Goal: Task Accomplishment & Management: Manage account settings

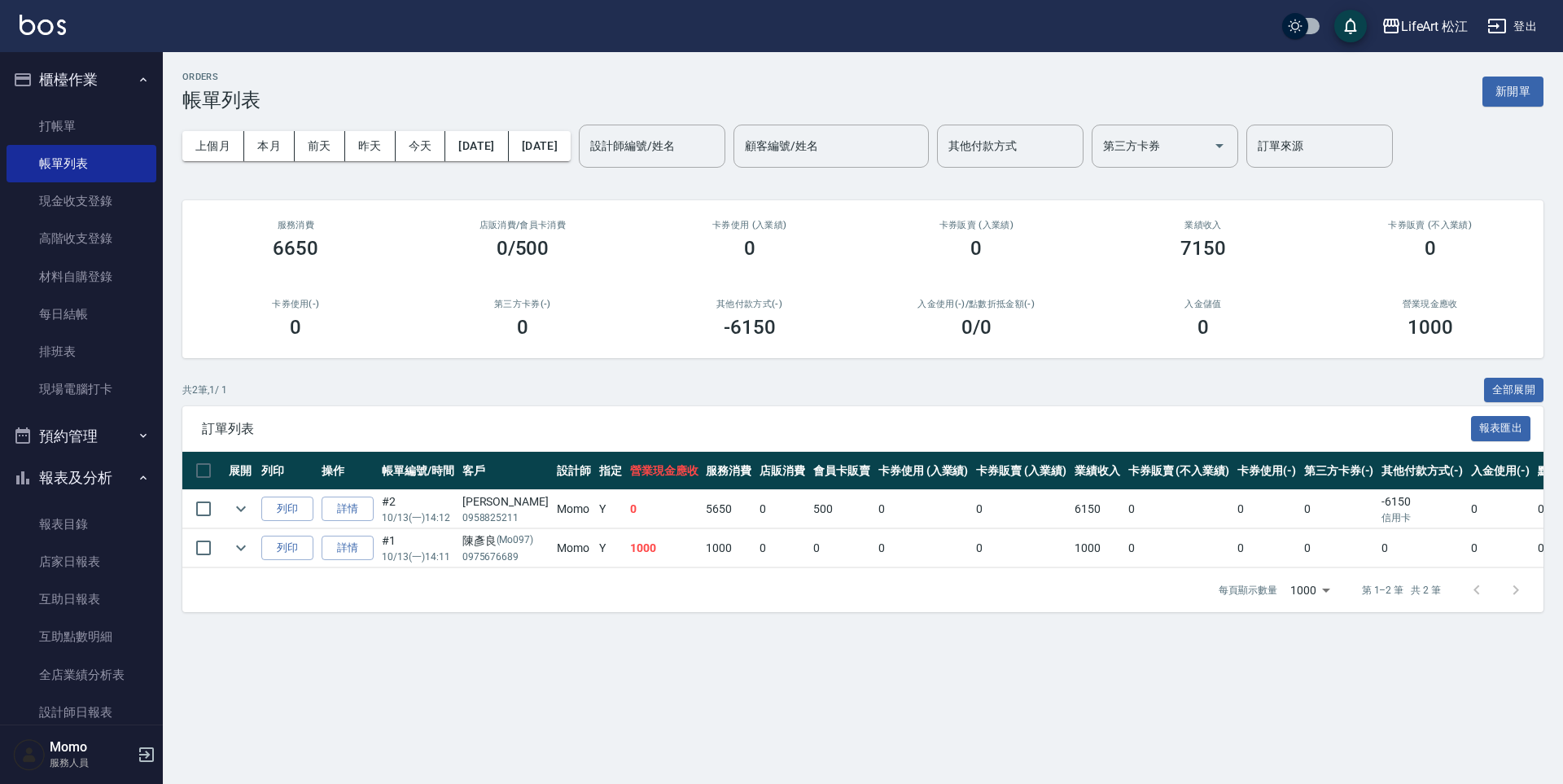
scroll to position [364, 0]
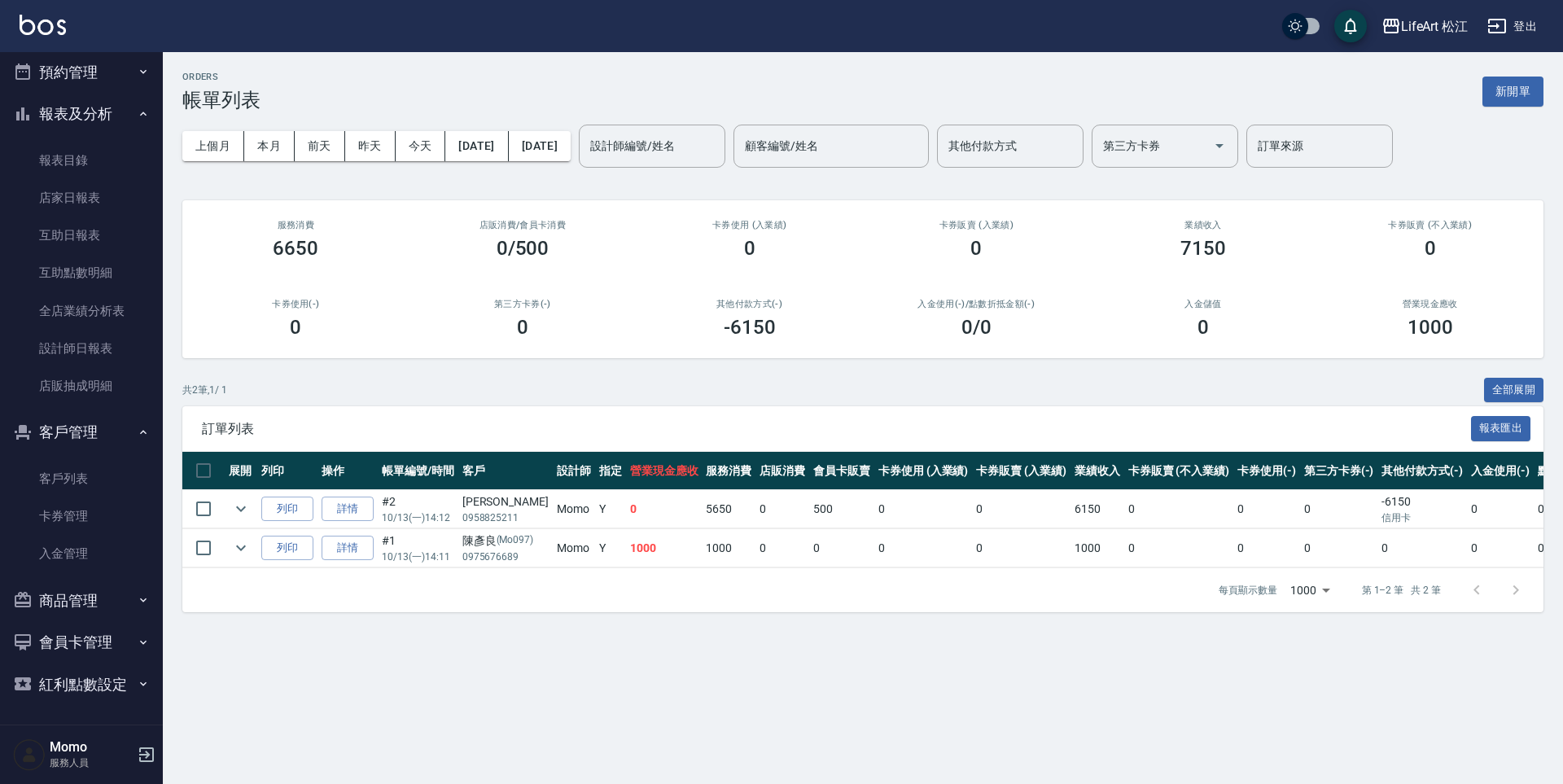
click at [78, 86] on button "預約管理" at bounding box center [82, 72] width 150 height 42
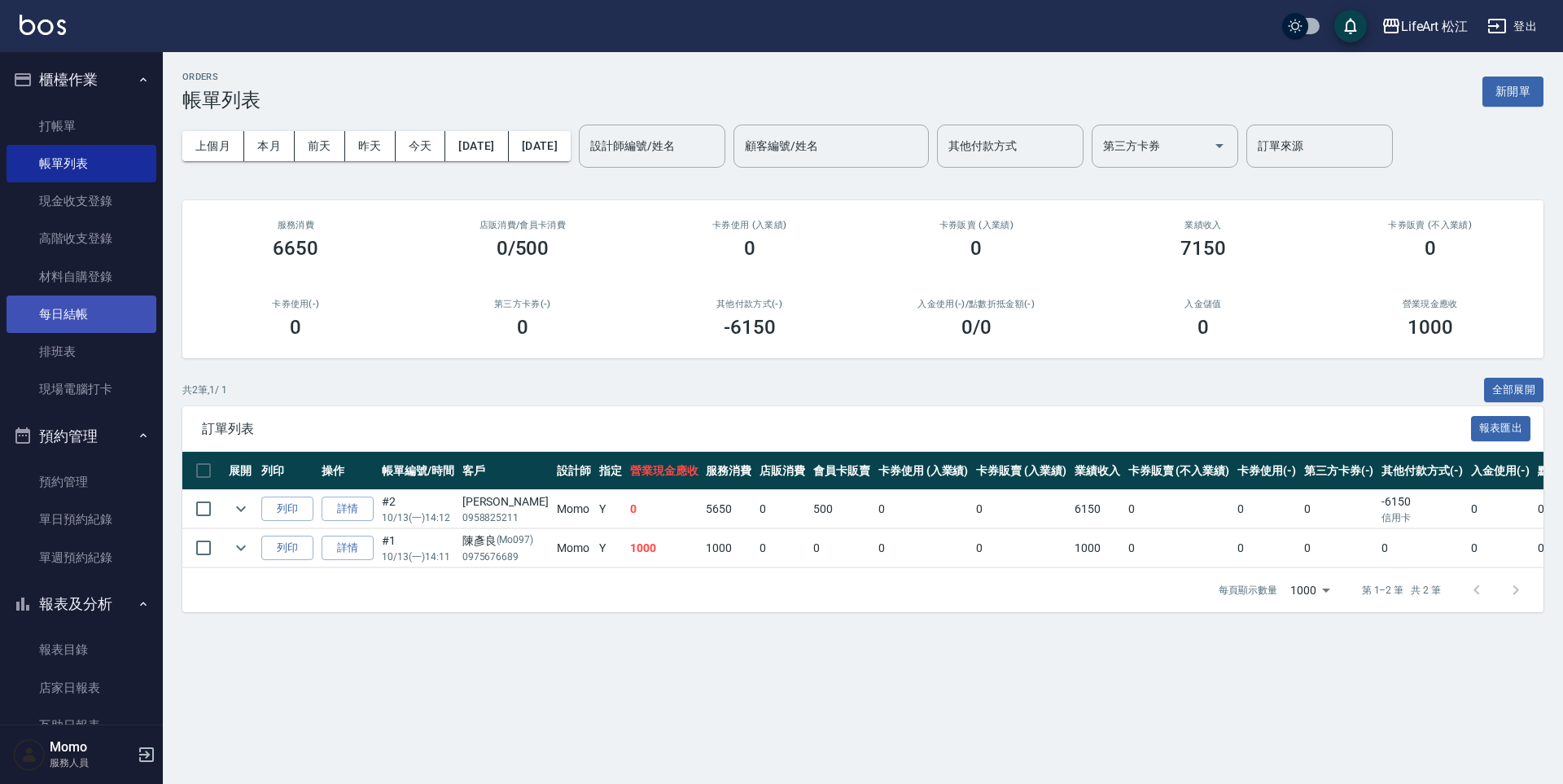
click at [91, 316] on link "每日結帳" at bounding box center [82, 314] width 150 height 37
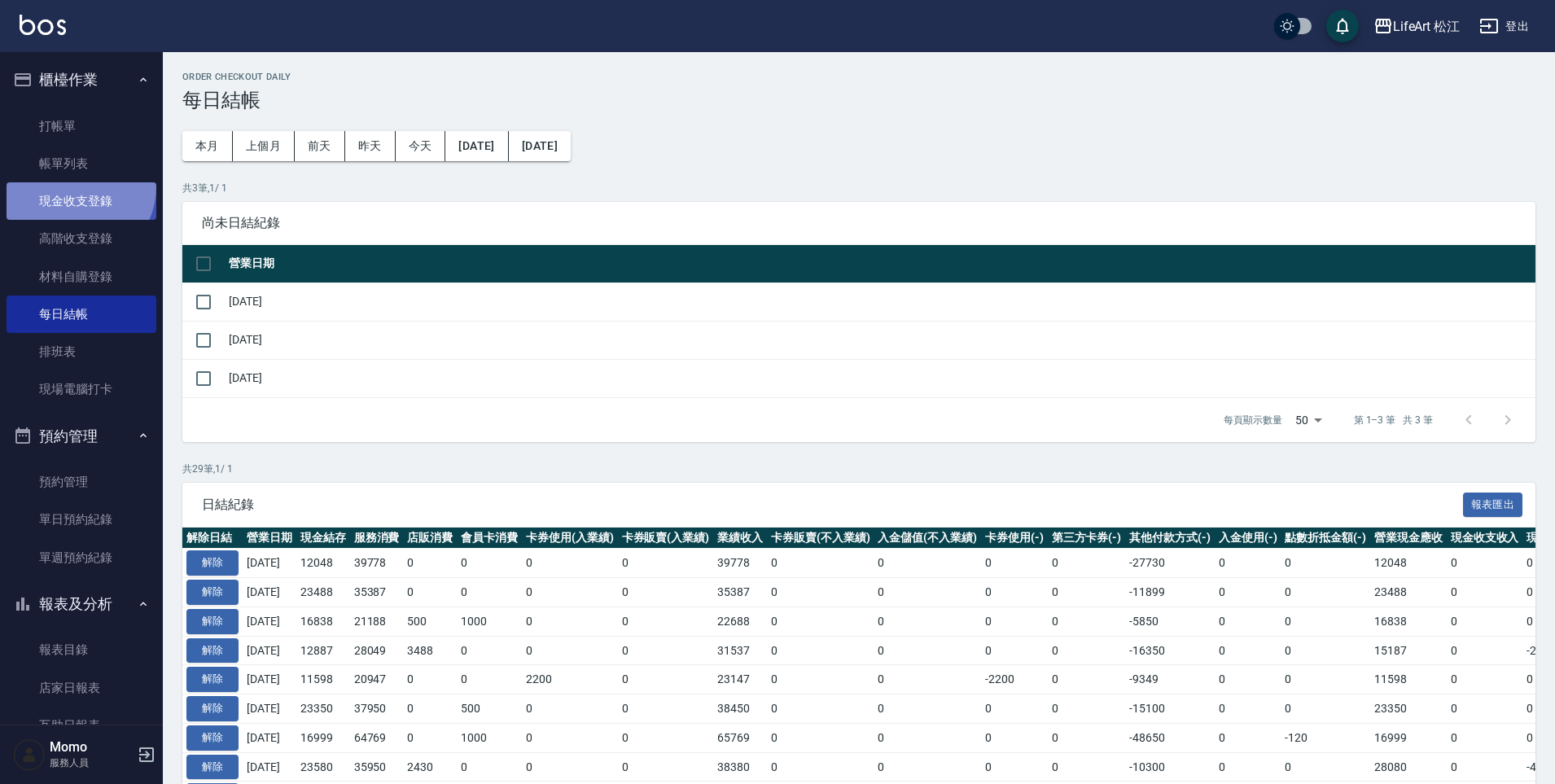
click at [73, 187] on link "現金收支登錄" at bounding box center [82, 201] width 150 height 37
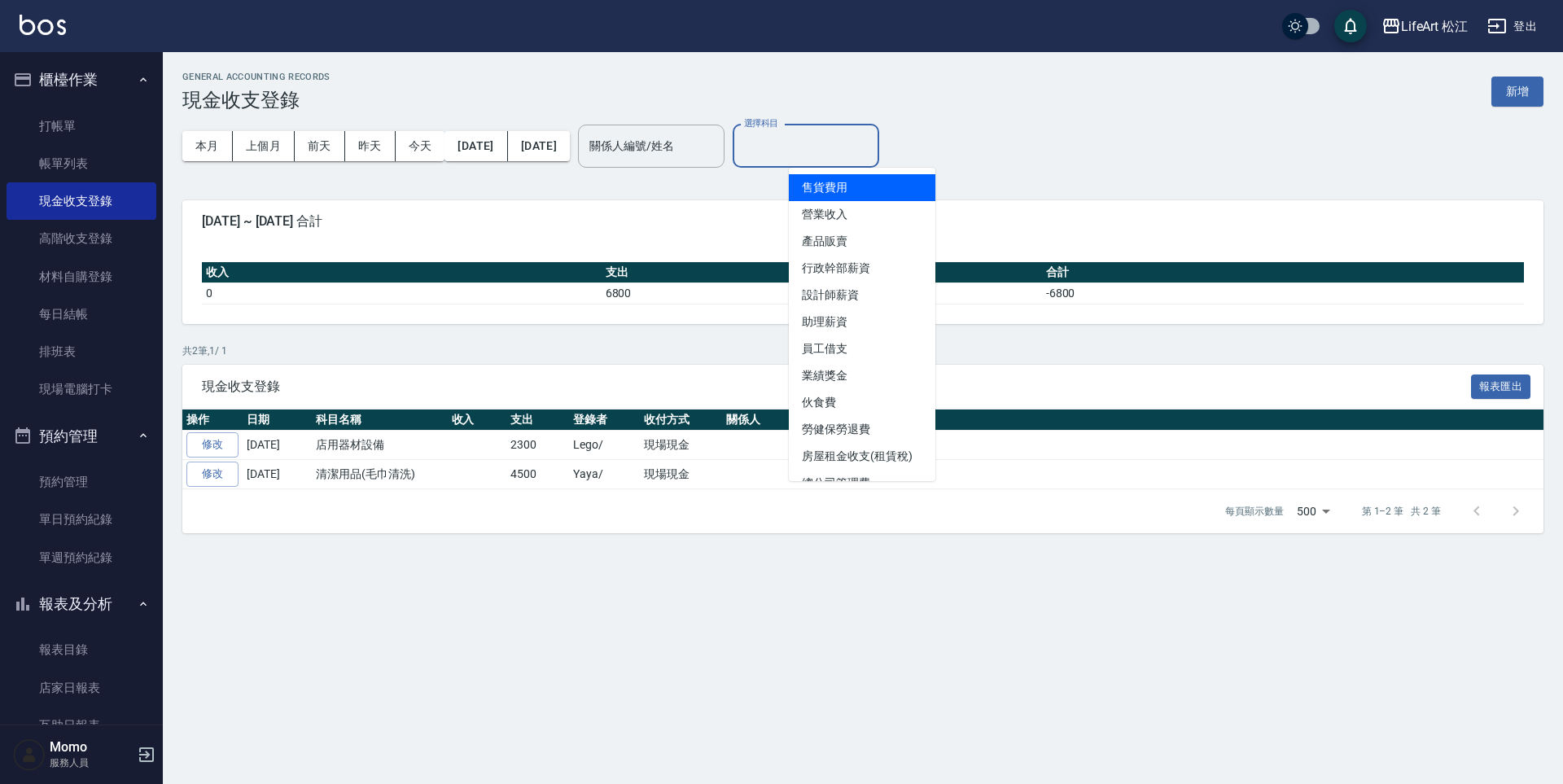
click at [871, 155] on input "選擇科目" at bounding box center [806, 146] width 132 height 28
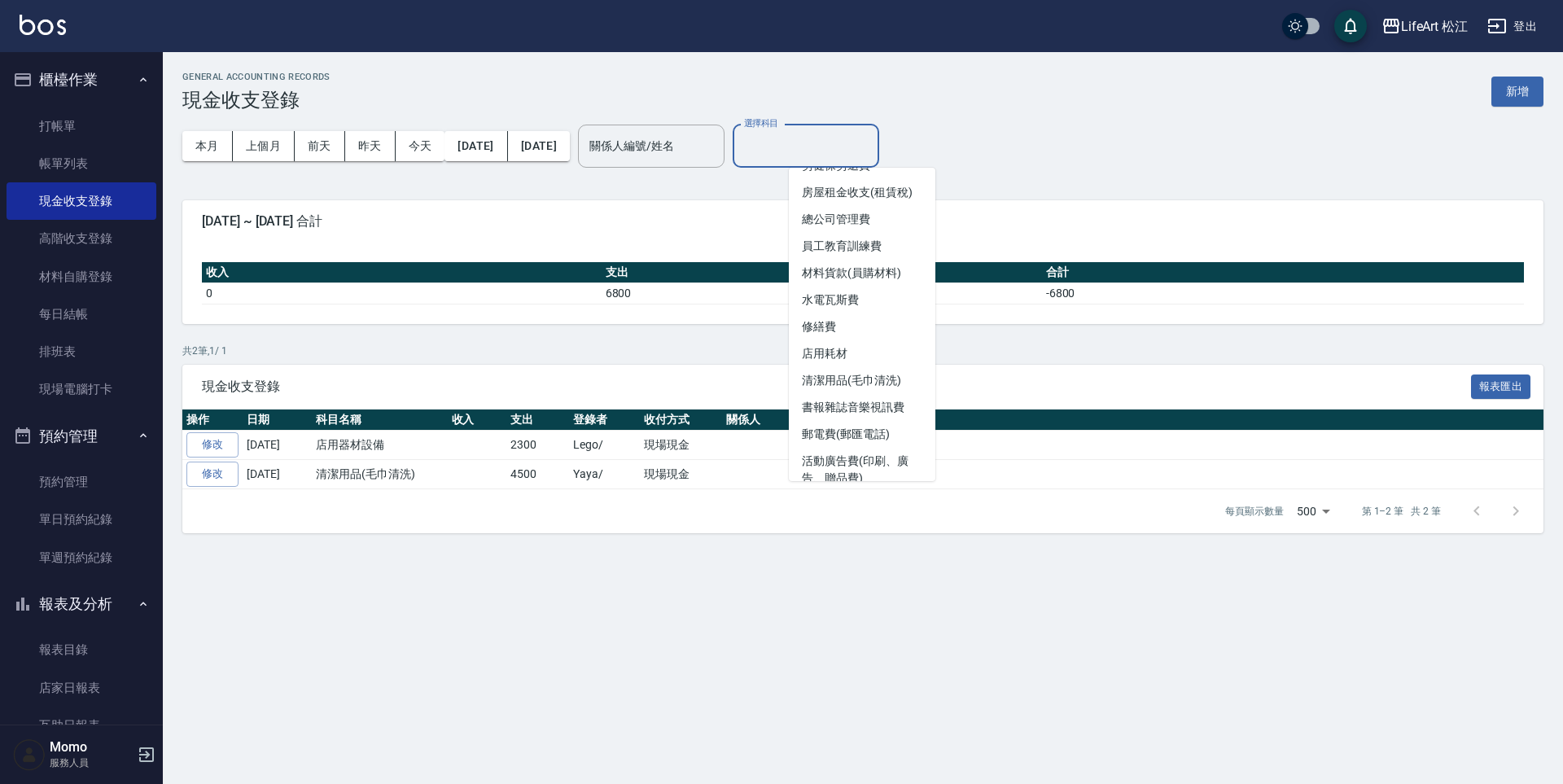
scroll to position [258, 0]
click at [856, 350] on li "店用耗材" at bounding box center [862, 359] width 147 height 27
type input "店用耗材"
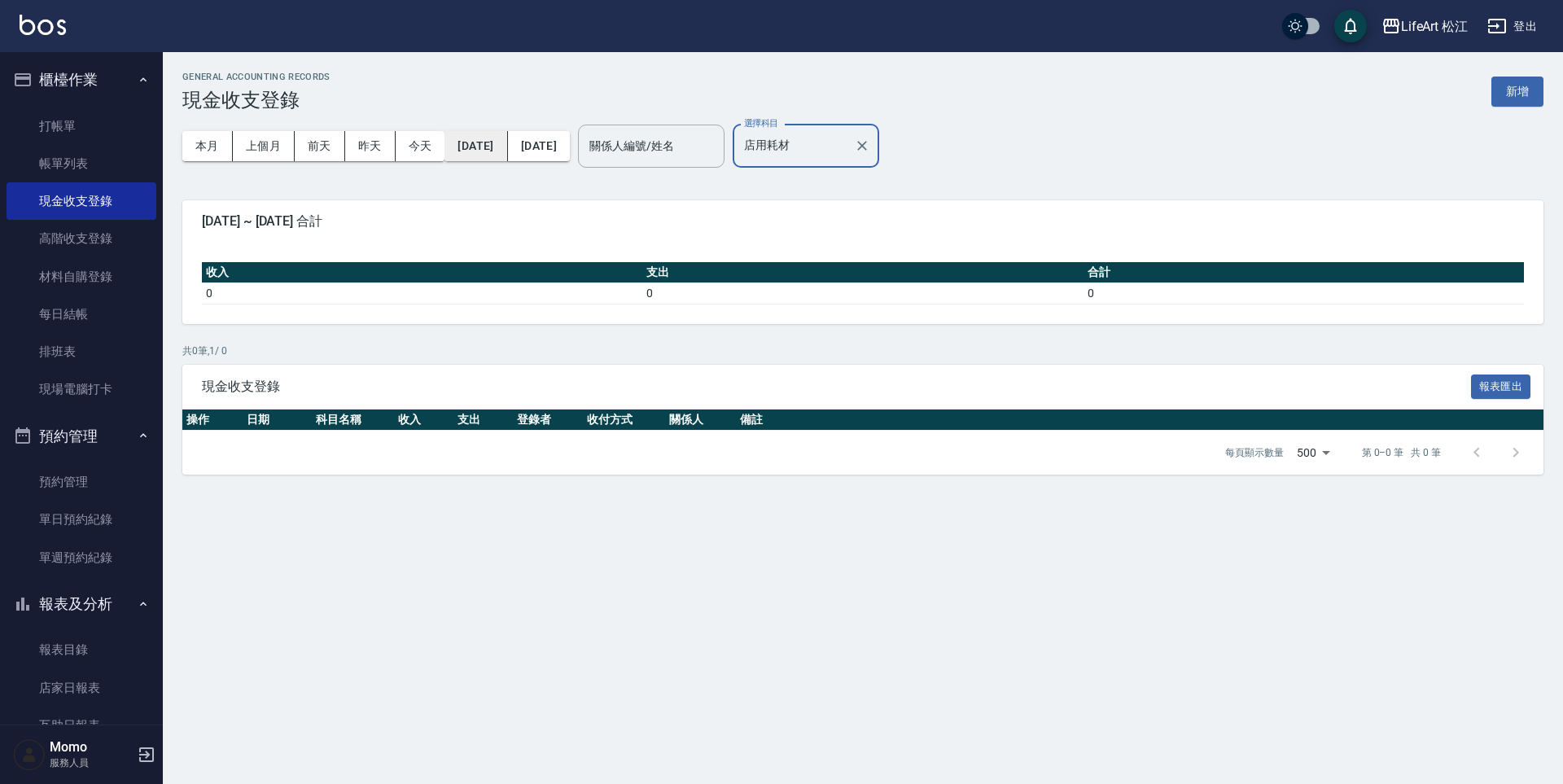
click at [481, 147] on button "[DATE]" at bounding box center [475, 146] width 62 height 30
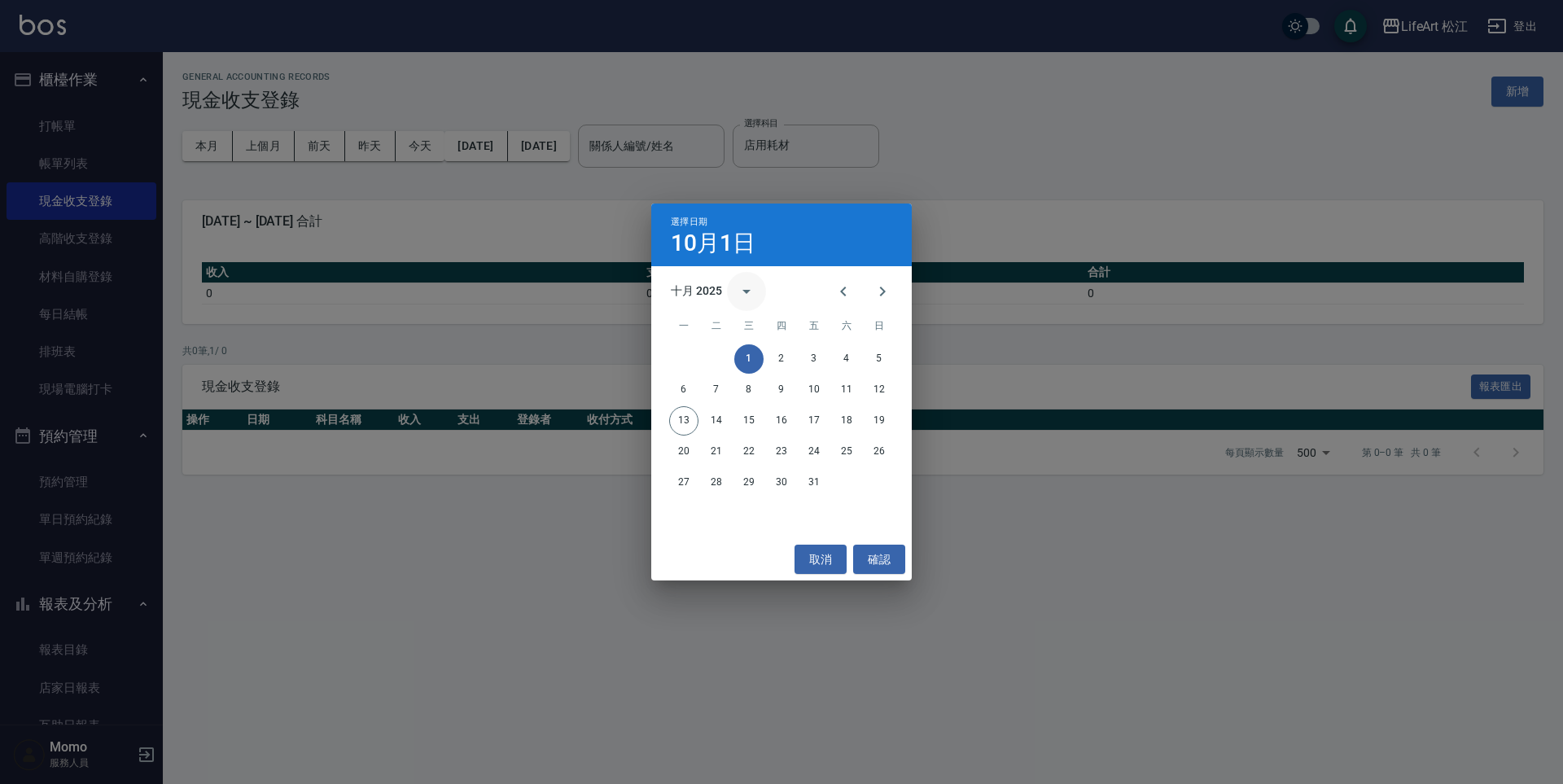
click at [747, 290] on icon "calendar view is open, switch to year view" at bounding box center [747, 292] width 8 height 4
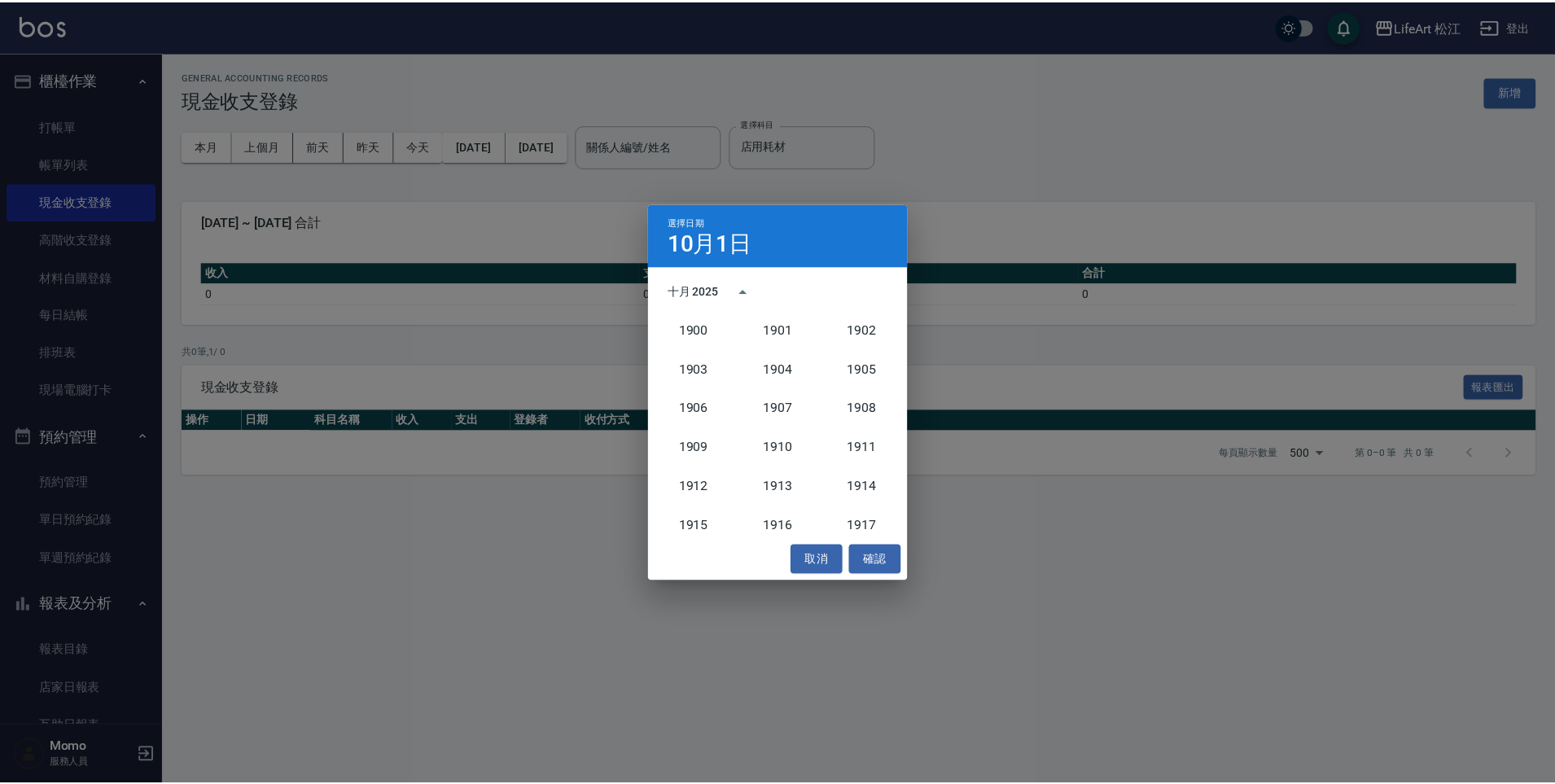
scroll to position [1507, 0]
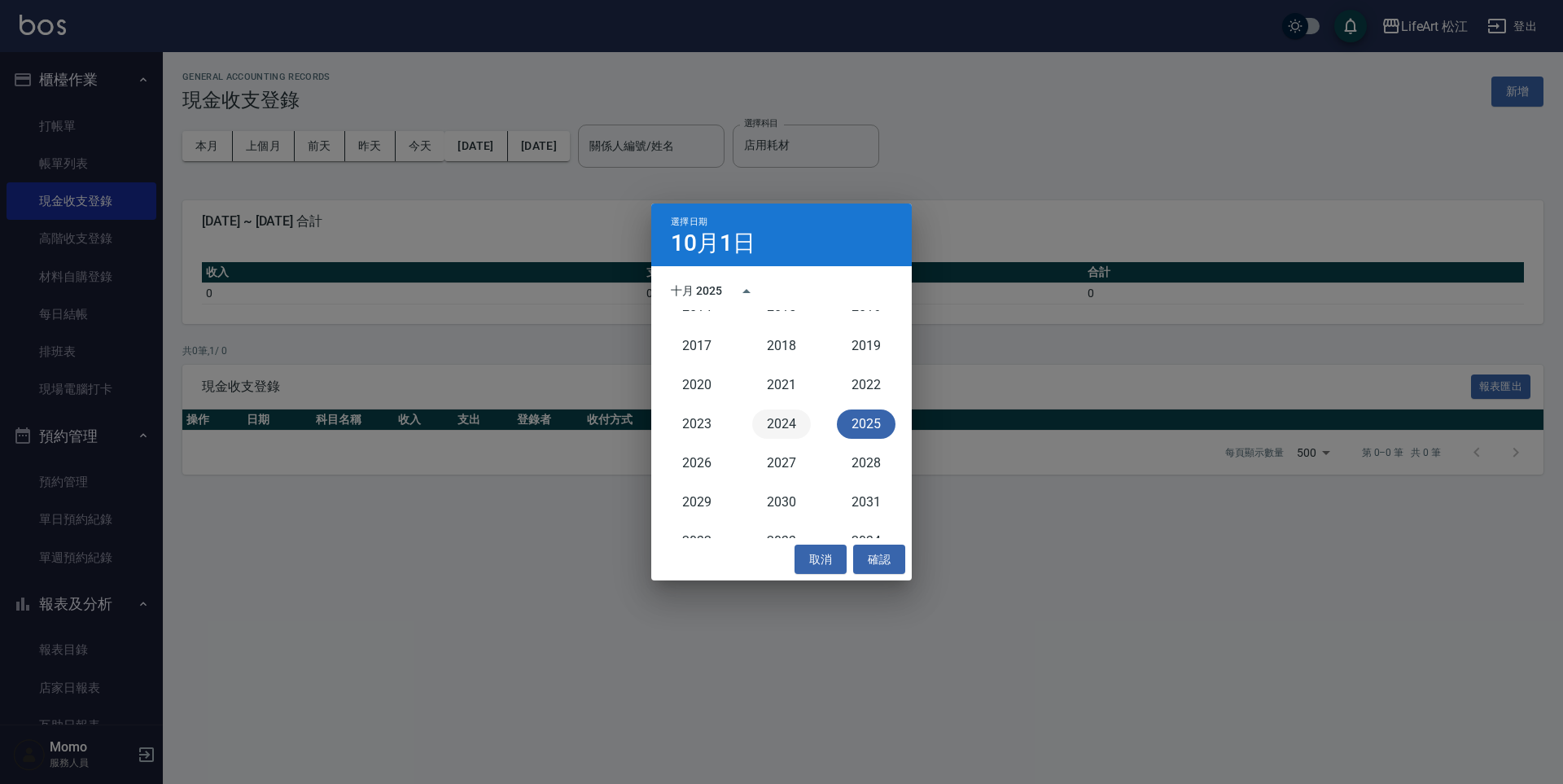
click at [778, 429] on button "2024" at bounding box center [782, 423] width 58 height 29
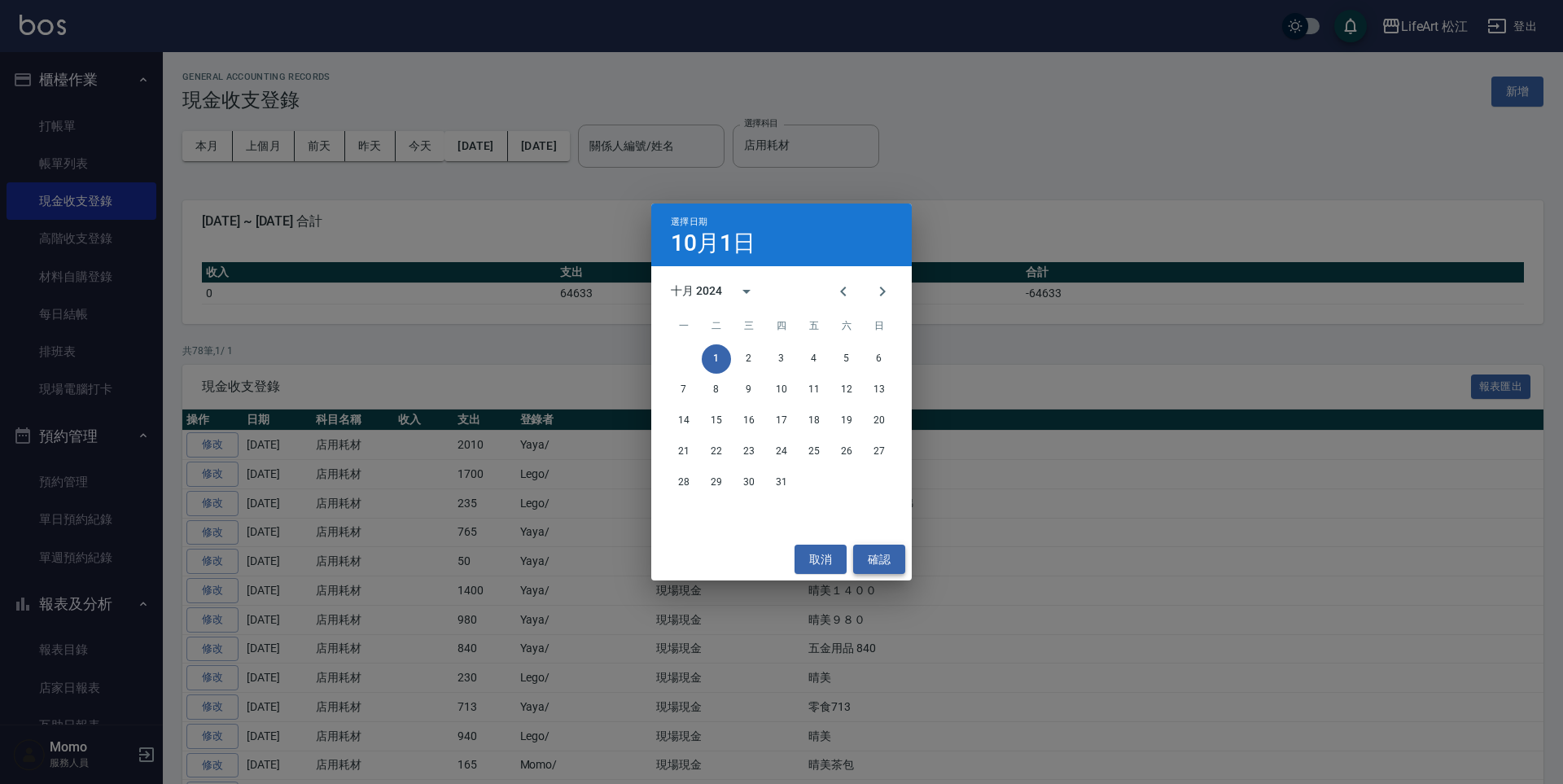
click at [874, 562] on button "確認" at bounding box center [879, 560] width 52 height 30
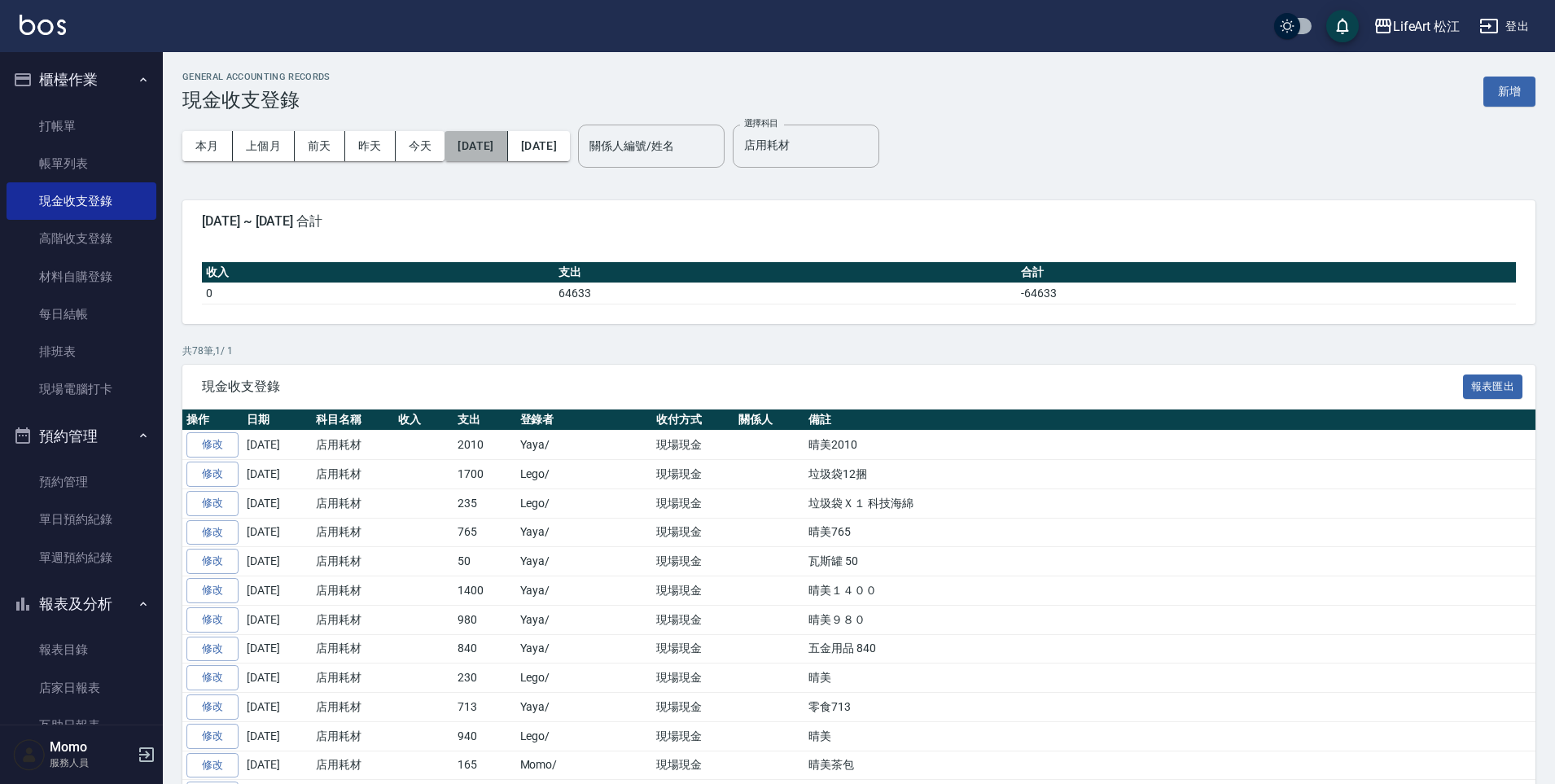
click at [488, 142] on button "2024/10/01" at bounding box center [475, 146] width 62 height 30
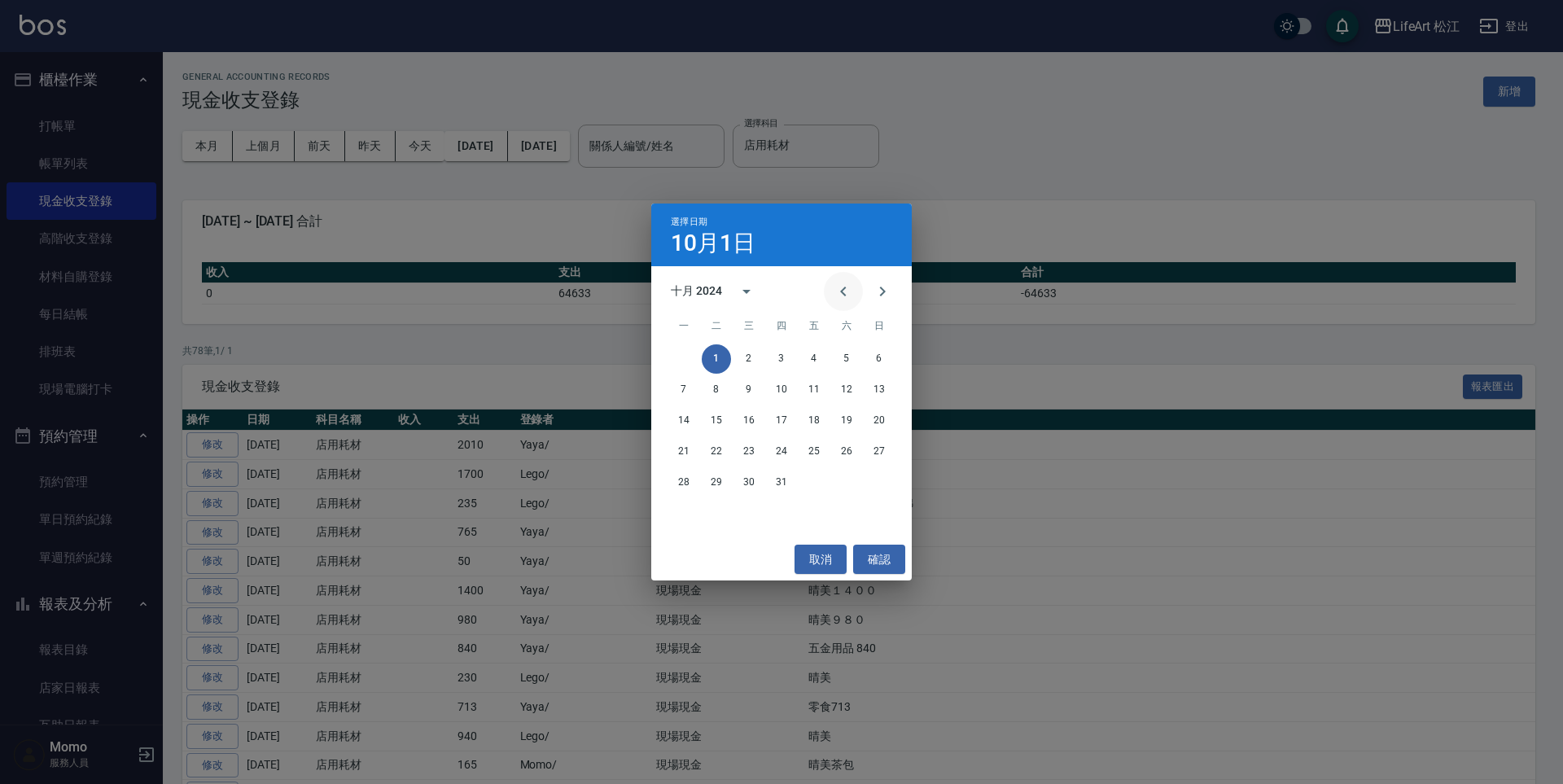
click at [837, 288] on icon "Previous month" at bounding box center [842, 291] width 19 height 19
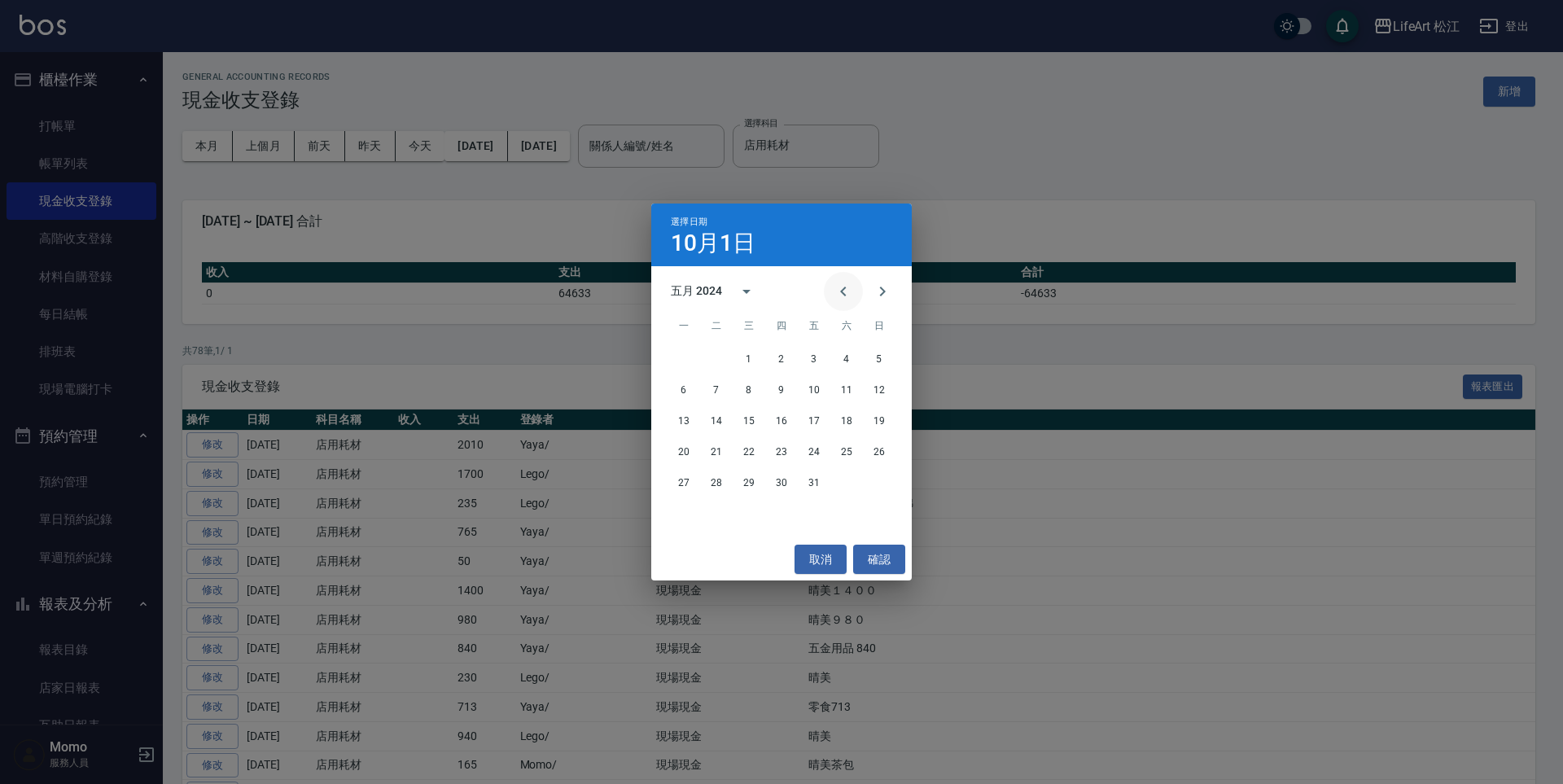
click at [837, 288] on icon "Previous month" at bounding box center [842, 291] width 19 height 19
click at [684, 359] on button "1" at bounding box center [683, 358] width 29 height 29
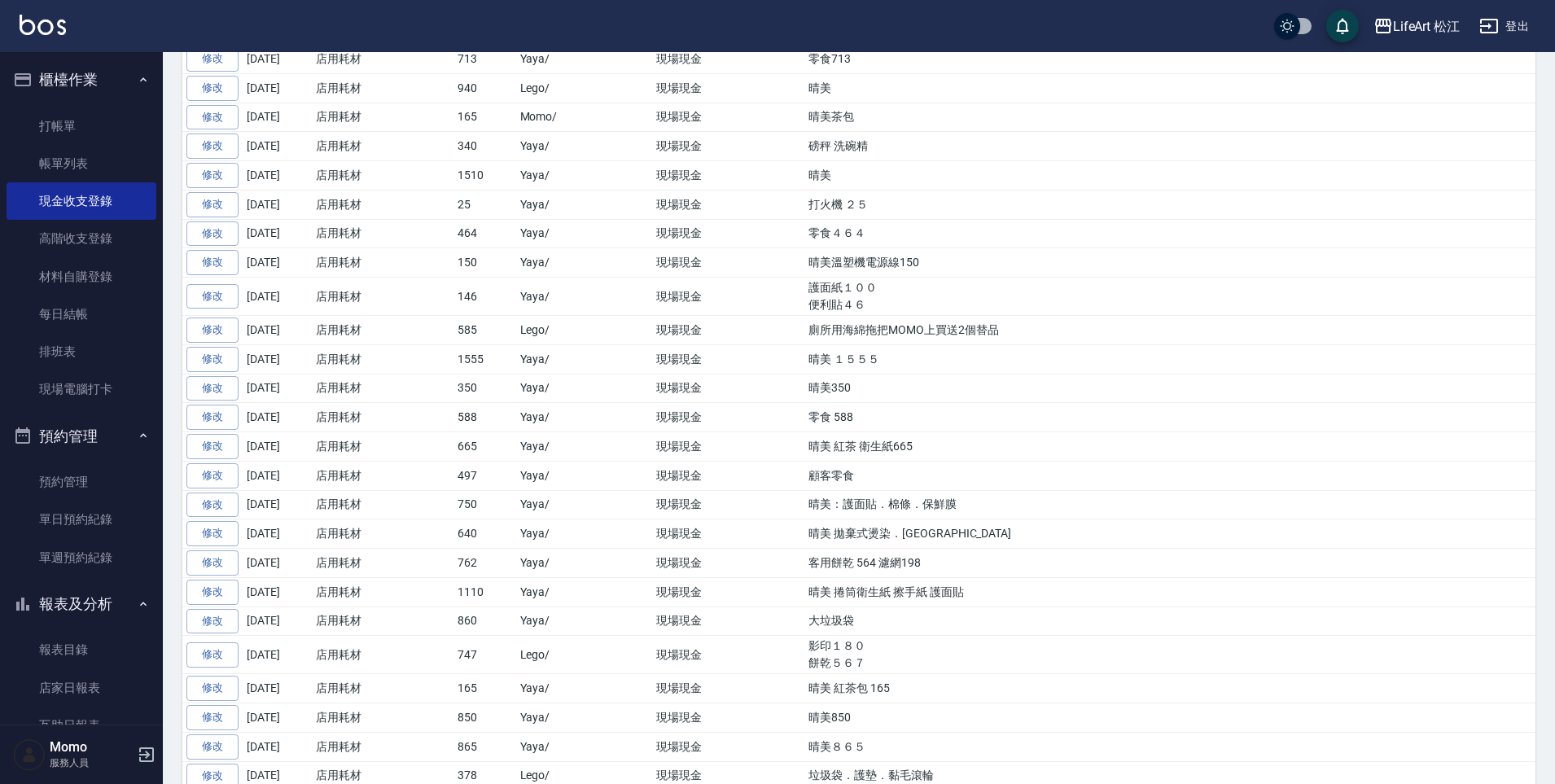
scroll to position [0, 0]
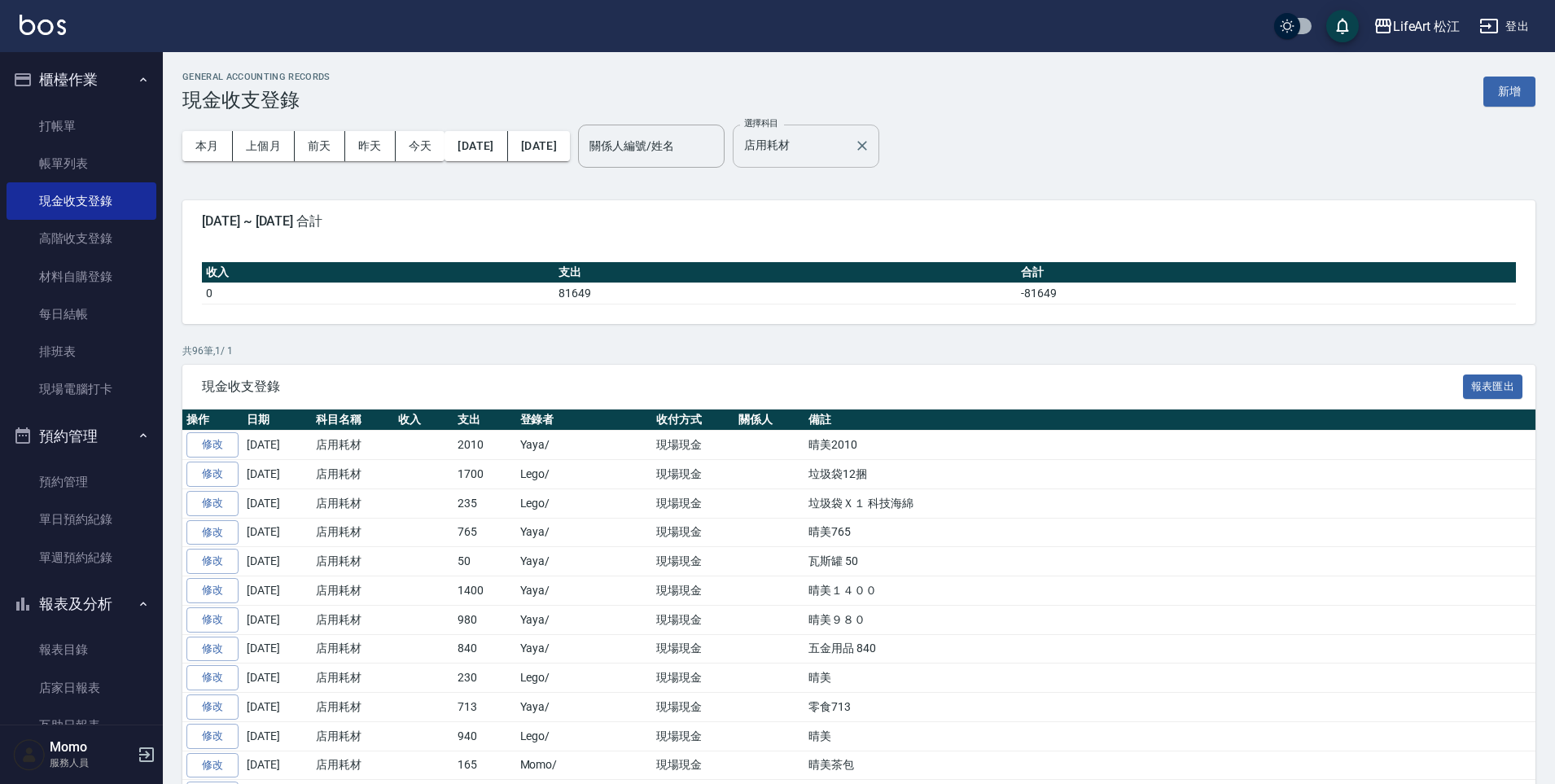
click at [870, 138] on icon "Clear" at bounding box center [862, 146] width 17 height 17
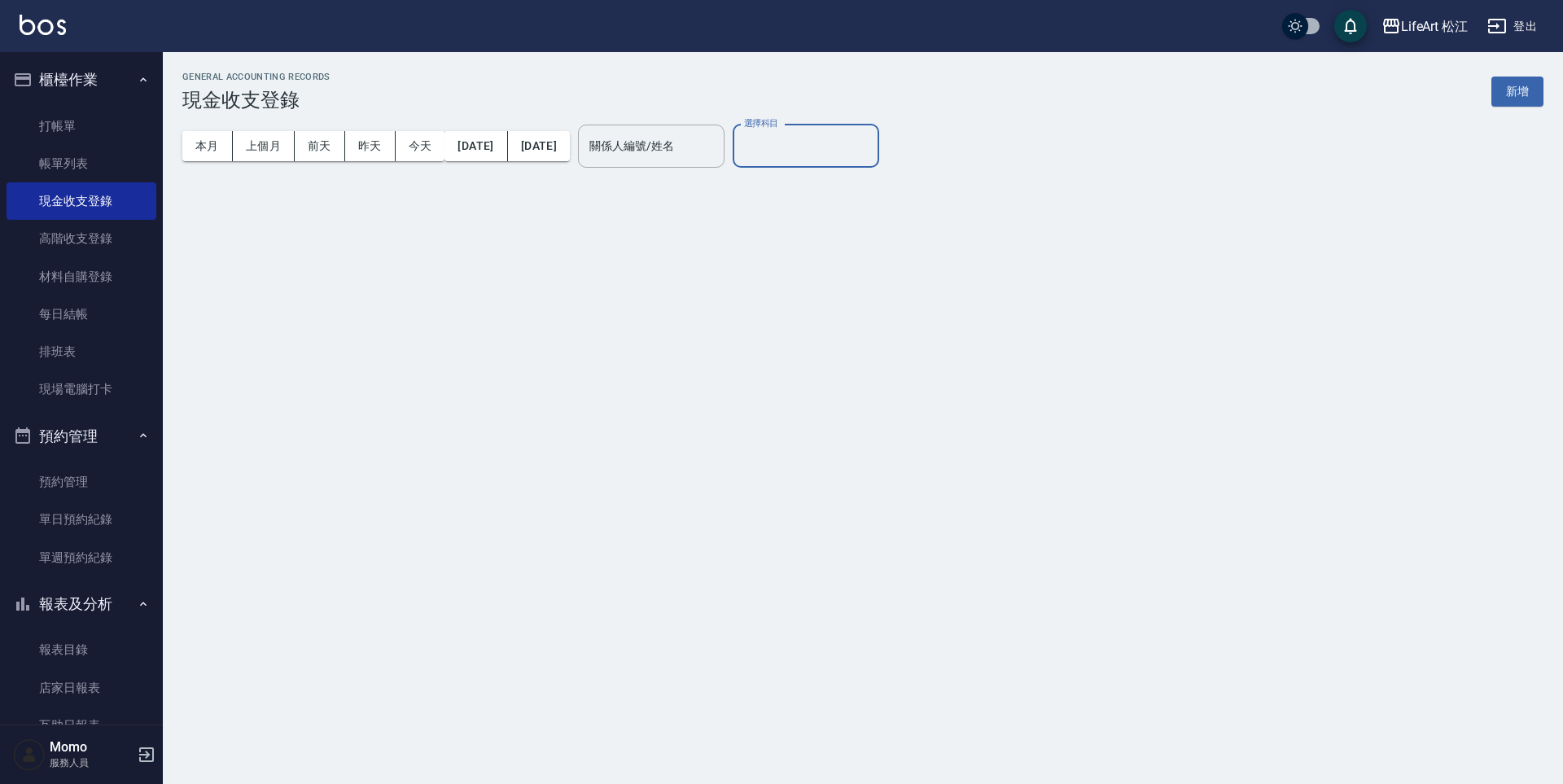
click at [545, 189] on div "GENERAL ACCOUNTING RECORDS 現金收支登錄 新增 本月 上個月 前天 昨天 今天 2024/01/01 2025/10/13 關係人編…" at bounding box center [862, 127] width 1400 height 148
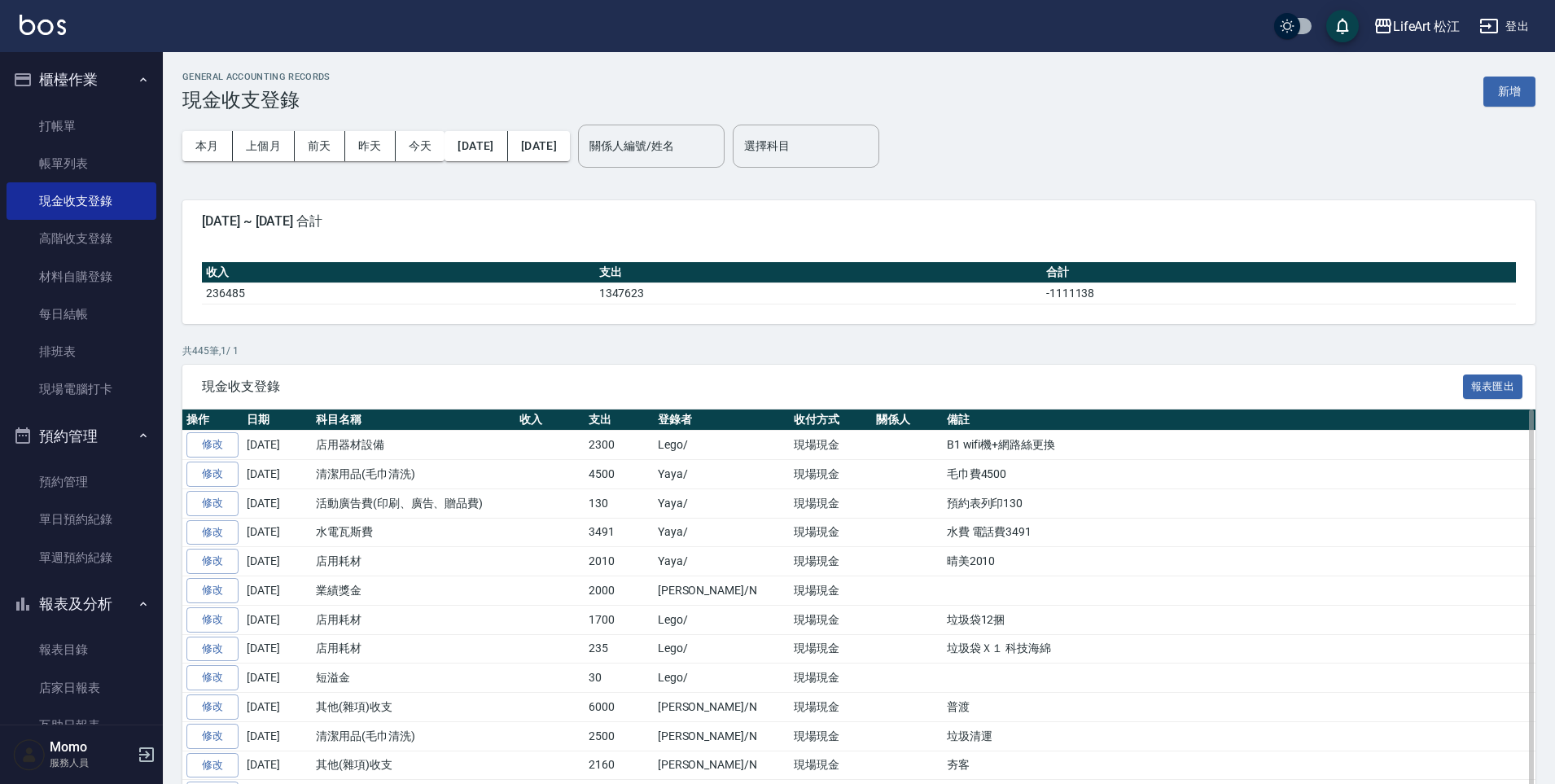
click at [969, 442] on td "B1 wifi機+網路絲更換" at bounding box center [1238, 445] width 592 height 29
click at [193, 457] on link "修改" at bounding box center [212, 445] width 52 height 25
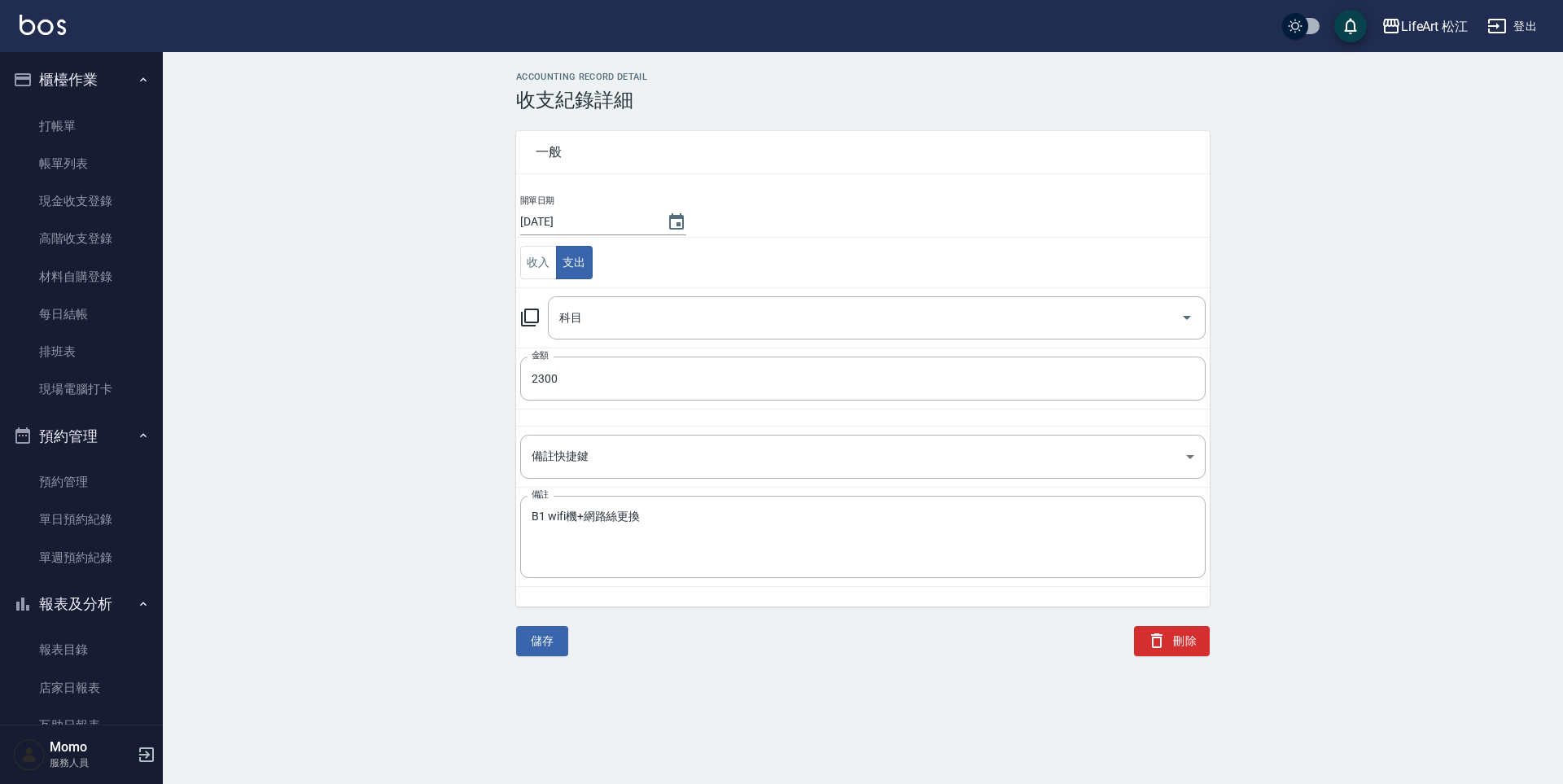
type input "27 店用器材設備"
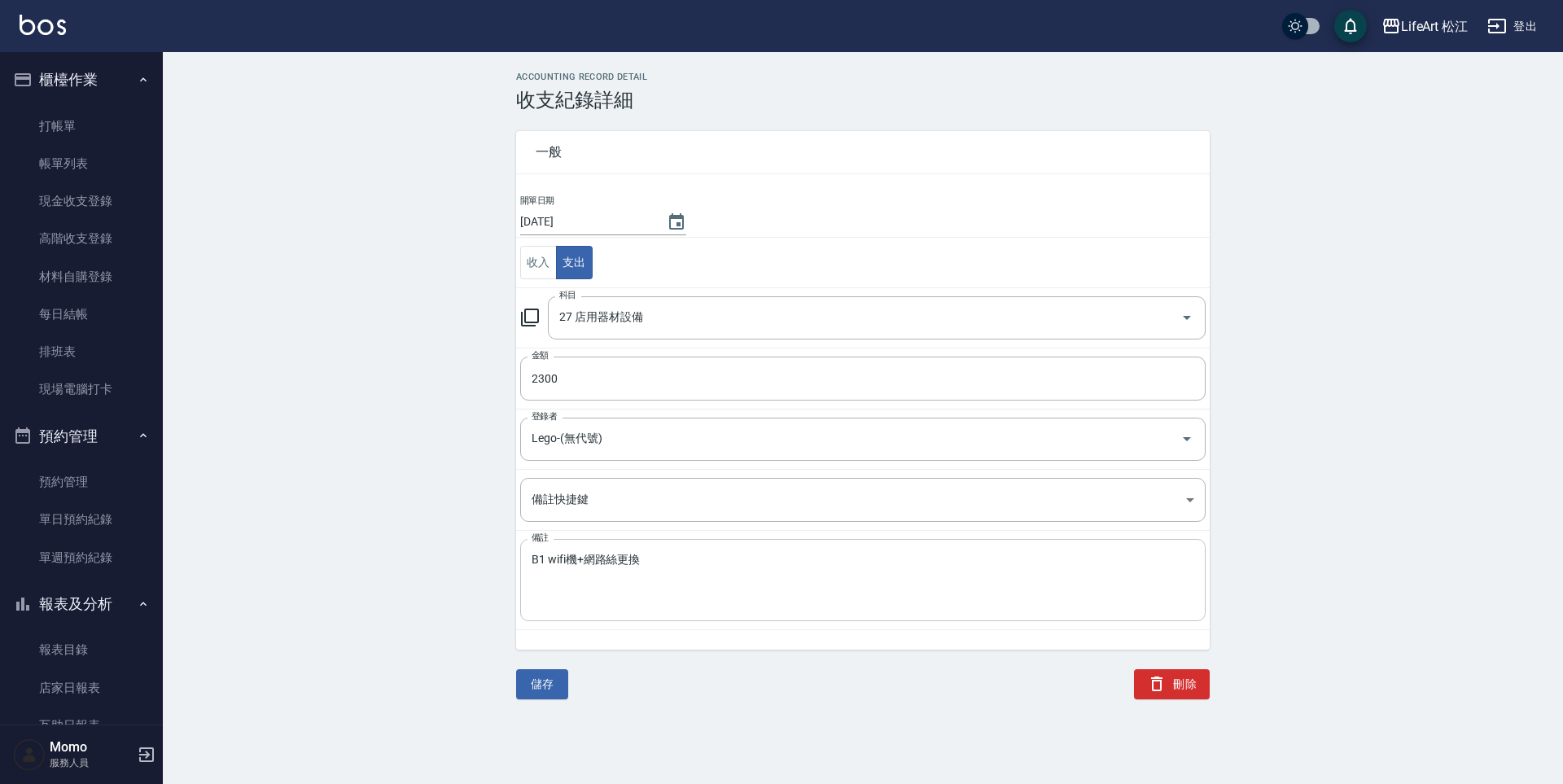
click at [618, 563] on textarea "B1 wifi機+網路絲更換" at bounding box center [862, 580] width 662 height 55
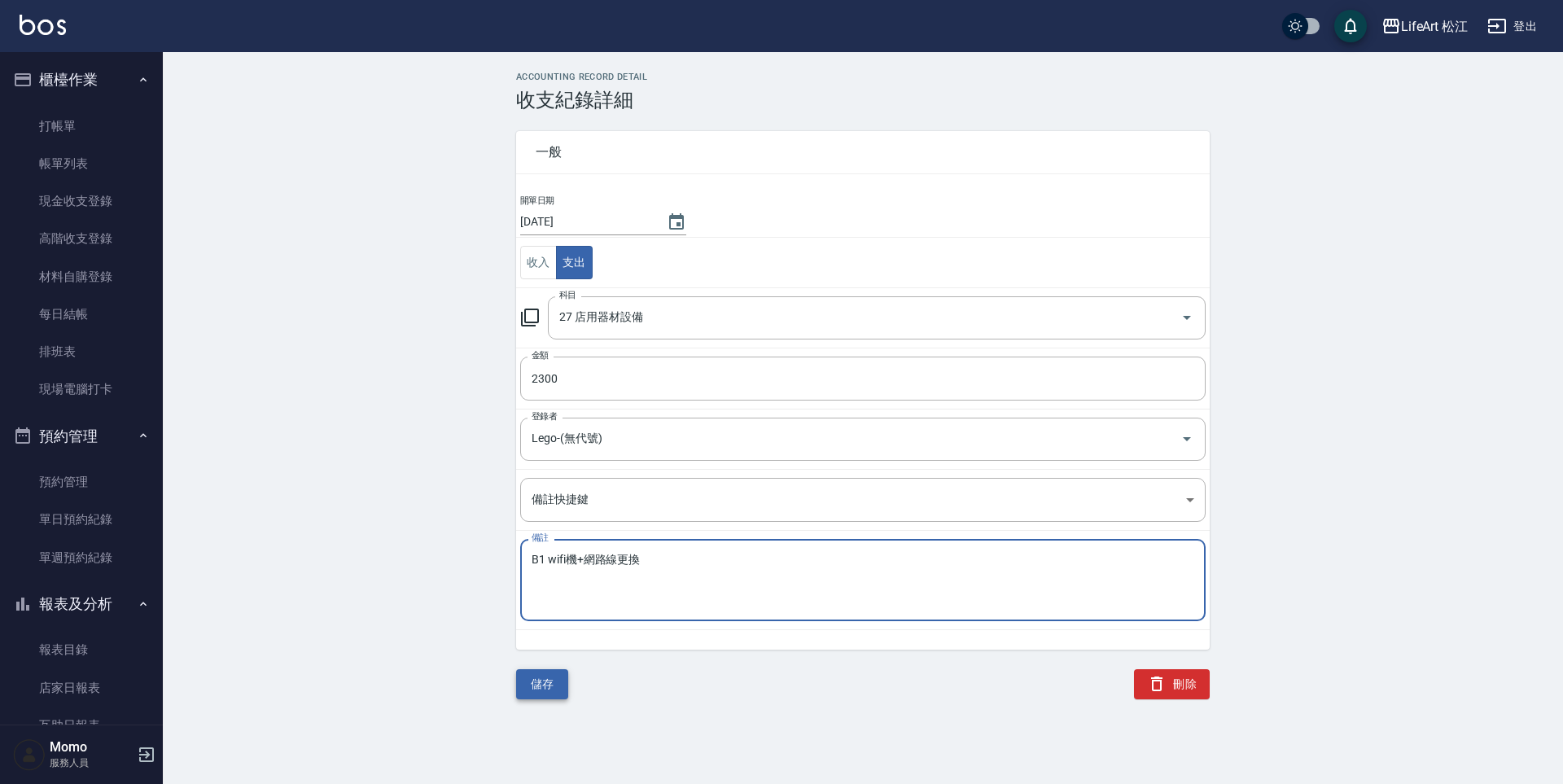
type textarea "B1 wifi機+網路線更換"
click at [547, 694] on button "儲存" at bounding box center [542, 684] width 52 height 30
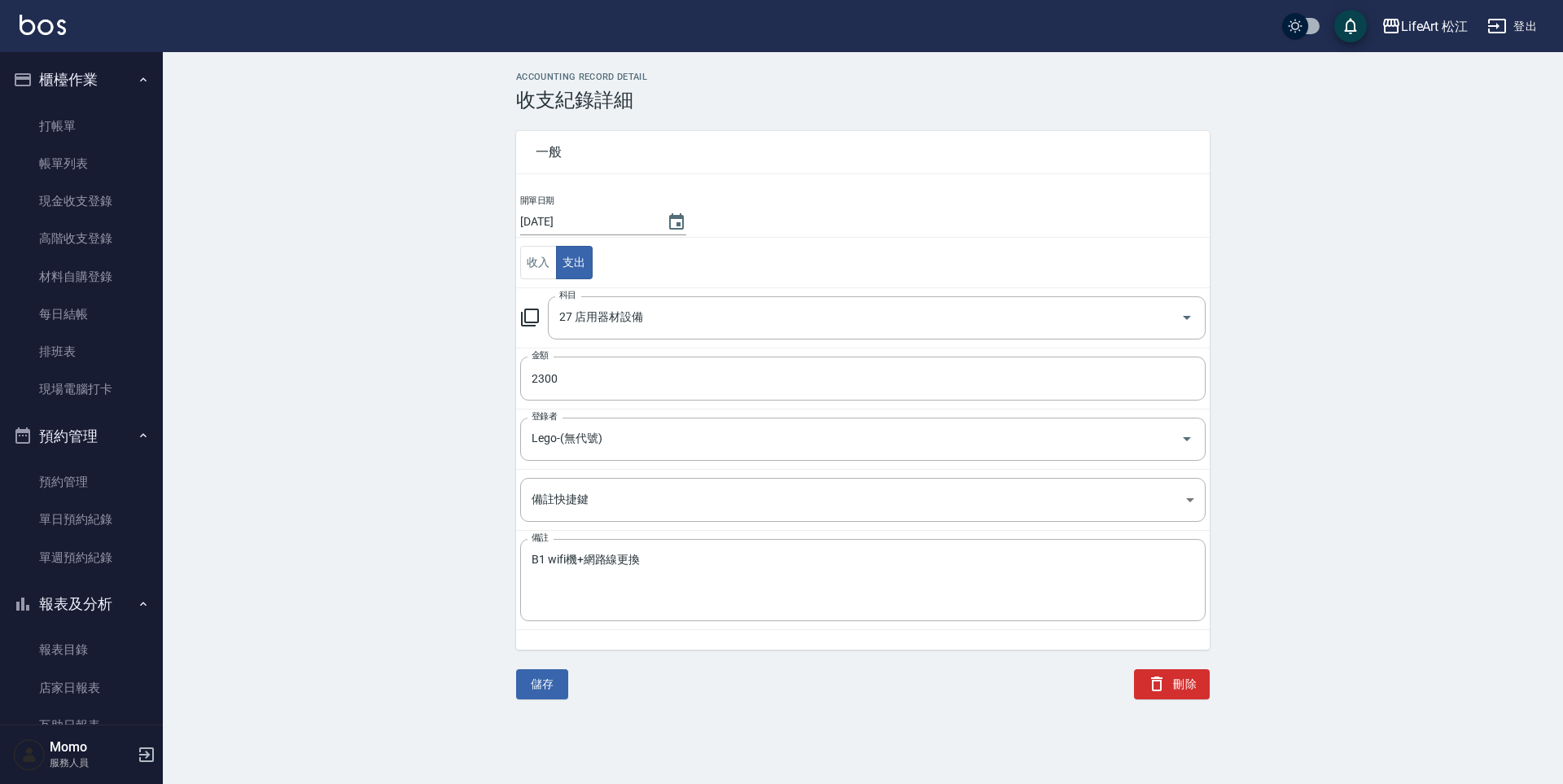
click at [322, 535] on div "ACCOUNTING RECORD DETAIL 收支紀錄詳細 一般 開單日期 2025/10/07 收入 支出 科目 27 店用器材設備 科目 金額 230…" at bounding box center [862, 385] width 1400 height 627
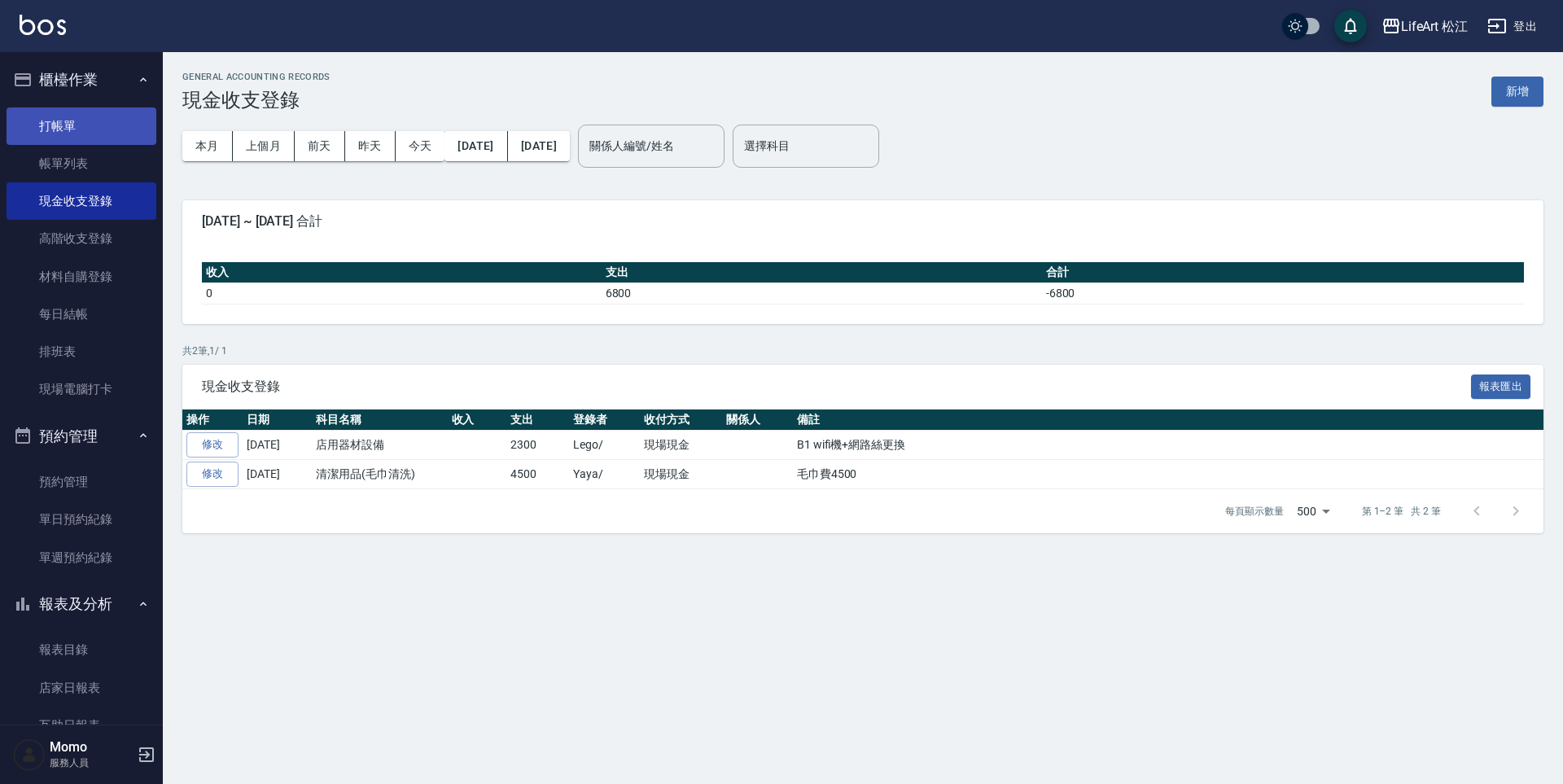
click at [100, 131] on link "打帳單" at bounding box center [82, 126] width 150 height 37
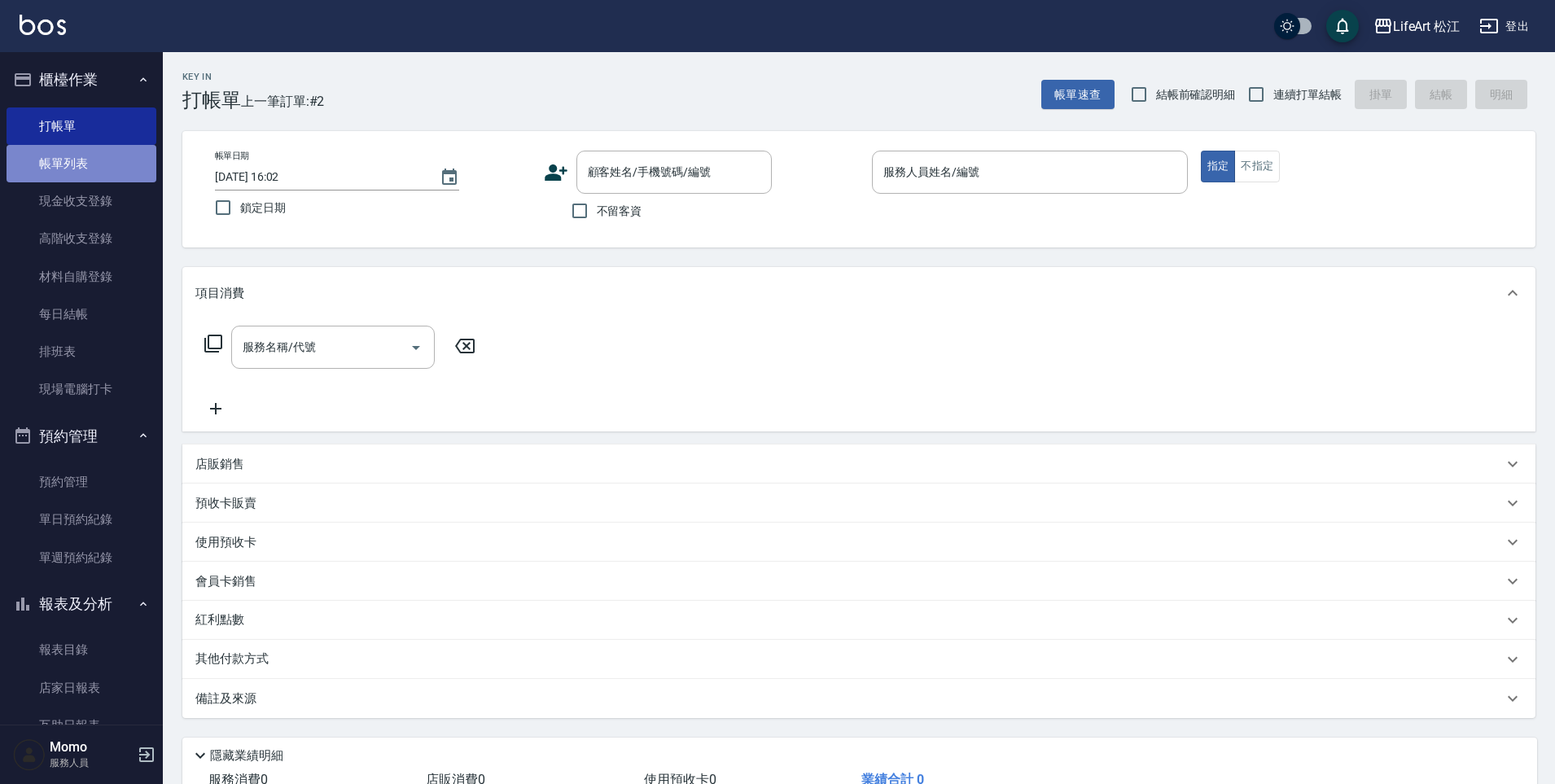
click at [94, 153] on link "帳單列表" at bounding box center [82, 163] width 150 height 37
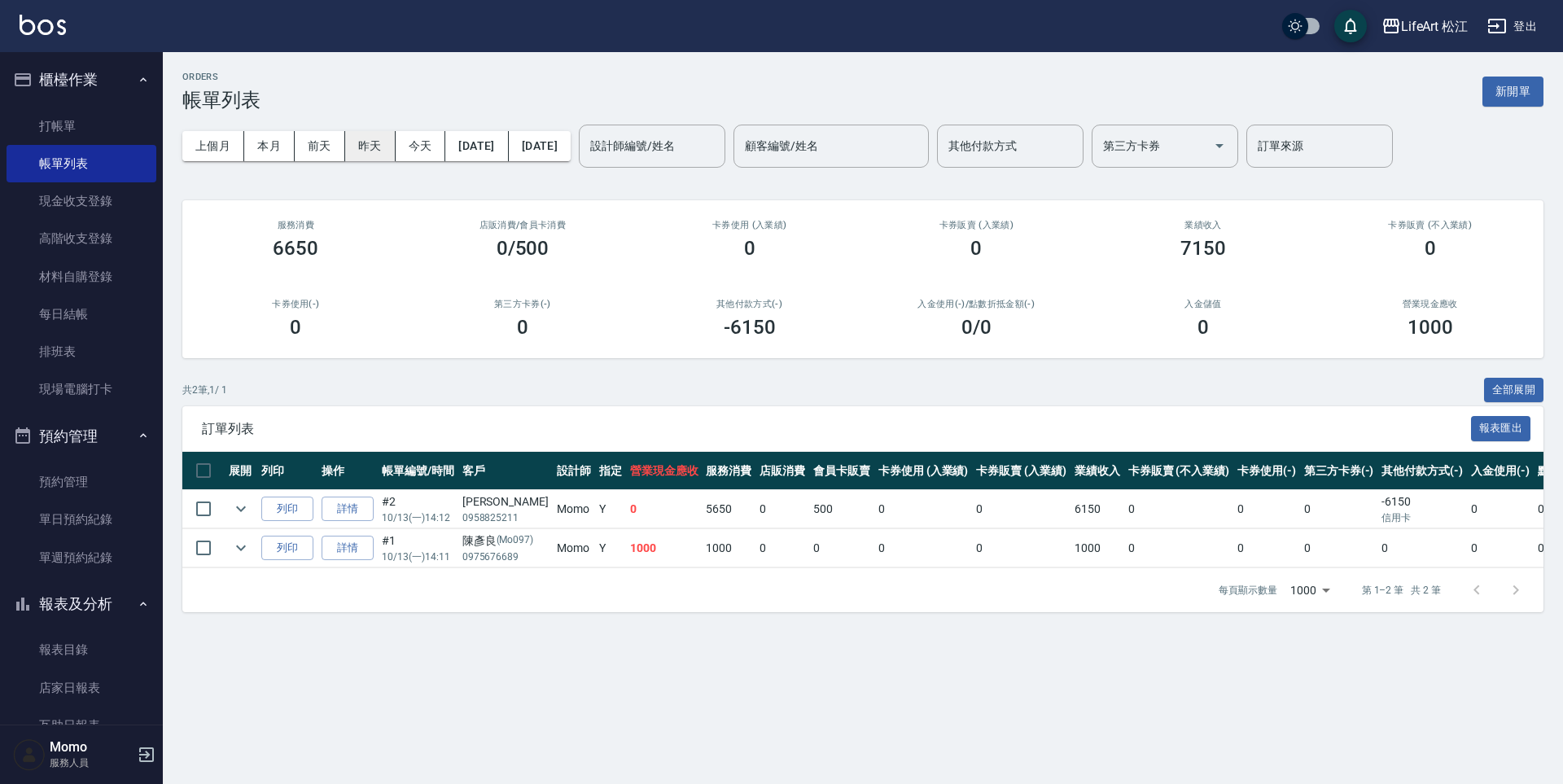
click at [372, 155] on button "昨天" at bounding box center [370, 146] width 51 height 30
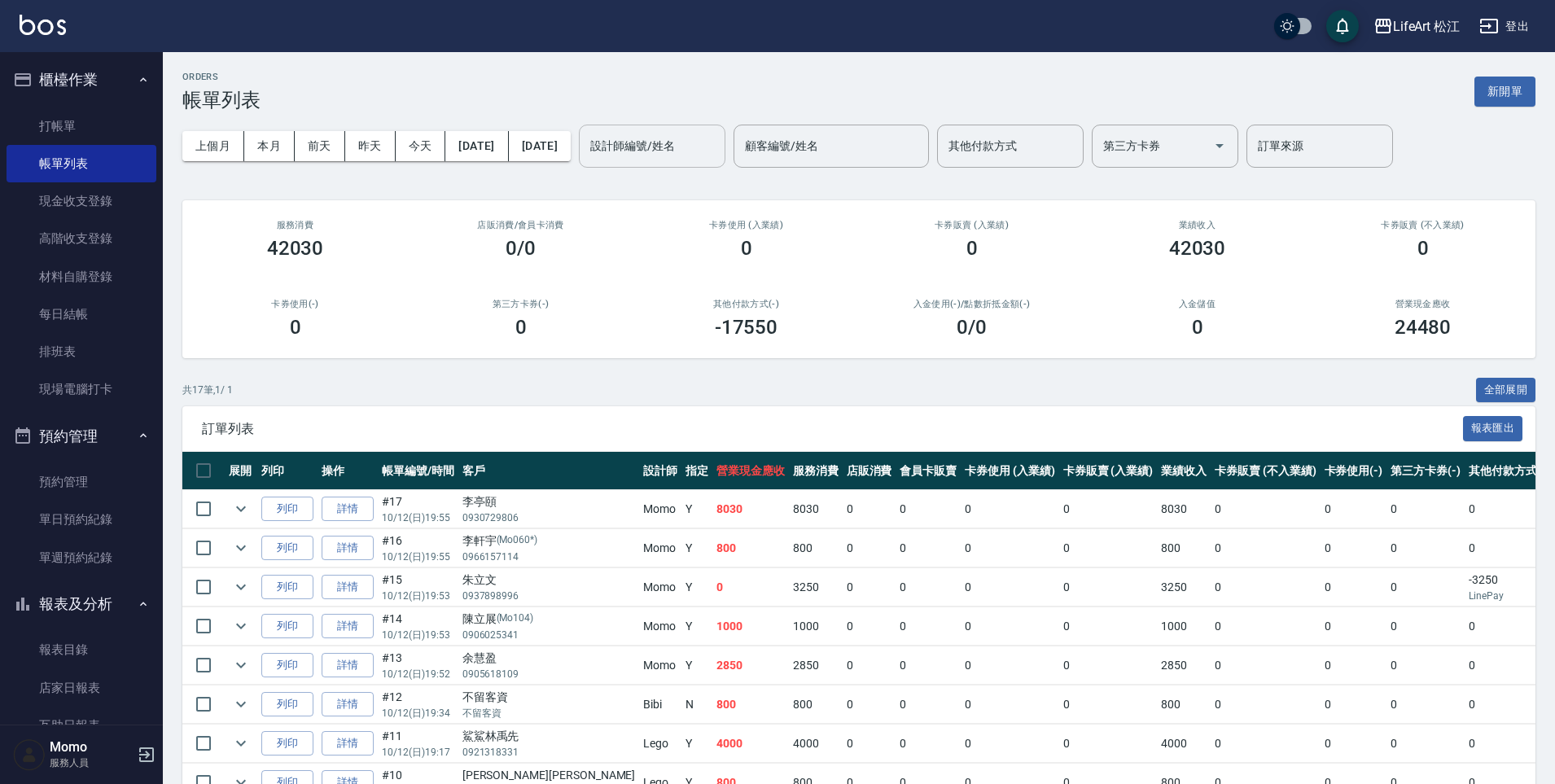
click at [689, 129] on div "設計師編號/姓名" at bounding box center [652, 146] width 147 height 43
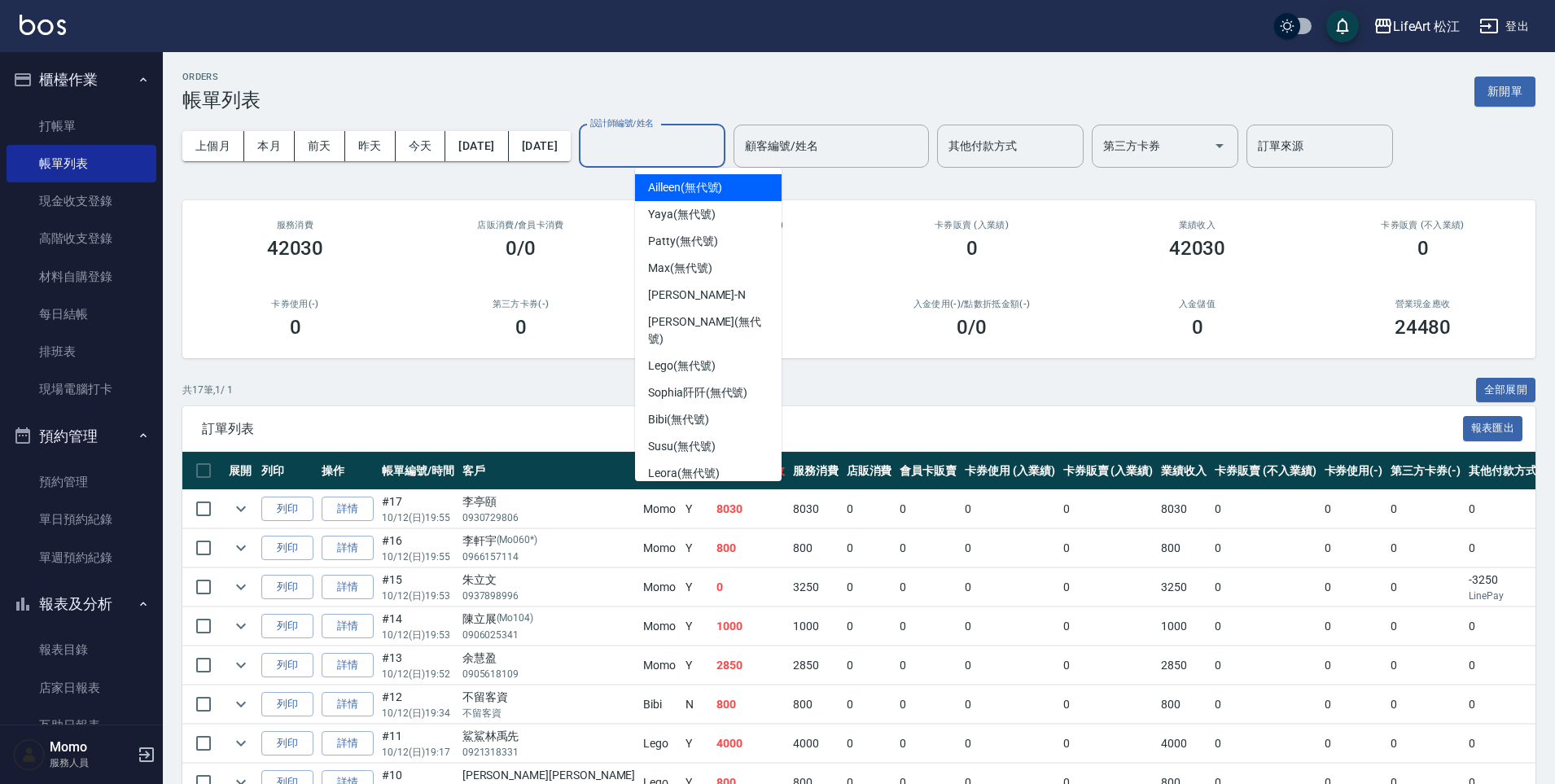
click at [709, 187] on span "Ailleen (無代號)" at bounding box center [685, 187] width 74 height 17
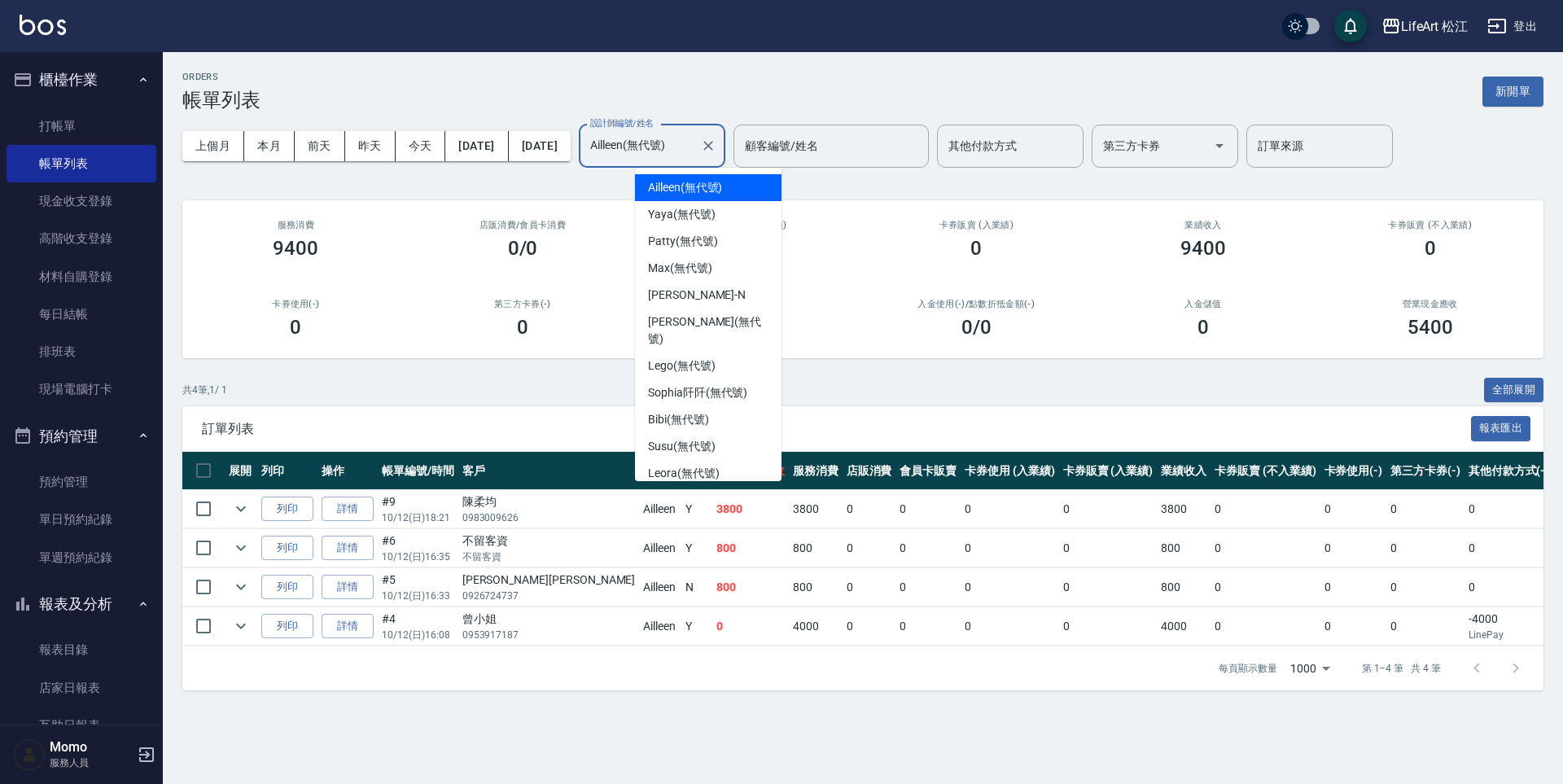
click at [692, 151] on input "Ailleen(無代號)" at bounding box center [639, 146] width 107 height 28
click at [712, 357] on span "Lego (無代號)" at bounding box center [682, 366] width 67 height 17
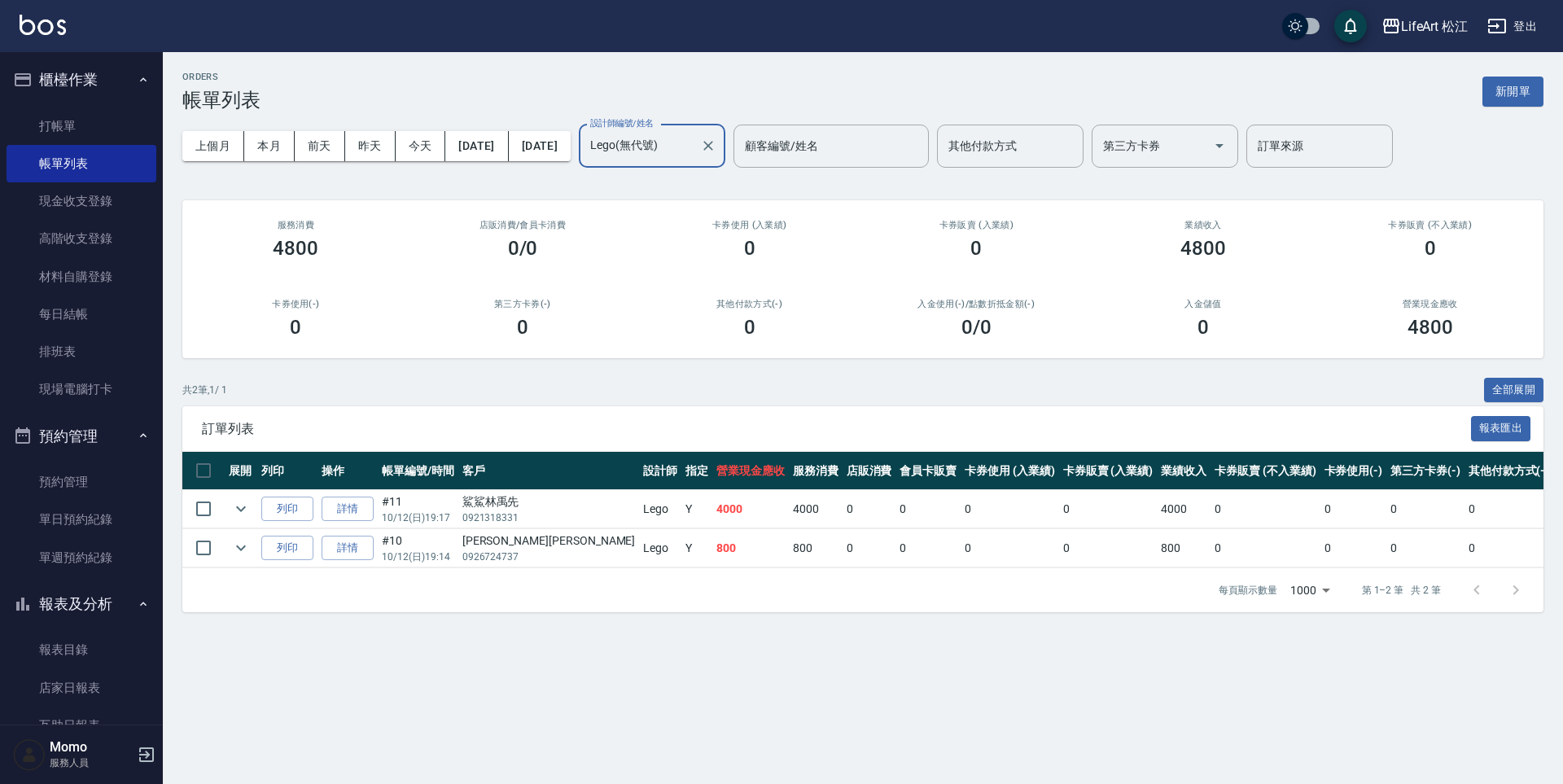
click at [693, 157] on input "Lego(無代號)" at bounding box center [639, 146] width 107 height 28
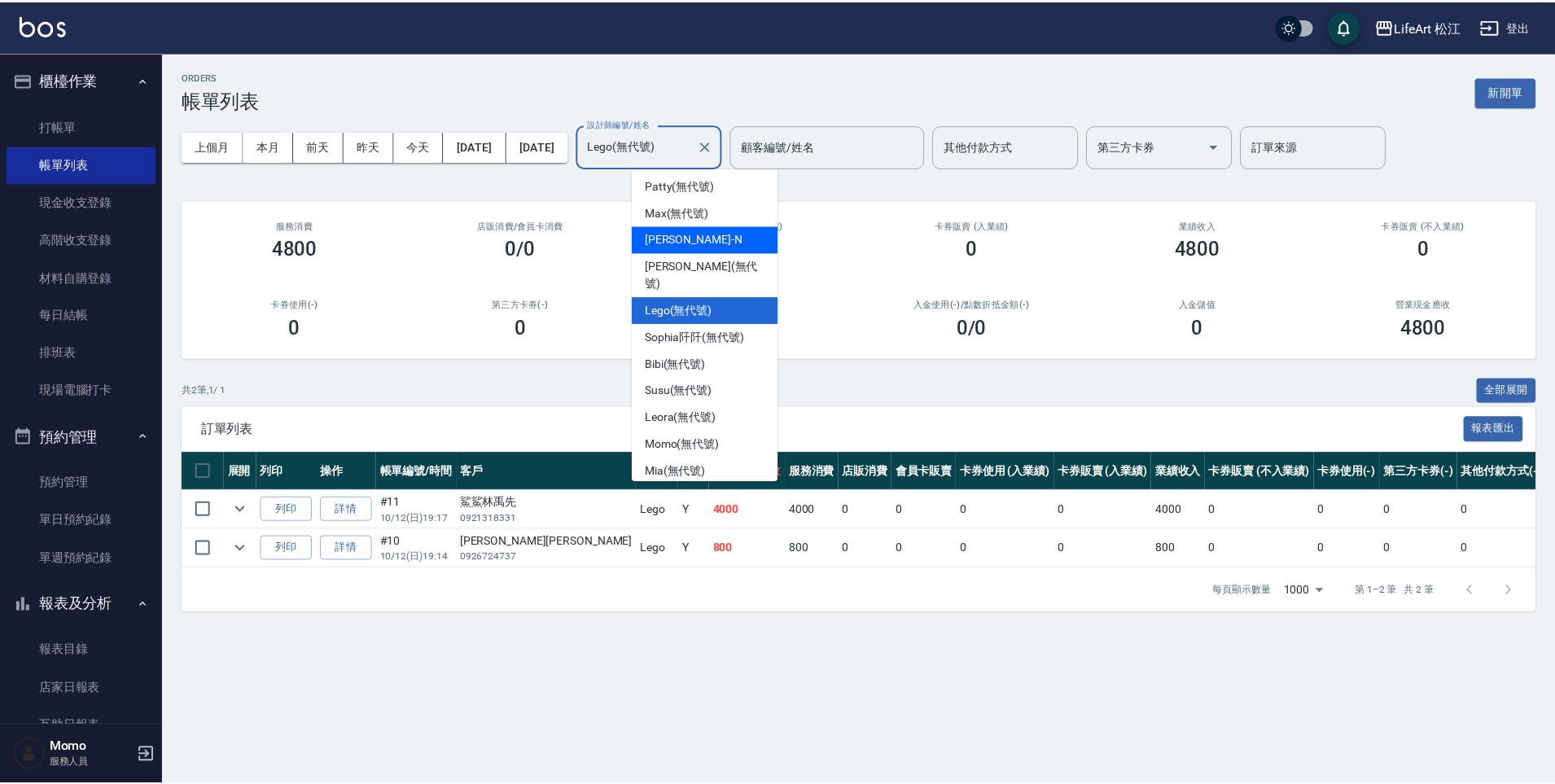
scroll to position [129, 0]
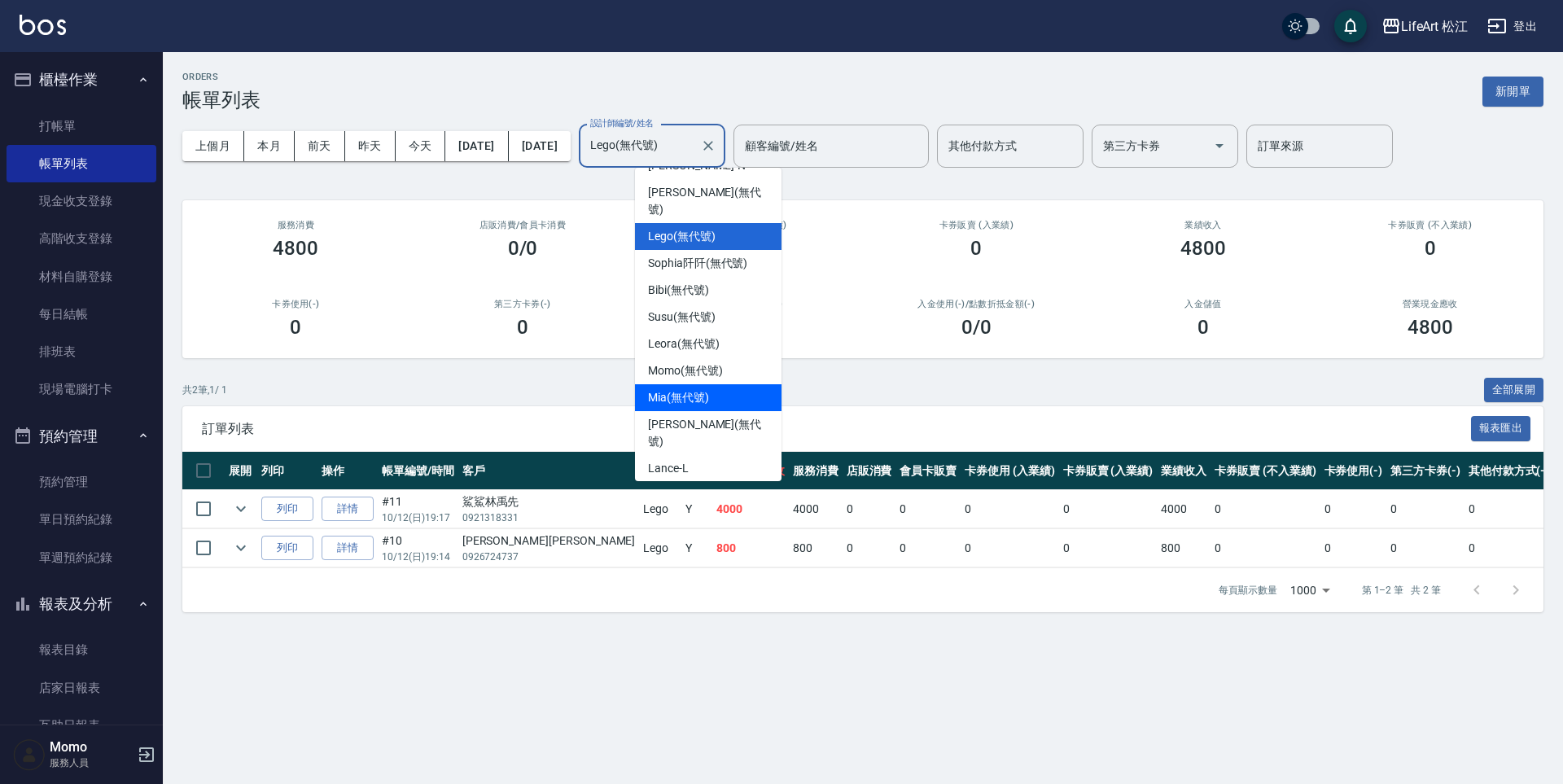
click at [689, 389] on span "Mia (無代號)" at bounding box center [678, 397] width 61 height 17
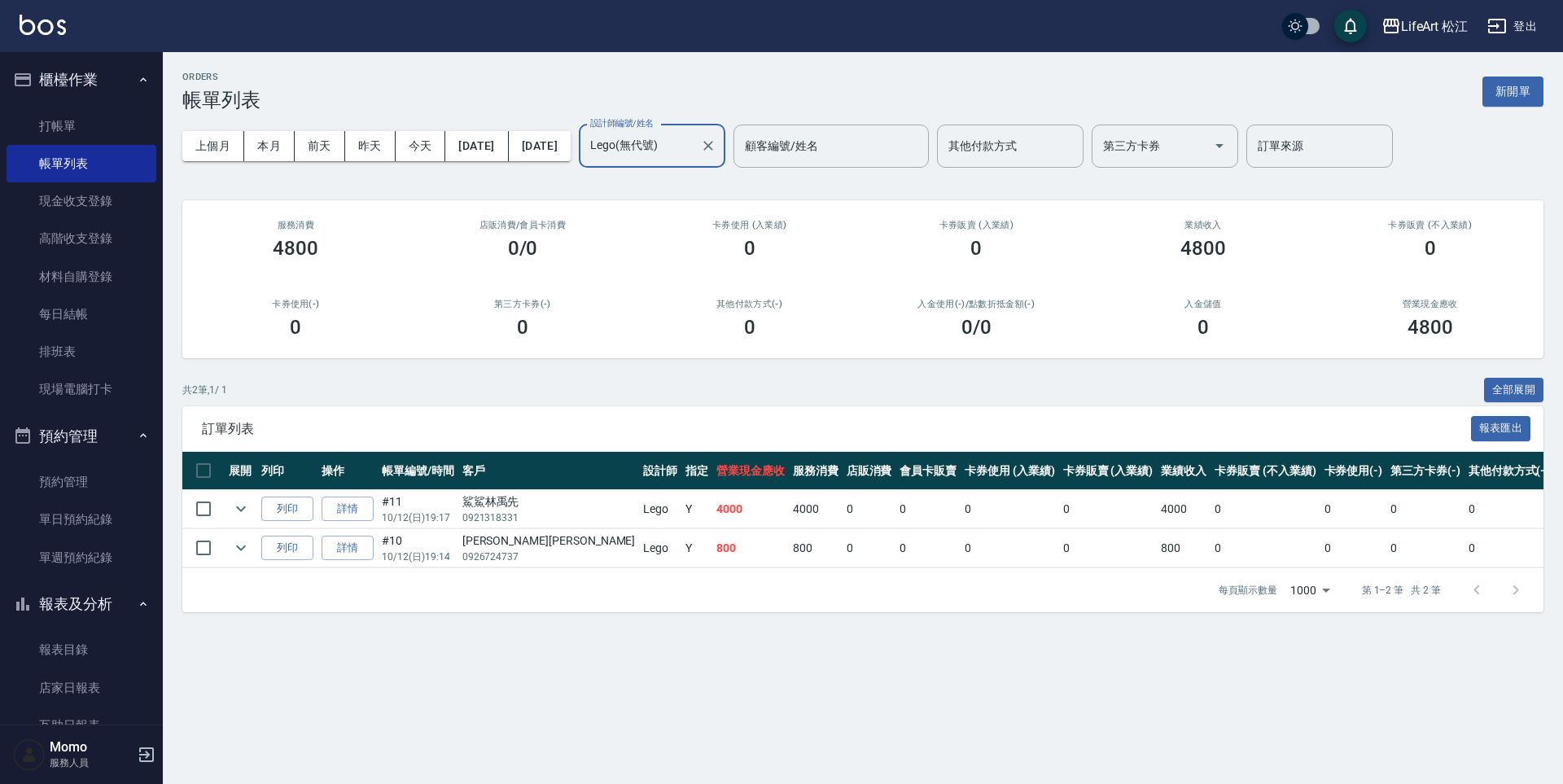
type input "Mia(無代號)"
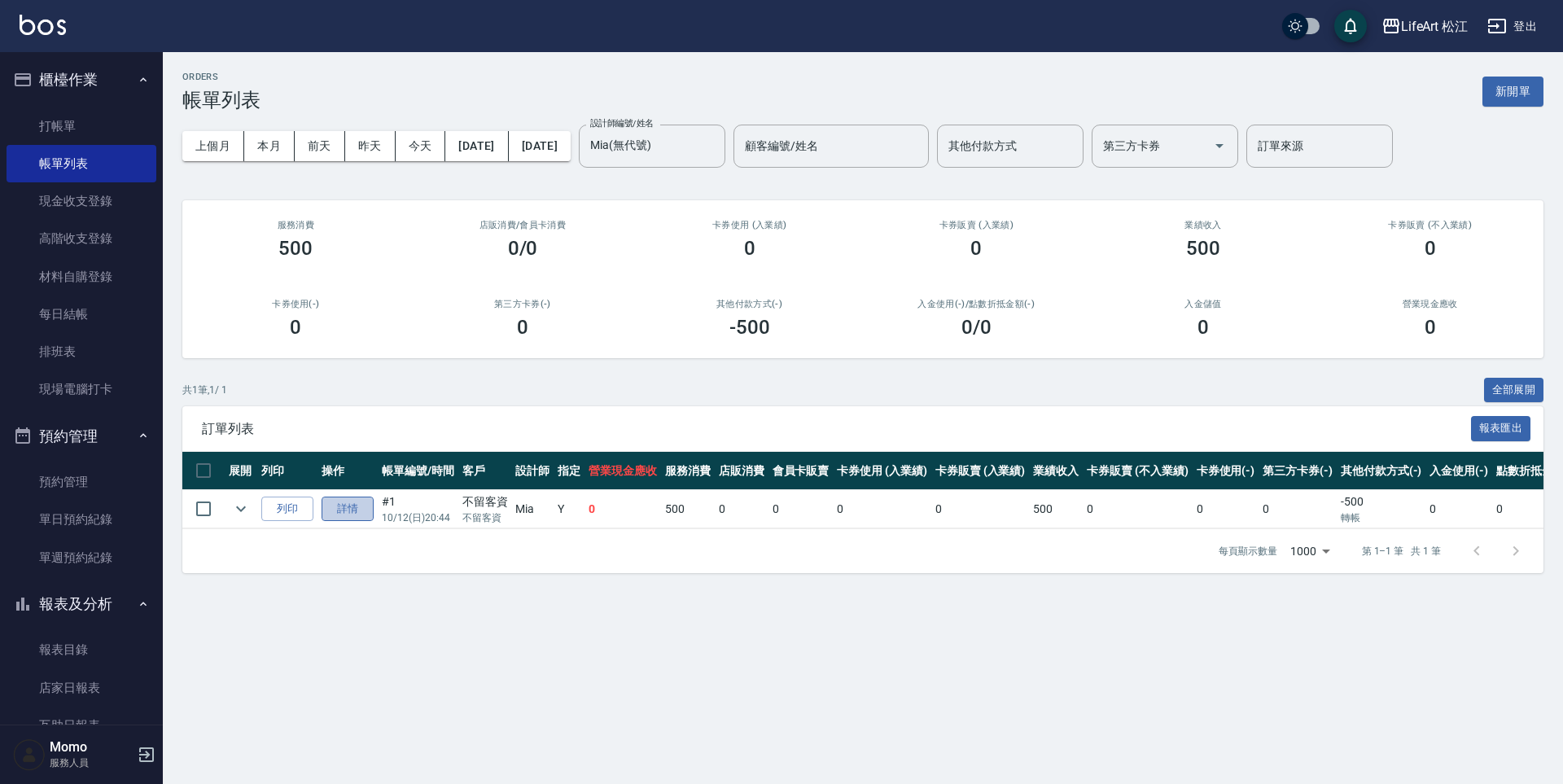
click at [342, 509] on link "詳情" at bounding box center [347, 509] width 52 height 25
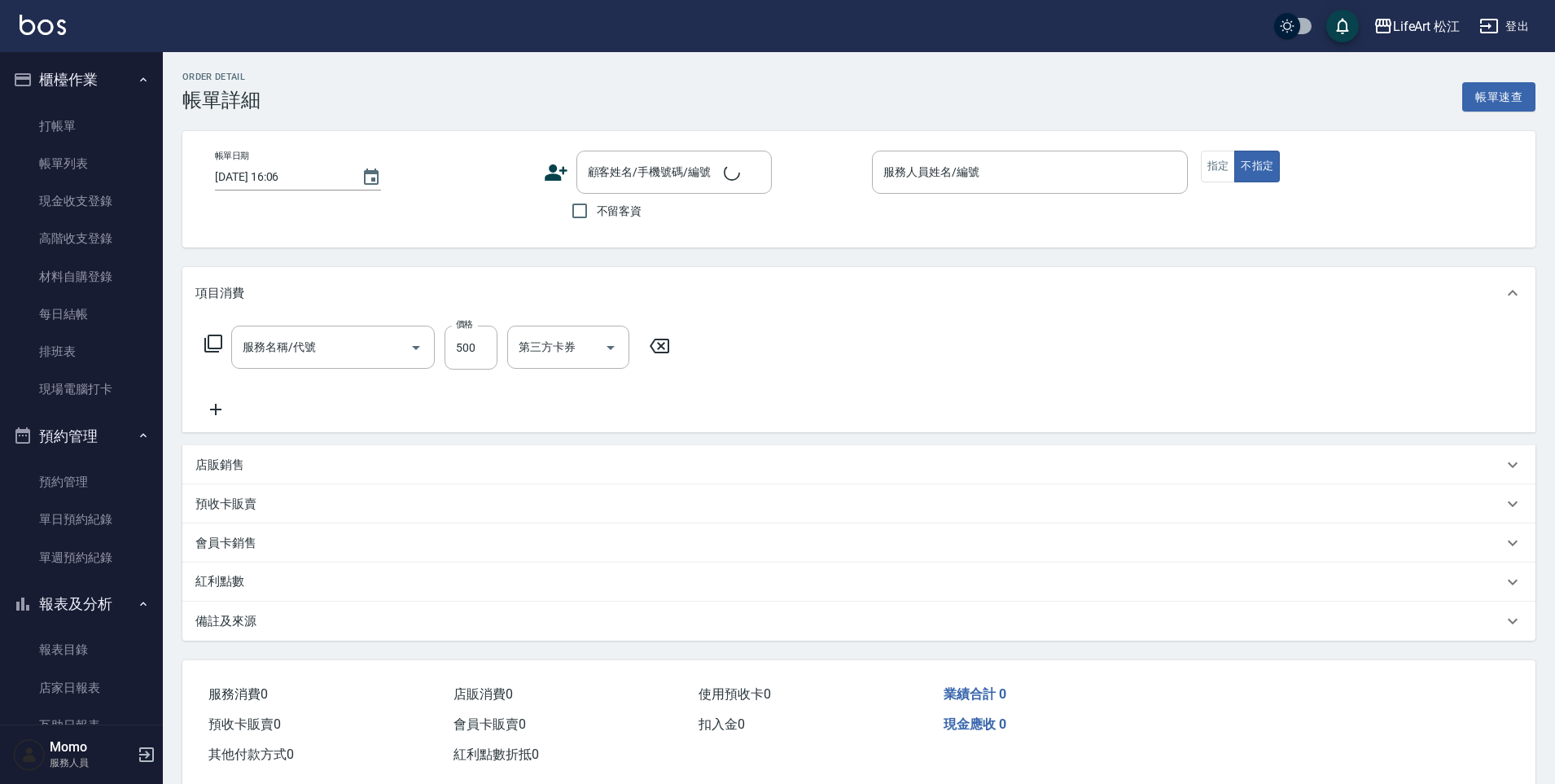
type input "基礎髮浴 (101)"
type input "2025/10/12 20:44"
checkbox input "true"
type input "Mia(無代號)"
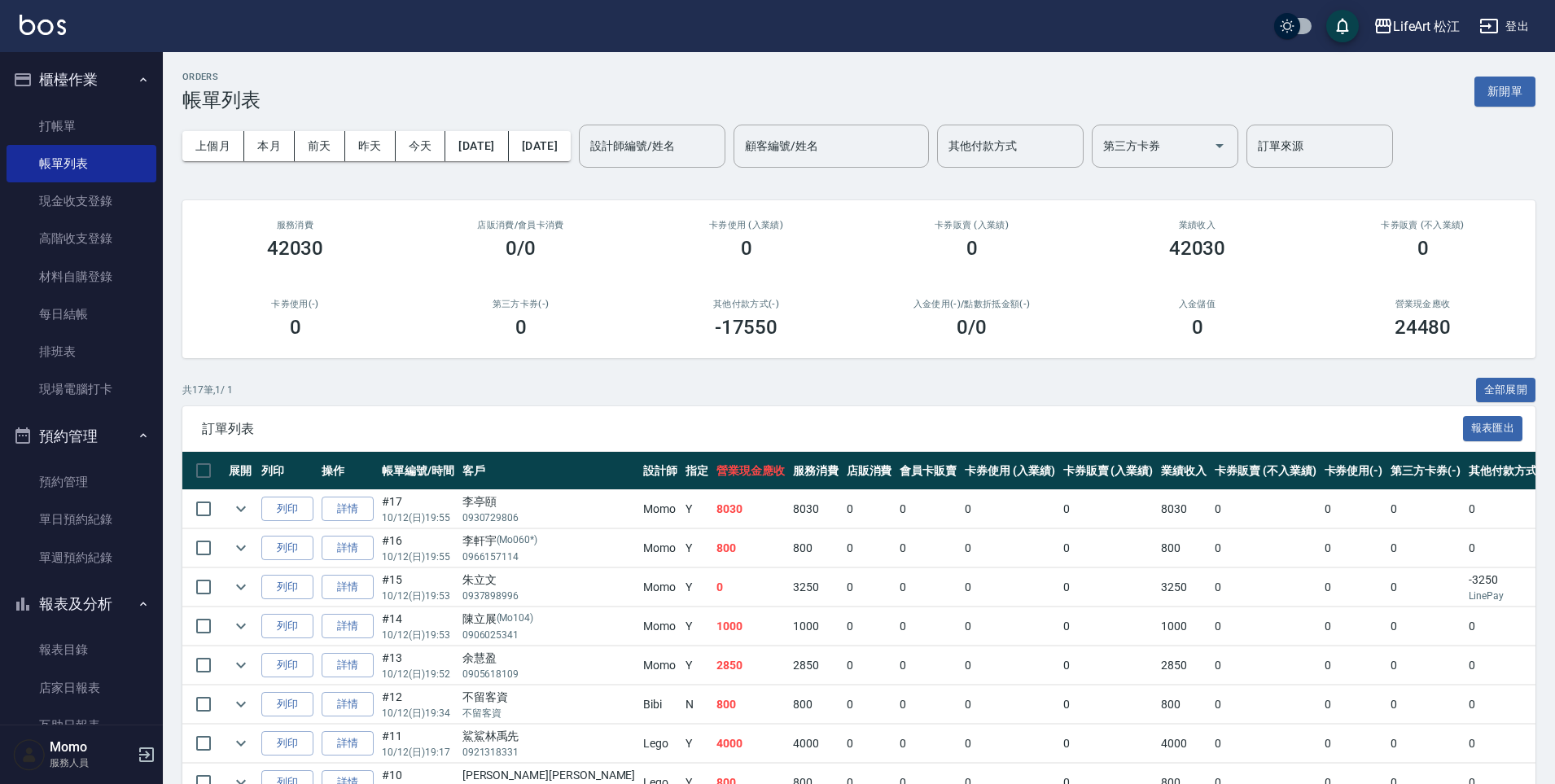
click at [743, 170] on div "上個月 本月 前天 昨天 今天 2025/10/12 2025/10/12 設計師編號/姓名 設計師編號/姓名 顧客編號/姓名 顧客編號/姓名 其他付款方式 …" at bounding box center [859, 146] width 1353 height 69
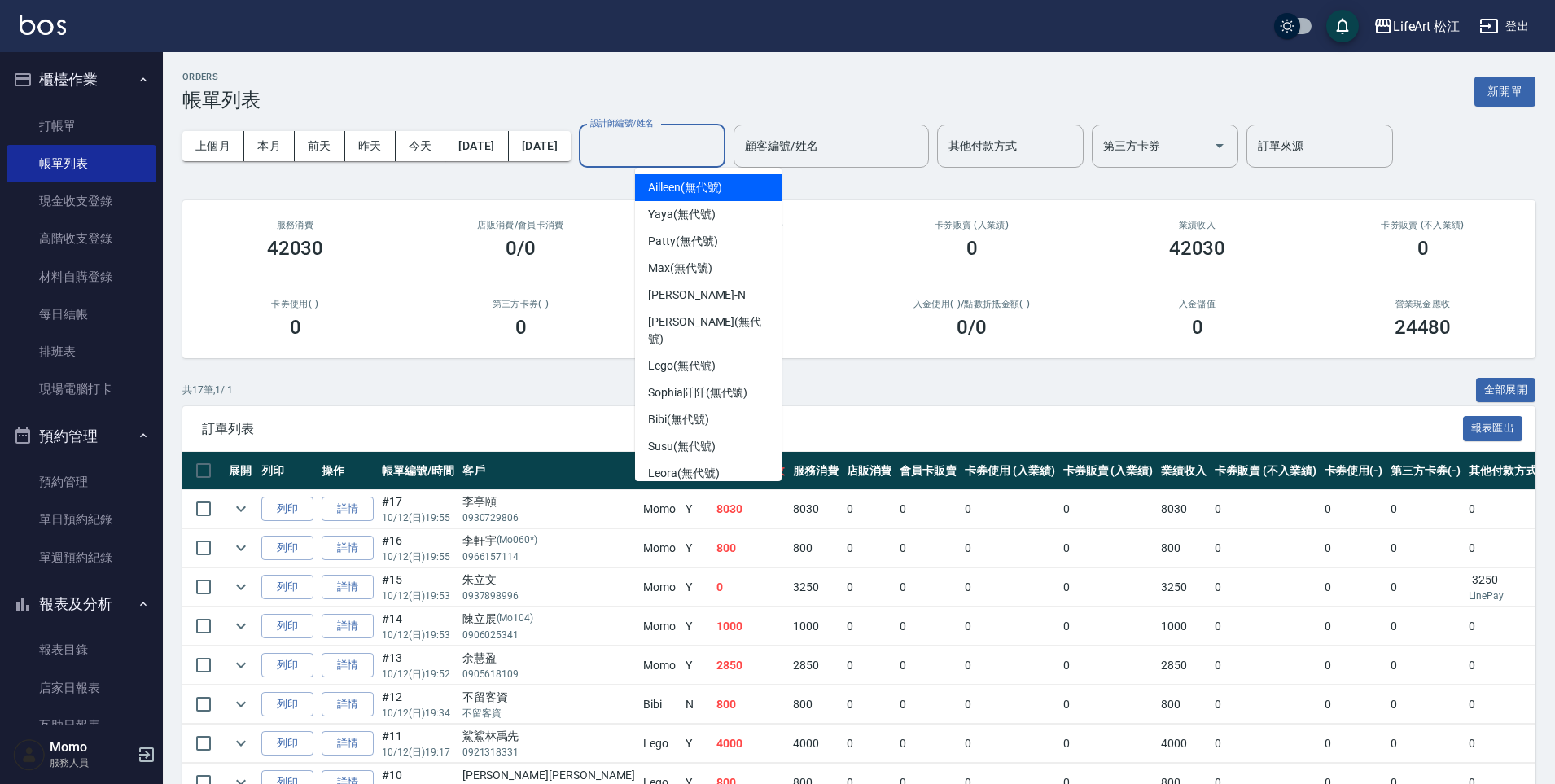
click at [718, 153] on input "設計師編號/姓名" at bounding box center [652, 146] width 132 height 28
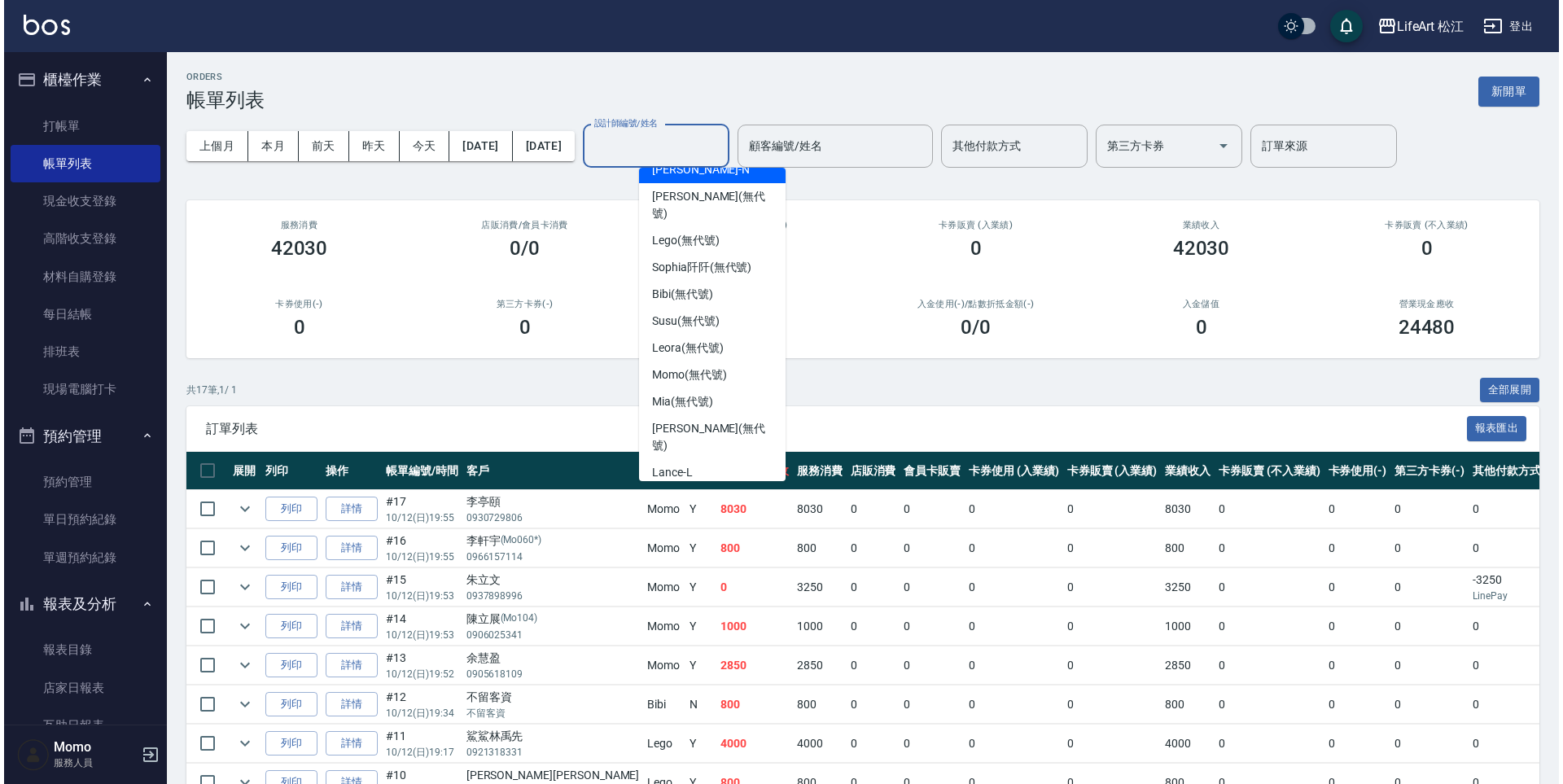
scroll to position [129, 0]
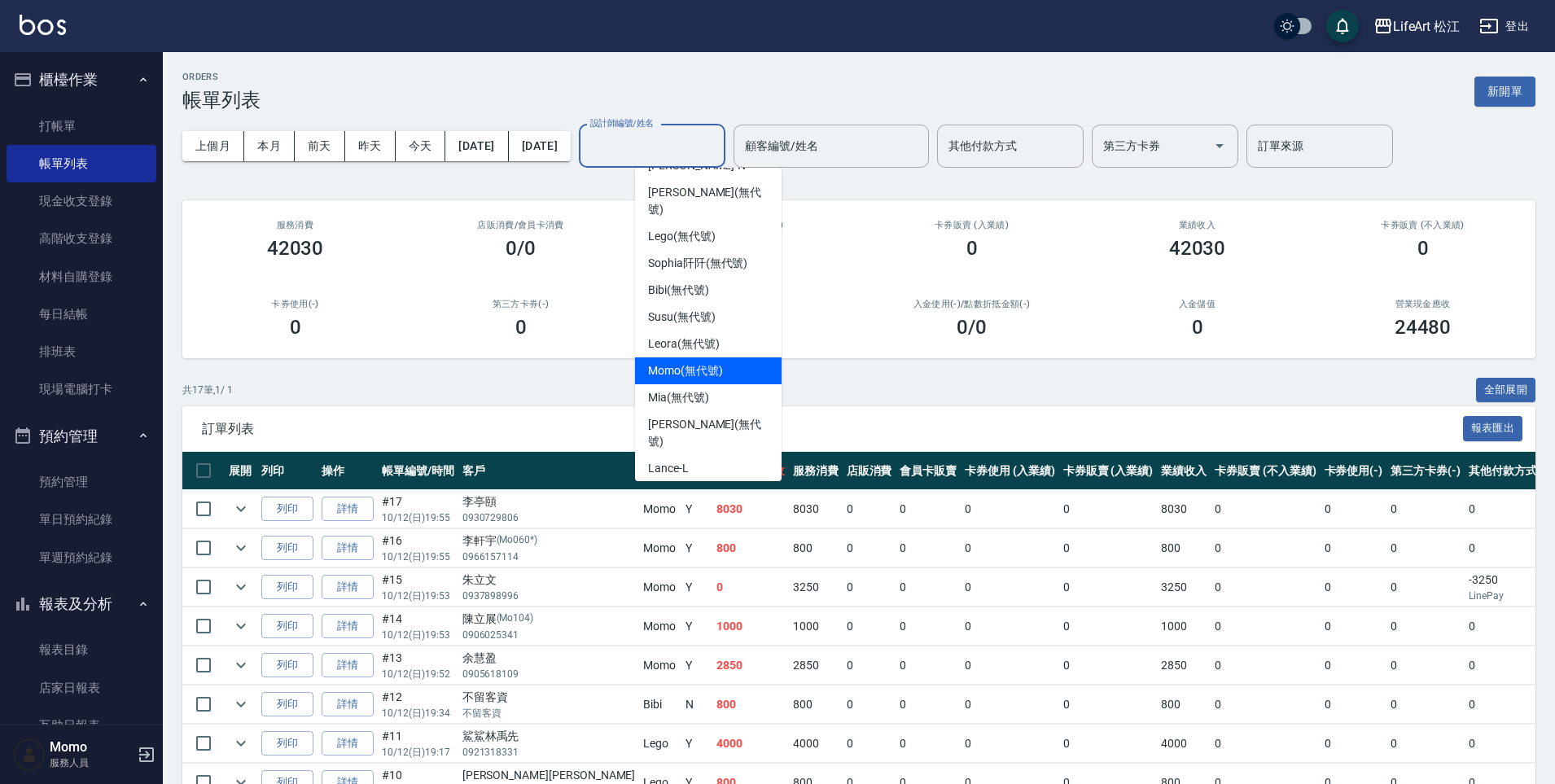
click at [708, 362] on span "Momo (無代號)" at bounding box center [686, 371] width 75 height 17
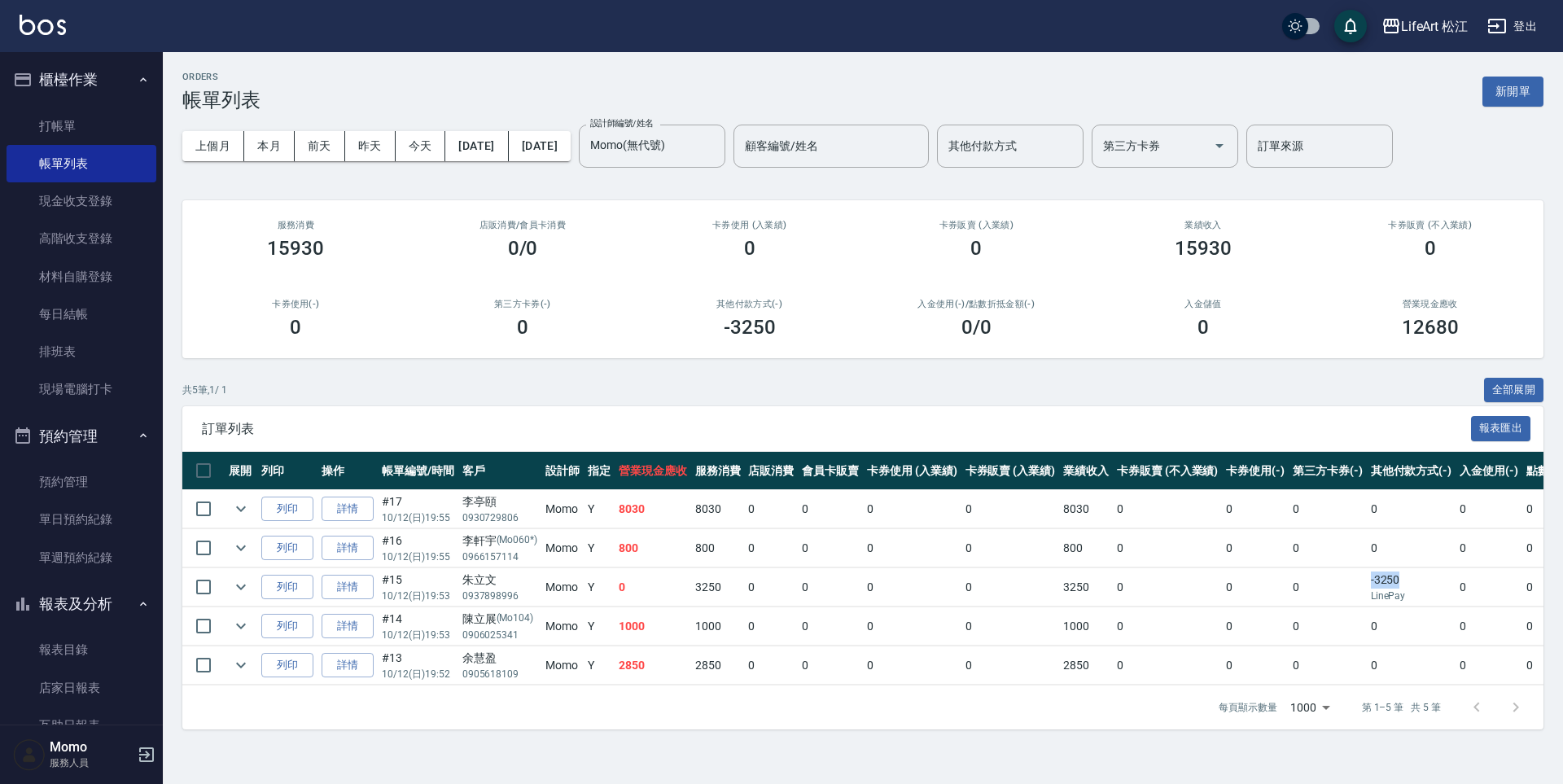
drag, startPoint x: 1367, startPoint y: 583, endPoint x: 1413, endPoint y: 575, distance: 46.7
click at [1413, 575] on td "-3250 LinePay" at bounding box center [1411, 587] width 89 height 38
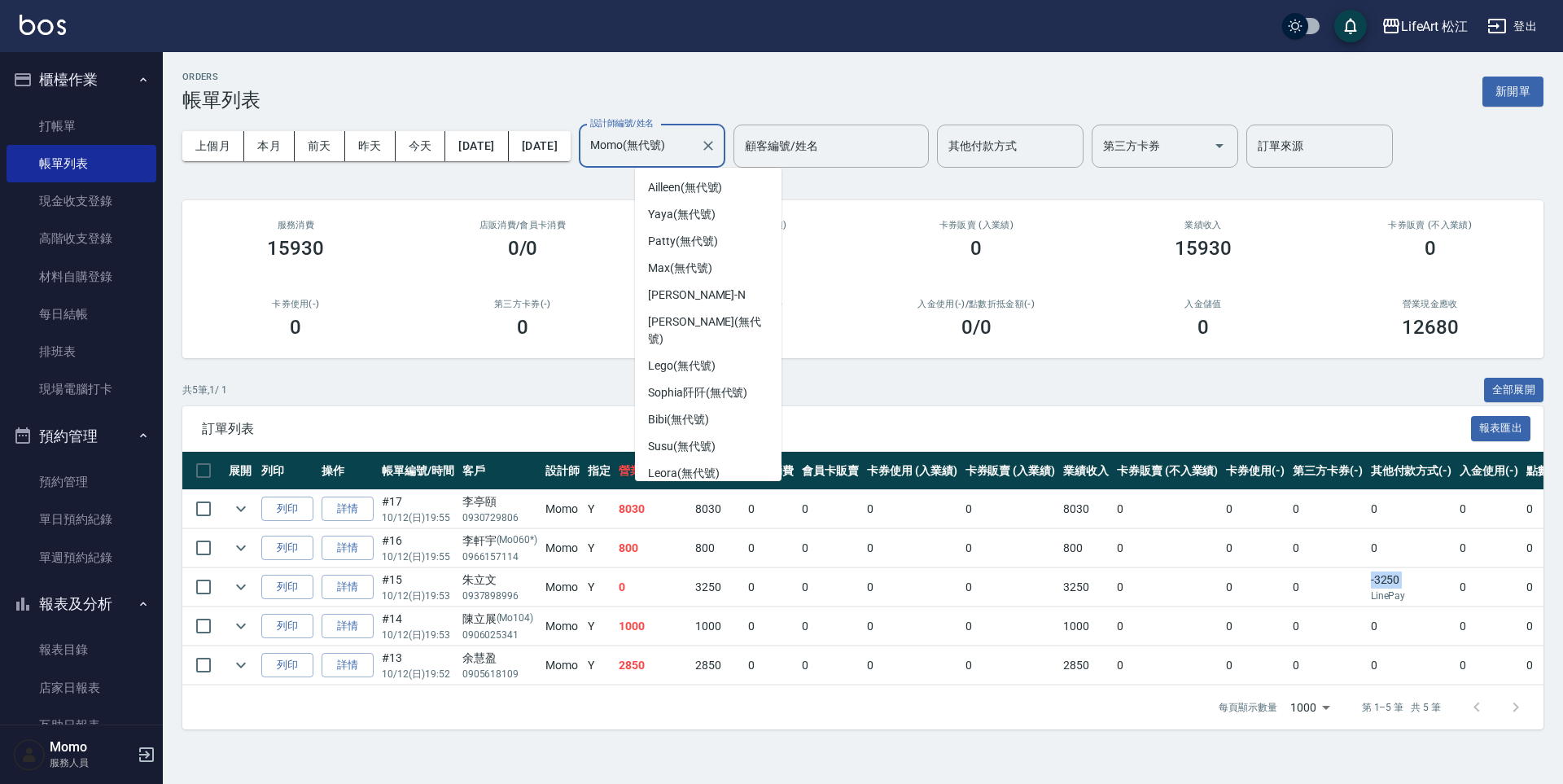
click at [693, 149] on input "Momo(無代號)" at bounding box center [639, 146] width 107 height 28
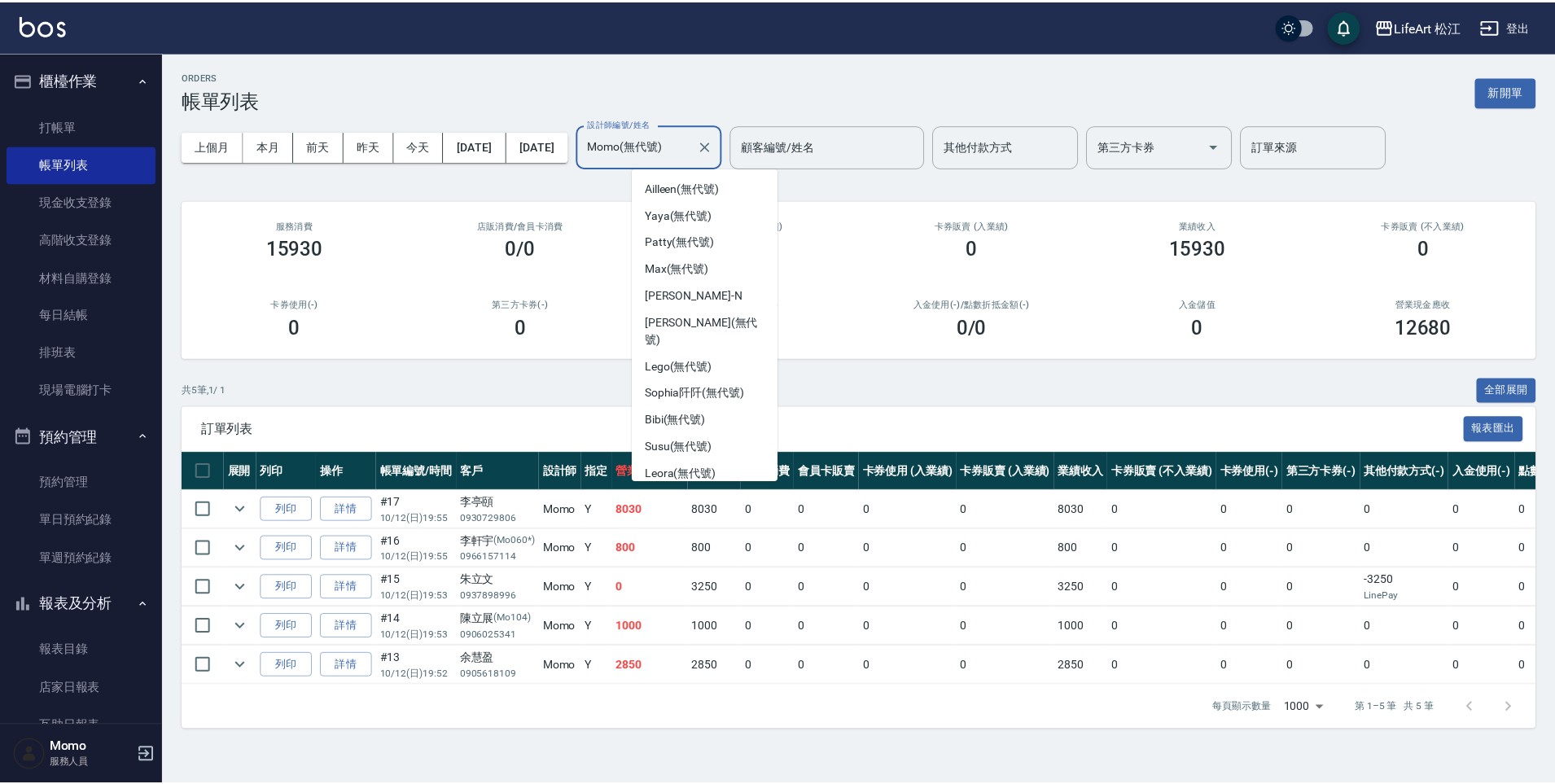
scroll to position [16, 0]
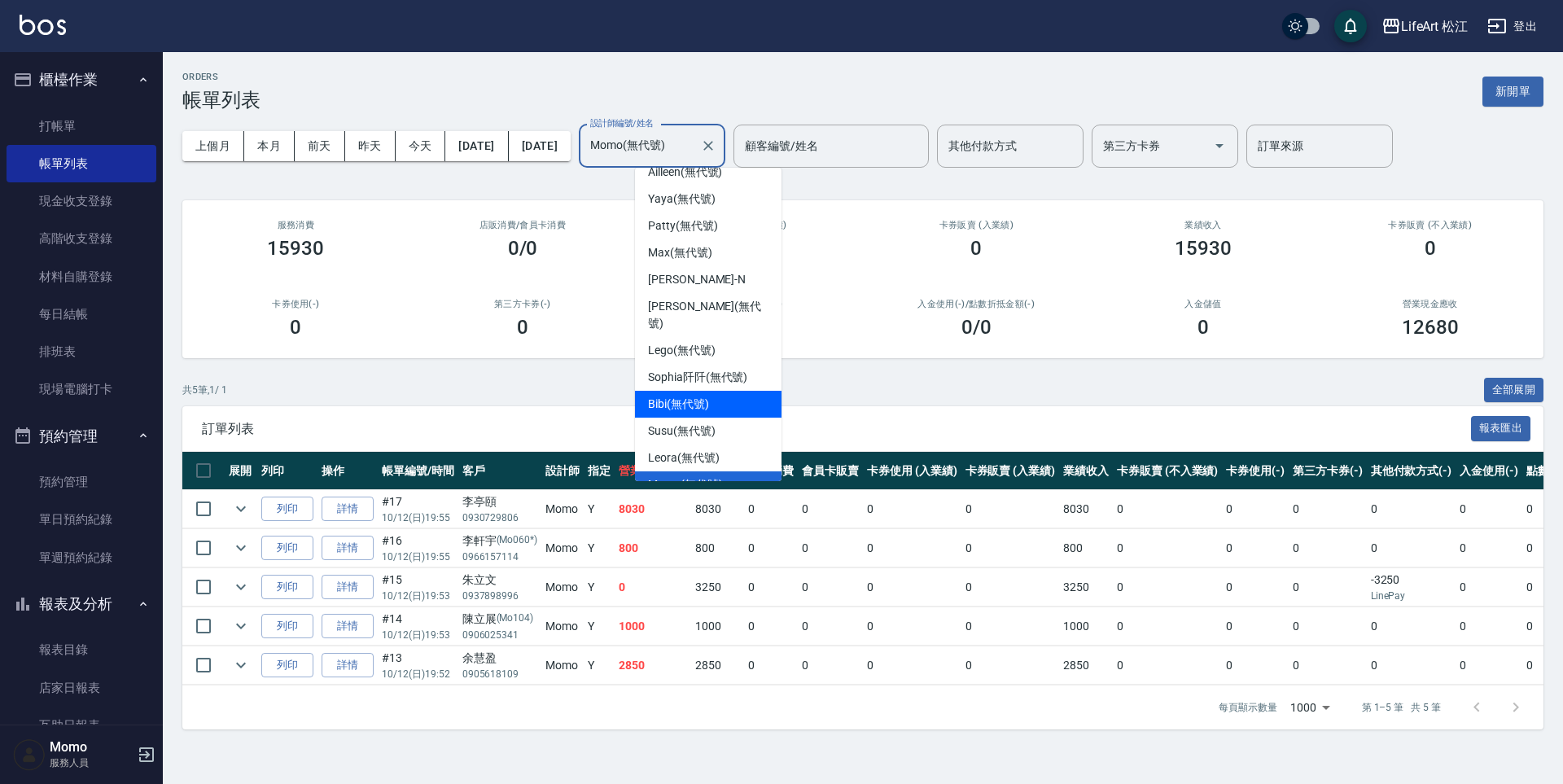
click at [727, 391] on div "Bibi (無代號)" at bounding box center [708, 404] width 147 height 27
type input "Bibi(無代號)"
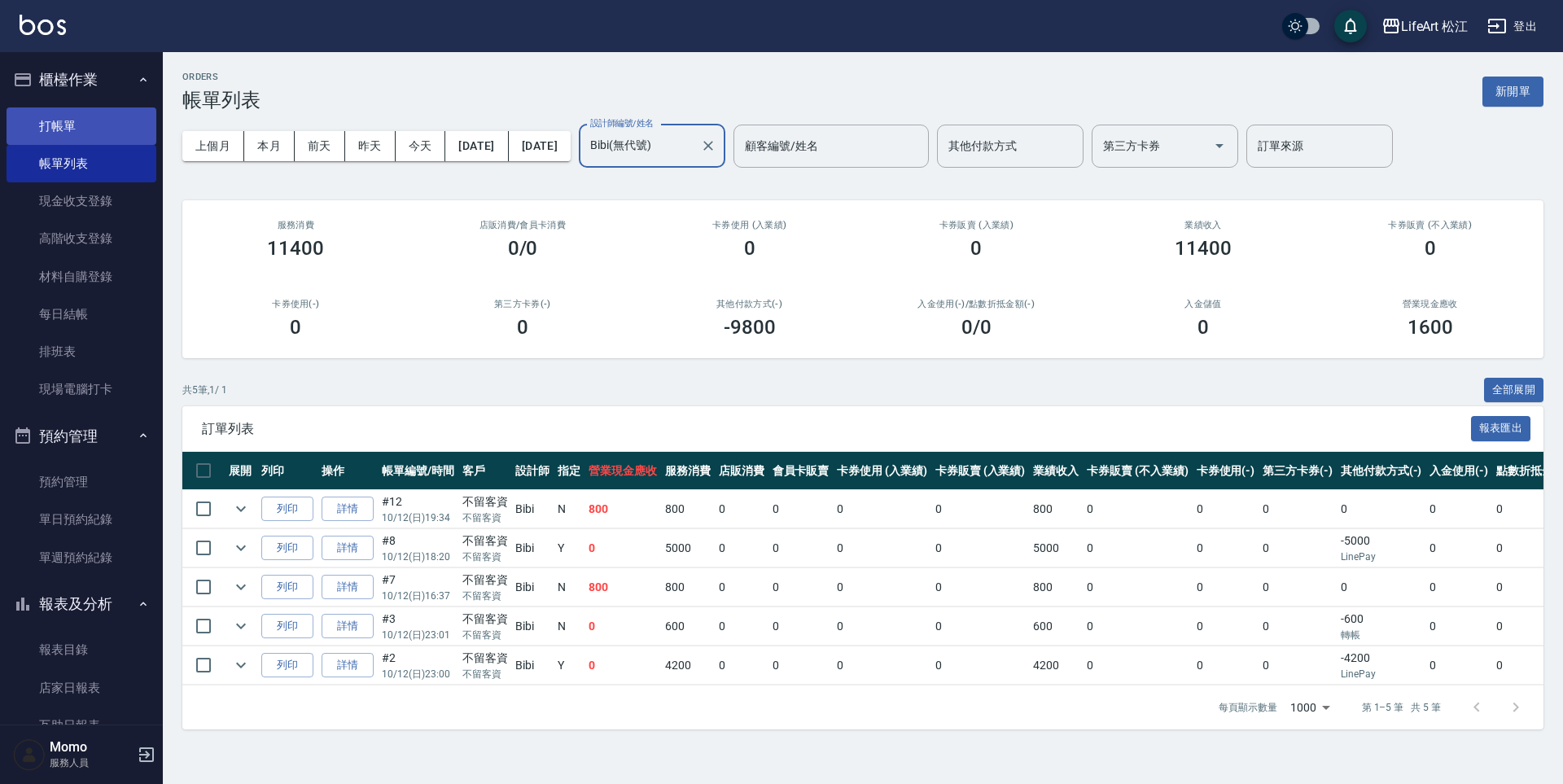
click at [82, 117] on link "打帳單" at bounding box center [82, 126] width 150 height 37
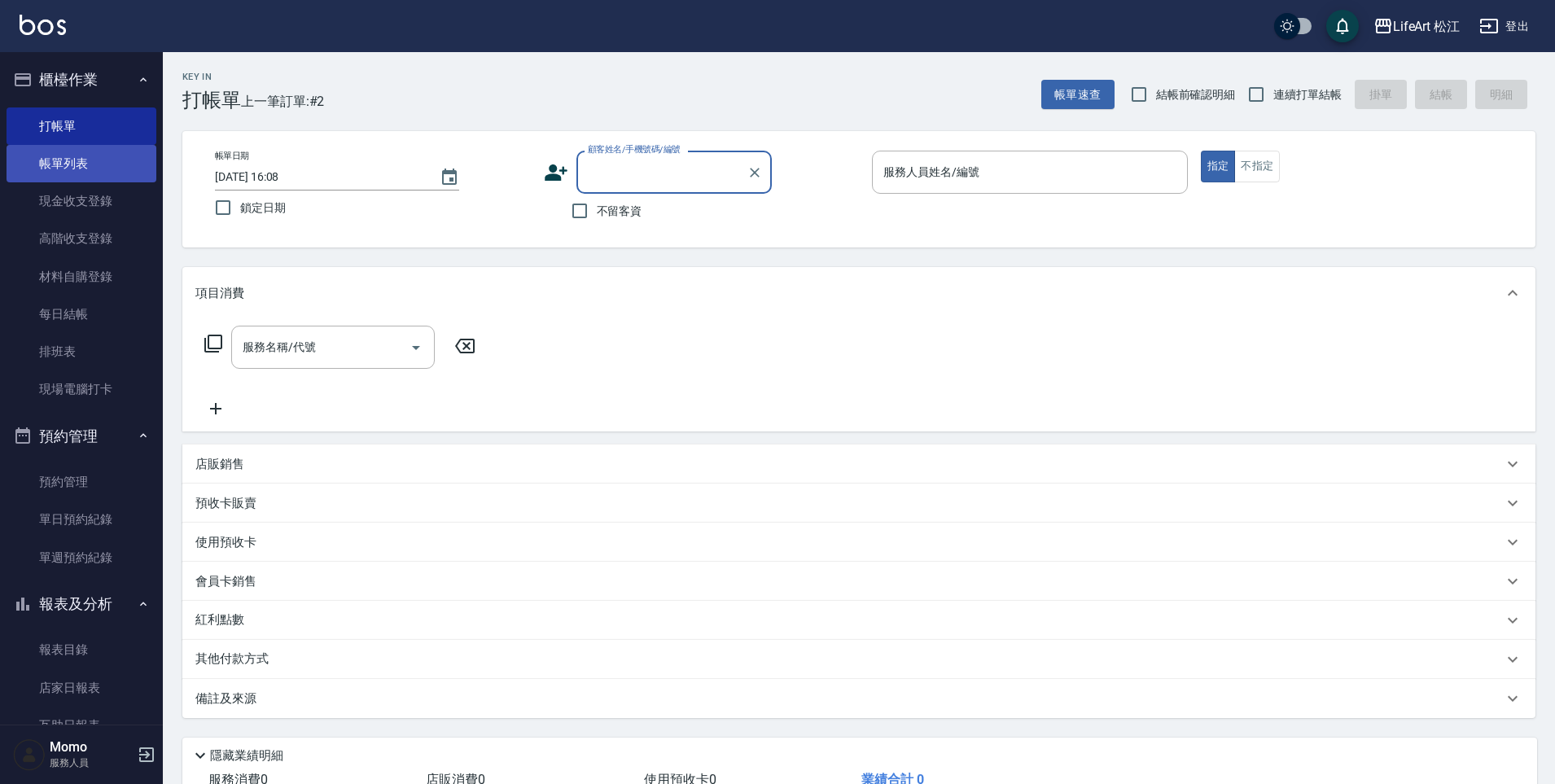
click at [83, 168] on link "帳單列表" at bounding box center [82, 163] width 150 height 37
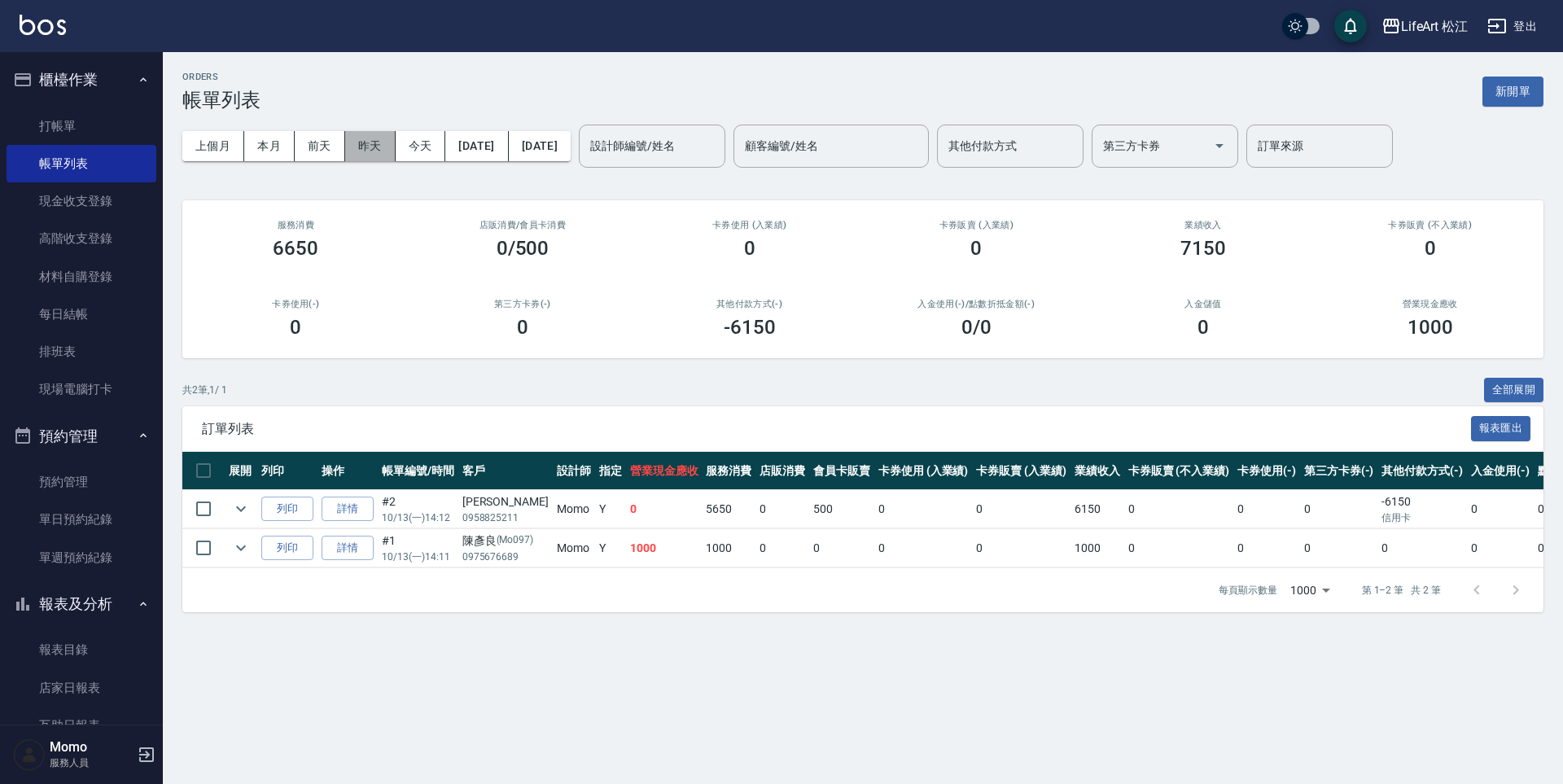
click at [371, 155] on button "昨天" at bounding box center [370, 146] width 51 height 30
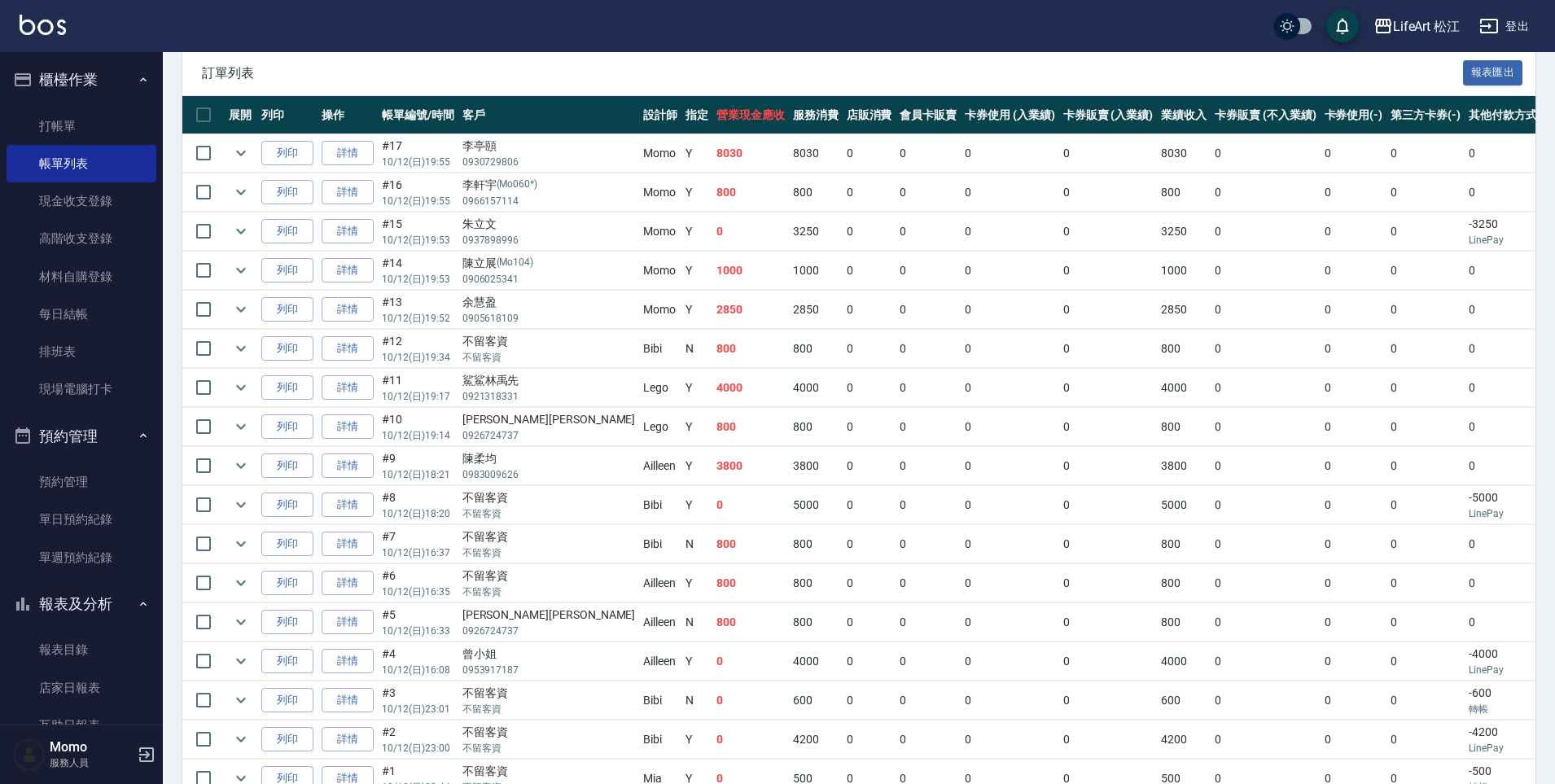
scroll to position [407, 0]
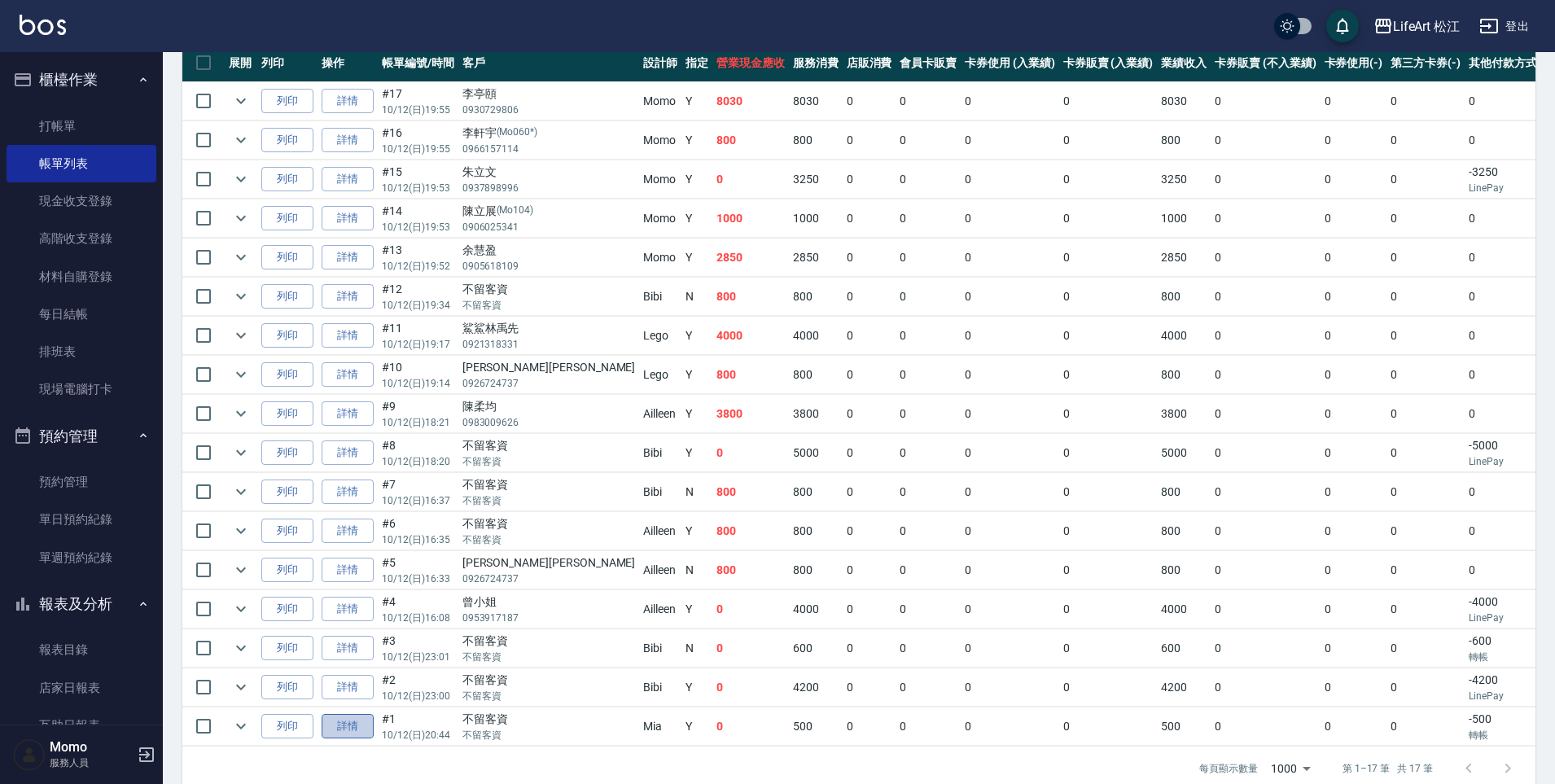
click at [357, 729] on link "詳情" at bounding box center [348, 727] width 52 height 25
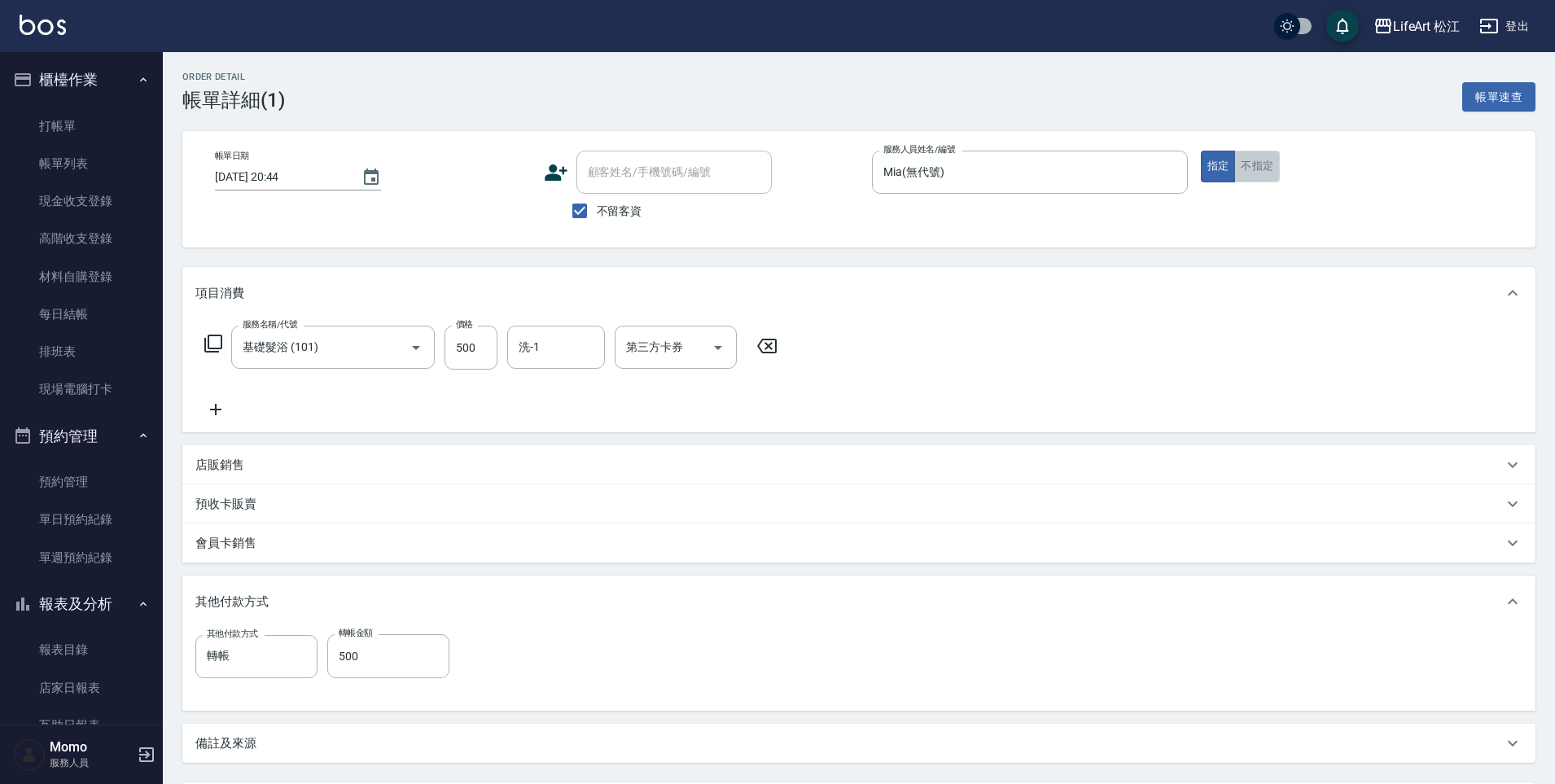
click at [1261, 170] on button "不指定" at bounding box center [1257, 167] width 46 height 32
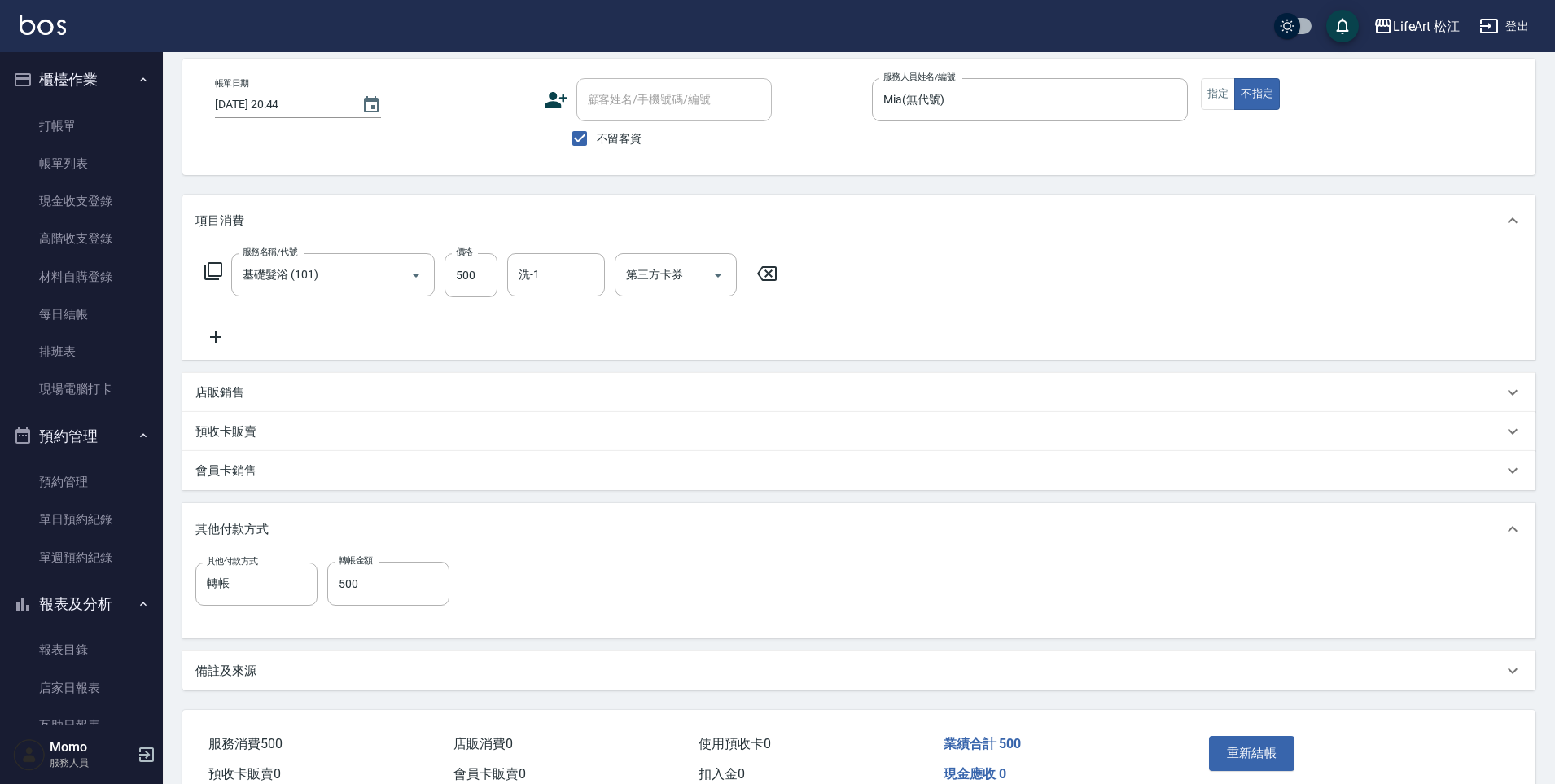
scroll to position [155, 0]
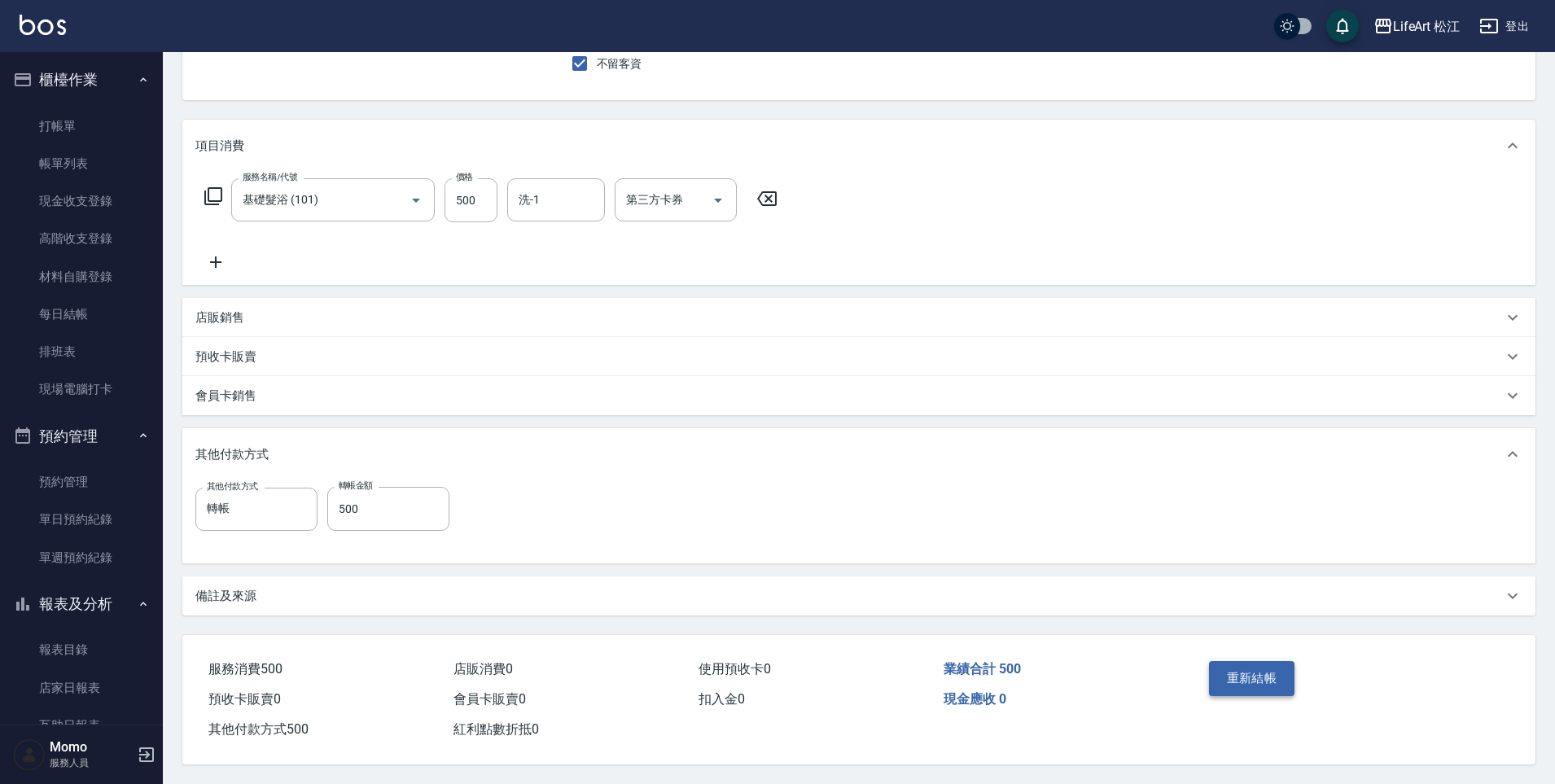
click at [1237, 663] on button "重新結帳" at bounding box center [1252, 677] width 87 height 34
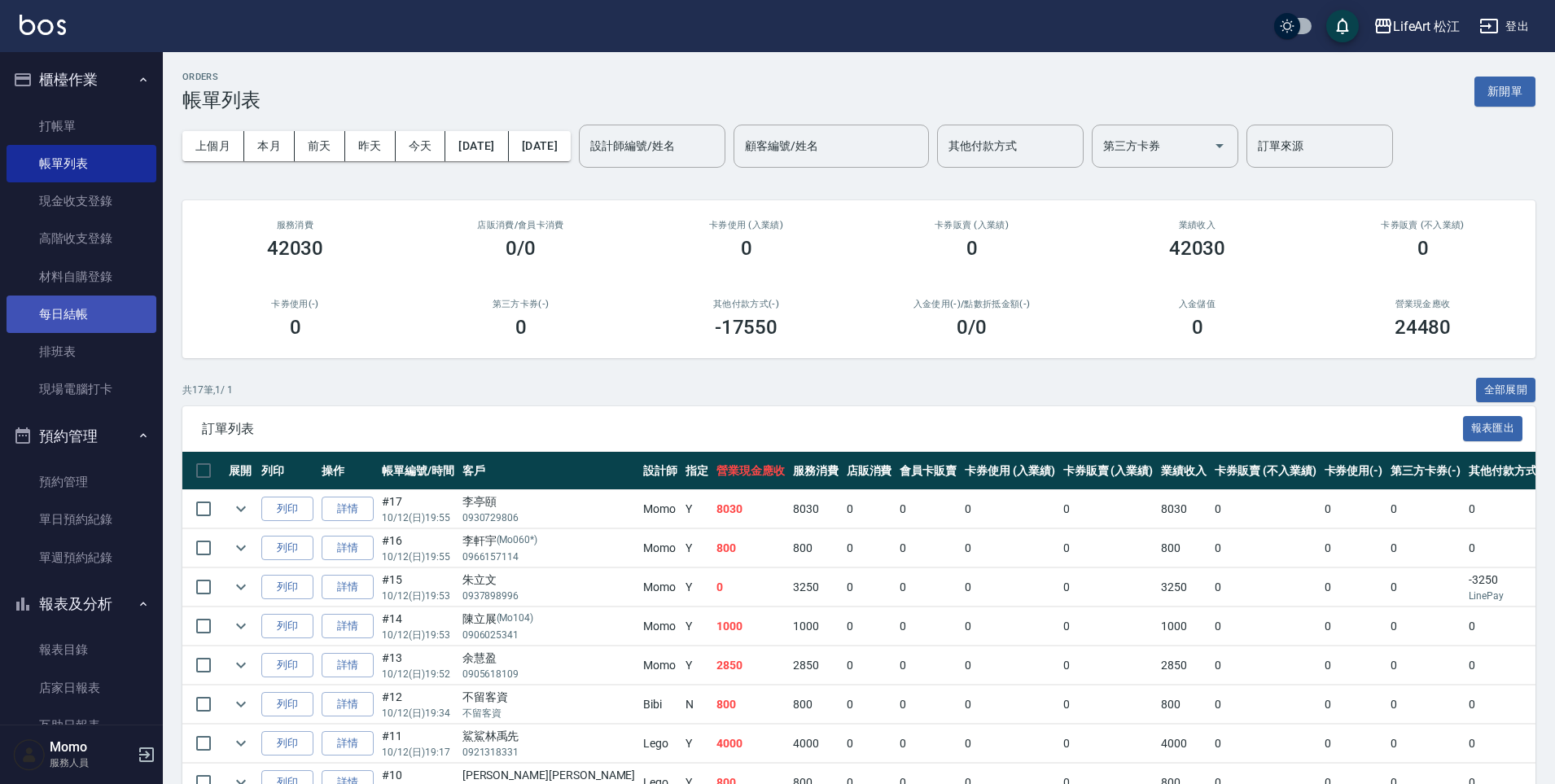
click at [117, 326] on link "每日結帳" at bounding box center [82, 314] width 150 height 37
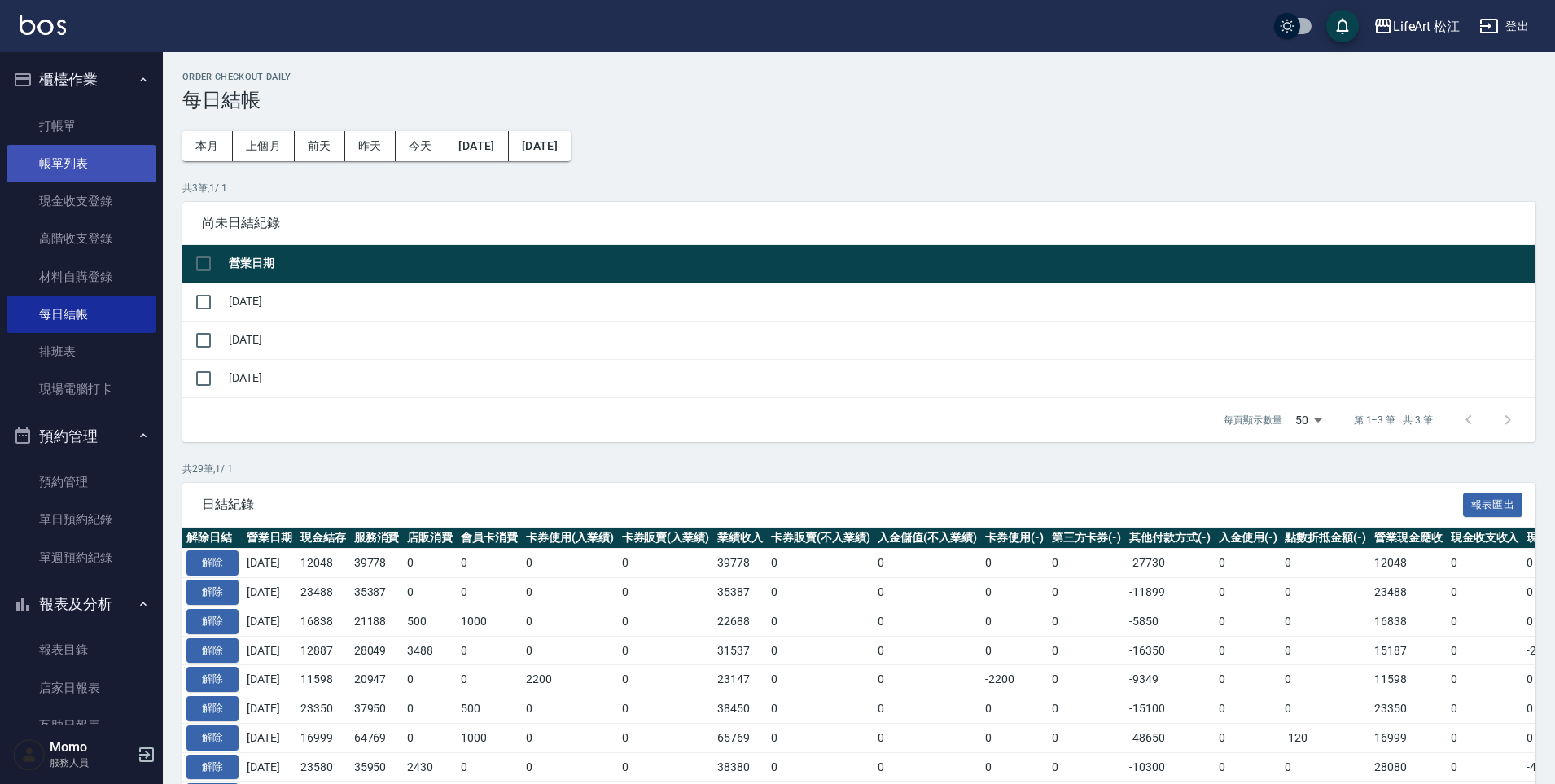
click at [49, 157] on link "帳單列表" at bounding box center [82, 163] width 150 height 37
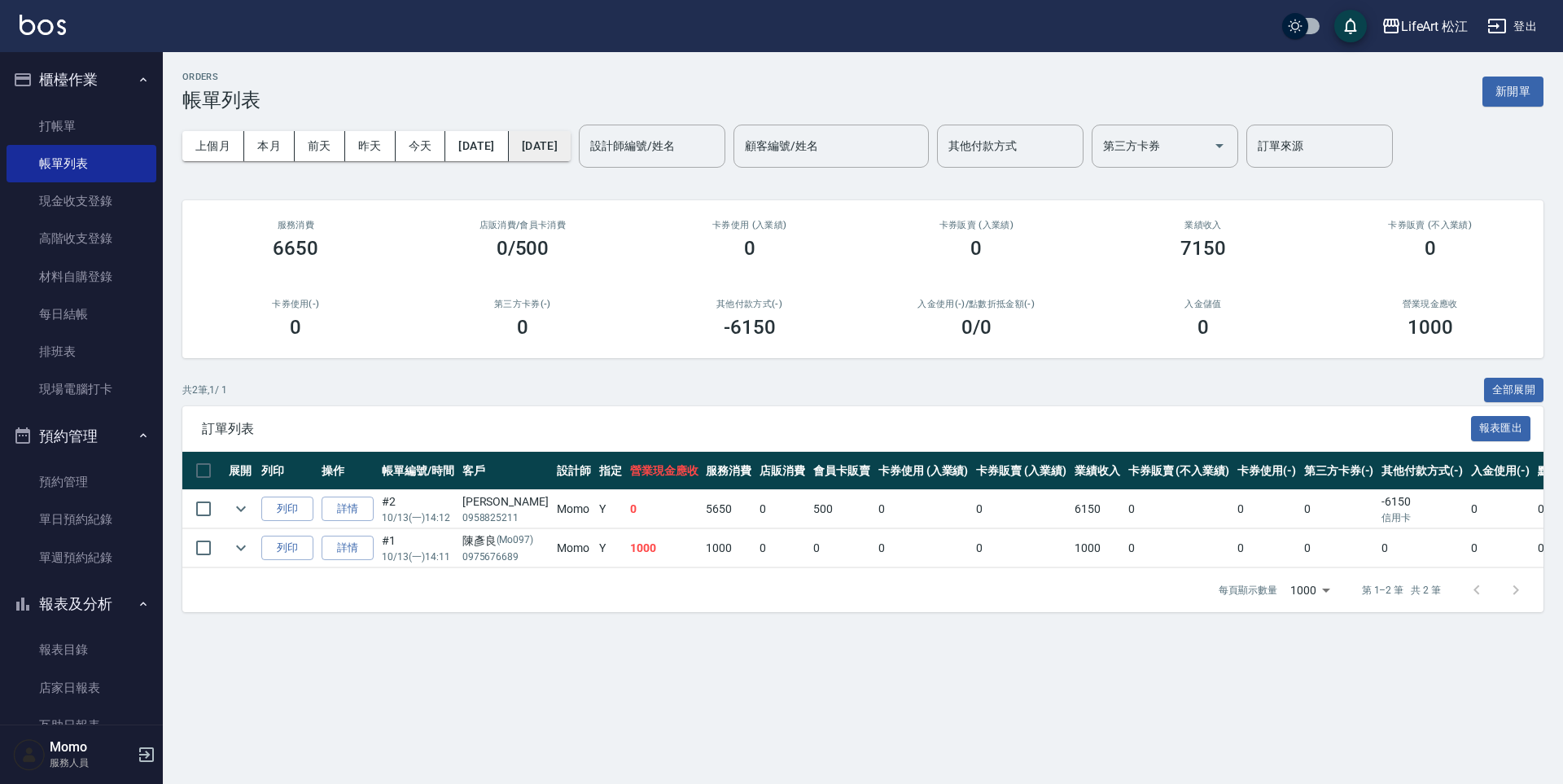
click at [568, 143] on button "[DATE]" at bounding box center [540, 146] width 62 height 30
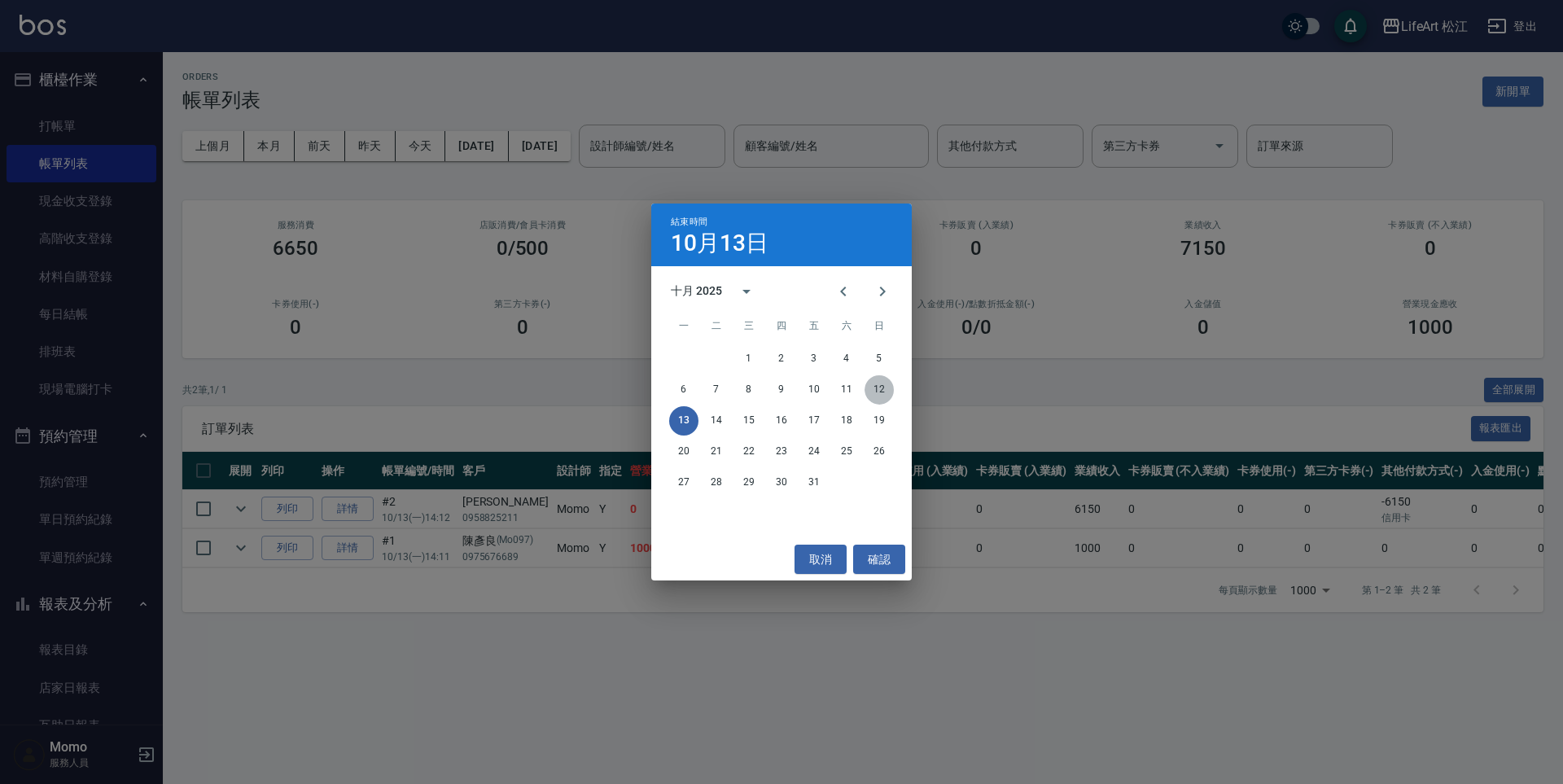
click at [886, 384] on button "12" at bounding box center [879, 389] width 29 height 29
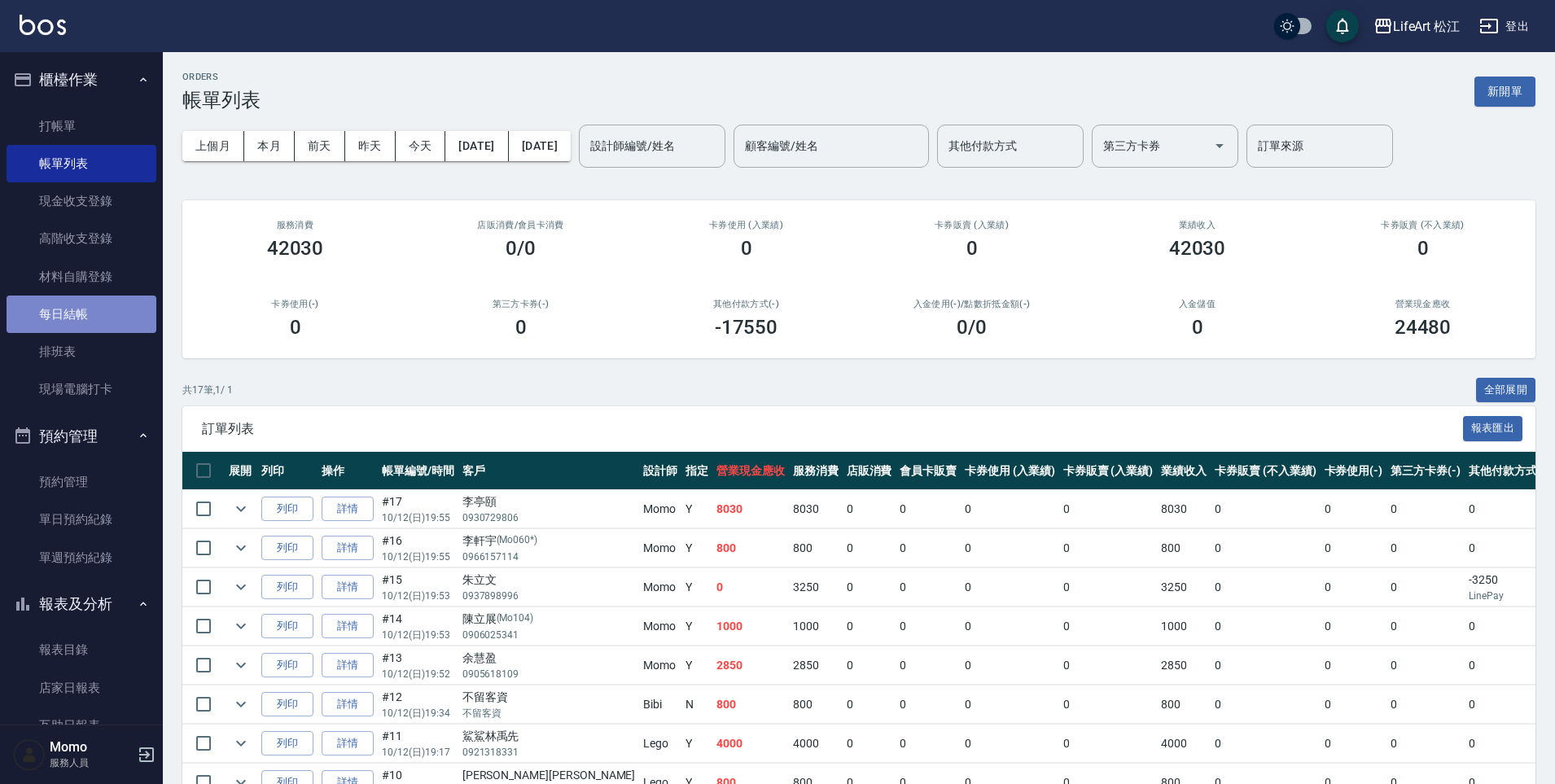
click at [99, 323] on link "每日結帳" at bounding box center [82, 314] width 150 height 37
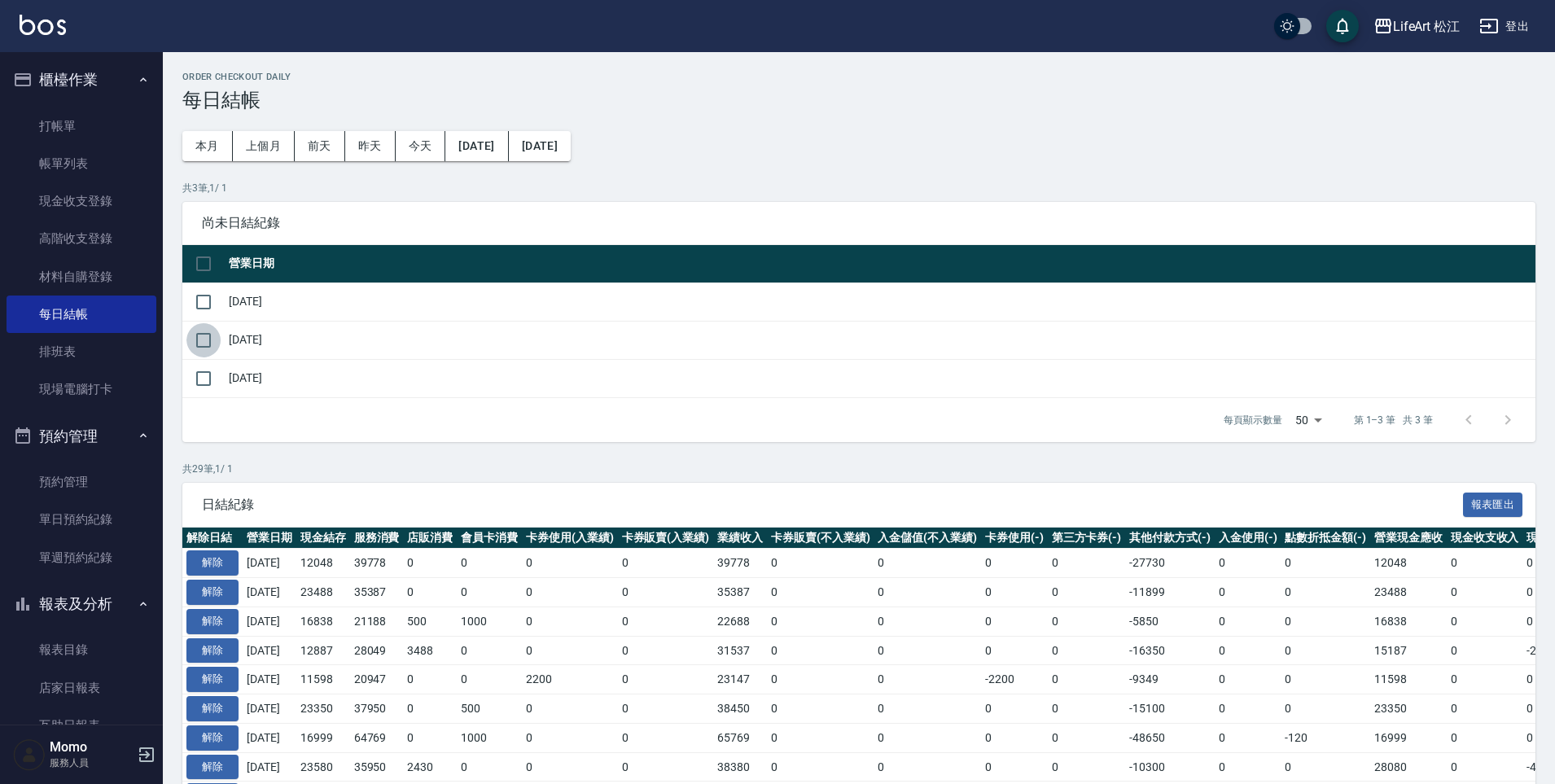
click at [205, 342] on input "checkbox" at bounding box center [203, 340] width 34 height 34
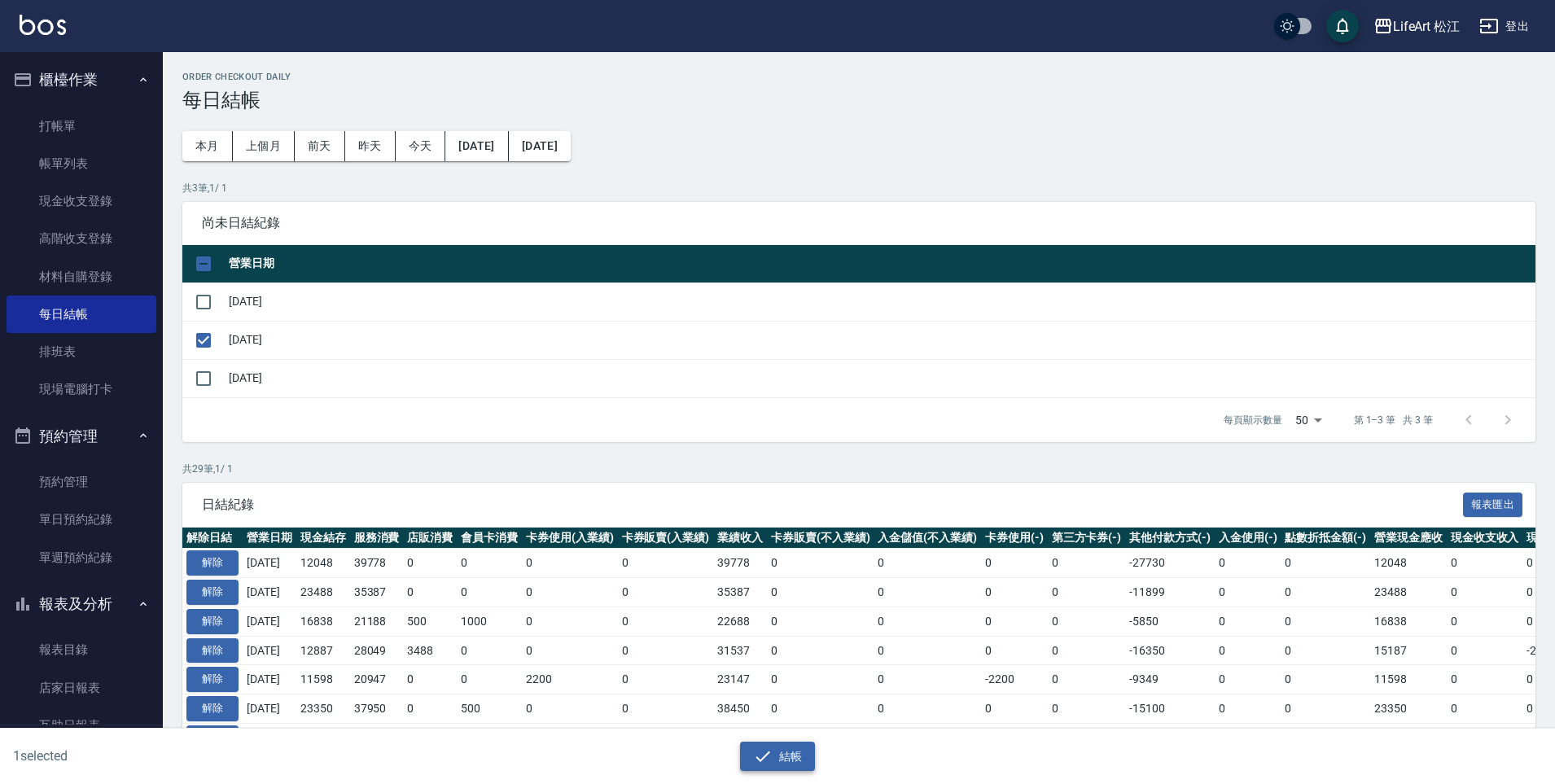
click at [784, 744] on button "結帳" at bounding box center [778, 757] width 76 height 30
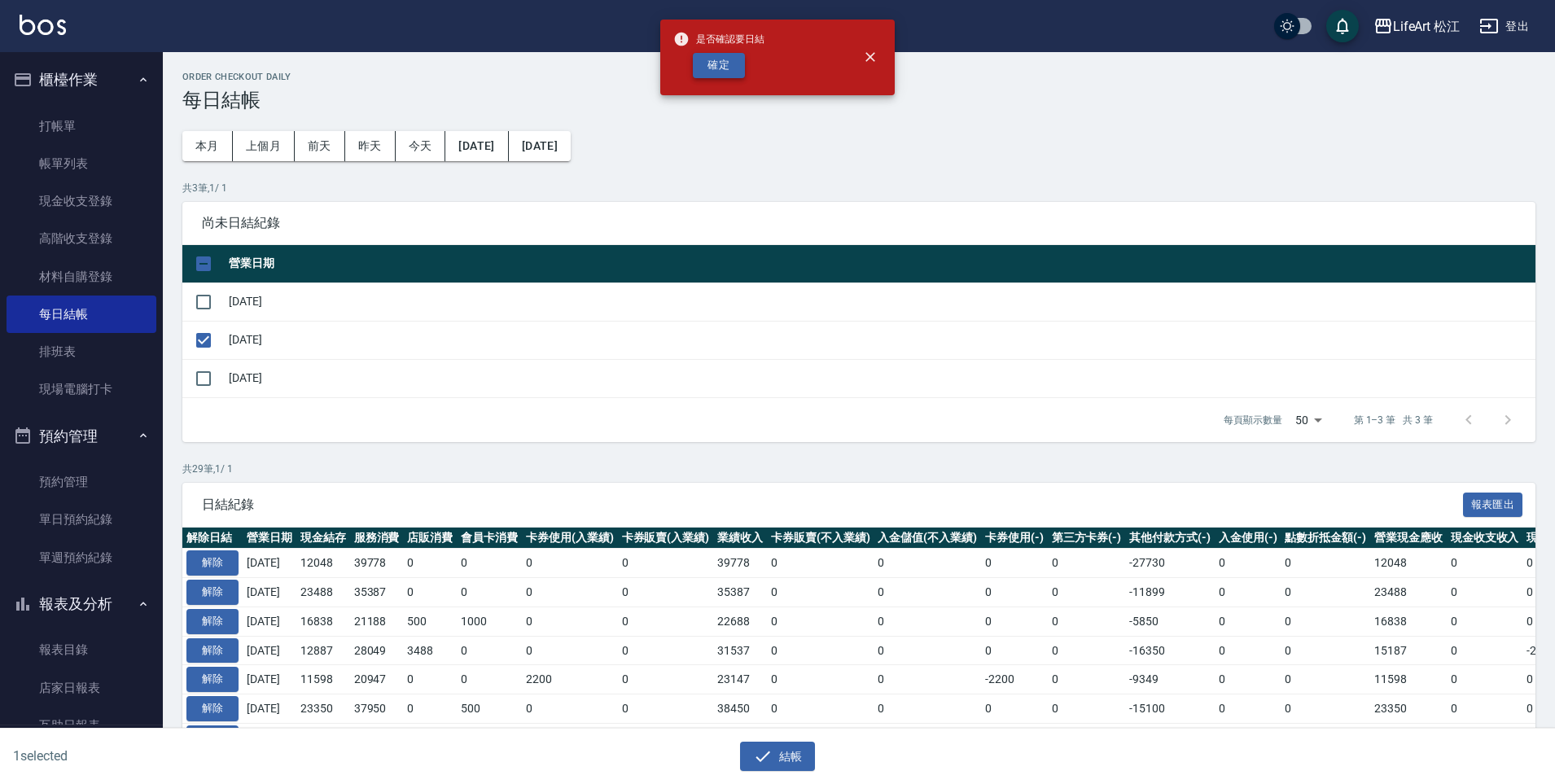
click at [705, 76] on button "確定" at bounding box center [718, 66] width 52 height 25
checkbox input "false"
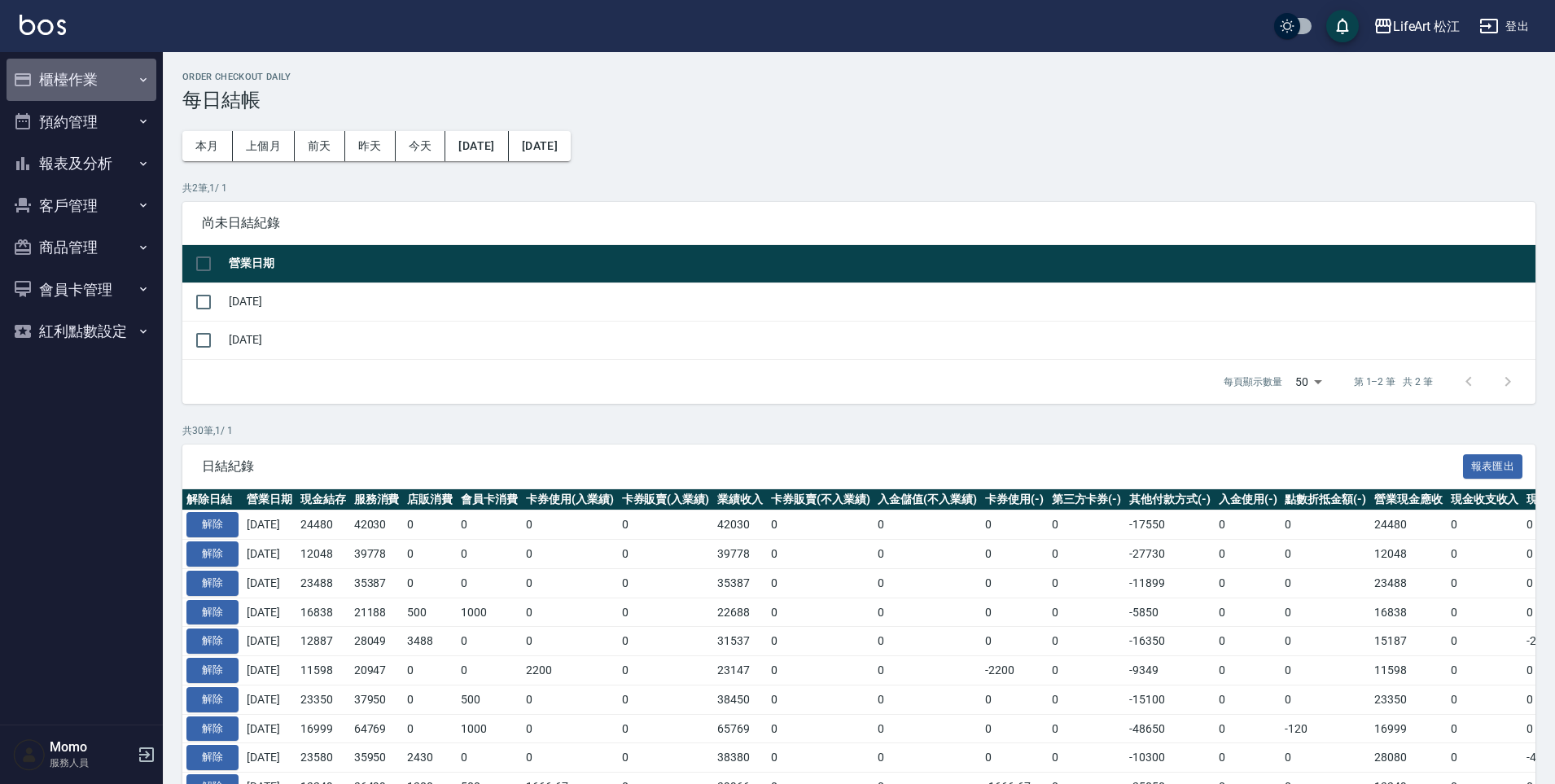
click at [34, 93] on button "櫃檯作業" at bounding box center [82, 79] width 150 height 42
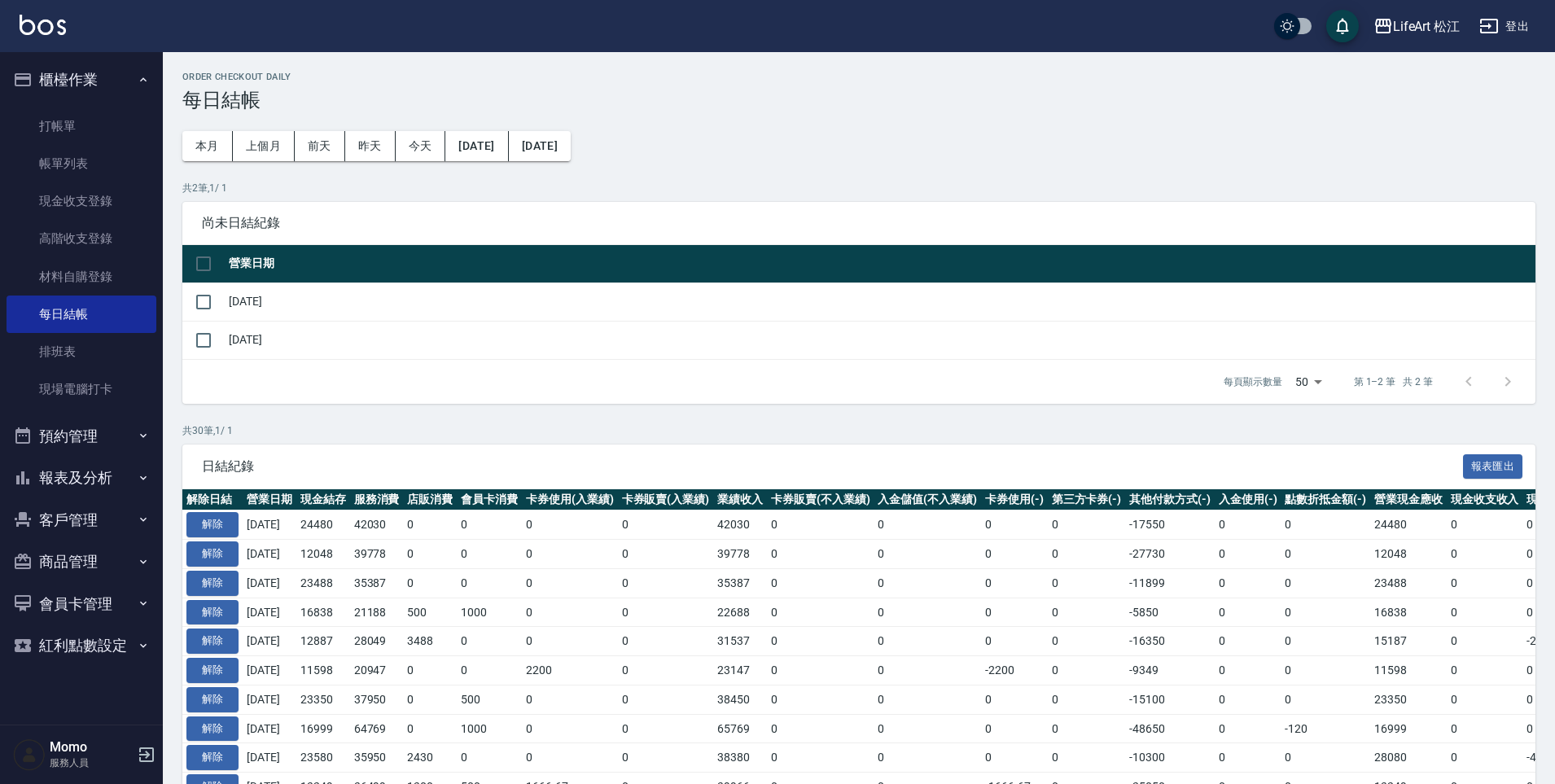
click at [96, 429] on button "預約管理" at bounding box center [82, 436] width 150 height 42
click at [97, 431] on button "預約管理" at bounding box center [82, 436] width 150 height 42
click at [95, 451] on button "預約管理" at bounding box center [82, 436] width 150 height 42
click at [99, 439] on button "預約管理" at bounding box center [82, 436] width 150 height 42
click at [110, 484] on button "報表及分析" at bounding box center [82, 477] width 150 height 42
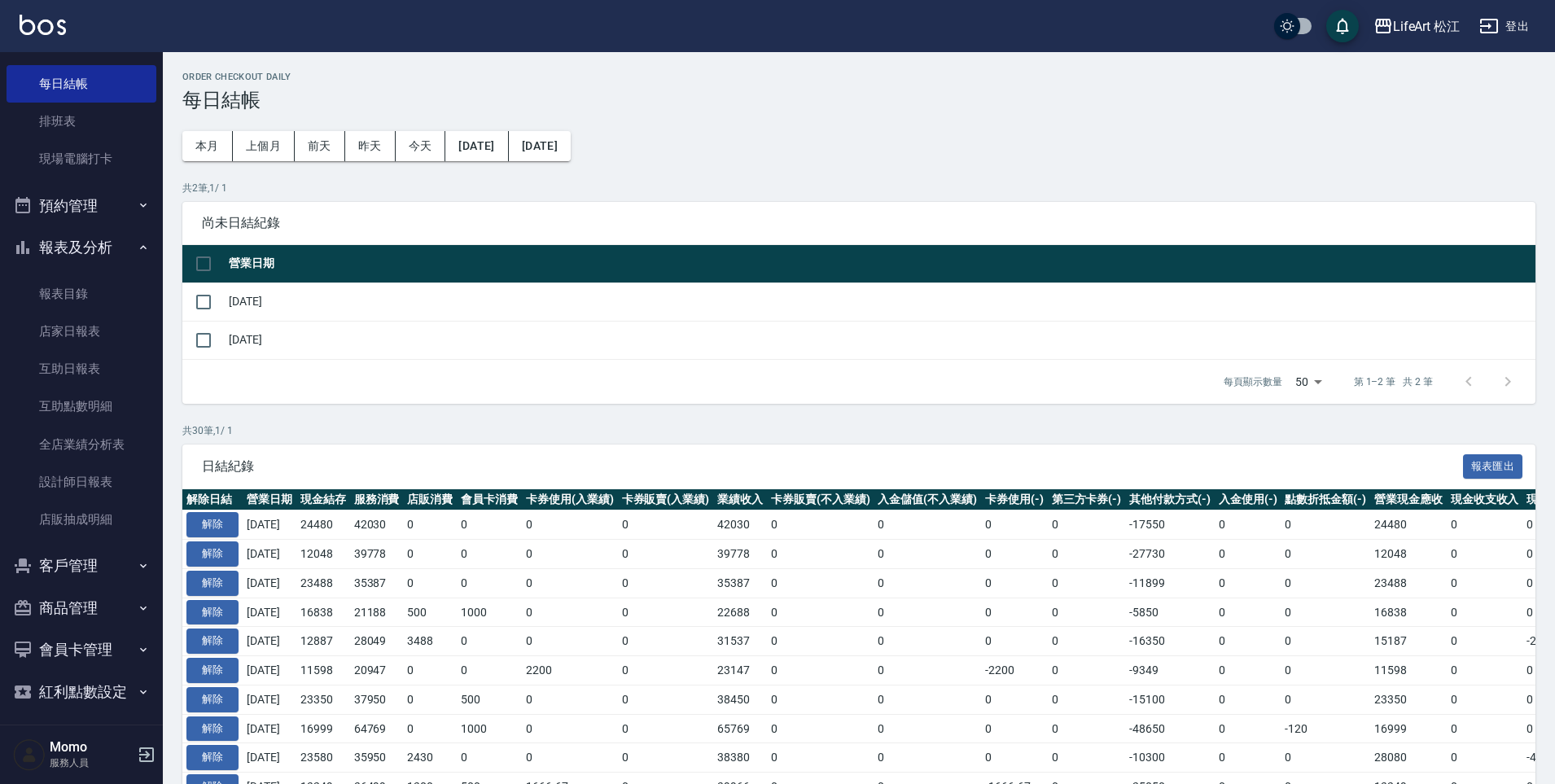
scroll to position [237, 0]
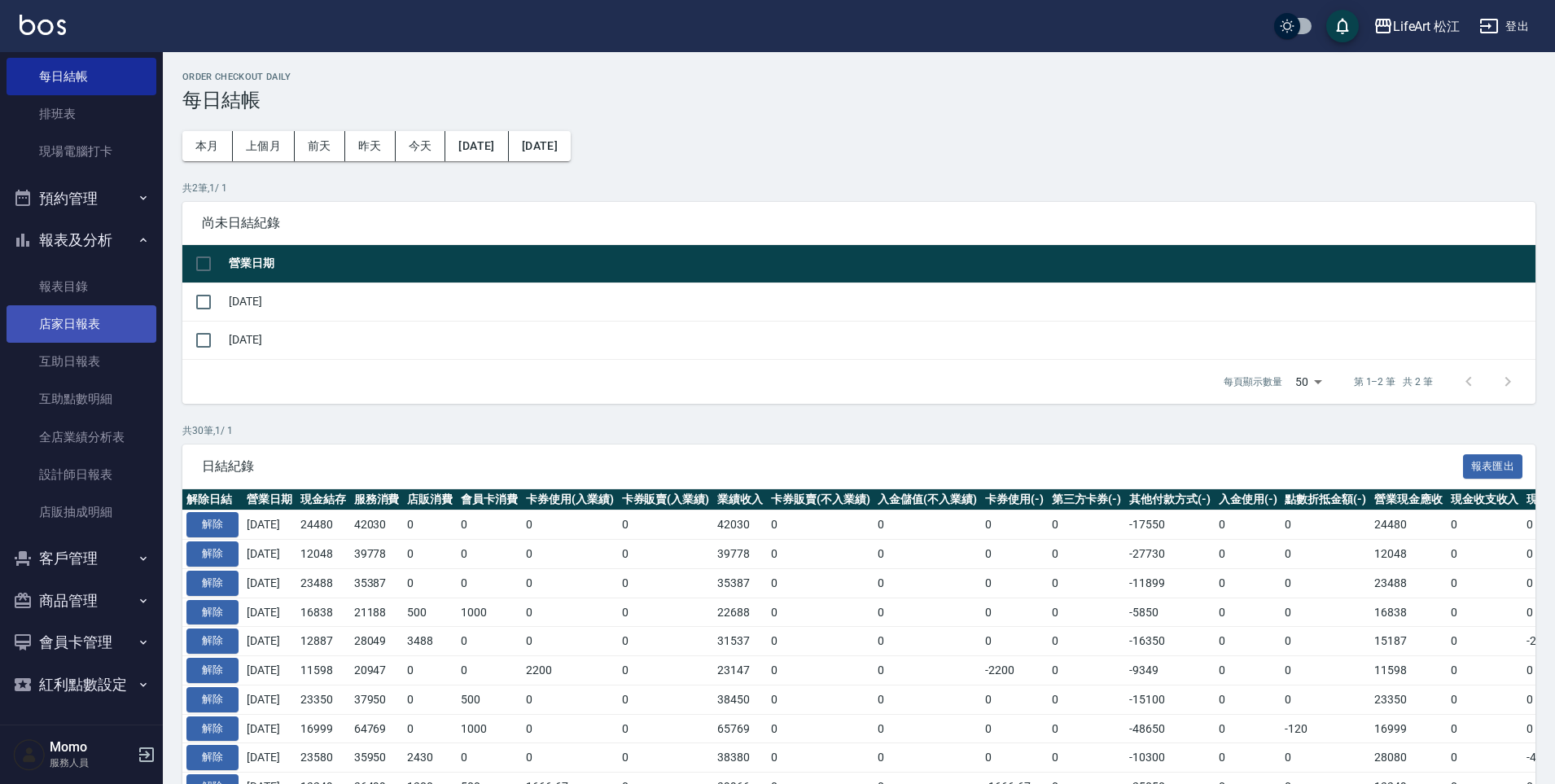
click at [68, 330] on link "店家日報表" at bounding box center [82, 323] width 150 height 37
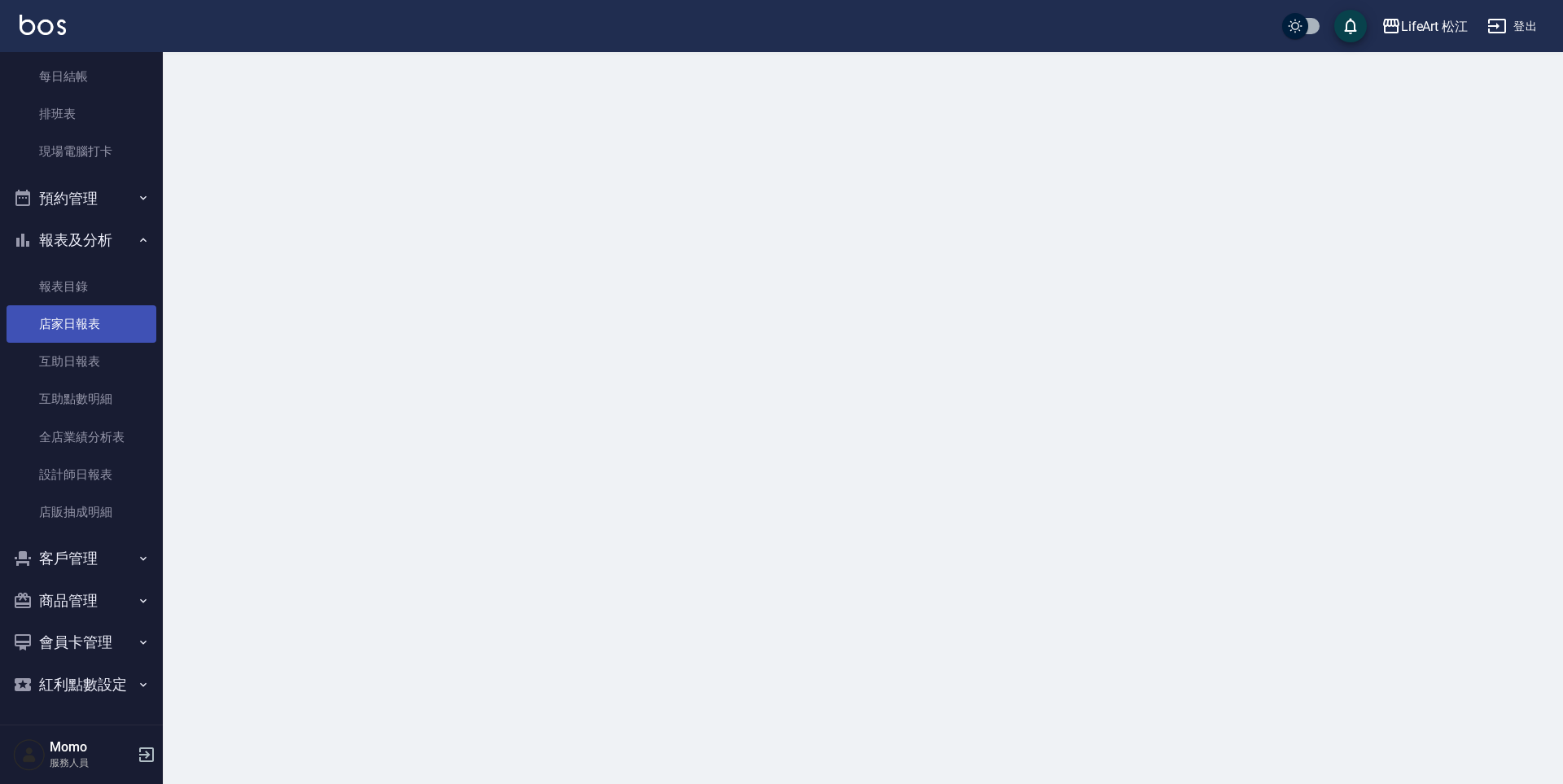
click at [68, 330] on link "店家日報表" at bounding box center [82, 323] width 150 height 37
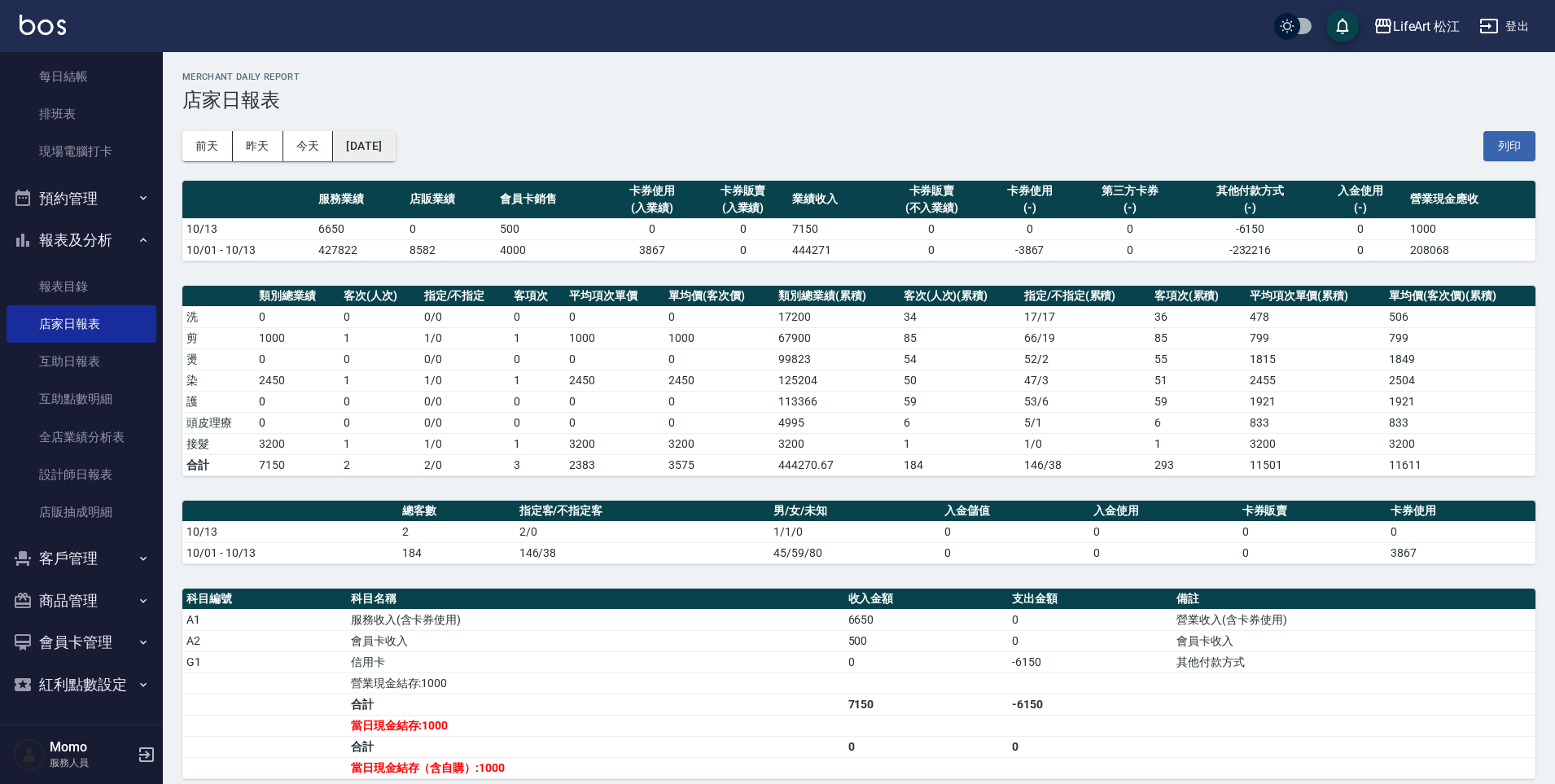
click at [390, 136] on button "[DATE]" at bounding box center [364, 146] width 62 height 30
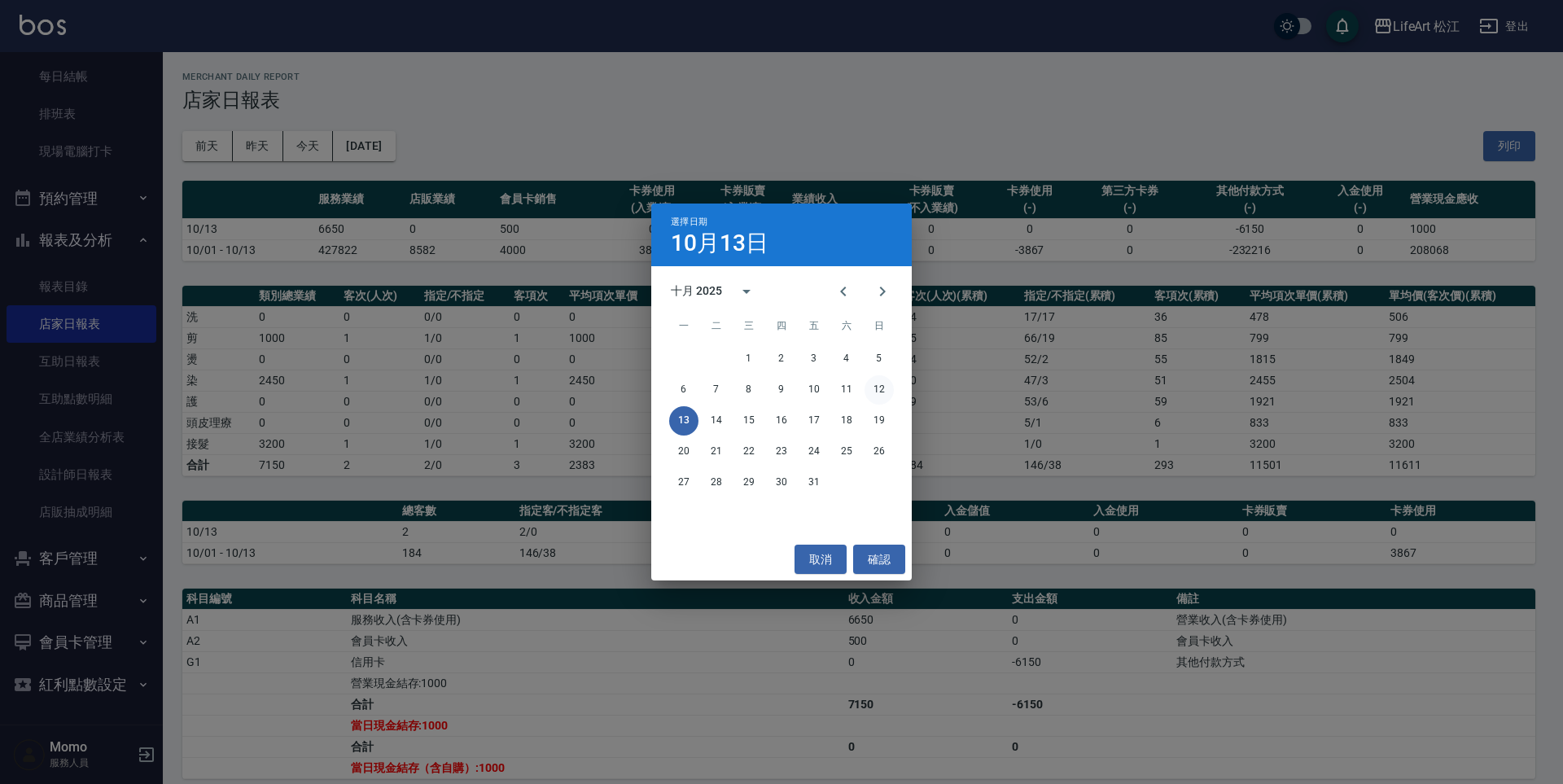
click at [872, 391] on button "12" at bounding box center [879, 389] width 29 height 29
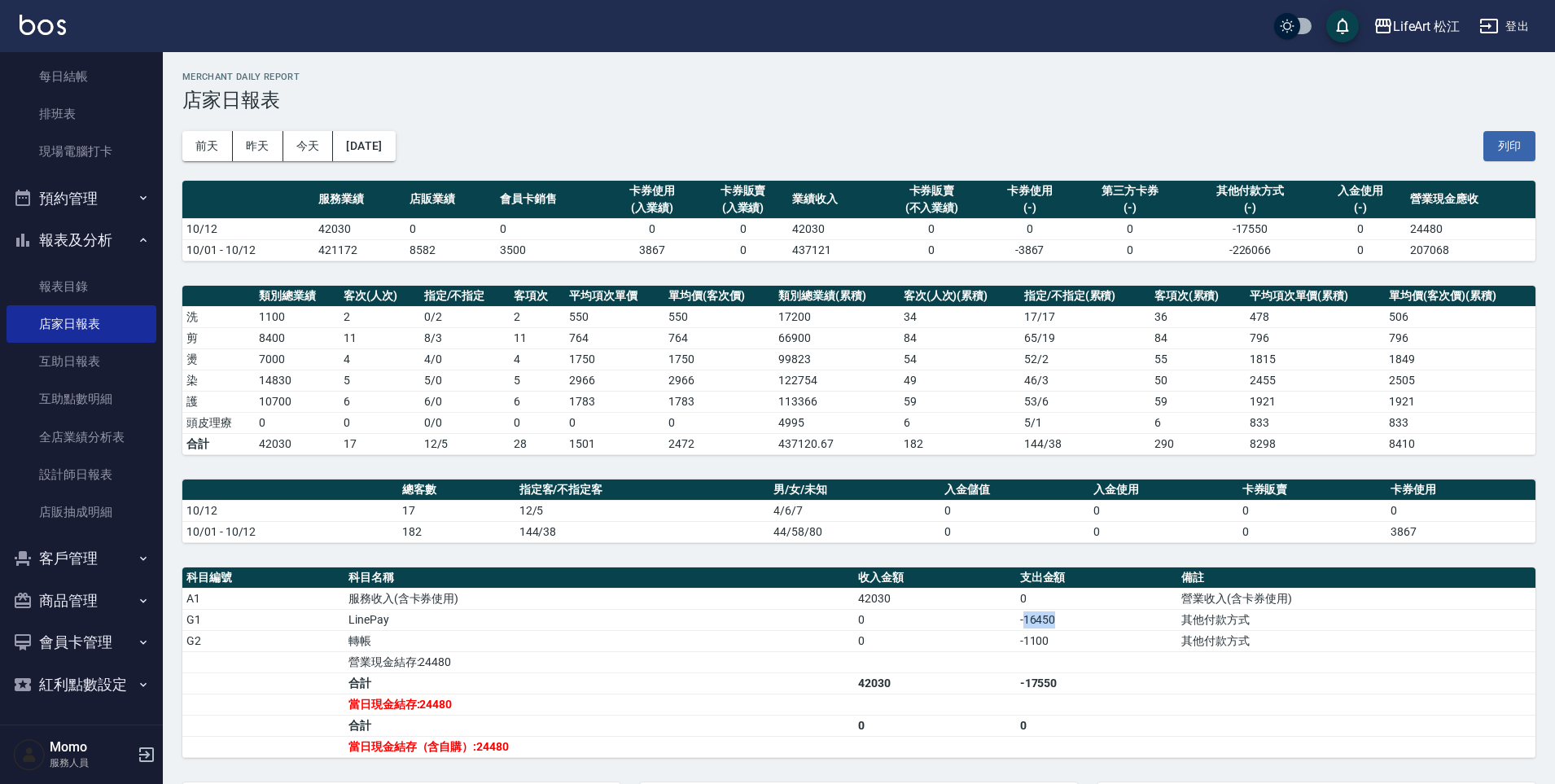
drag, startPoint x: 1026, startPoint y: 618, endPoint x: 1078, endPoint y: 612, distance: 52.3
click at [1078, 612] on td "-16450" at bounding box center [1097, 619] width 162 height 21
drag, startPoint x: 424, startPoint y: 659, endPoint x: 441, endPoint y: 660, distance: 17.0
click at [441, 660] on td "營業現金結存:24480" at bounding box center [599, 662] width 510 height 21
click at [955, 672] on td "42030" at bounding box center [935, 682] width 162 height 21
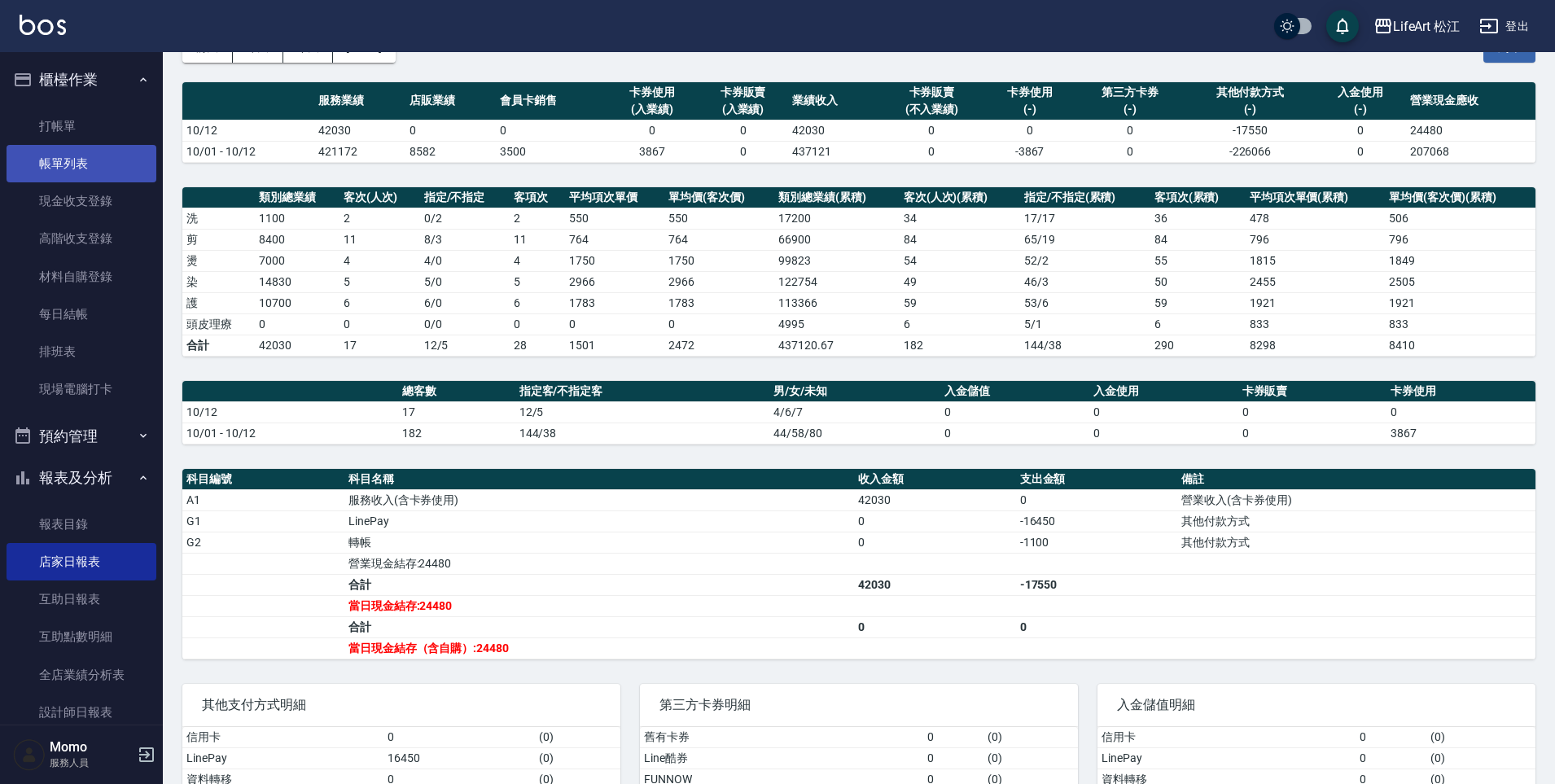
click at [88, 172] on link "帳單列表" at bounding box center [82, 163] width 150 height 37
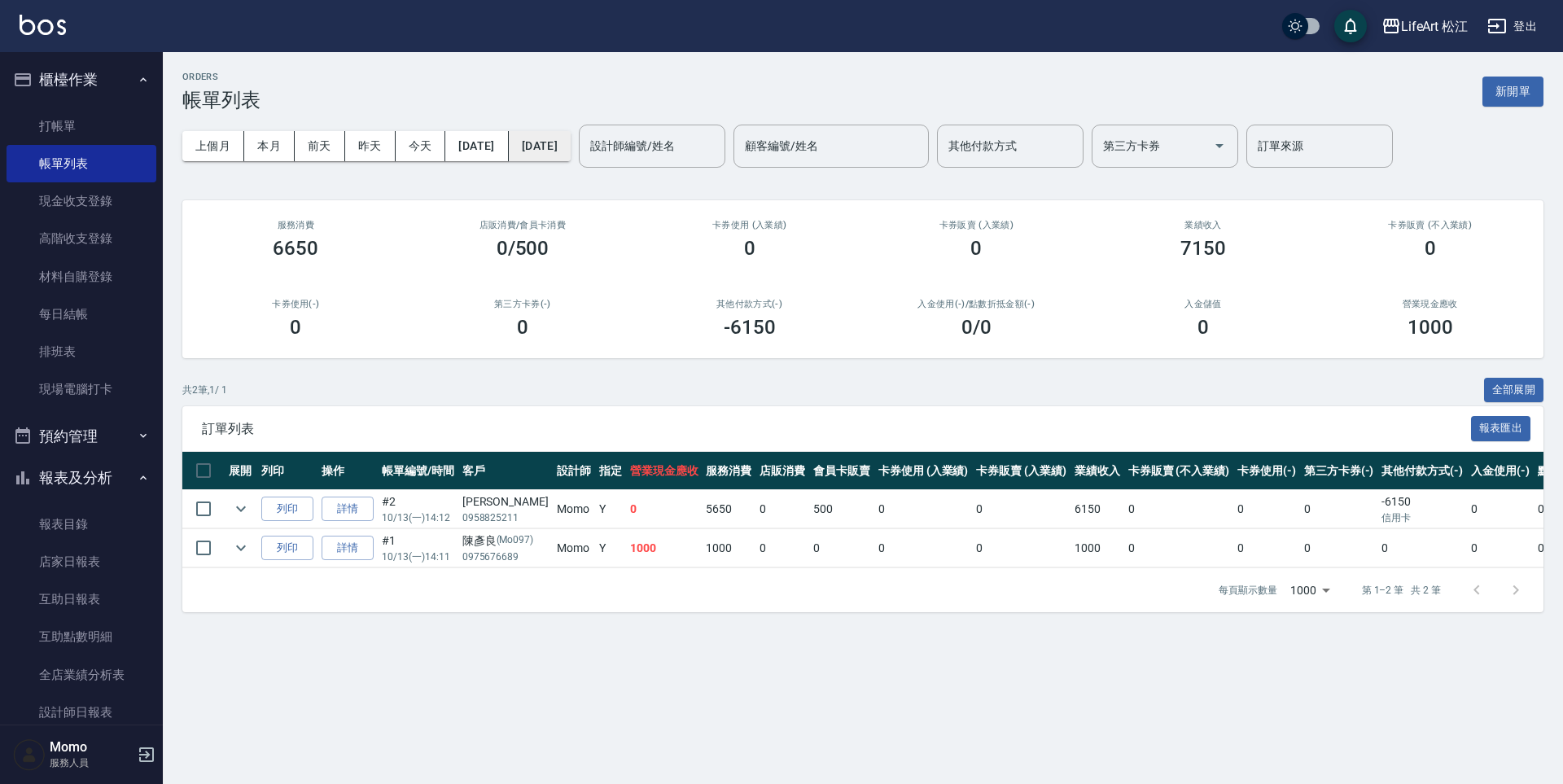
click at [571, 155] on button "[DATE]" at bounding box center [540, 146] width 62 height 30
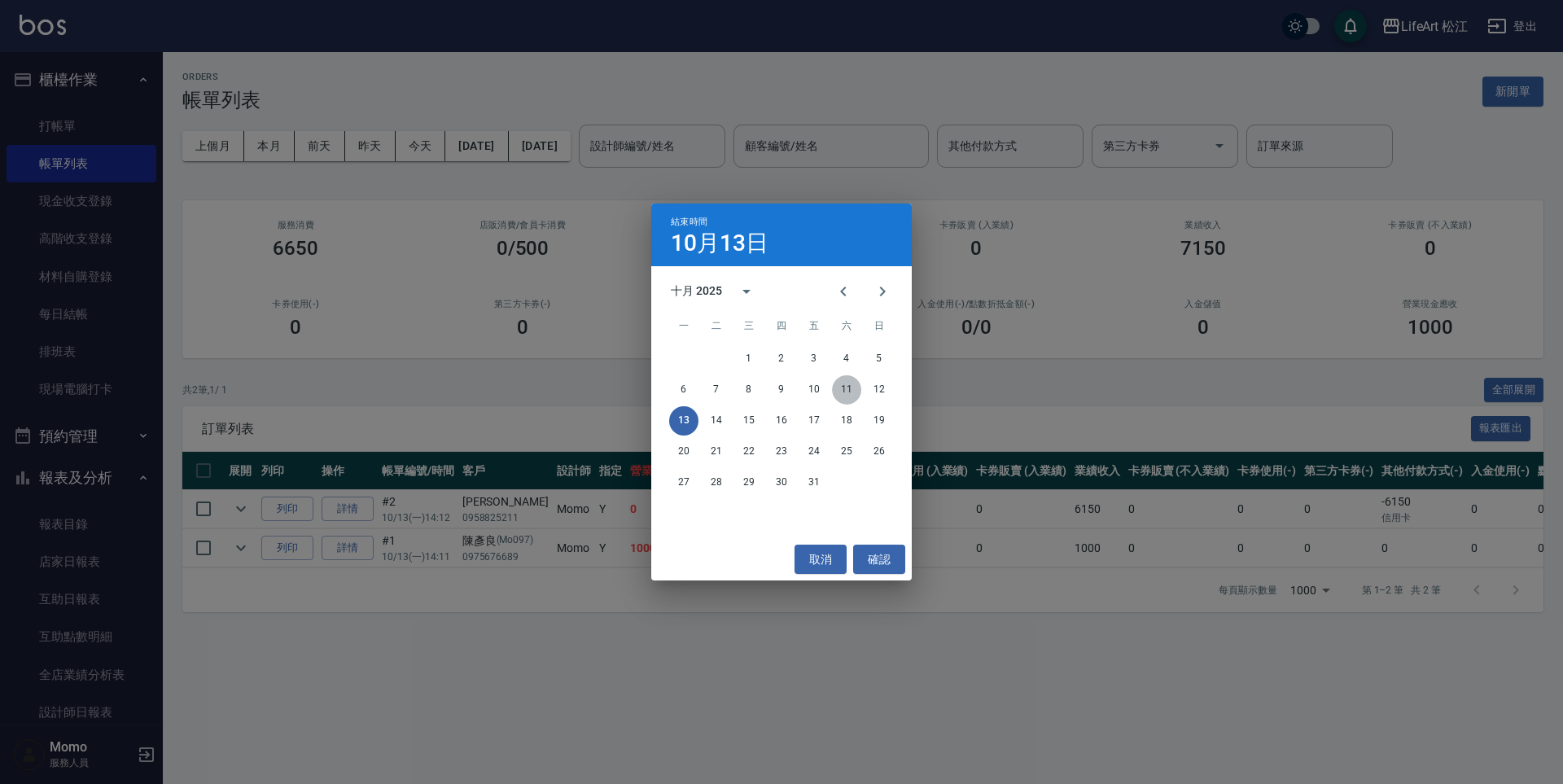
click at [848, 394] on button "11" at bounding box center [846, 389] width 29 height 29
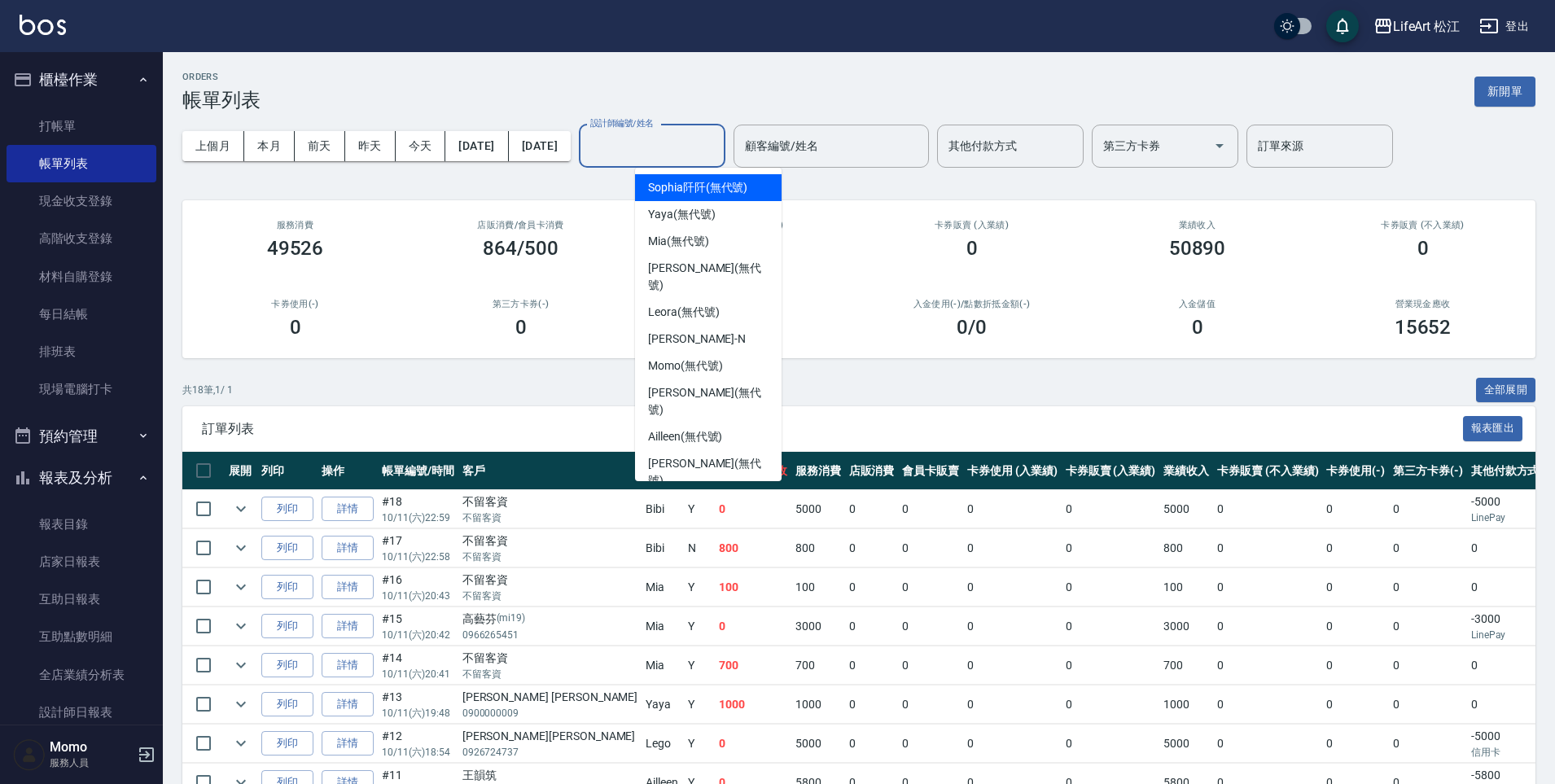
click at [706, 159] on input "設計師編號/姓名" at bounding box center [652, 146] width 132 height 28
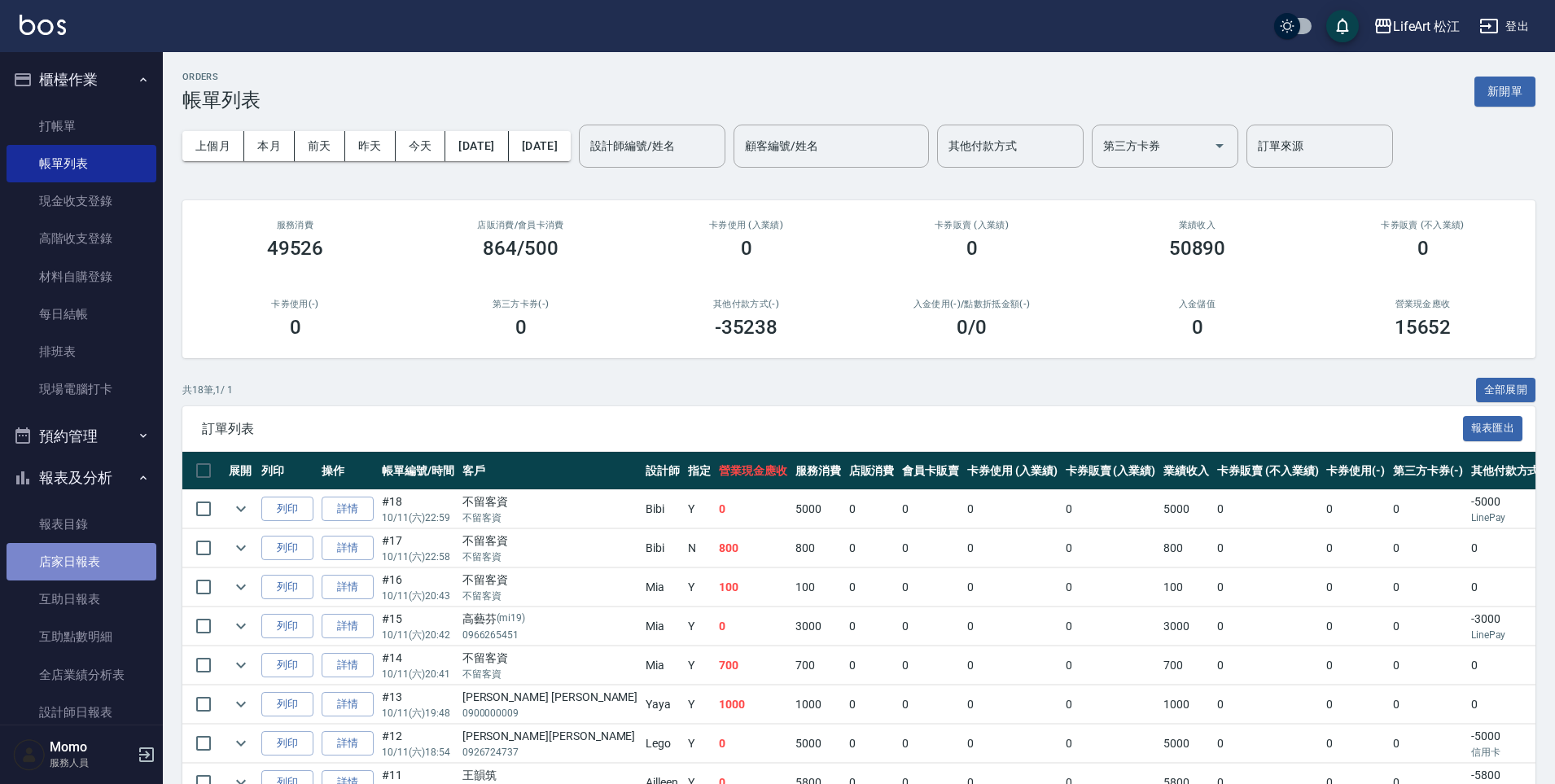
click at [98, 567] on link "店家日報表" at bounding box center [82, 562] width 150 height 37
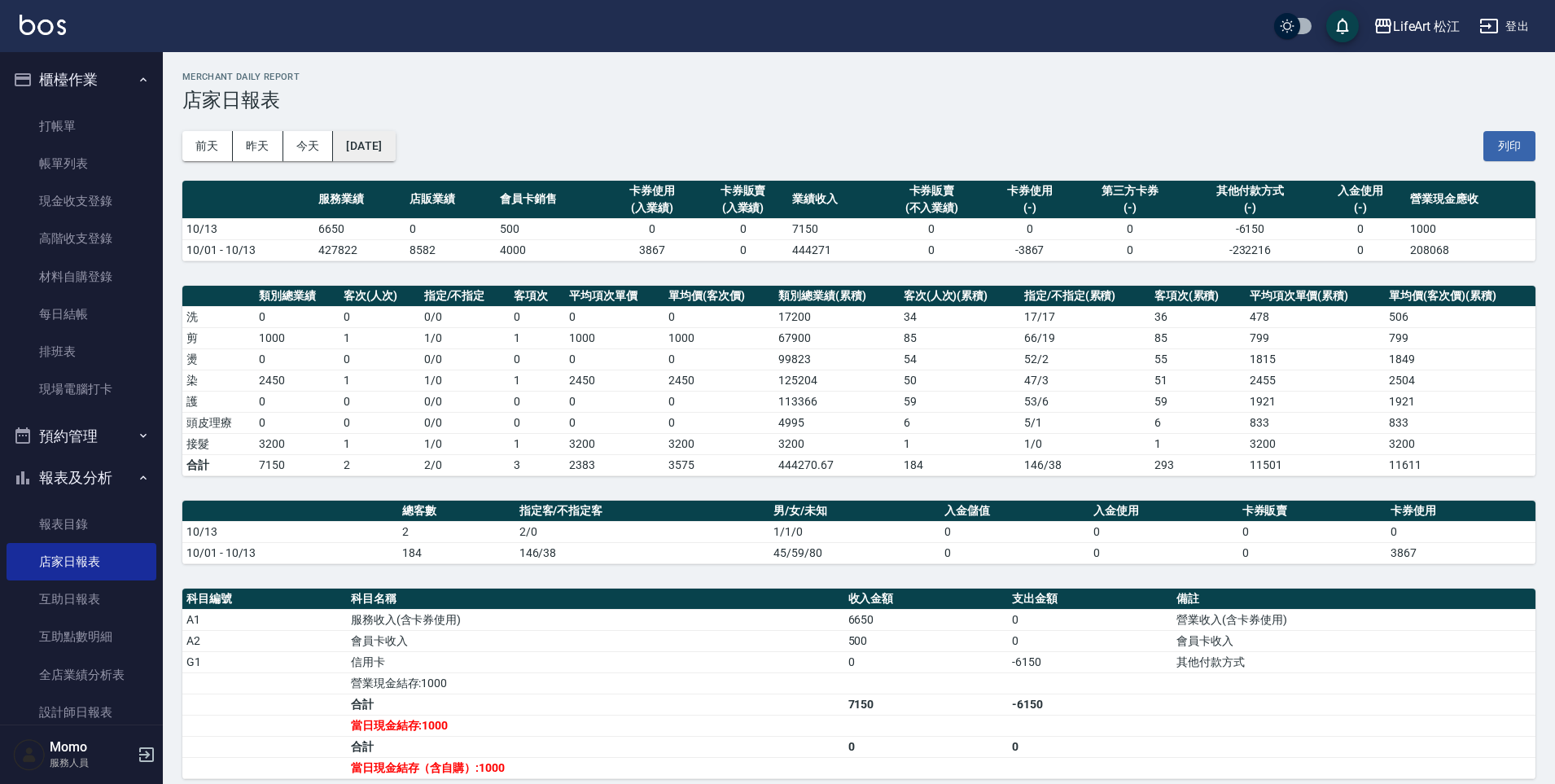
click at [395, 144] on button "[DATE]" at bounding box center [364, 146] width 62 height 30
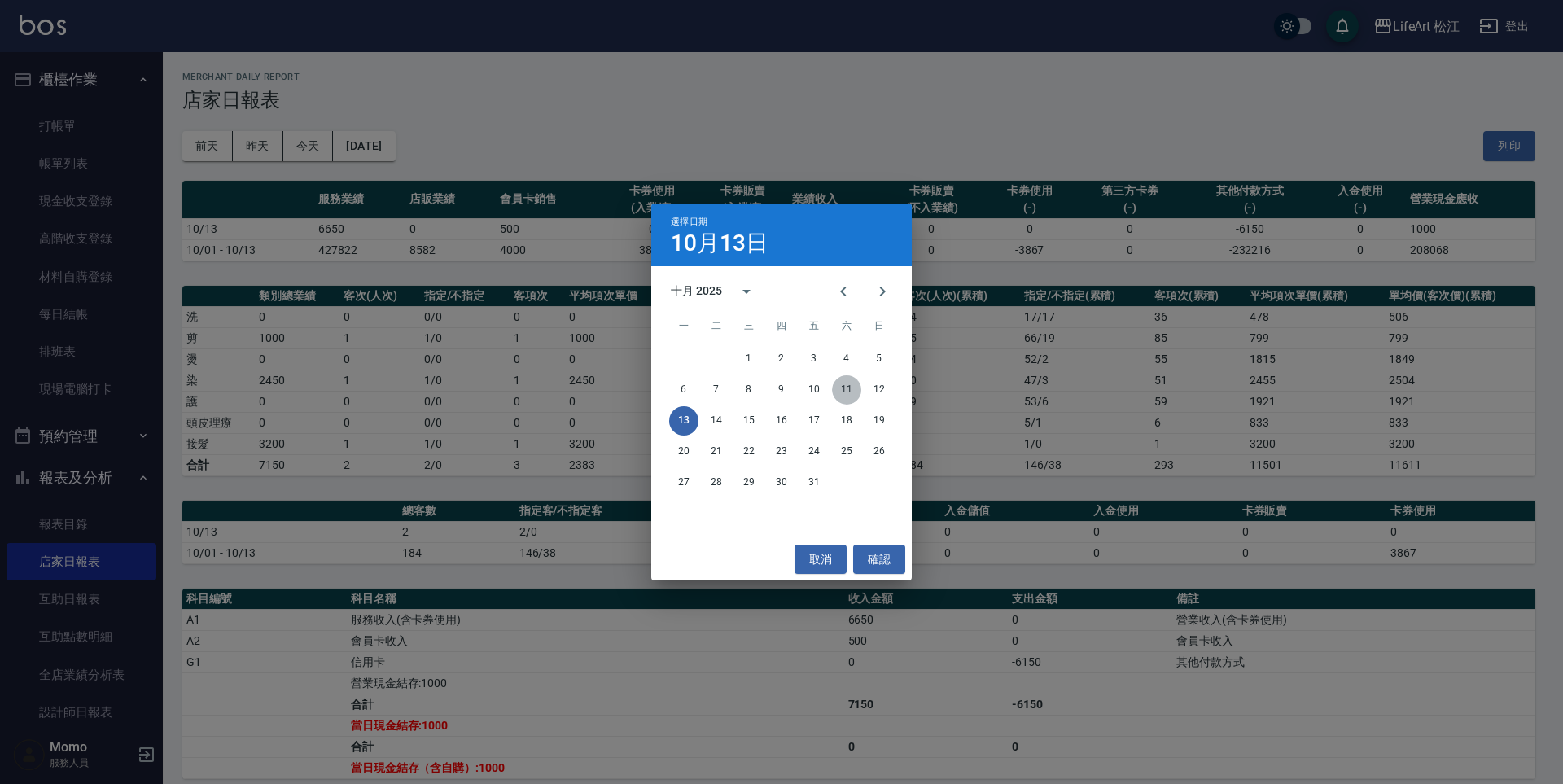
click at [843, 392] on button "11" at bounding box center [846, 389] width 29 height 29
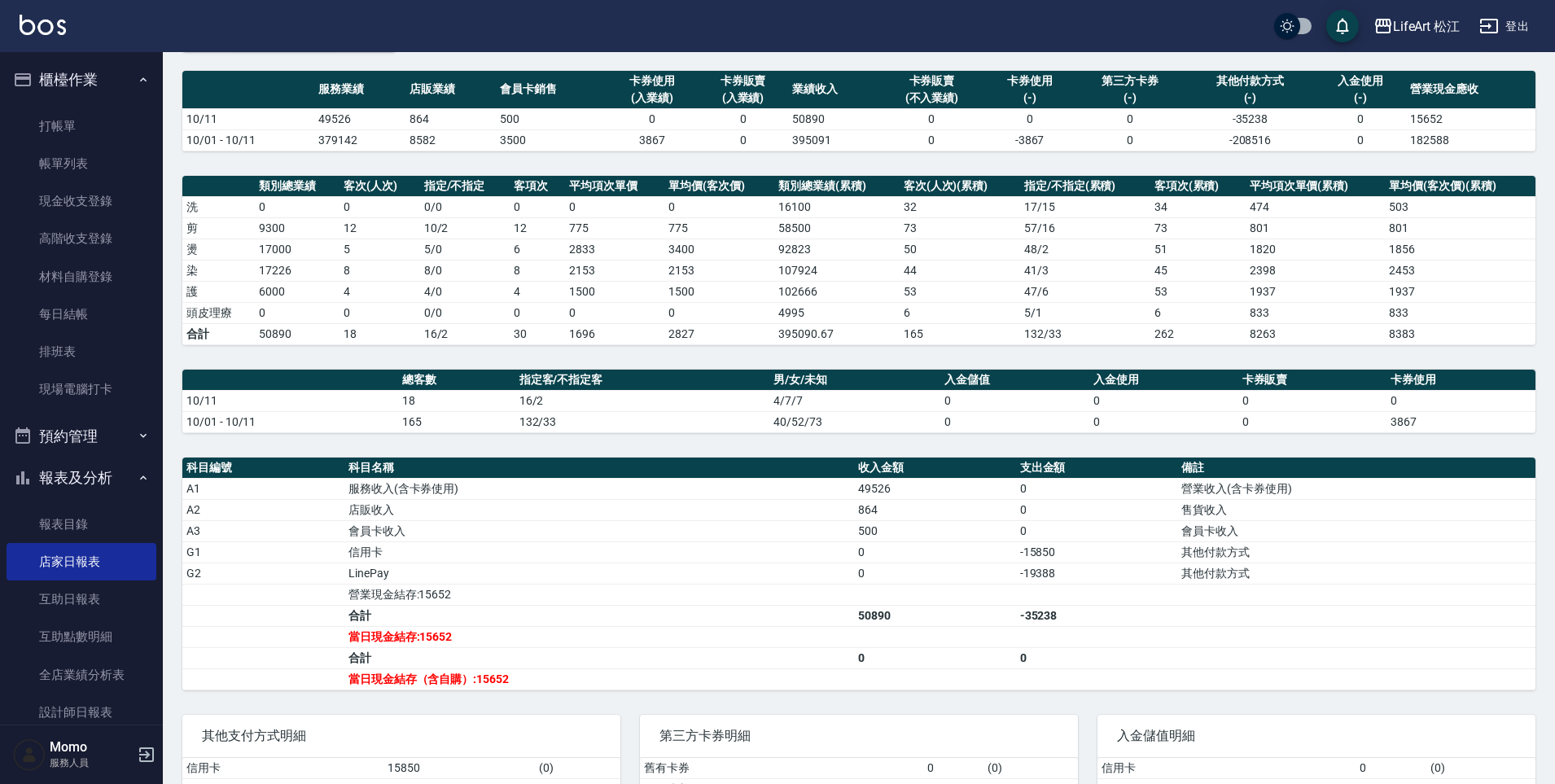
scroll to position [131, 0]
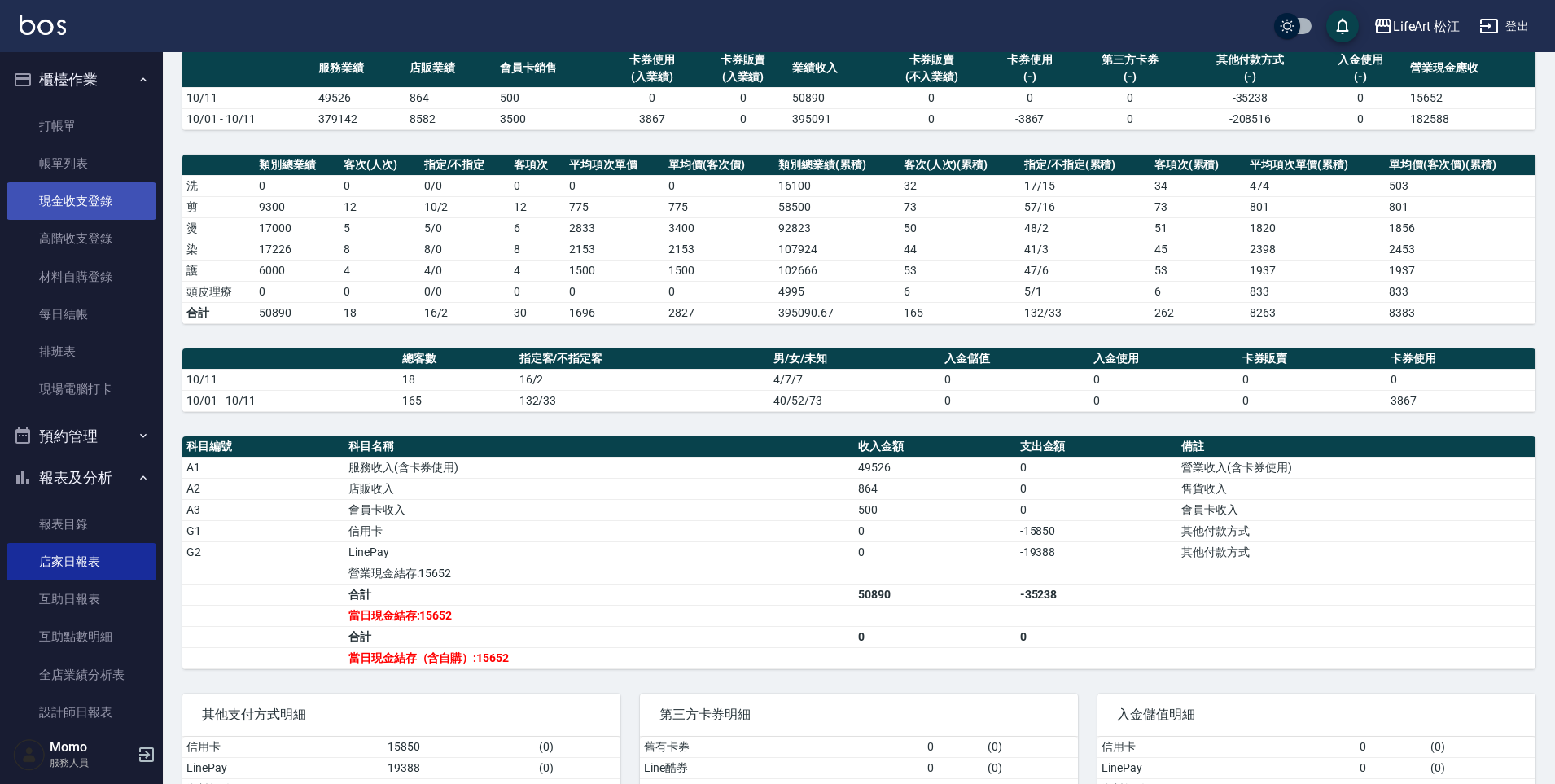
click at [91, 207] on link "現金收支登錄" at bounding box center [82, 201] width 150 height 37
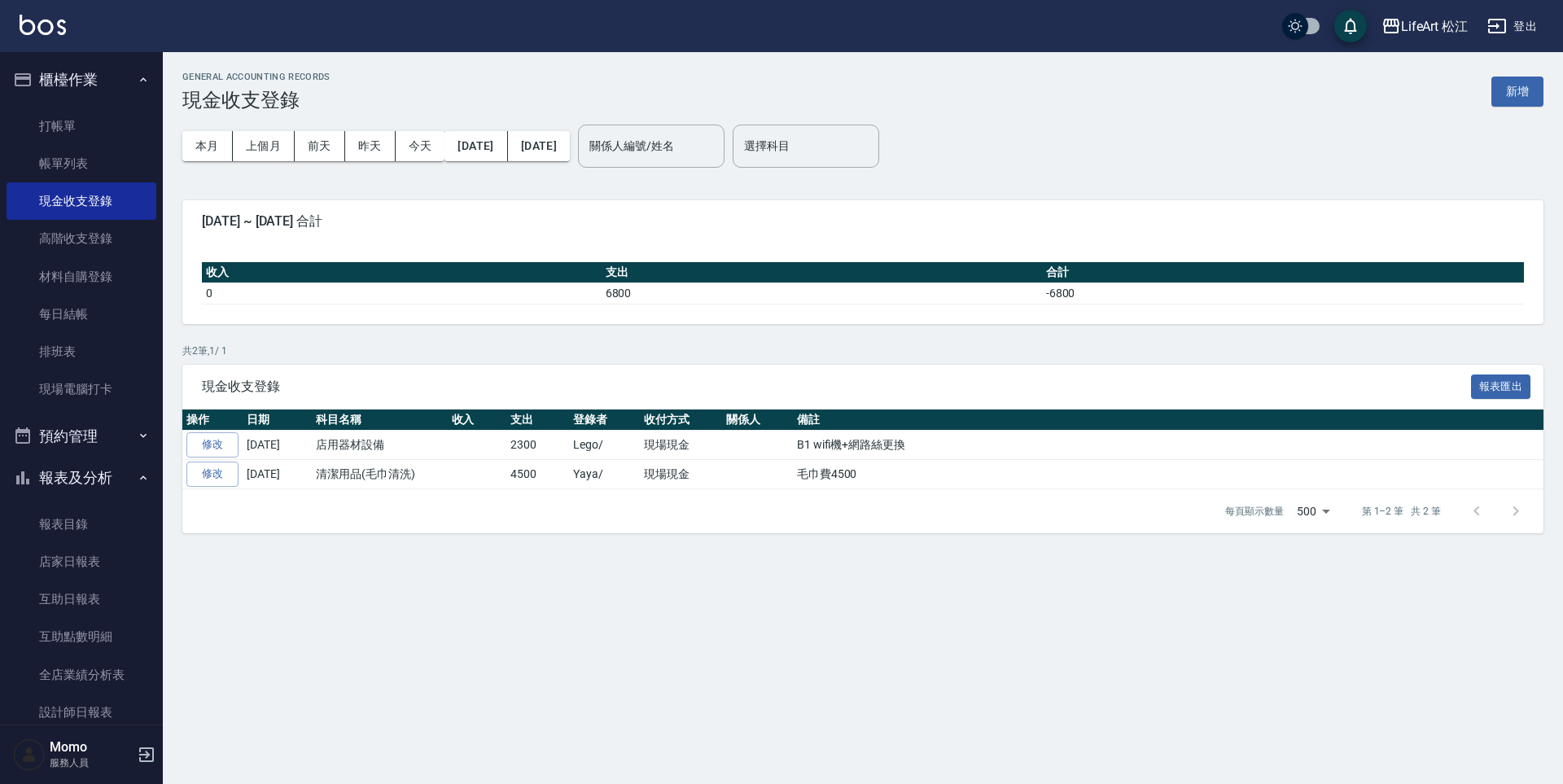
click at [1528, 89] on button "新增" at bounding box center [1517, 92] width 52 height 30
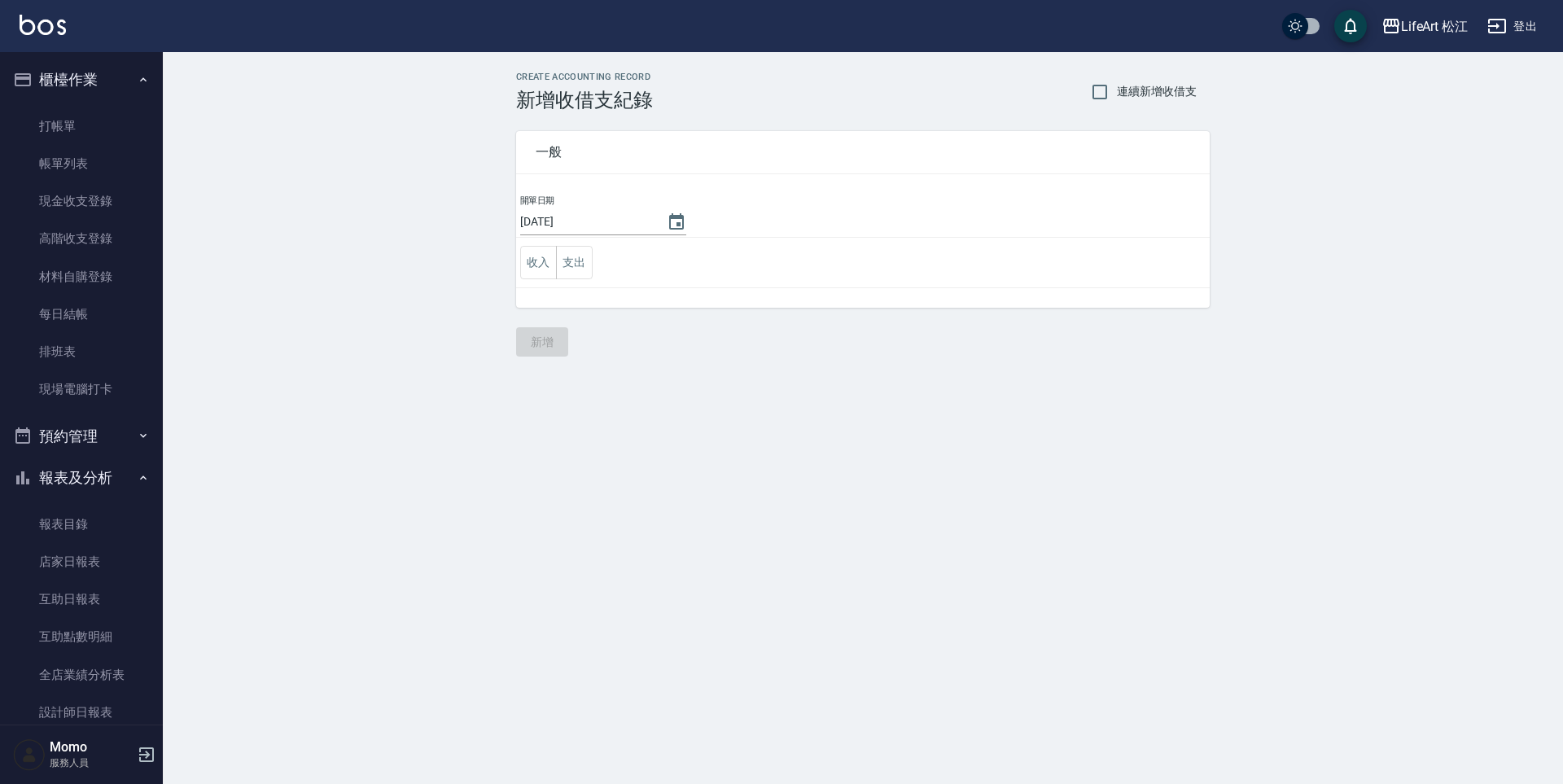
click at [604, 232] on input "[DATE]" at bounding box center [585, 222] width 130 height 27
drag, startPoint x: 651, startPoint y: 223, endPoint x: 664, endPoint y: 224, distance: 13.0
click at [657, 223] on button "Choose date, selected date is 2025-10-13" at bounding box center [676, 222] width 39 height 39
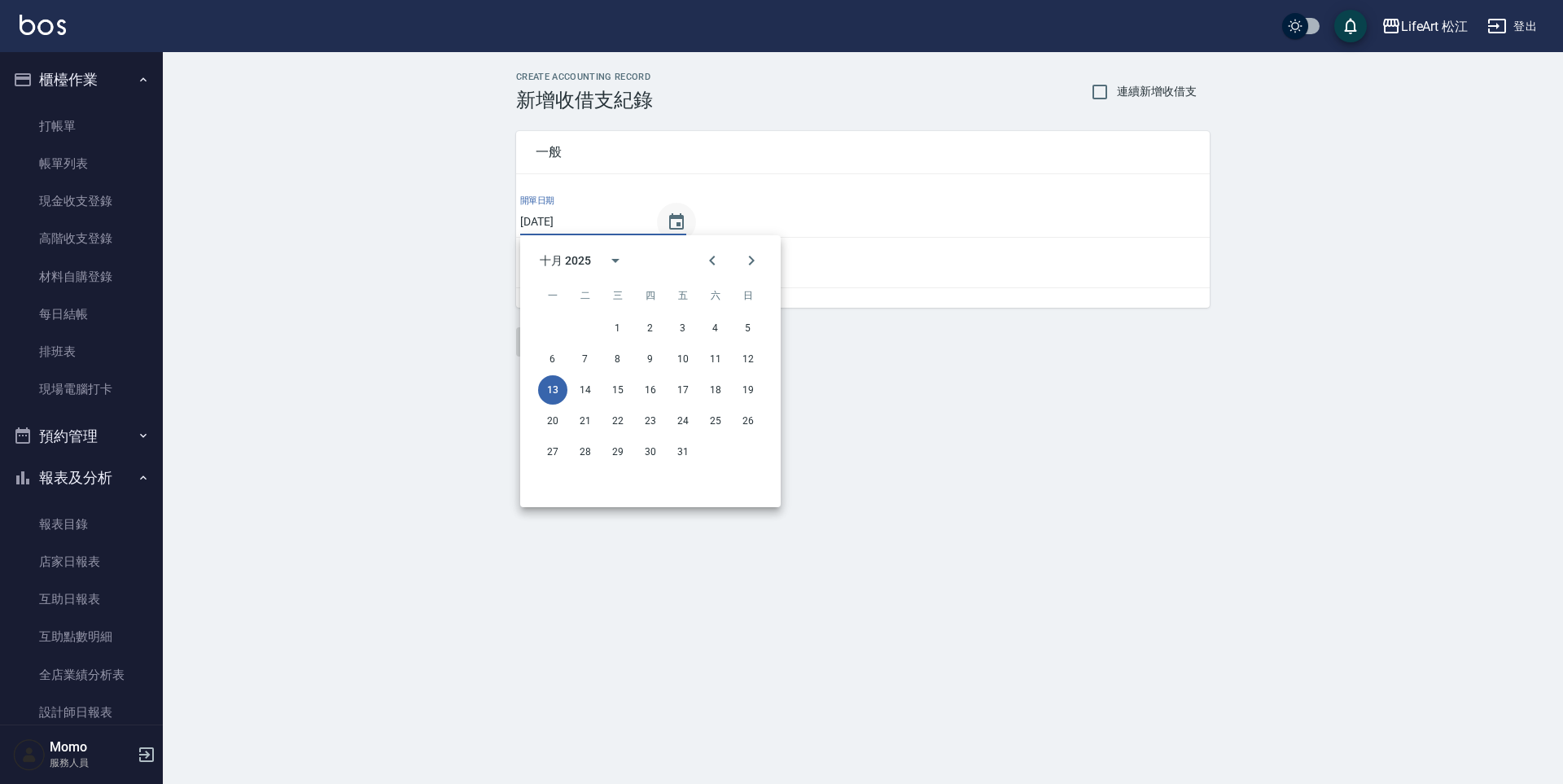
click at [668, 227] on icon "Choose date, selected date is 2025-10-13" at bounding box center [676, 222] width 19 height 19
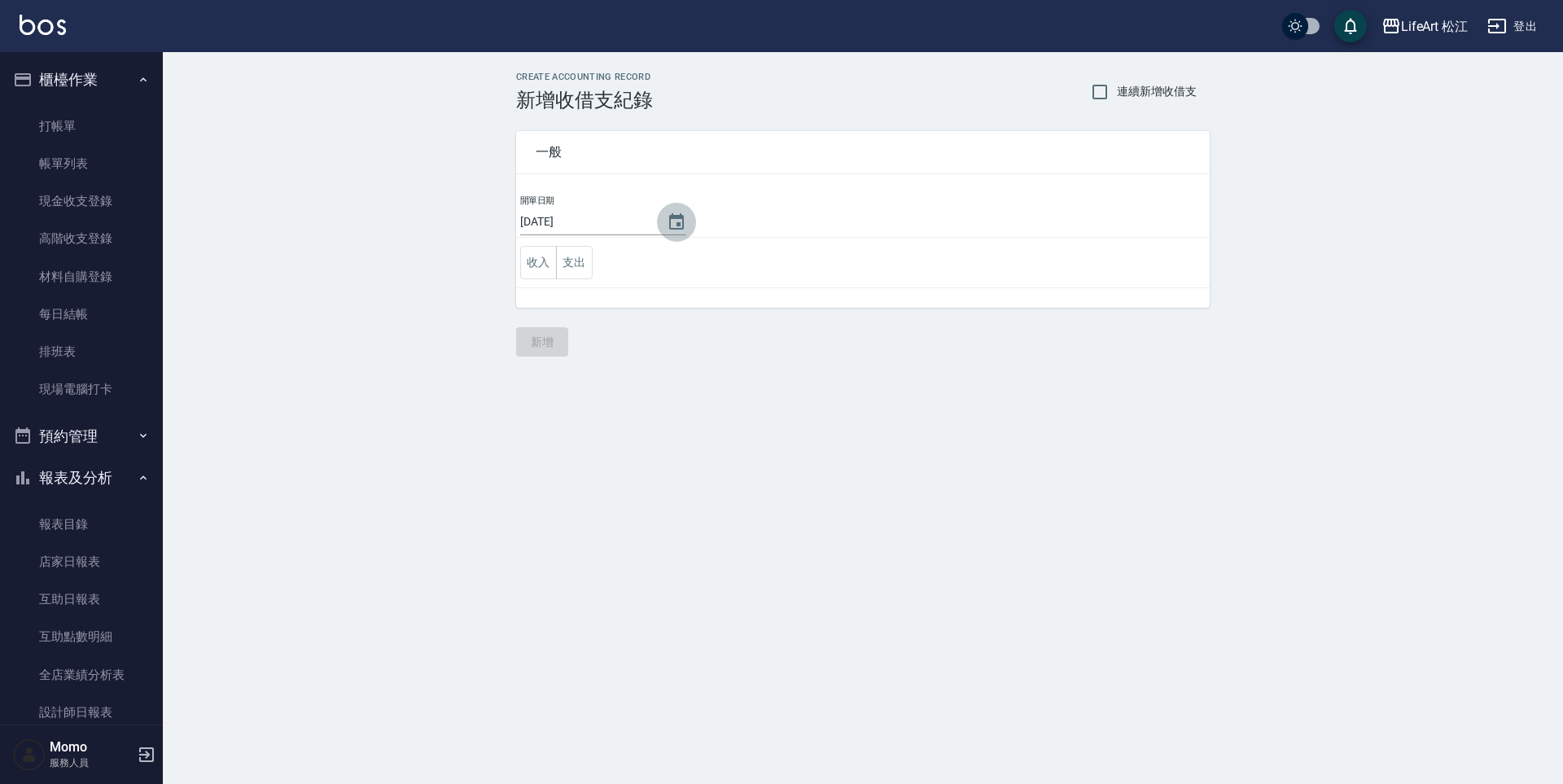
click at [668, 227] on icon "Choose date, selected date is 2025-10-13" at bounding box center [676, 222] width 19 height 19
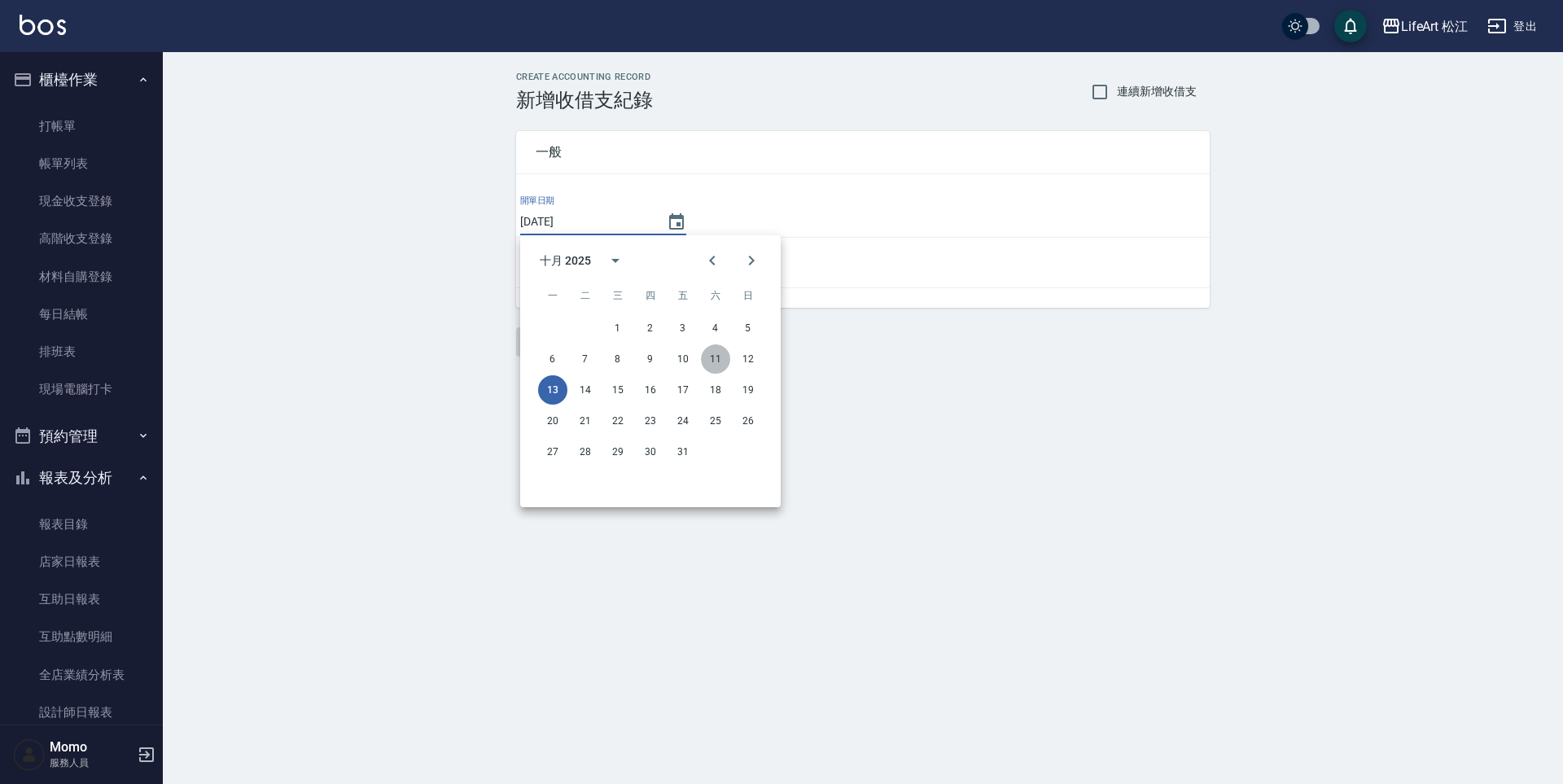
click at [716, 359] on button "11" at bounding box center [715, 358] width 29 height 29
type input "[DATE]"
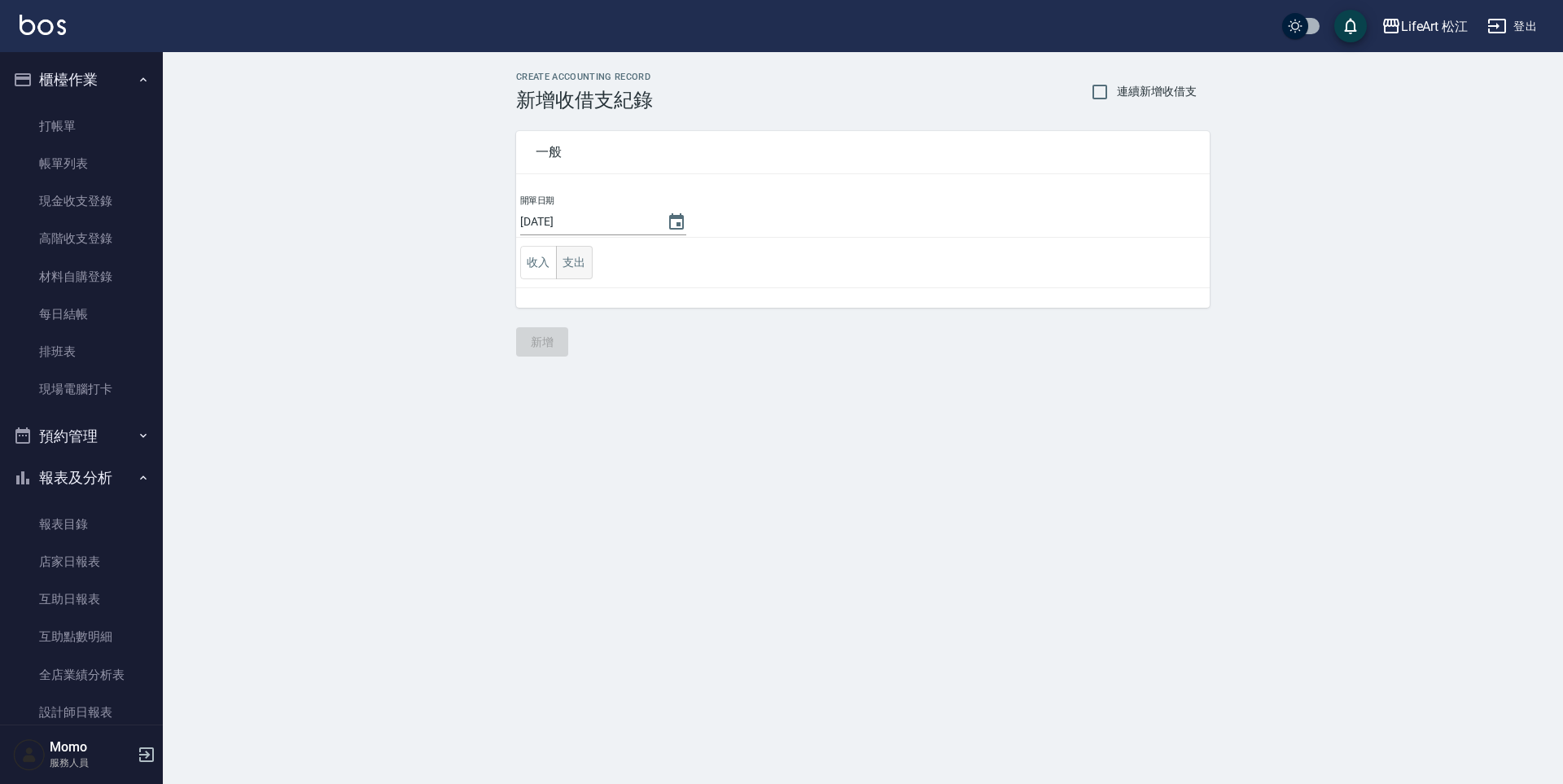
click at [567, 272] on button "支出" at bounding box center [574, 262] width 37 height 33
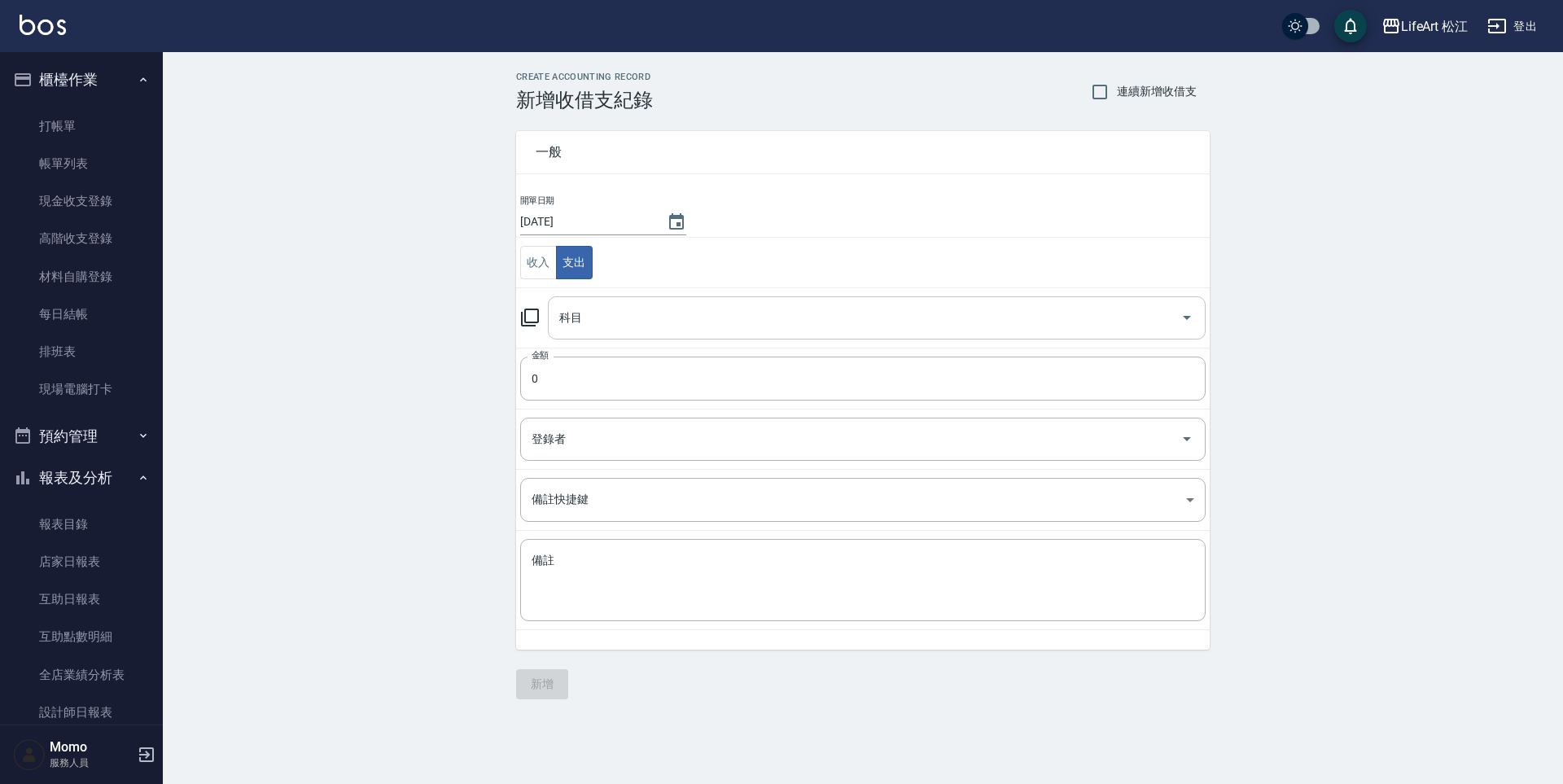
click at [583, 318] on input "科目" at bounding box center [864, 317] width 618 height 28
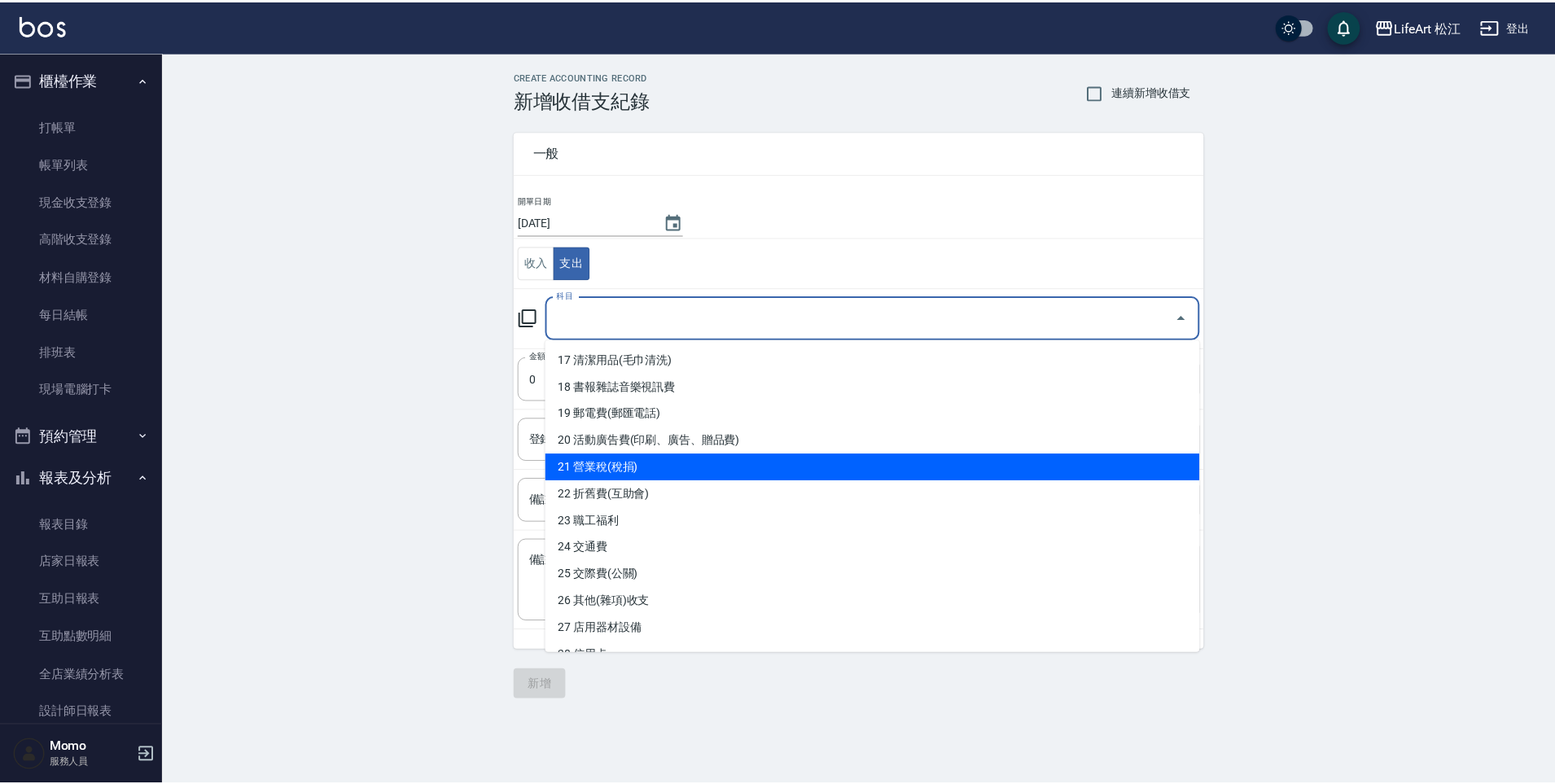
scroll to position [453, 0]
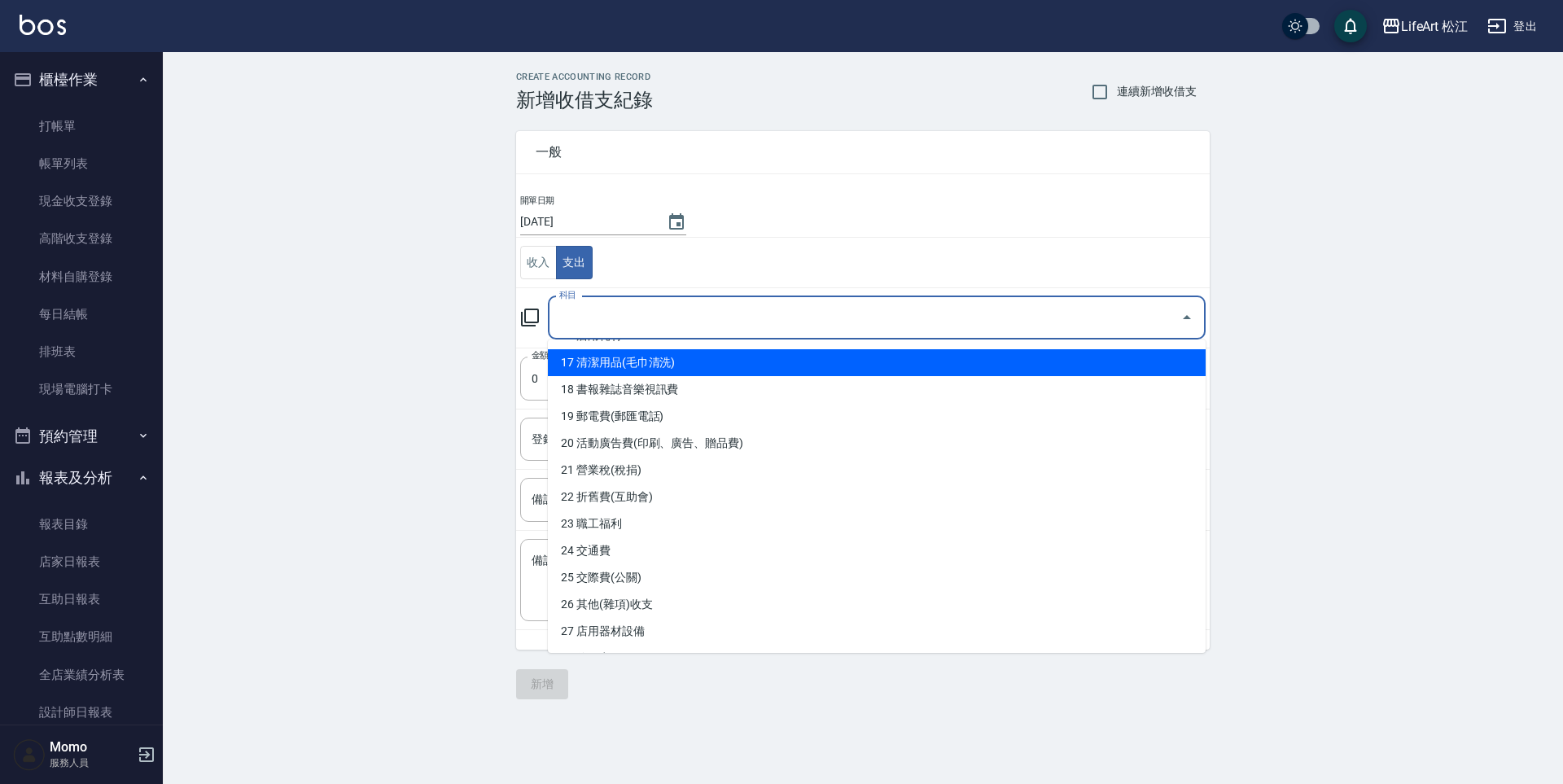
click at [640, 363] on li "17 清潔用品(毛巾清洗)" at bounding box center [876, 362] width 657 height 27
type input "17 清潔用品(毛巾清洗)"
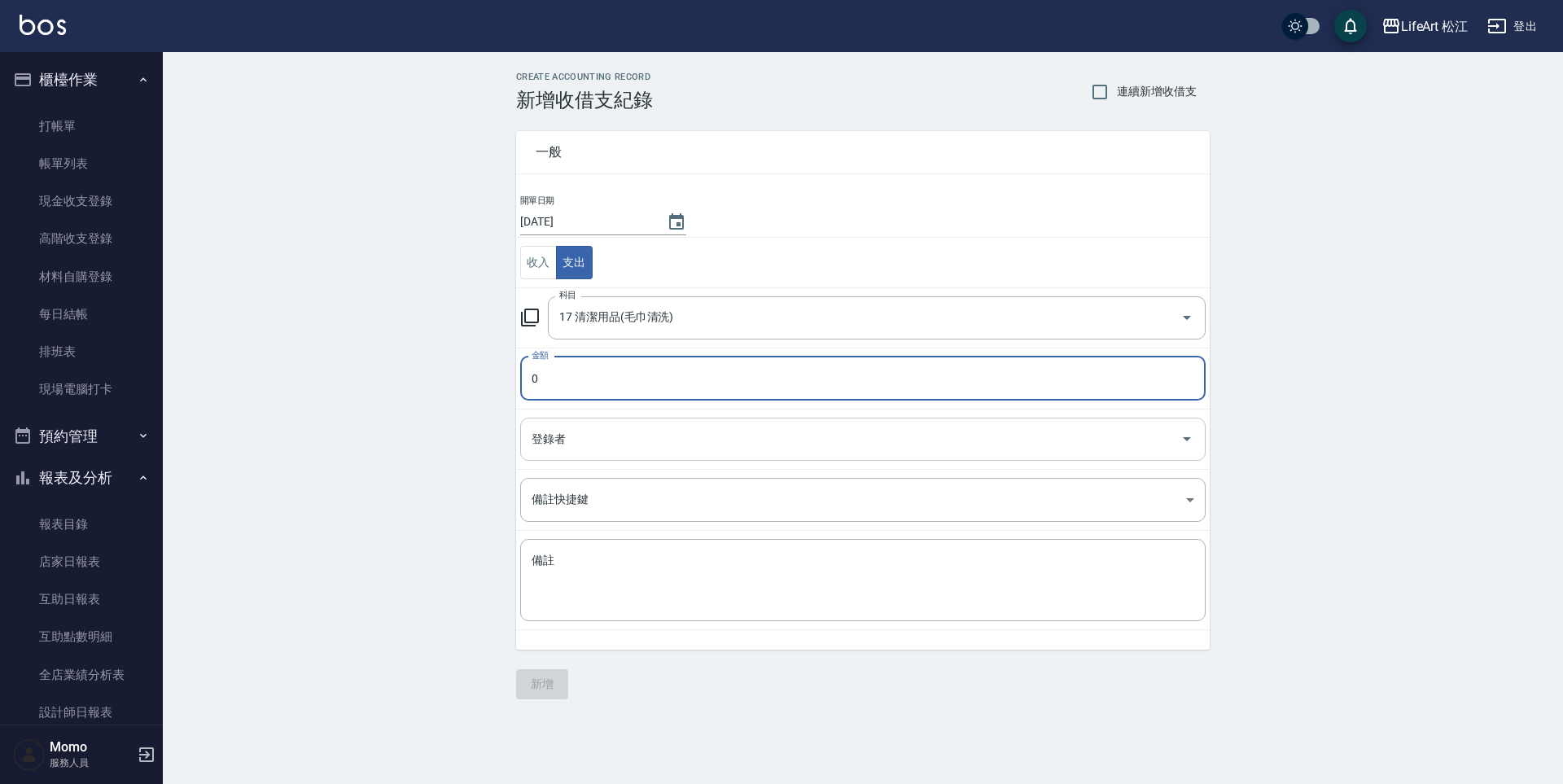
click at [605, 439] on input "登錄者" at bounding box center [851, 439] width 647 height 28
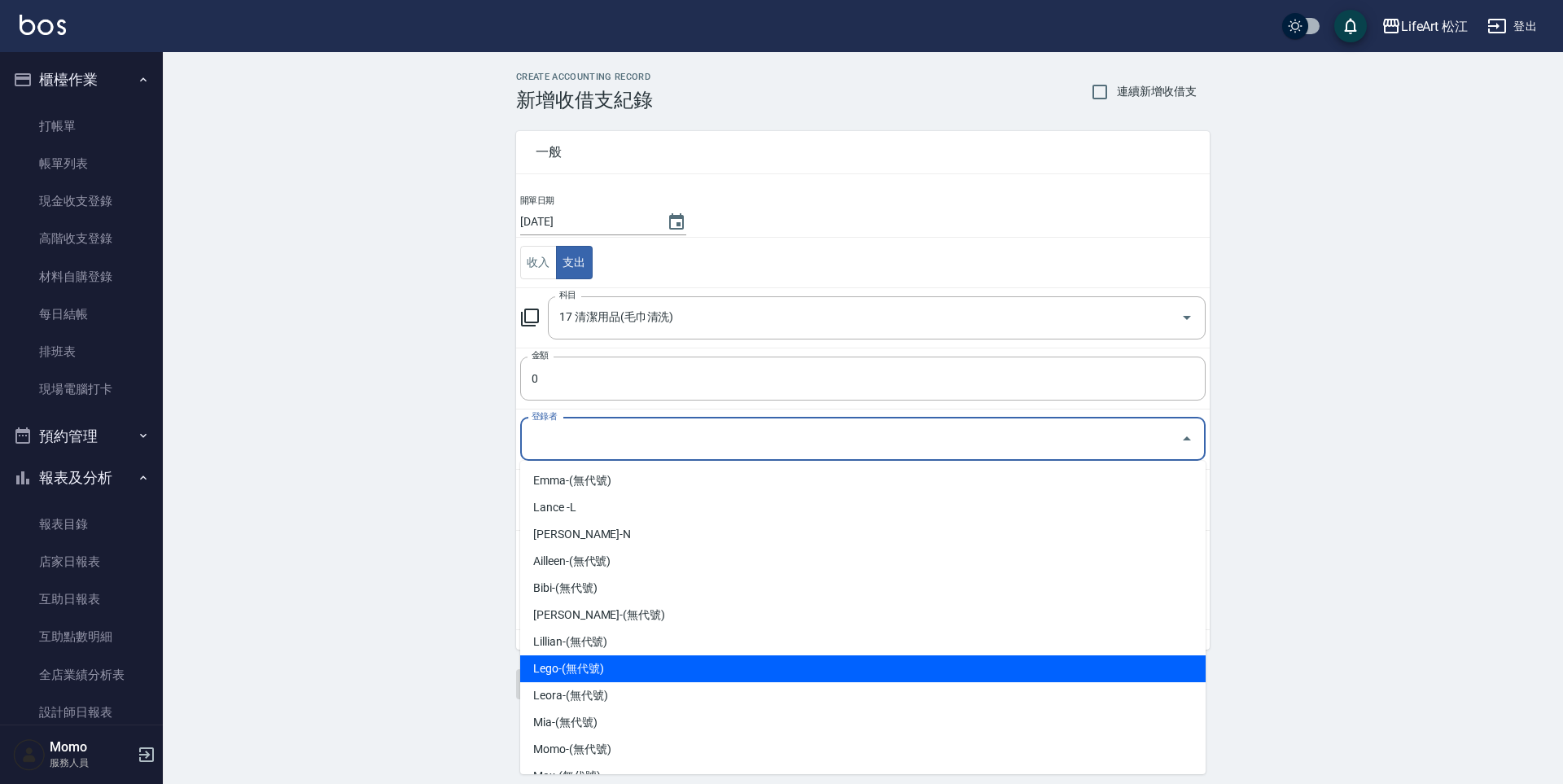
click at [591, 671] on li "Lego-(無代號)" at bounding box center [862, 668] width 686 height 27
type input "Lego-(無代號)"
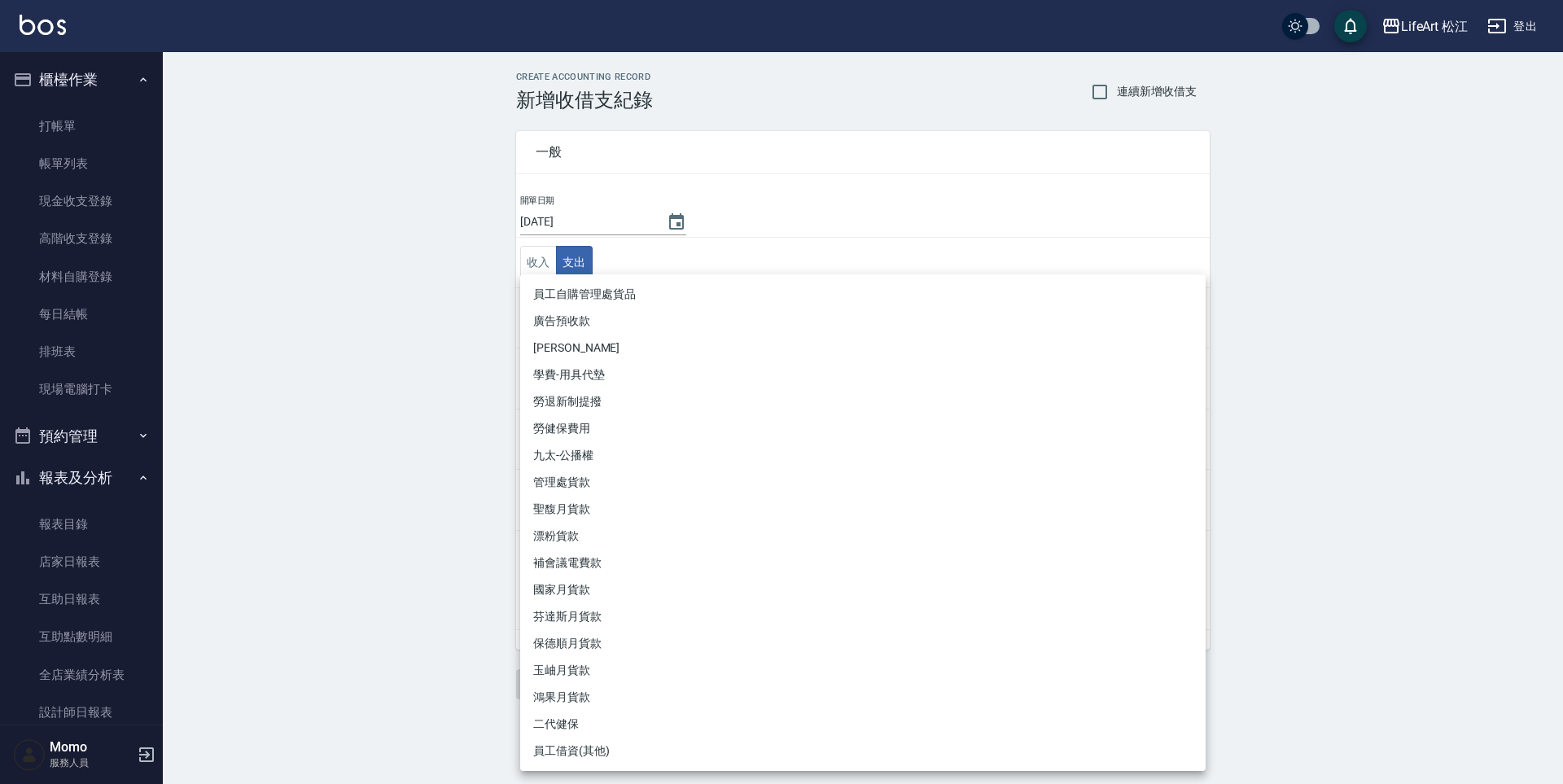
click at [604, 494] on body "LifeArt 松江 登出 櫃檯作業 打帳單 帳單列表 現金收支登錄 高階收支登錄 材料自購登錄 每日結帳 排班表 現場電腦打卡 預約管理 預約管理 單日預約…" at bounding box center [782, 392] width 1563 height 784
click at [472, 467] on div at bounding box center [782, 392] width 1563 height 784
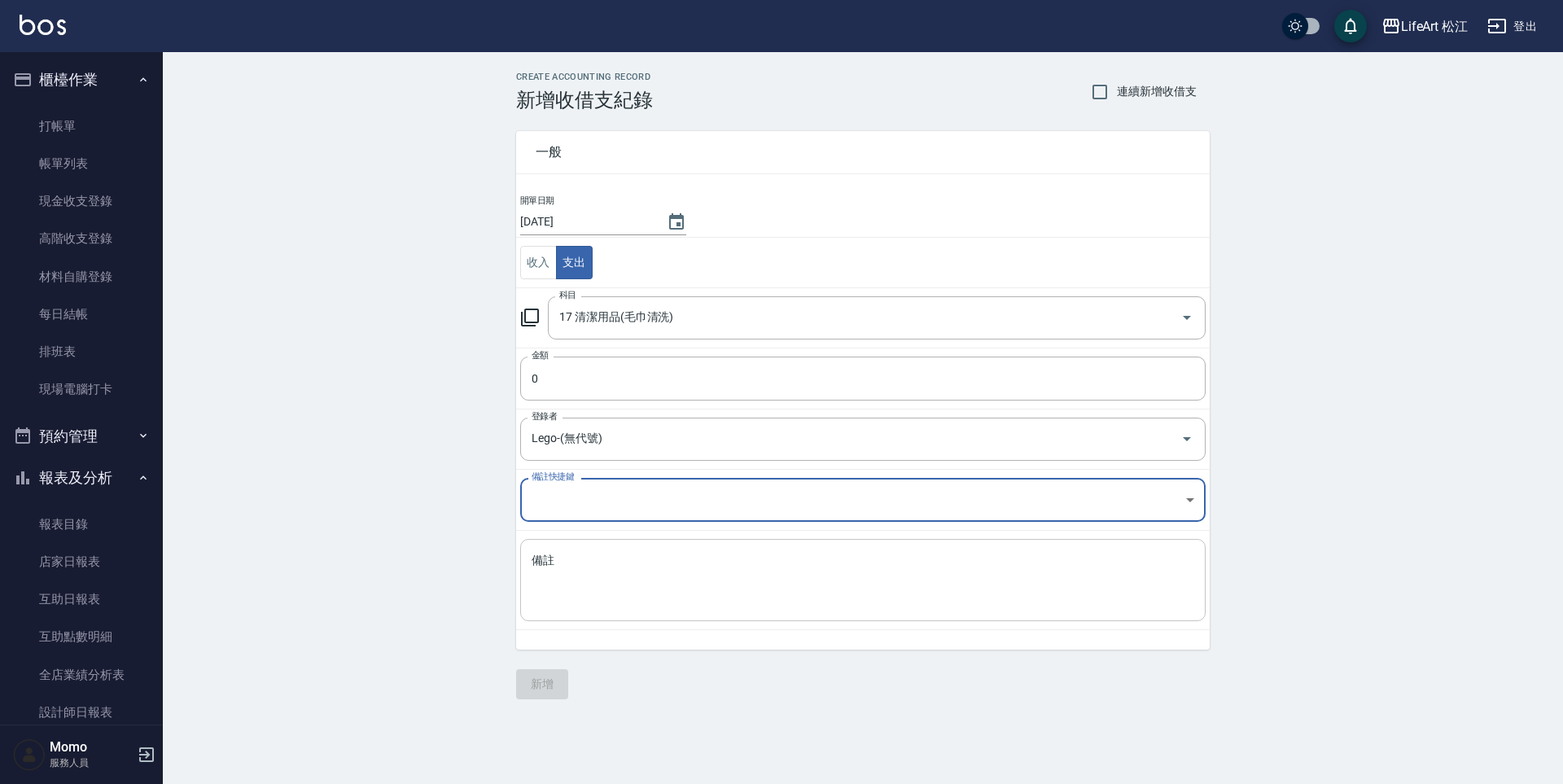
click at [565, 543] on div "x 備註" at bounding box center [862, 580] width 686 height 82
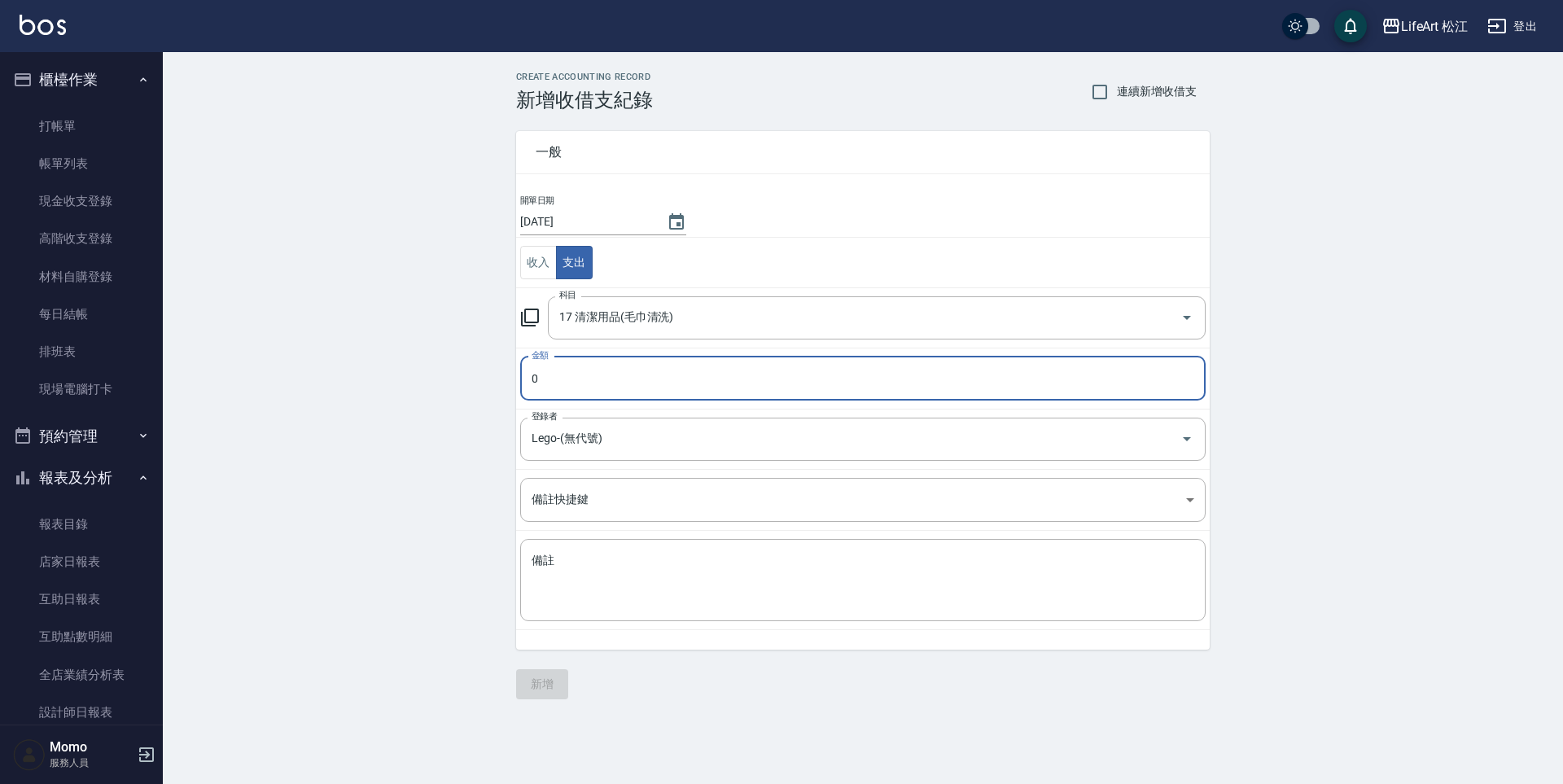
click at [607, 392] on input "0" at bounding box center [862, 378] width 686 height 44
type input "72"
click at [617, 587] on textarea "備註" at bounding box center [862, 580] width 662 height 55
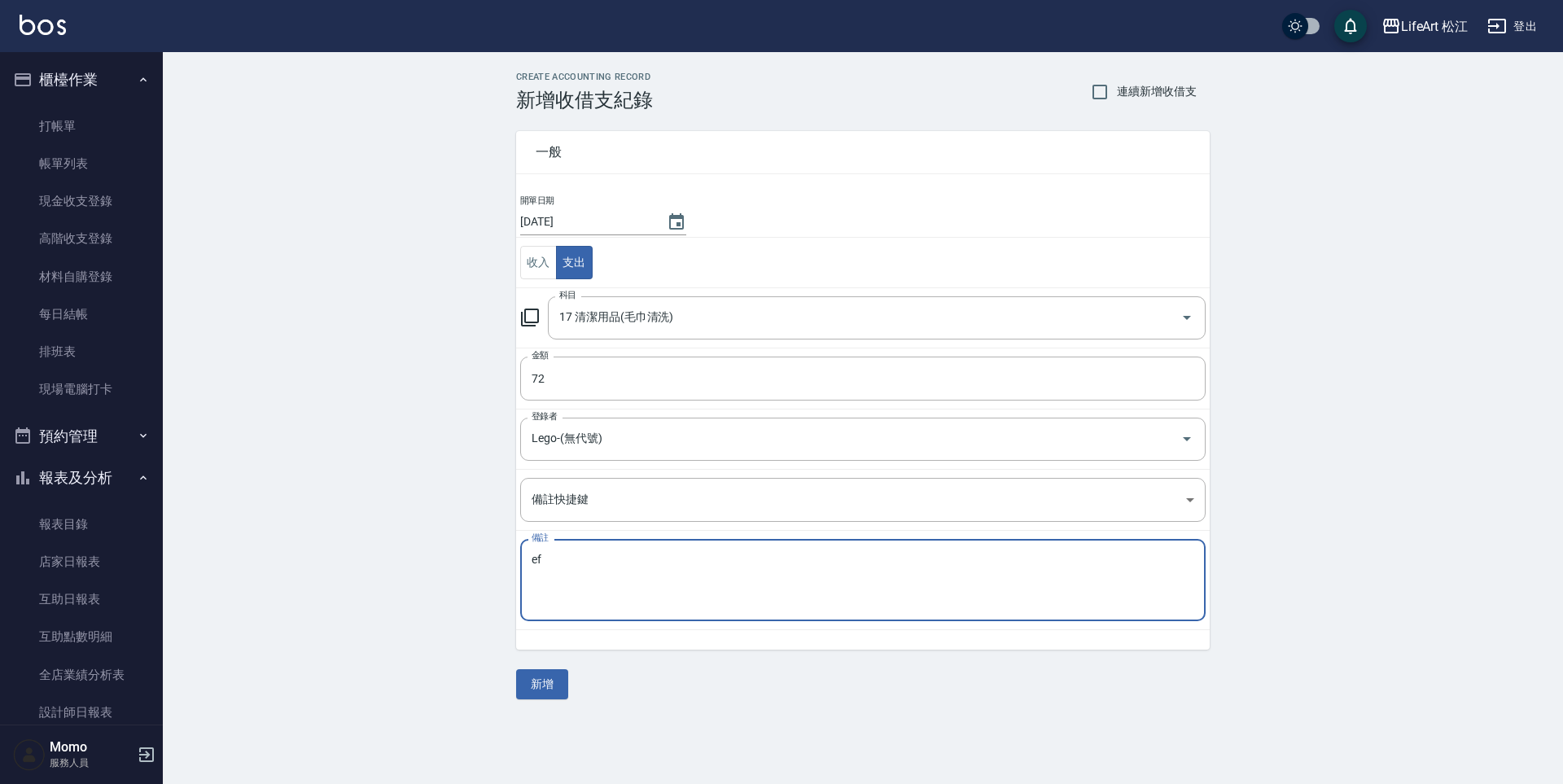
type textarea "e"
type textarea "ㄠ"
type textarea "廁所清潔劑"
click at [559, 655] on div "一般 開單日期 [DATE] 收入 支出 科目 17 清潔用品(毛巾清洗) 科目 金額 72 金額 登錄者 Lego-(無代號) 登錄者 備註快捷鍵 ​ 備註…" at bounding box center [862, 405] width 693 height 587
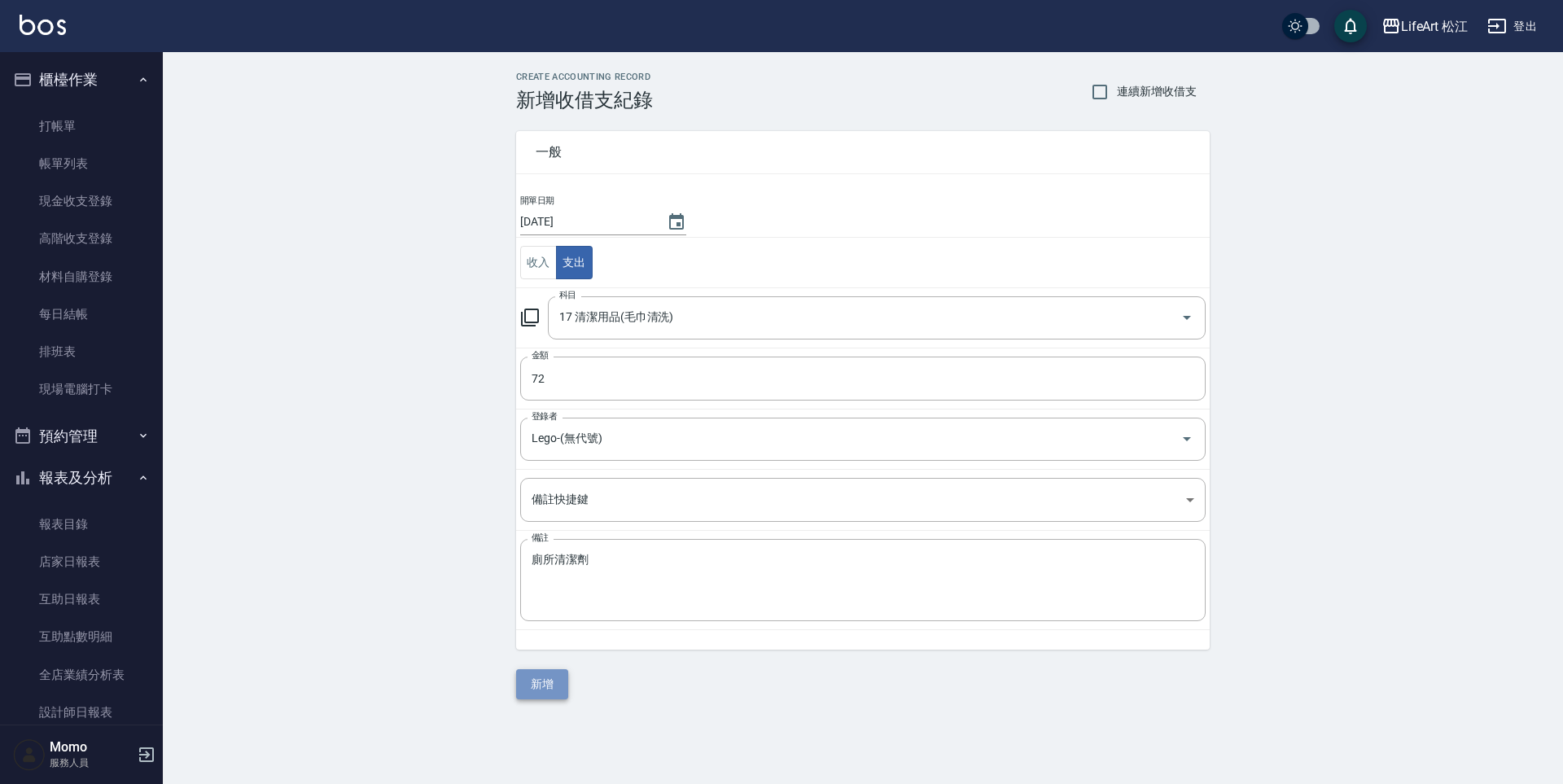
click at [551, 673] on button "新增" at bounding box center [542, 684] width 52 height 30
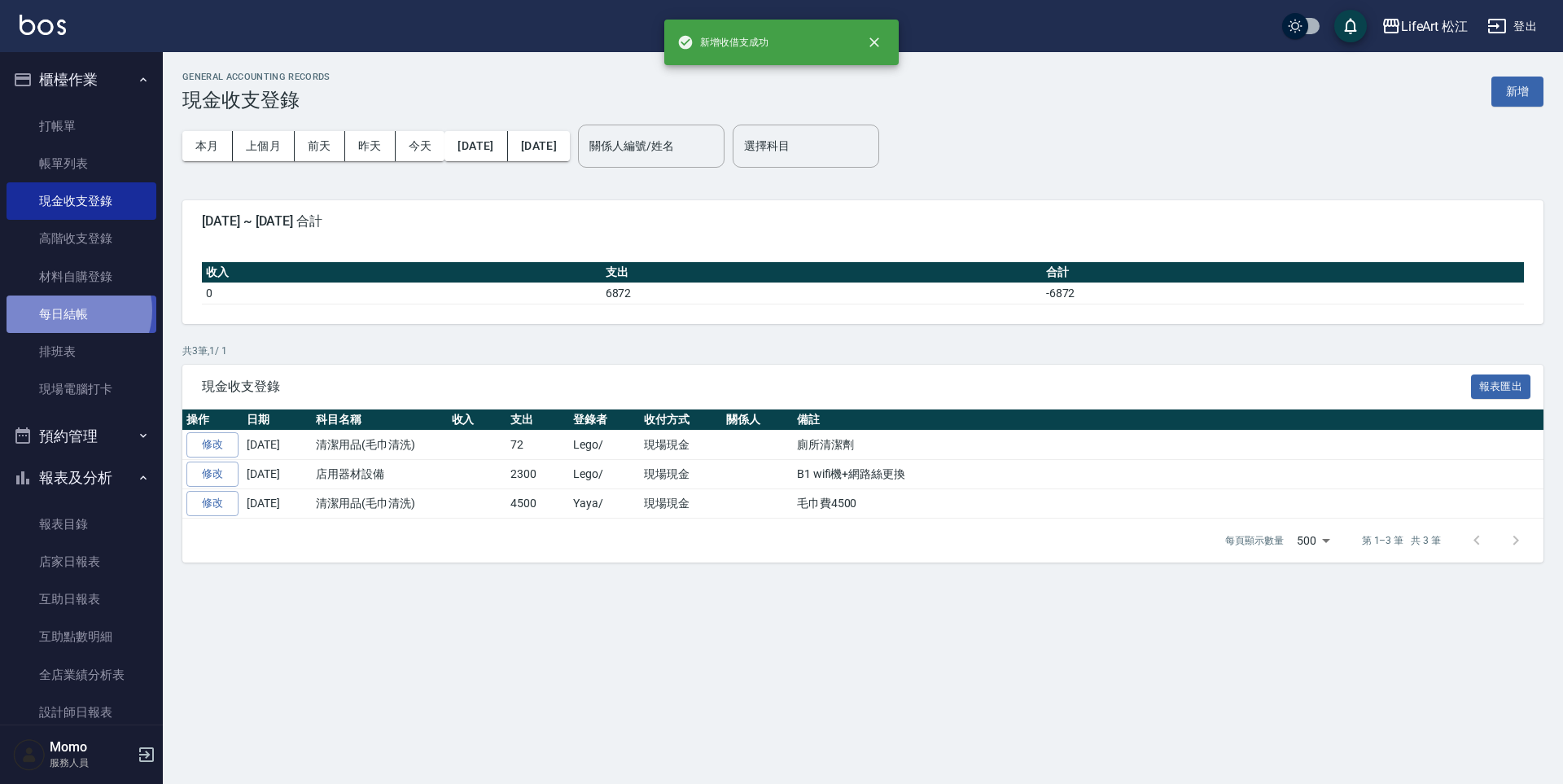
click at [77, 311] on link "每日結帳" at bounding box center [82, 314] width 150 height 37
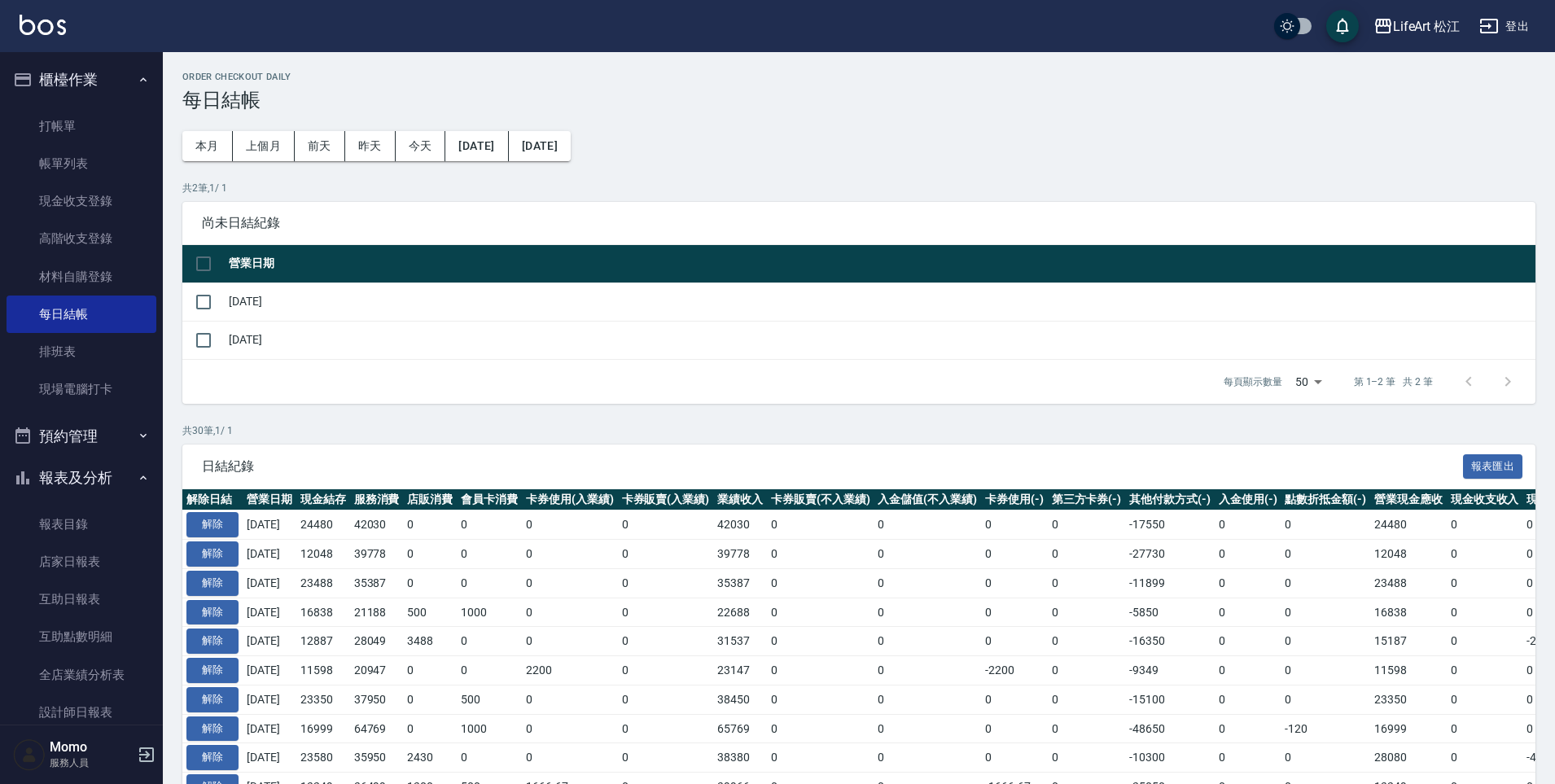
scroll to position [237, 0]
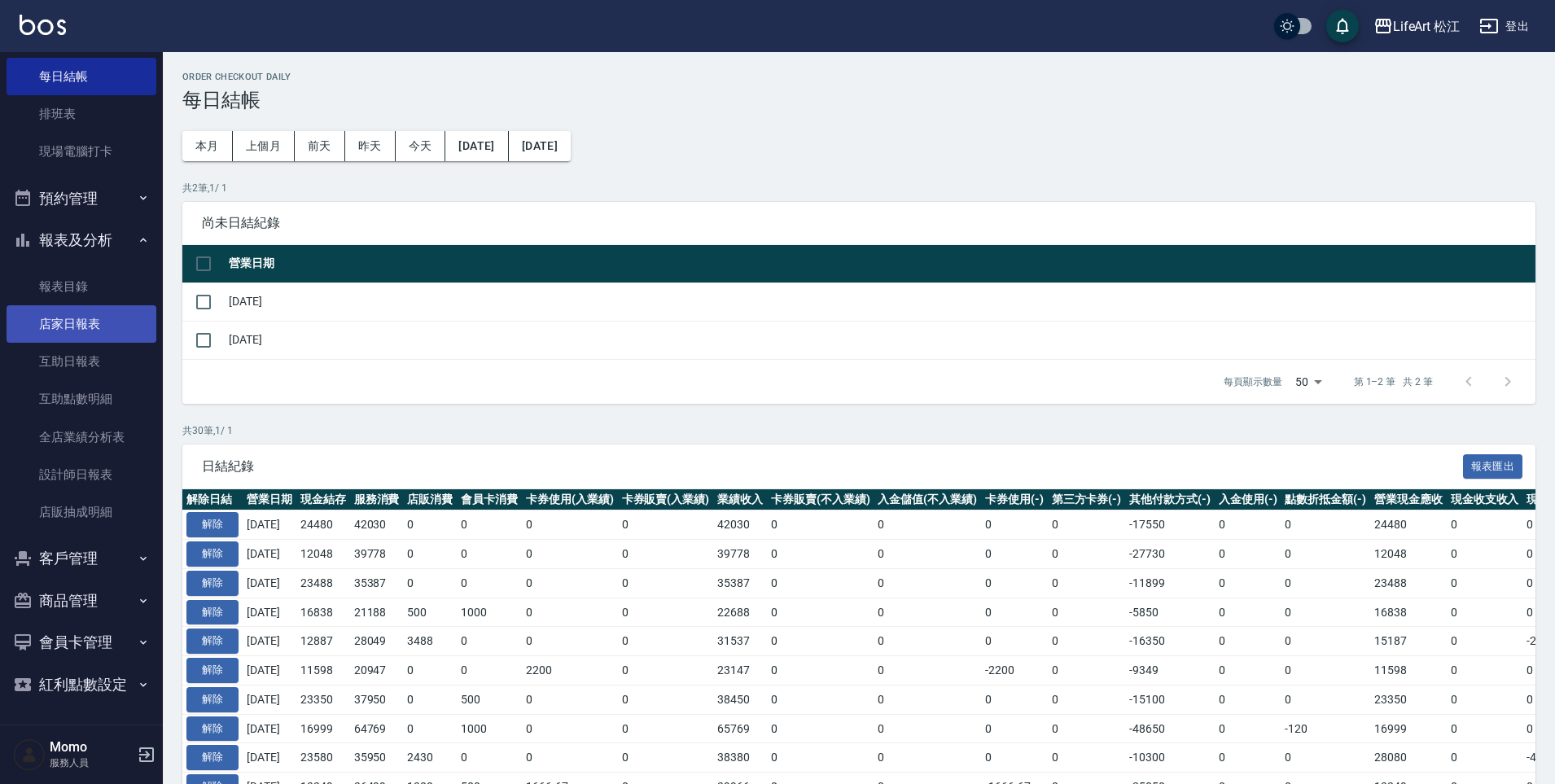
click at [89, 329] on link "店家日報表" at bounding box center [82, 323] width 150 height 37
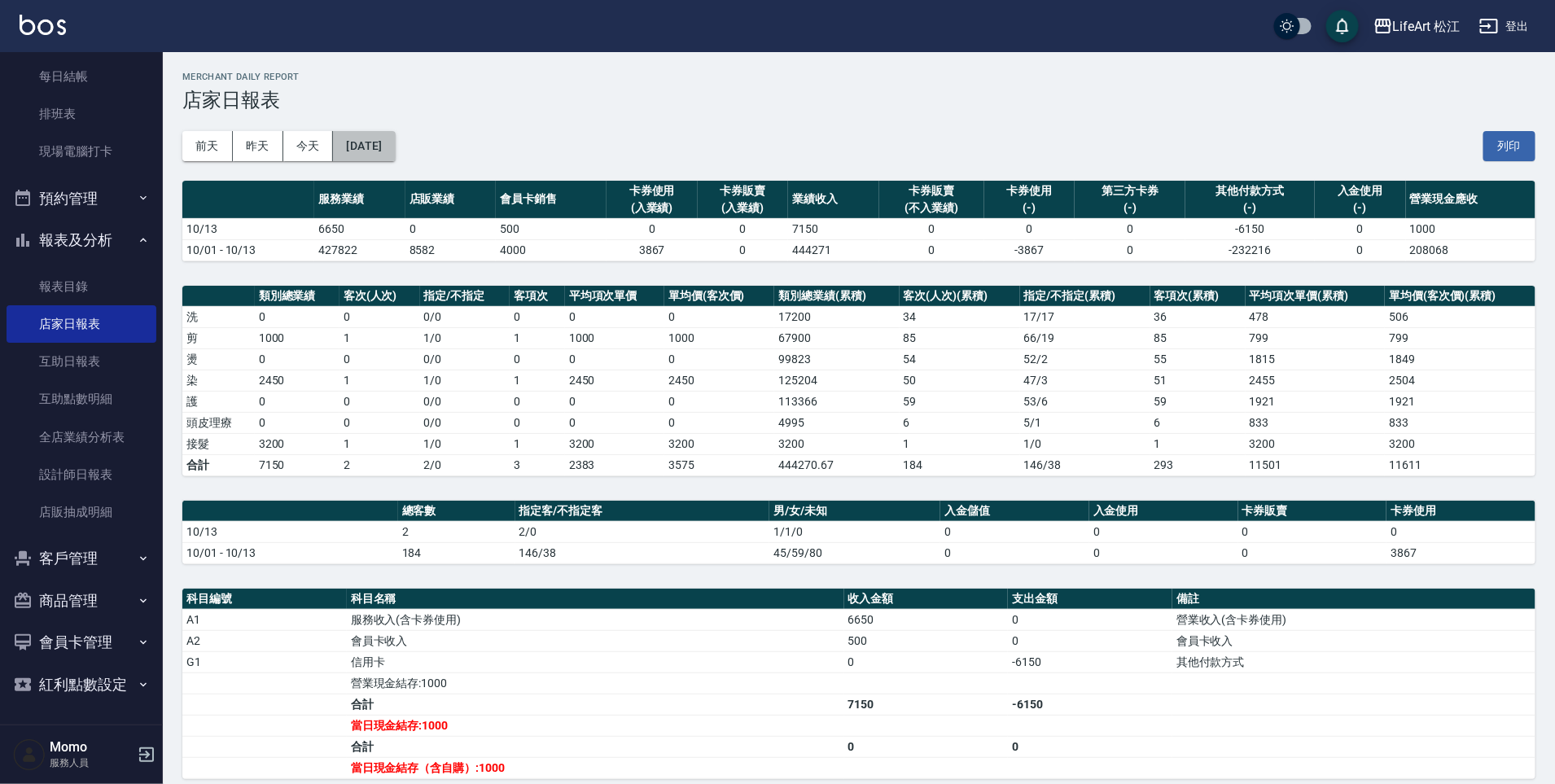
click at [392, 147] on button "[DATE]" at bounding box center [364, 146] width 62 height 30
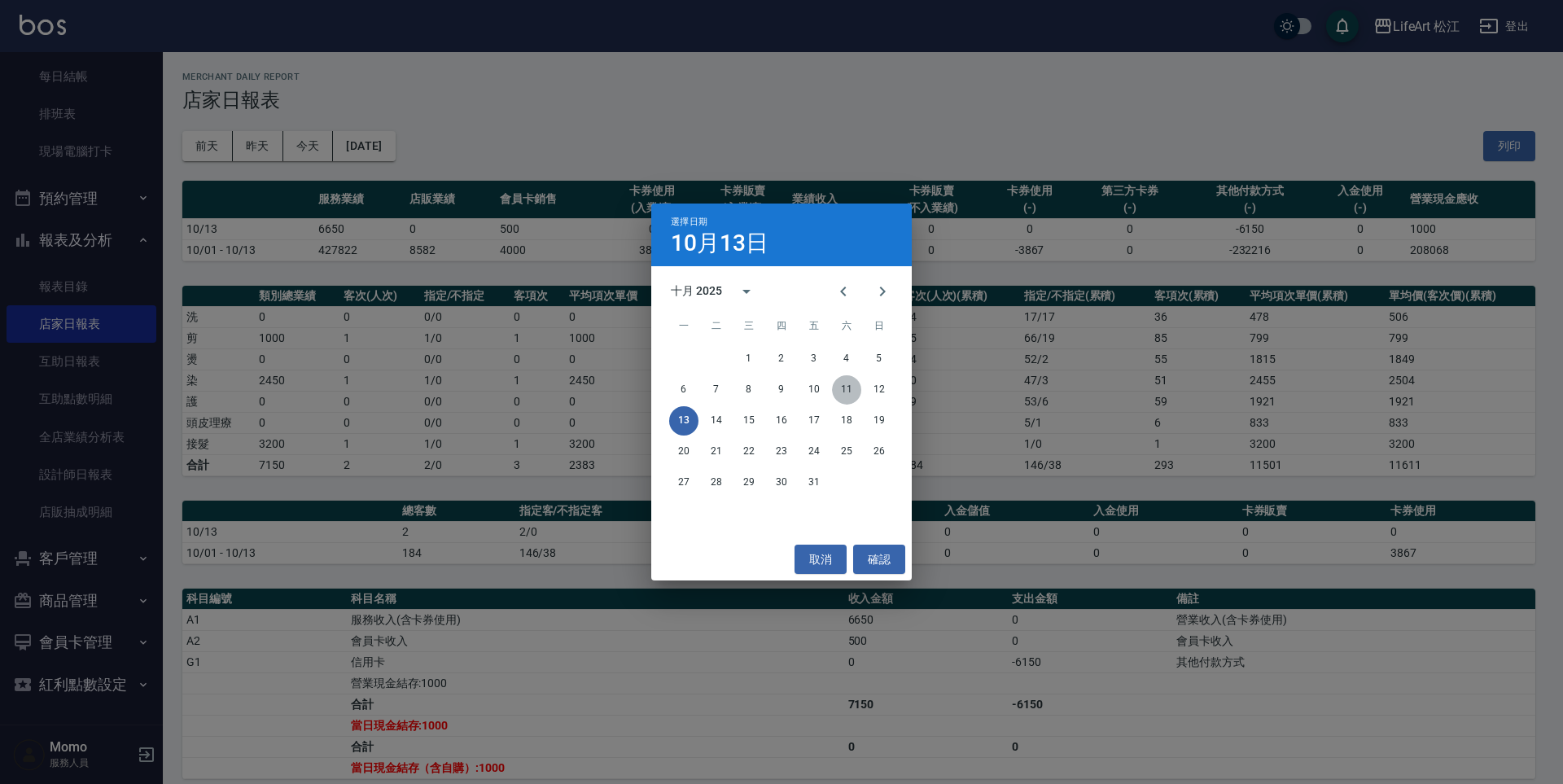
click at [847, 388] on button "11" at bounding box center [846, 389] width 29 height 29
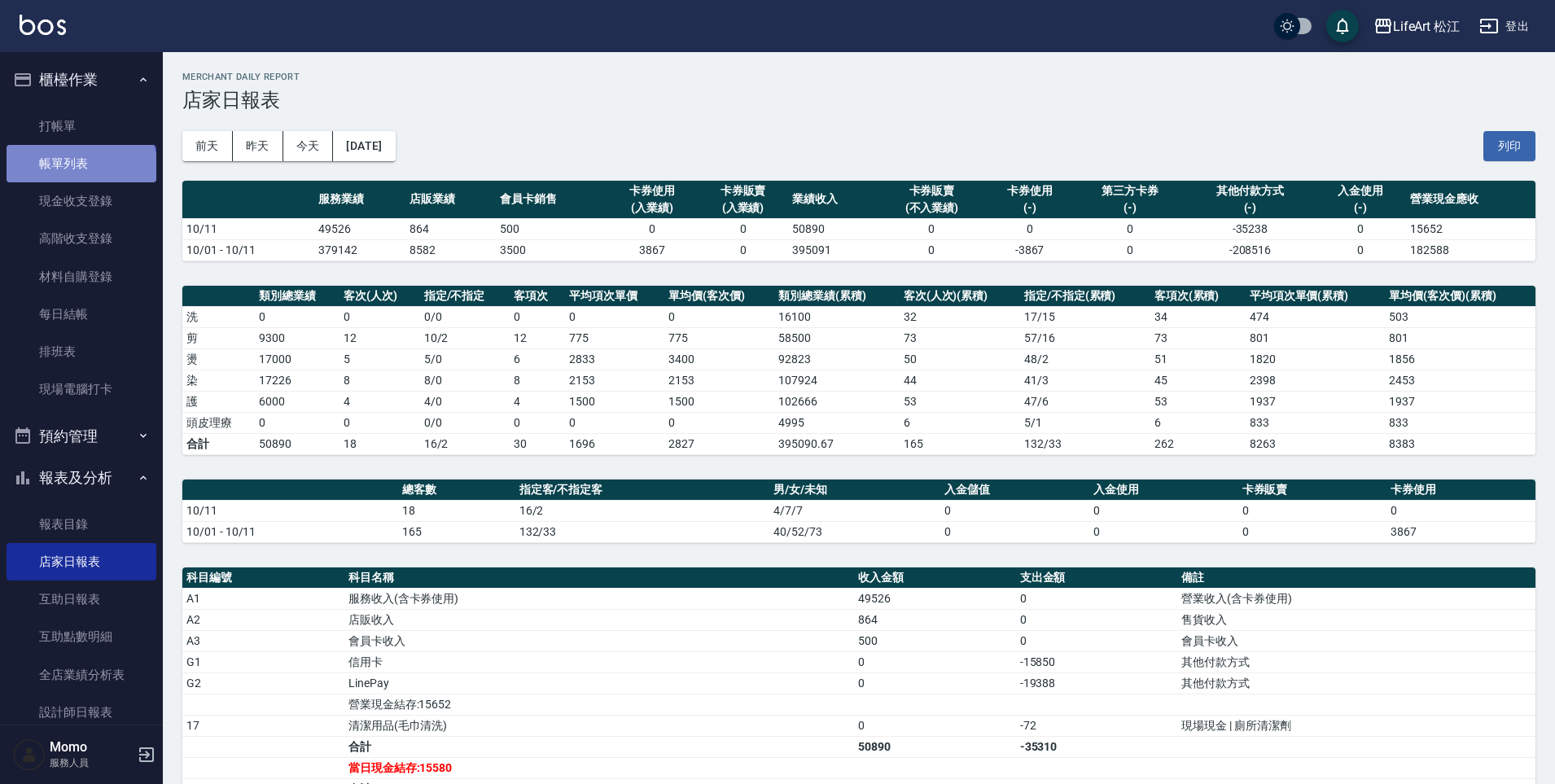
click at [80, 170] on link "帳單列表" at bounding box center [82, 163] width 150 height 37
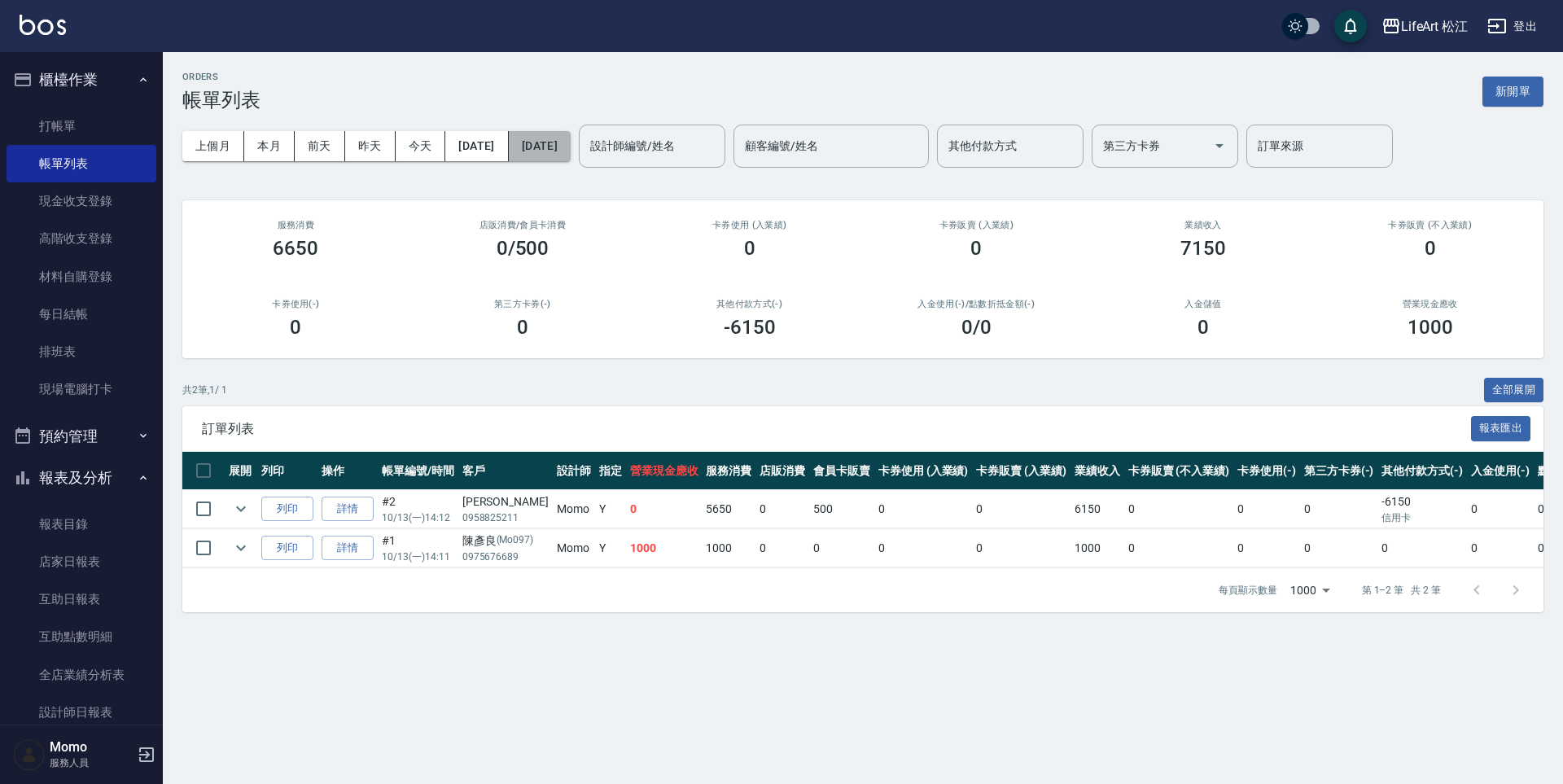
click at [547, 135] on button "[DATE]" at bounding box center [540, 146] width 62 height 30
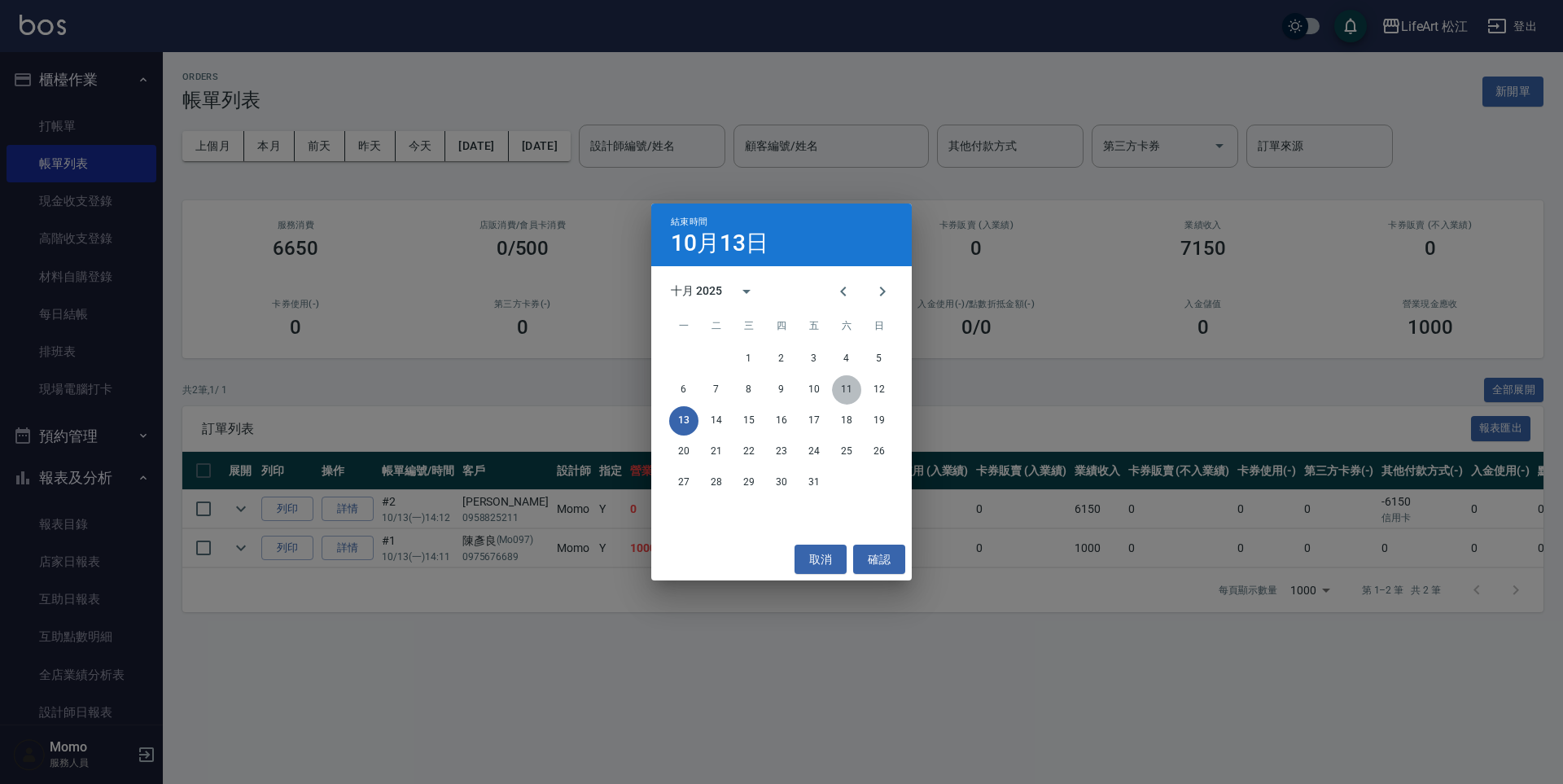
click at [847, 392] on button "11" at bounding box center [846, 389] width 29 height 29
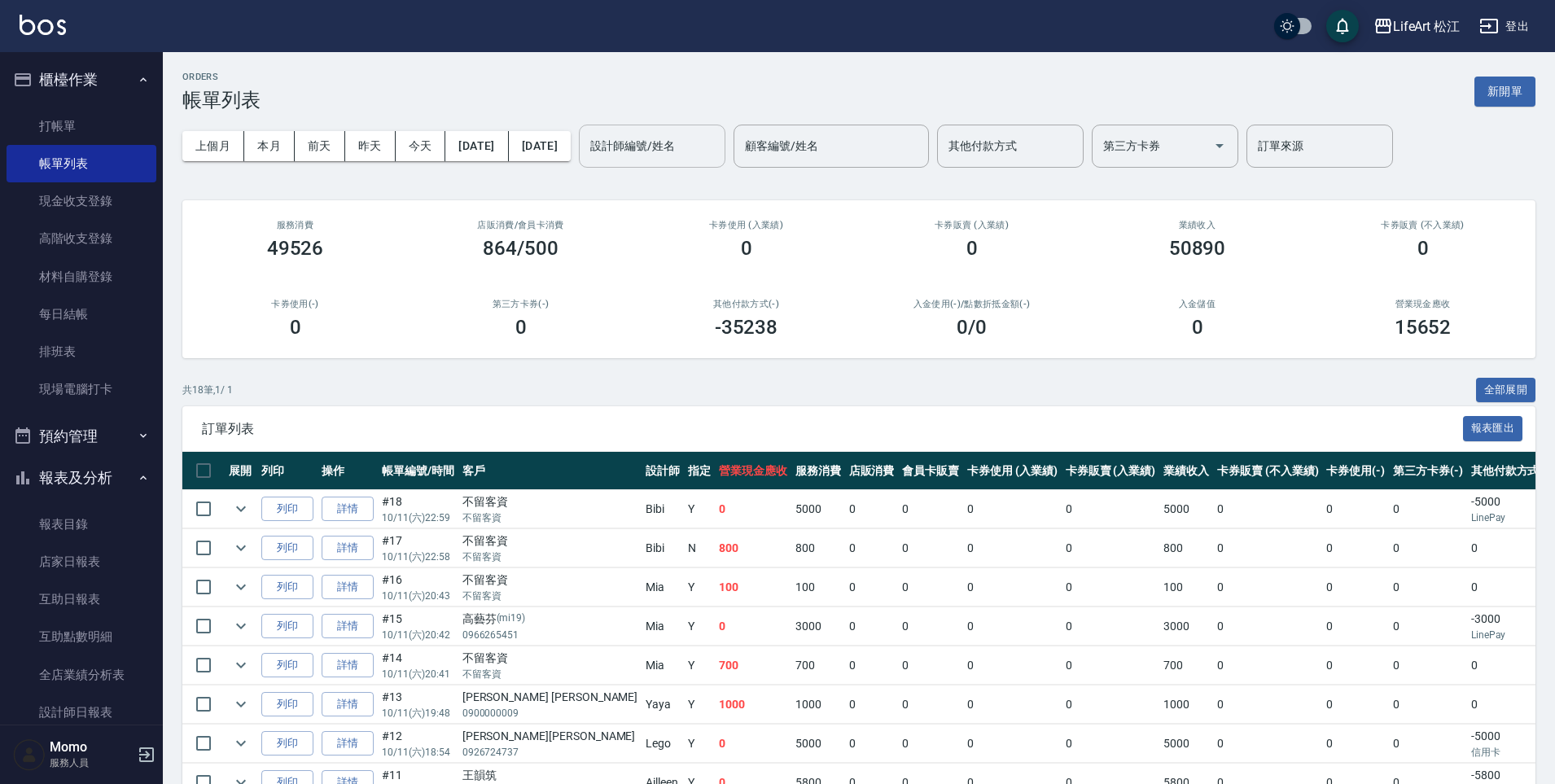
click at [718, 137] on input "設計師編號/姓名" at bounding box center [652, 146] width 132 height 28
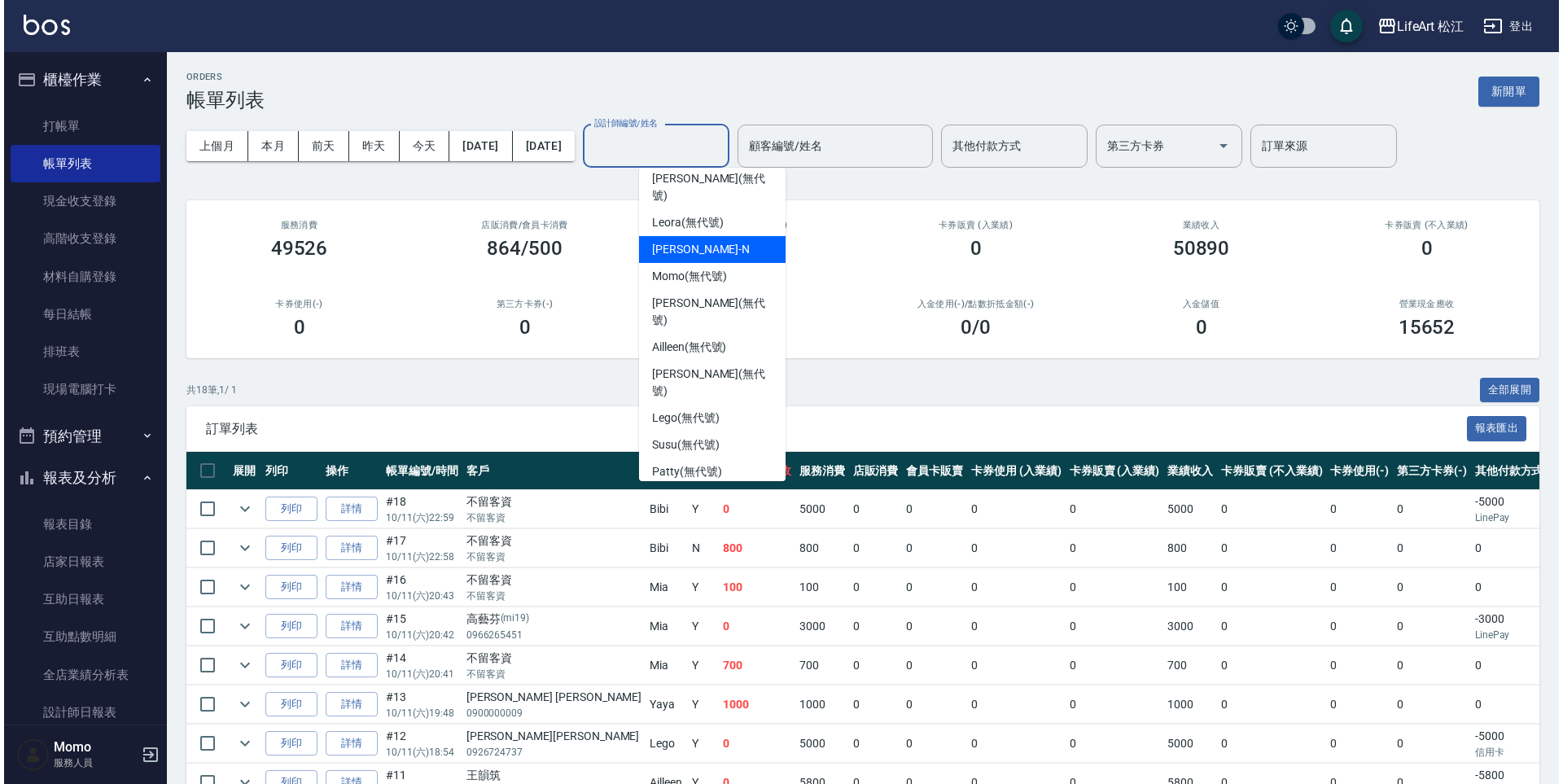
scroll to position [129, 0]
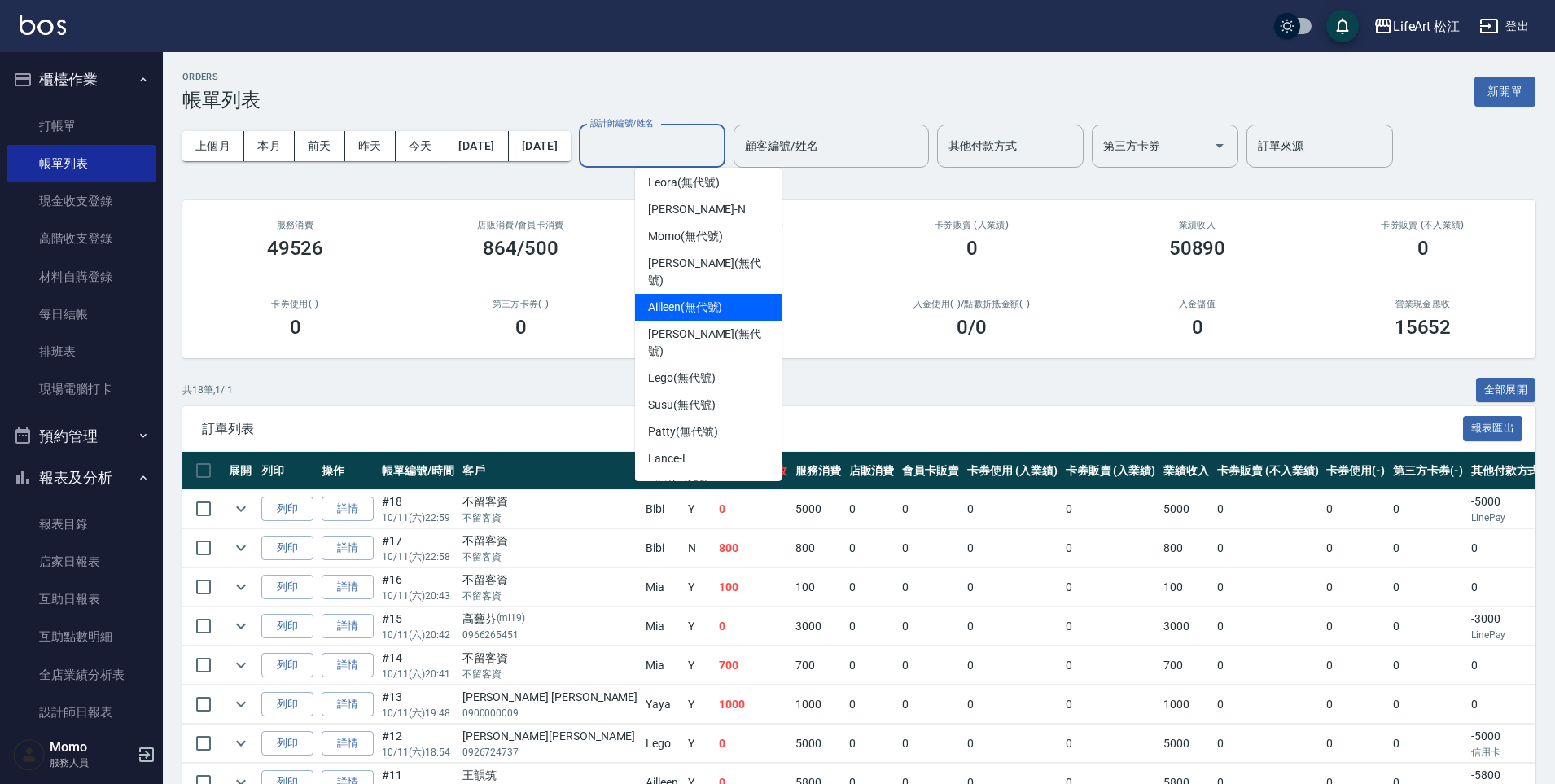
click at [684, 299] on span "Ailleen (無代號)" at bounding box center [685, 307] width 74 height 17
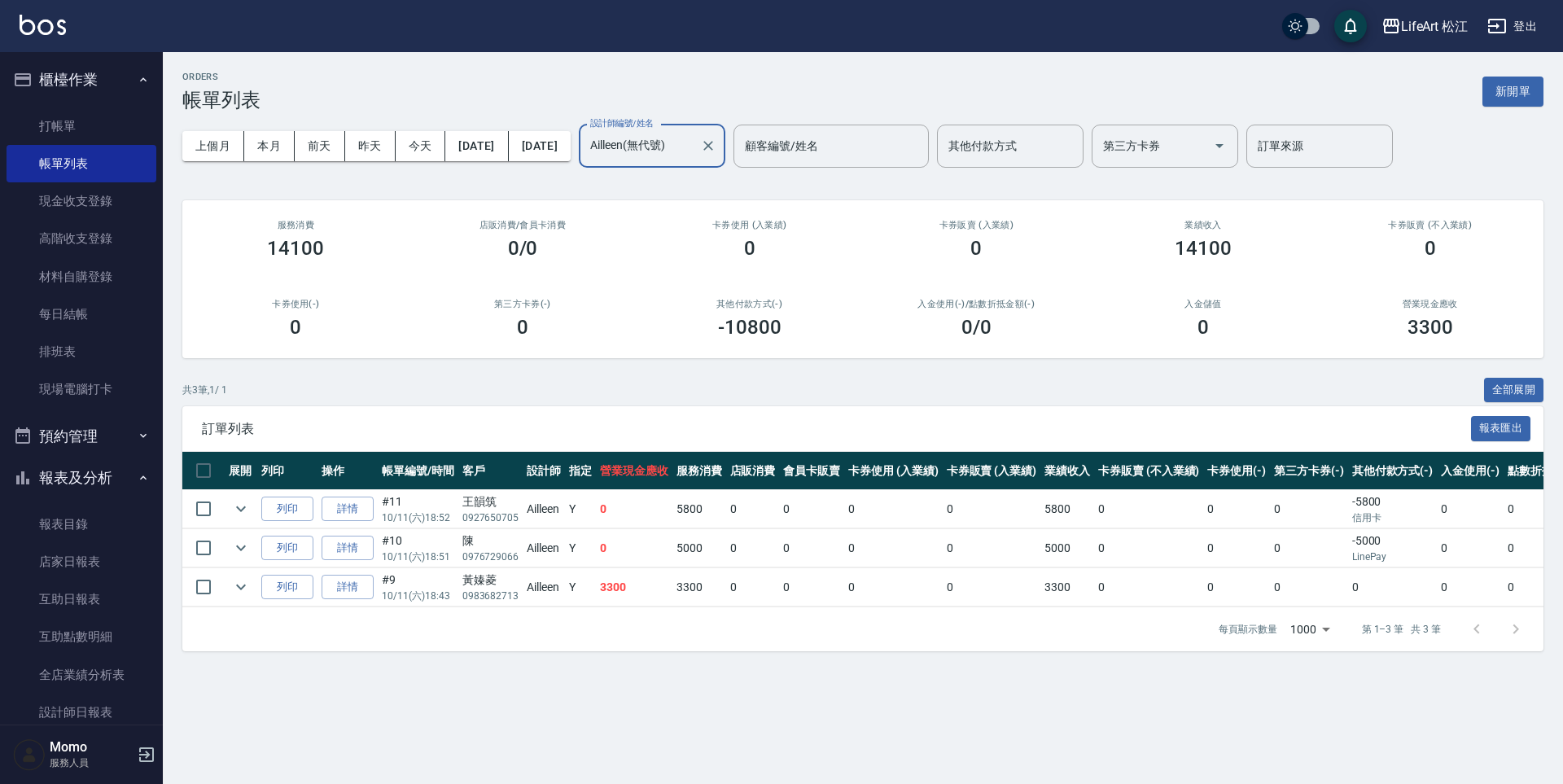
click at [693, 143] on input "Ailleen(無代號)" at bounding box center [639, 146] width 107 height 28
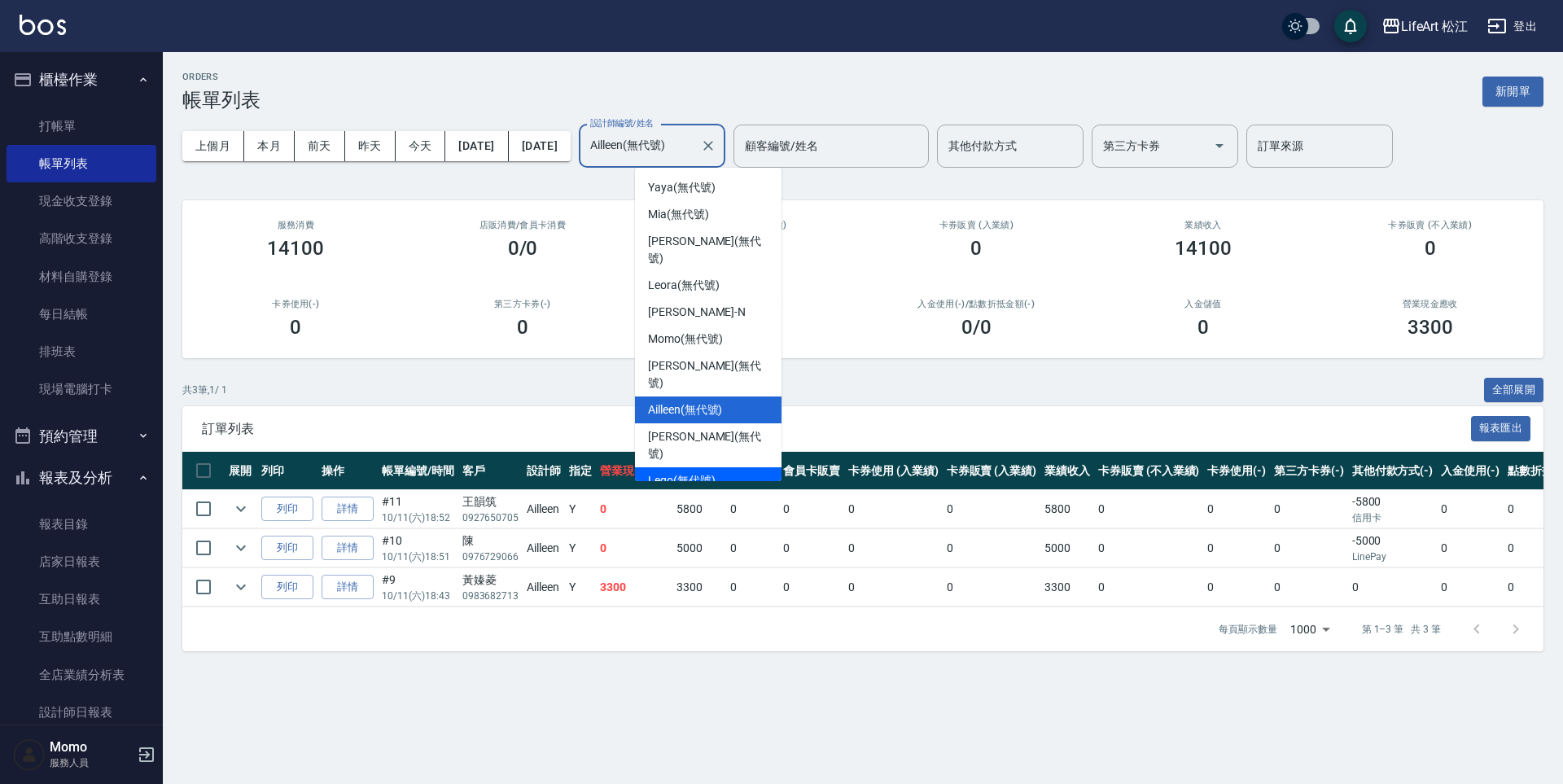
scroll to position [28, 0]
click at [702, 471] on span "Lego (無代號)" at bounding box center [682, 479] width 67 height 17
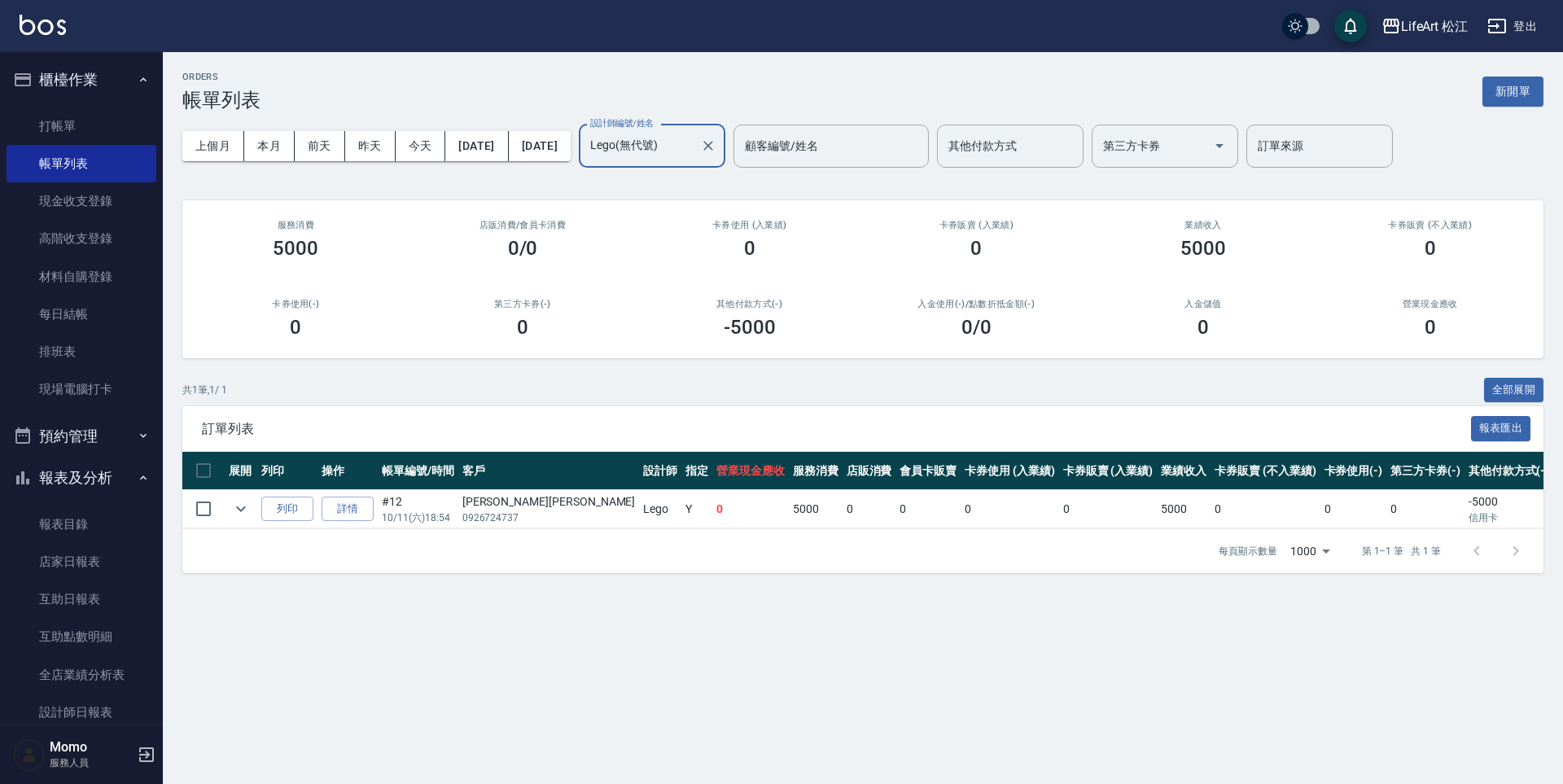
click at [693, 154] on input "Lego(無代號)" at bounding box center [639, 146] width 107 height 28
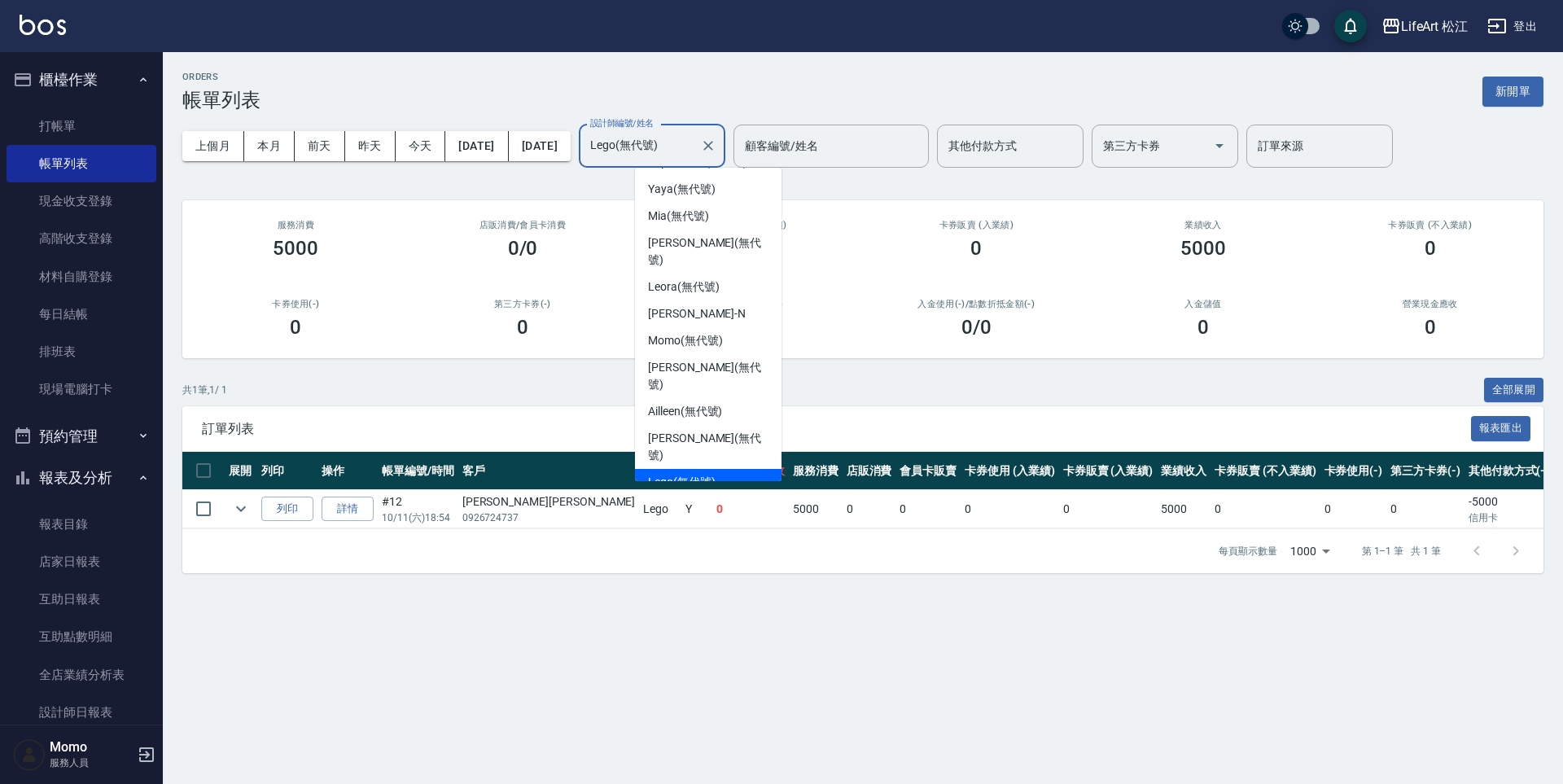
scroll to position [0, 0]
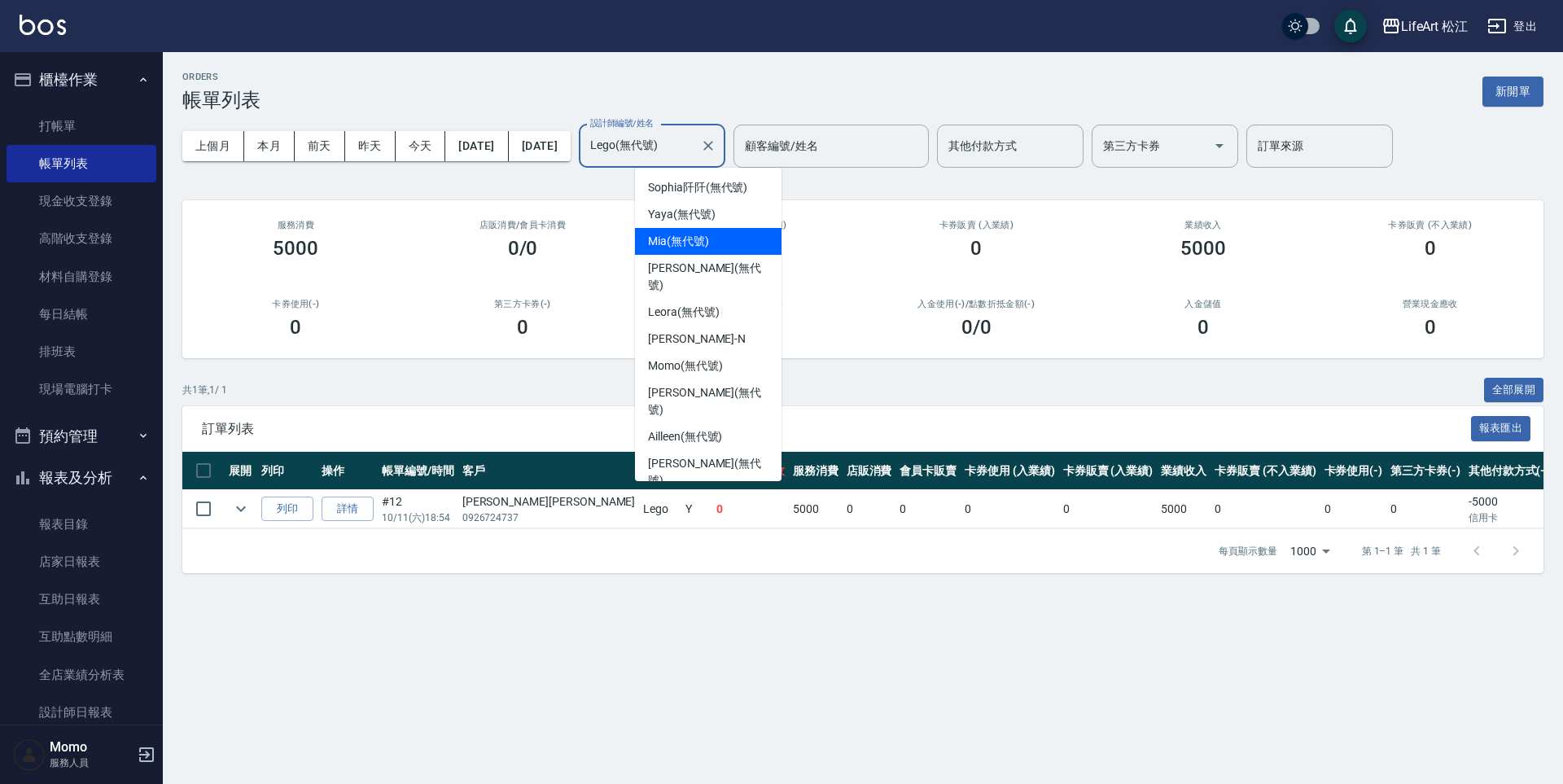
click at [742, 239] on div "Mia (無代號)" at bounding box center [708, 242] width 147 height 27
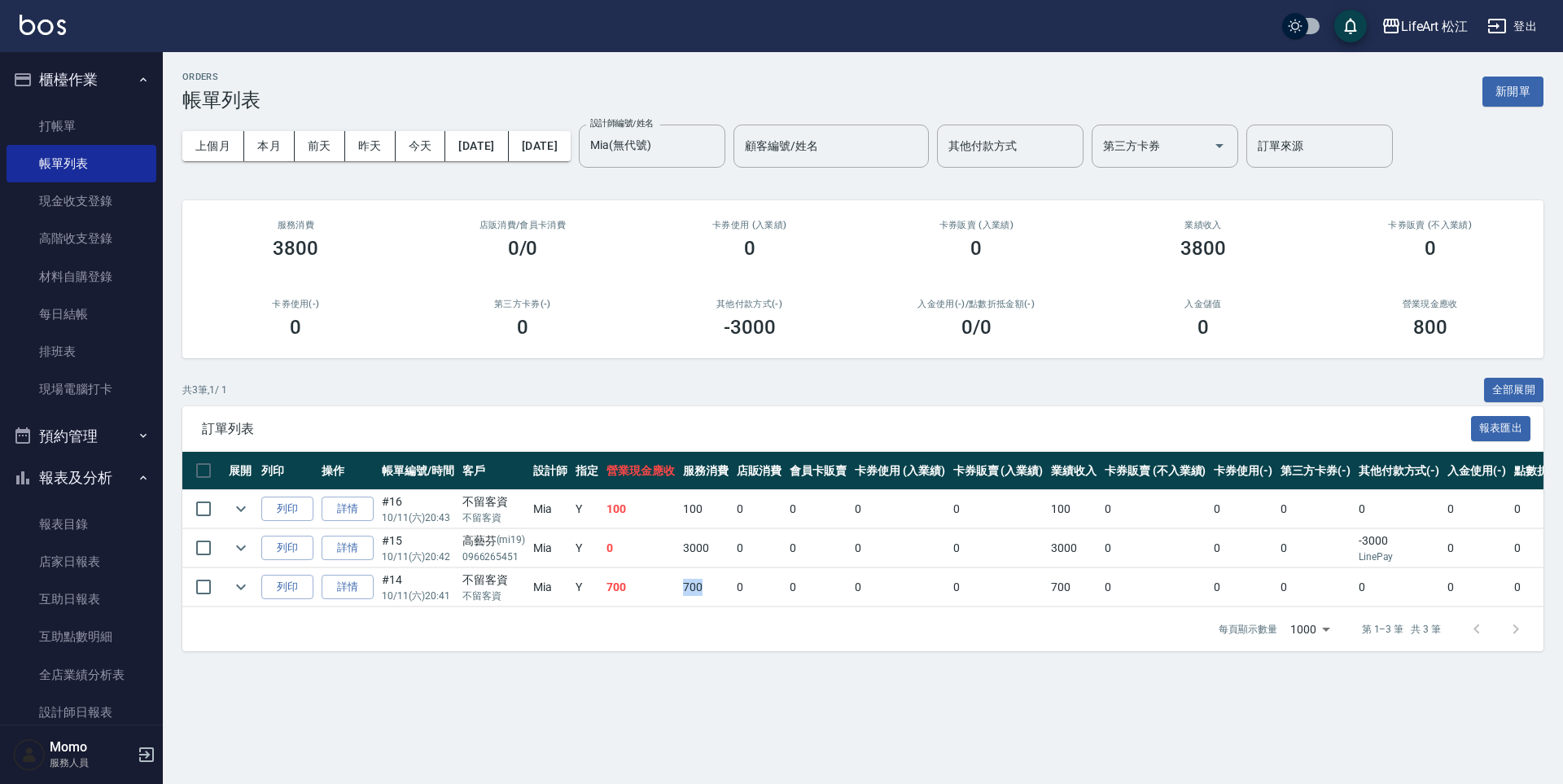
drag, startPoint x: 687, startPoint y: 582, endPoint x: 715, endPoint y: 582, distance: 28.0
click at [715, 582] on tr "列印 詳情 #14 10/11 (六) 20:41 不留客資 不留客資 Mia Y 700 700 0 0 0 0 700 0 0 0 0 0 0 設計師[D…" at bounding box center [950, 587] width 1536 height 38
click at [714, 567] on tbody "列印 詳情 #16 10/11 (六) 20:43 不留客資 不留客資 Mia Y 100 100 0 0 0 0 100 0 0 0 0 0 0 設計師原本…" at bounding box center [950, 548] width 1536 height 117
drag, startPoint x: 678, startPoint y: 550, endPoint x: 723, endPoint y: 547, distance: 45.1
click at [723, 547] on td "3000" at bounding box center [706, 548] width 53 height 38
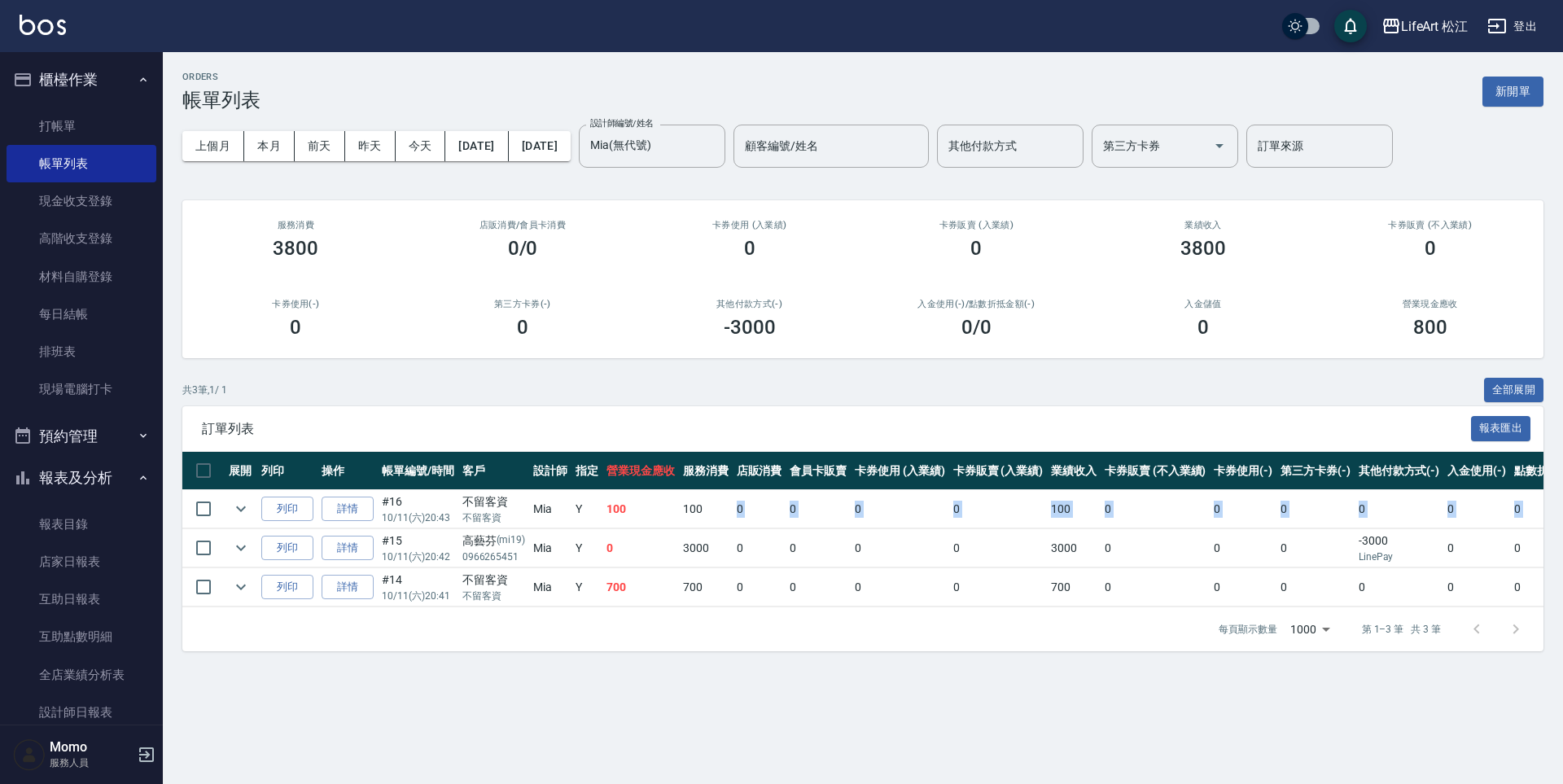
click at [715, 527] on tbody "列印 詳情 #16 10/11 (六) 20:43 不留客資 不留客資 Mia Y 100 100 0 0 0 0 100 0 0 0 0 0 0 設計師原本…" at bounding box center [950, 548] width 1536 height 117
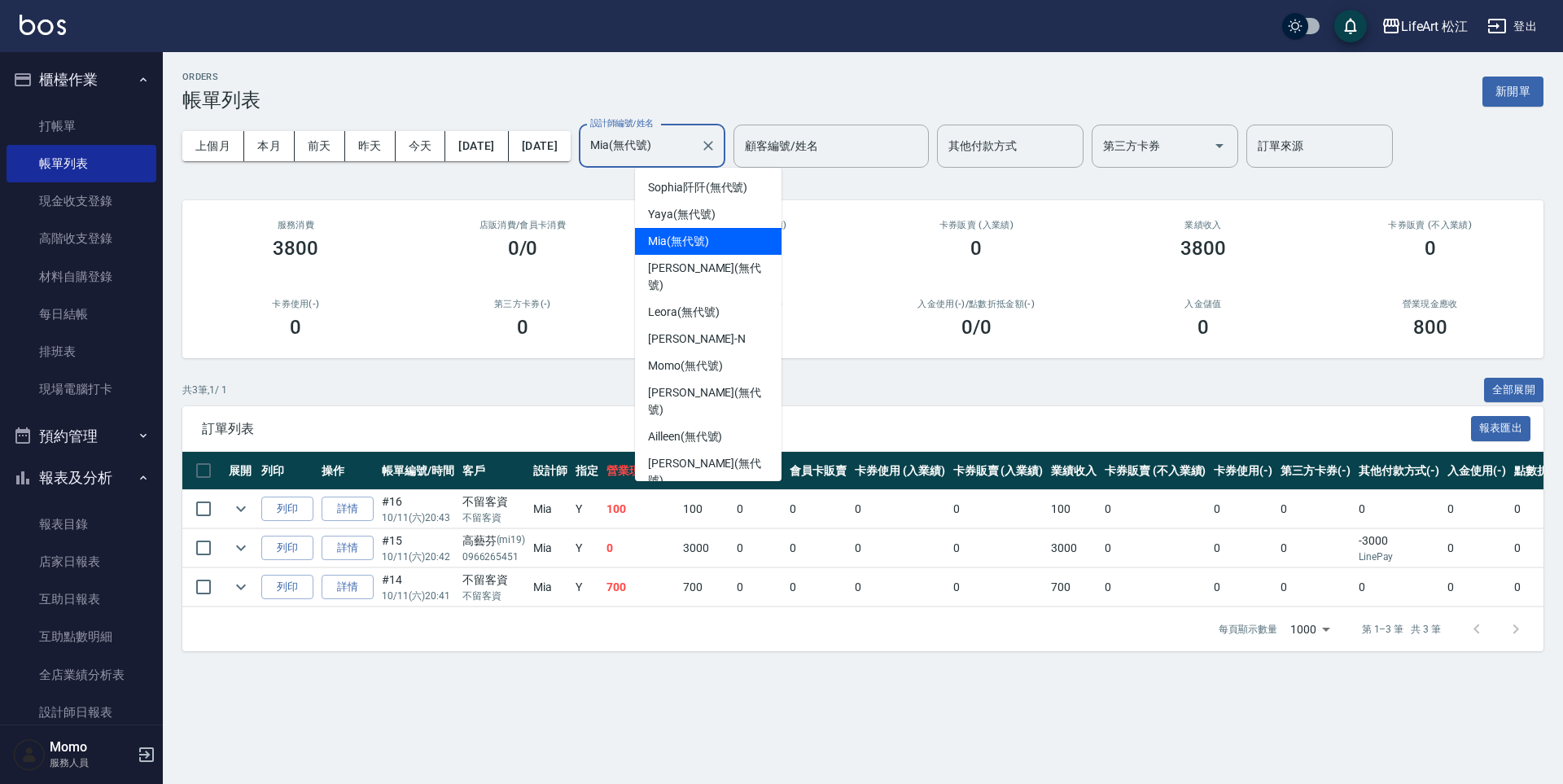
click at [693, 139] on input "Mia(無代號)" at bounding box center [639, 146] width 107 height 28
click at [718, 215] on div "Yaya (無代號)" at bounding box center [708, 214] width 147 height 27
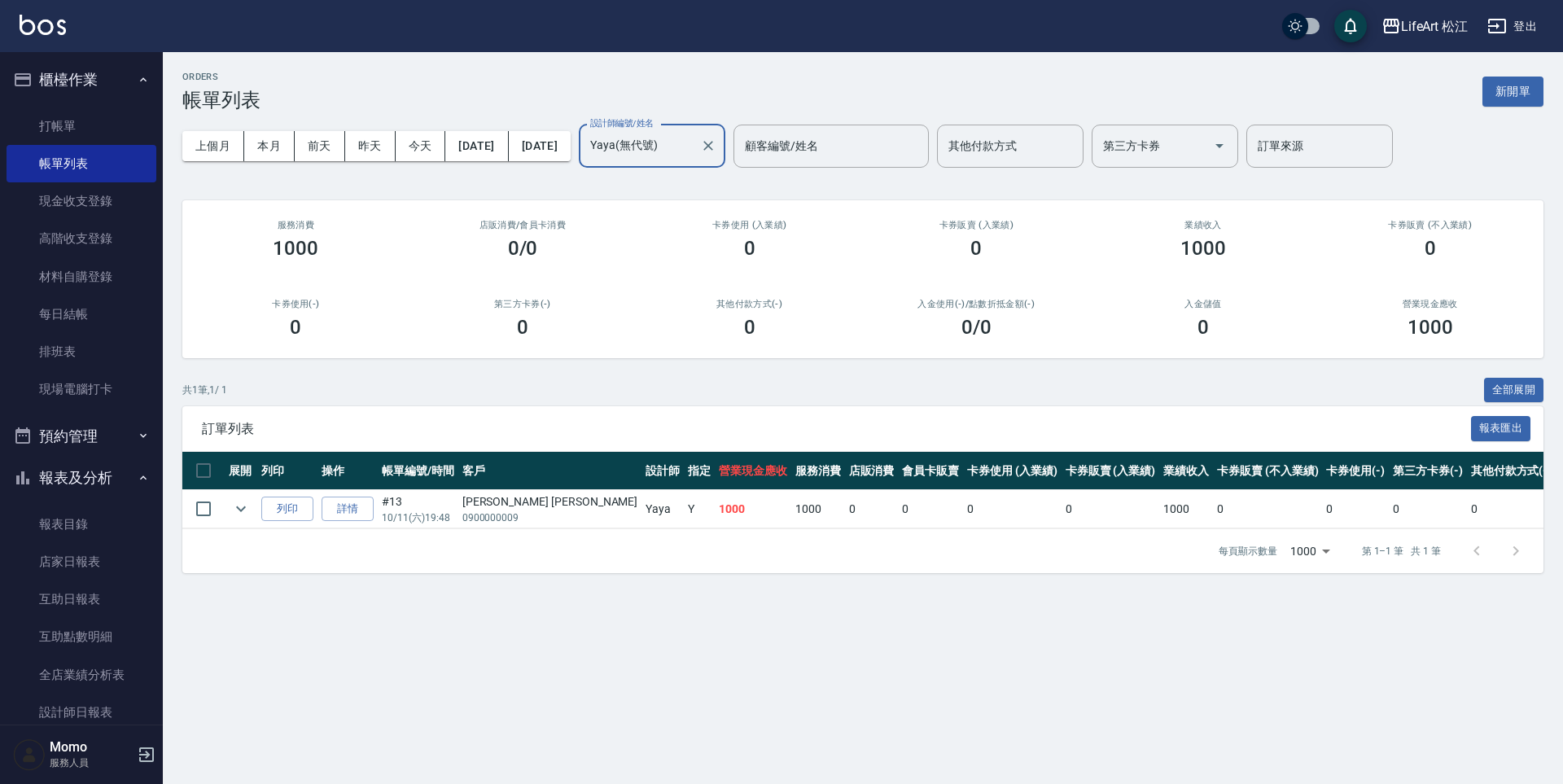
click at [693, 154] on input "Yaya(無代號)" at bounding box center [639, 146] width 107 height 28
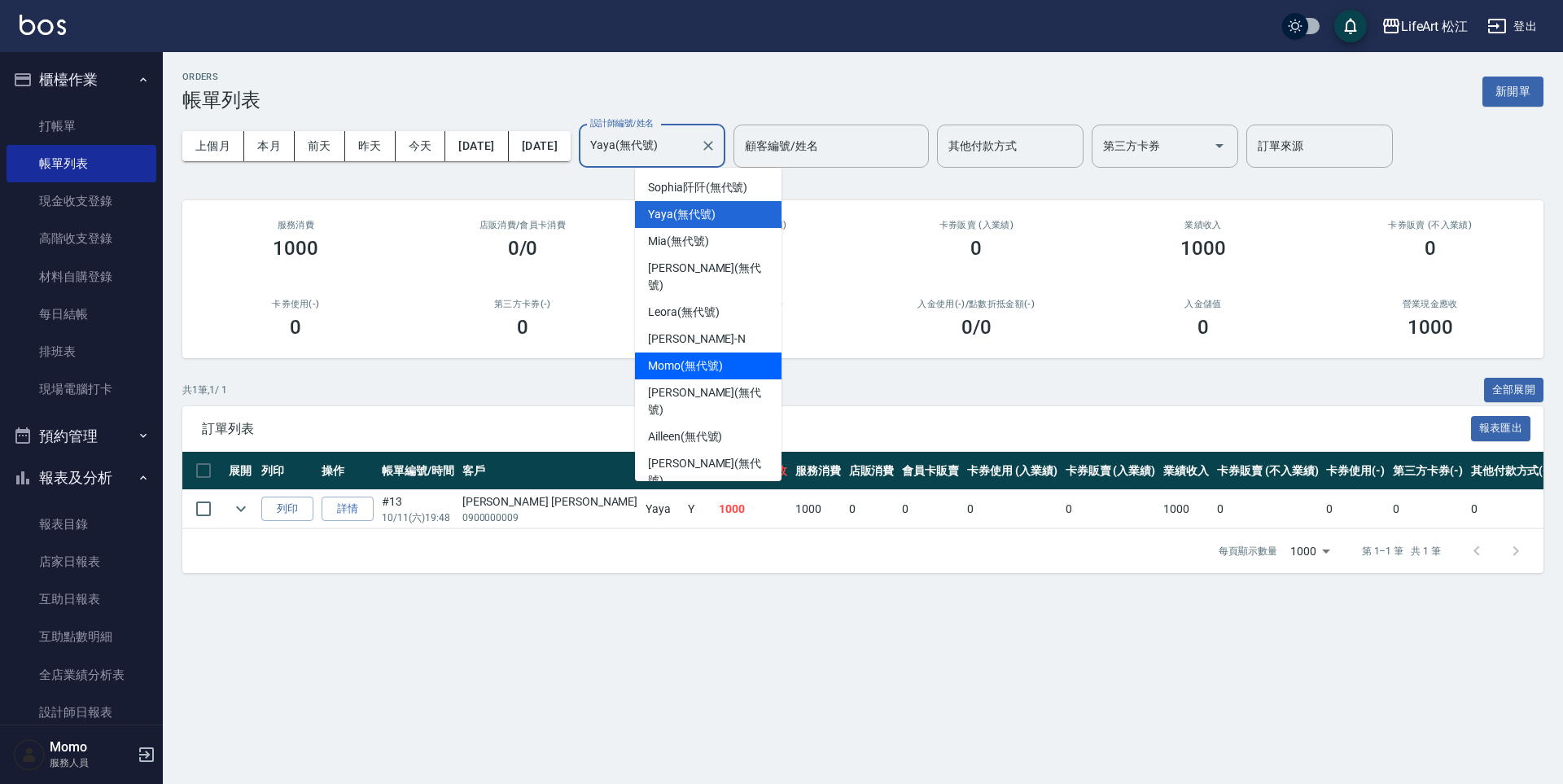
click at [702, 357] on span "Momo (無代號)" at bounding box center [686, 366] width 75 height 17
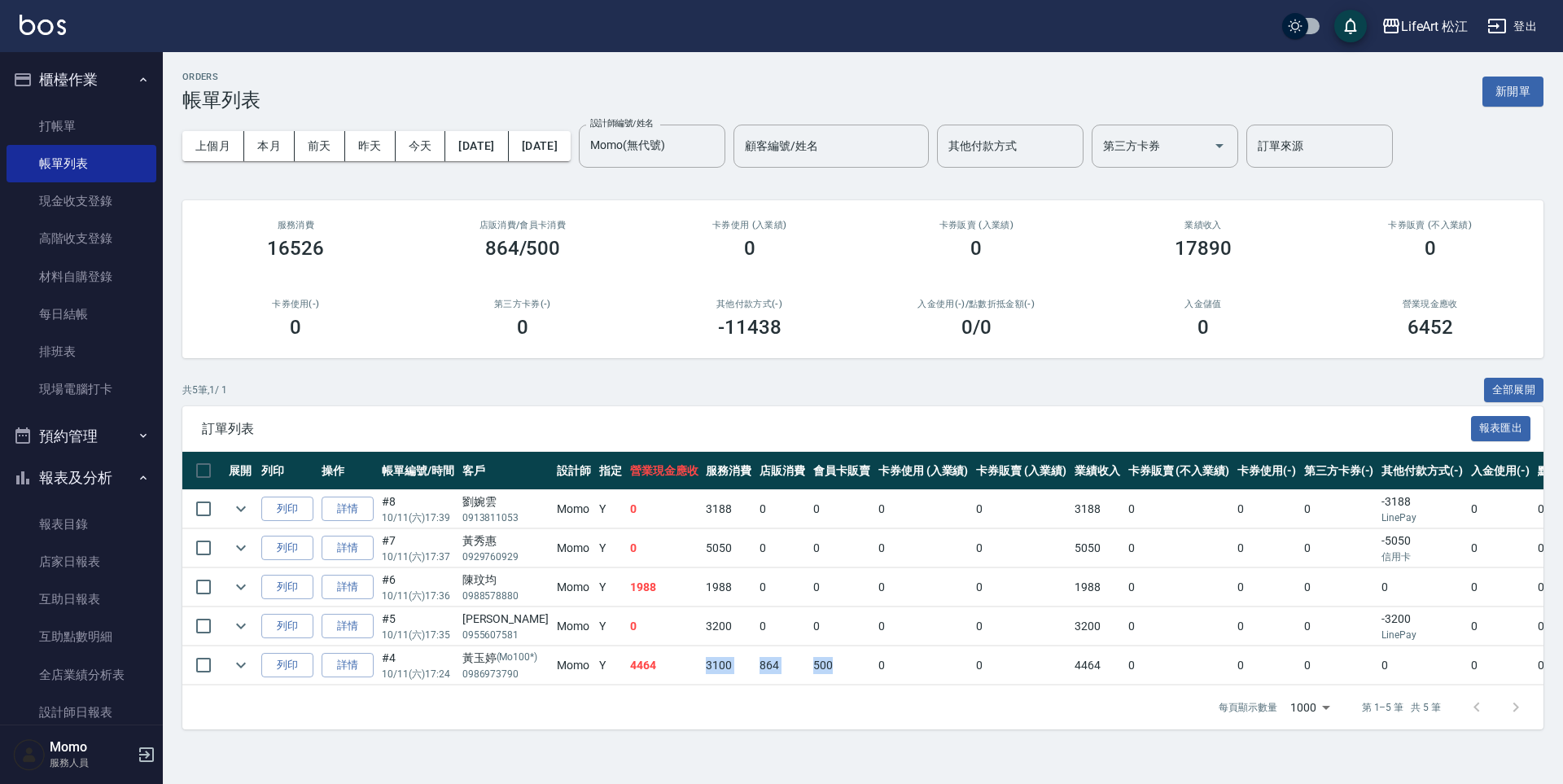
drag, startPoint x: 696, startPoint y: 666, endPoint x: 823, endPoint y: 667, distance: 127.0
click at [823, 667] on tr "列印 詳情 #4 10/11 (六) 17:24 [PERSON_NAME](Mo100*) 0986973790 Momo Y 4464 3100 864 …" at bounding box center [964, 666] width 1564 height 38
click at [823, 667] on td "500" at bounding box center [841, 666] width 65 height 38
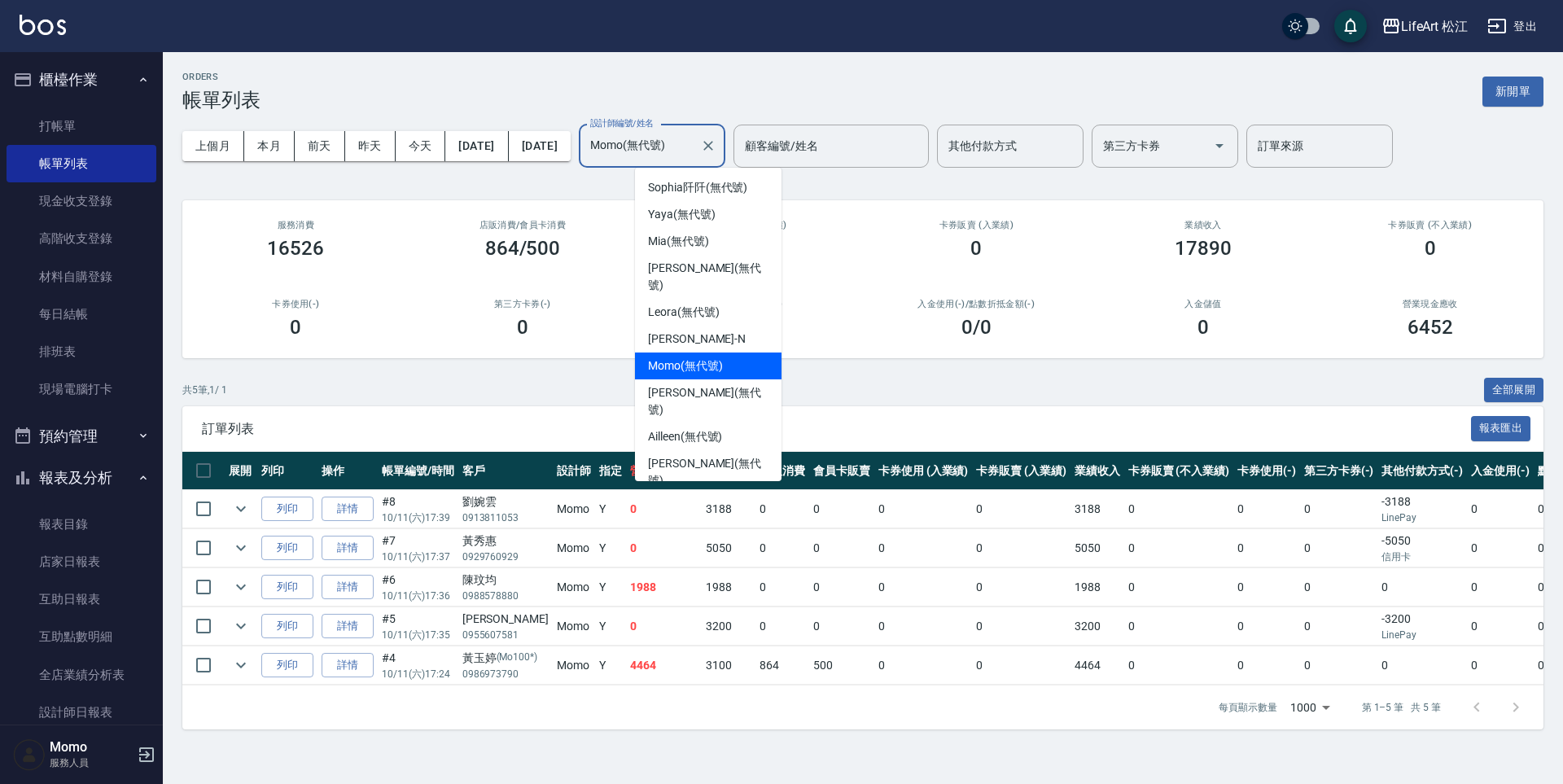
click at [693, 153] on input "Momo(無代號)" at bounding box center [639, 146] width 107 height 28
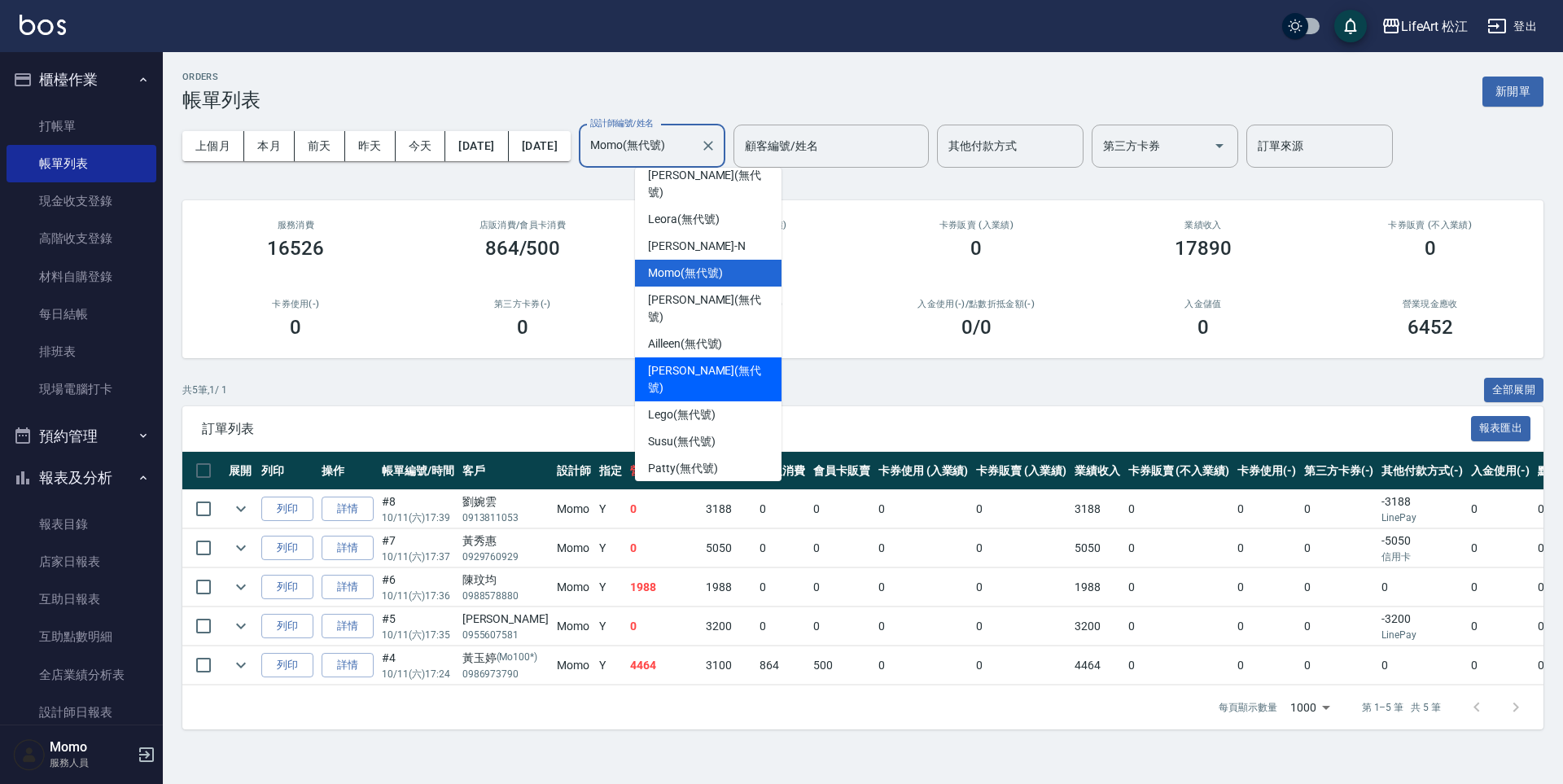
scroll to position [129, 0]
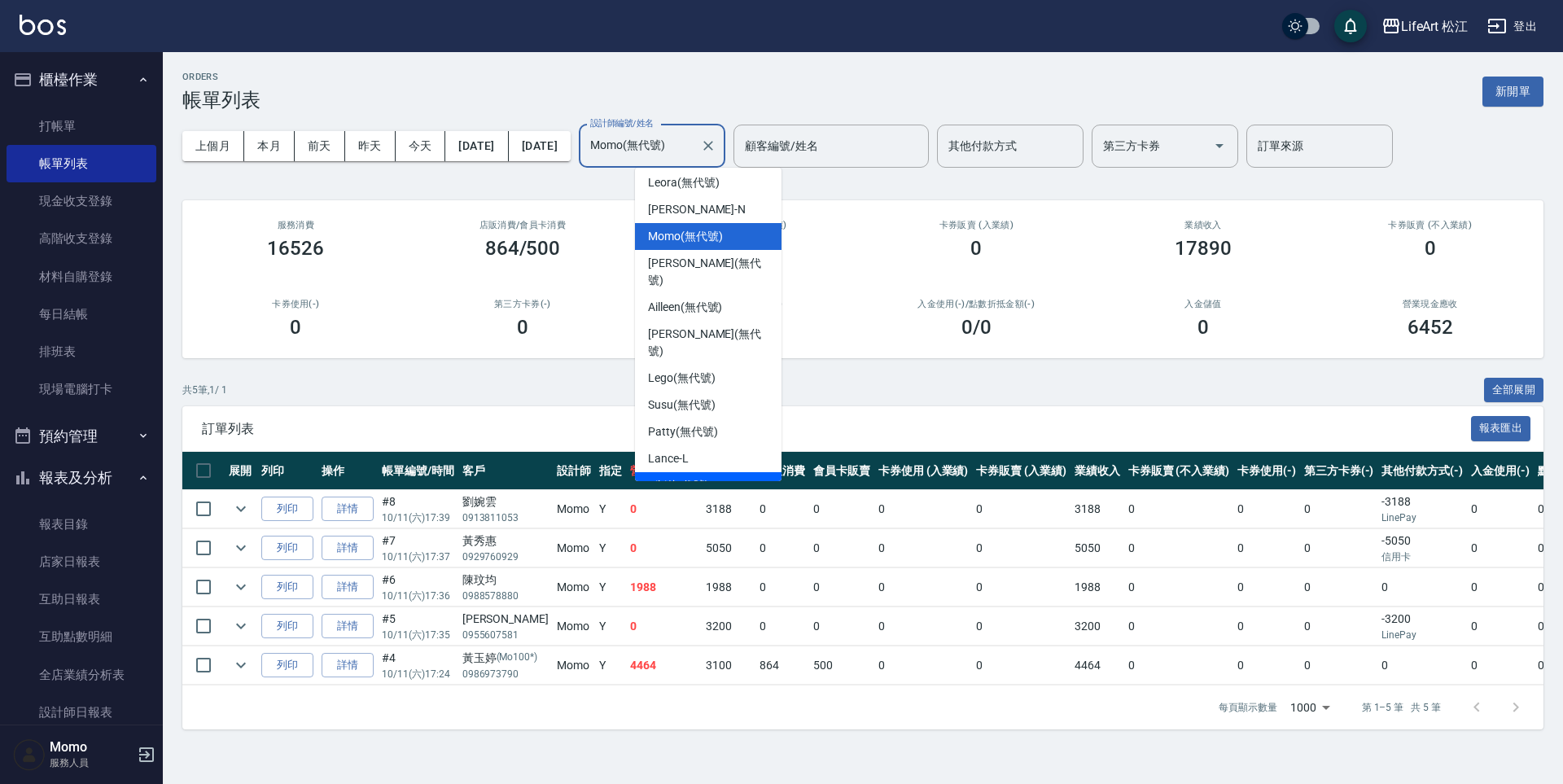
click at [701, 477] on span "Bibi (無代號)" at bounding box center [678, 485] width 61 height 17
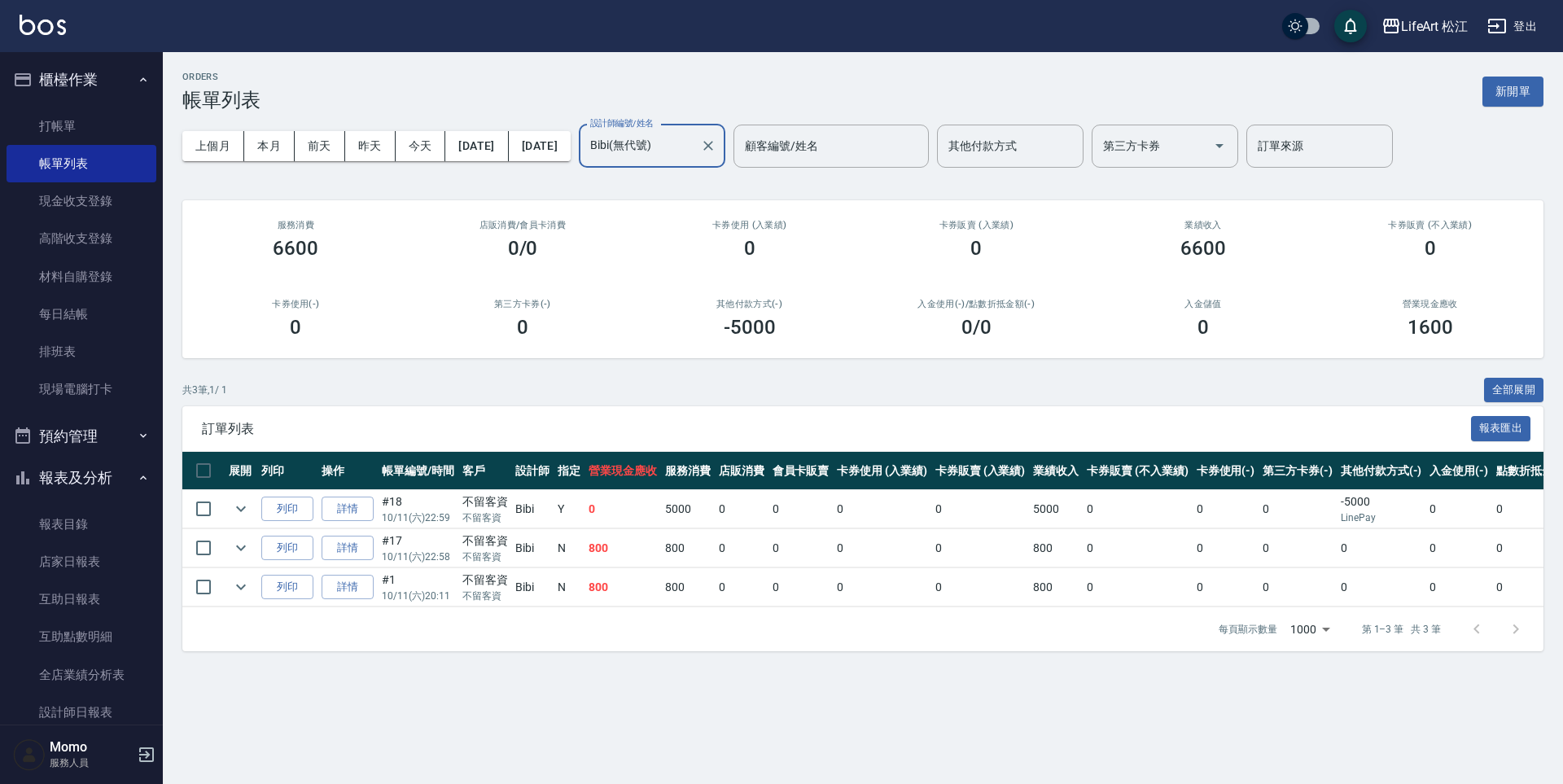
click at [693, 157] on input "Bibi(無代號)" at bounding box center [639, 146] width 107 height 28
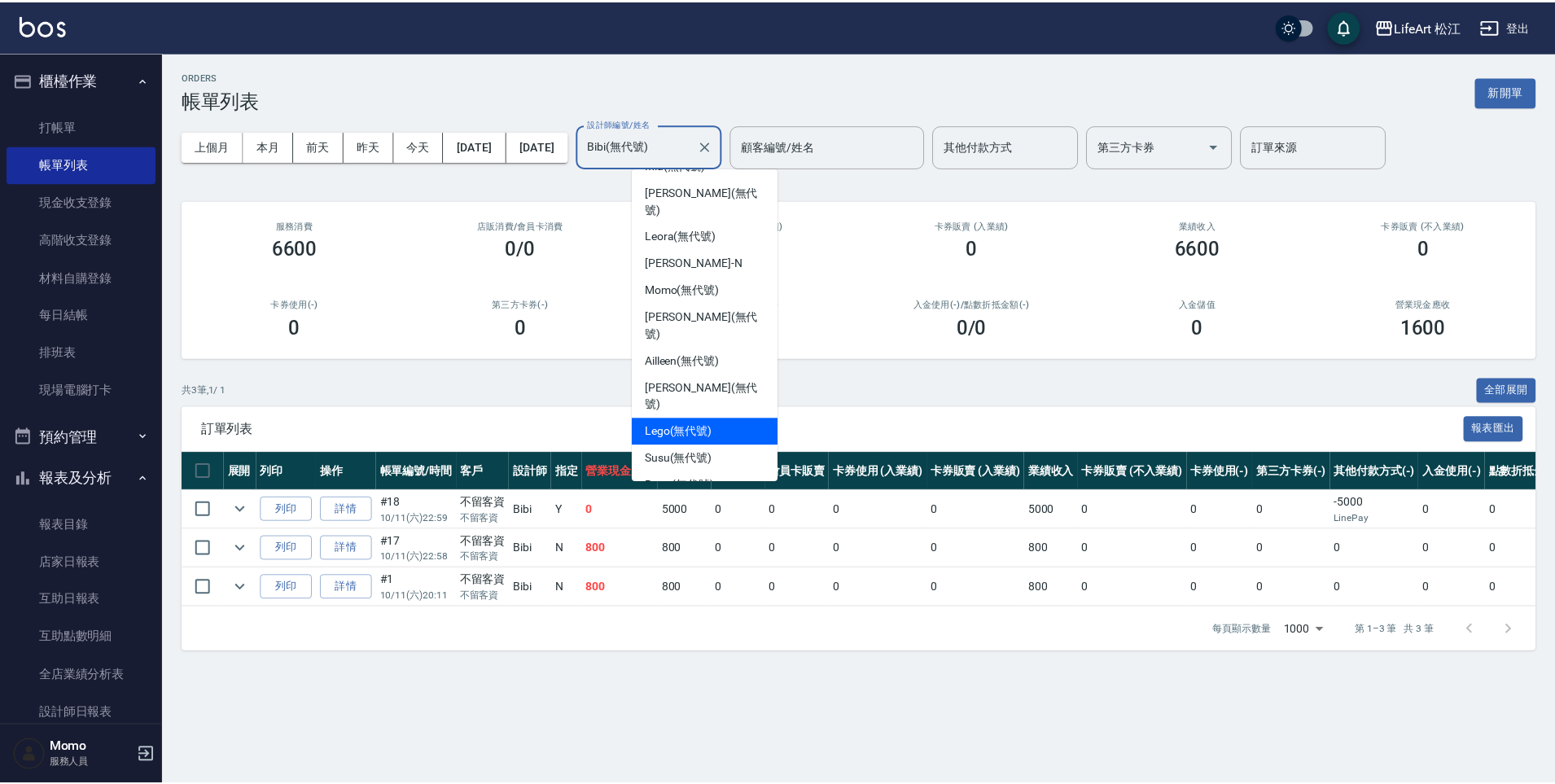
scroll to position [83, 0]
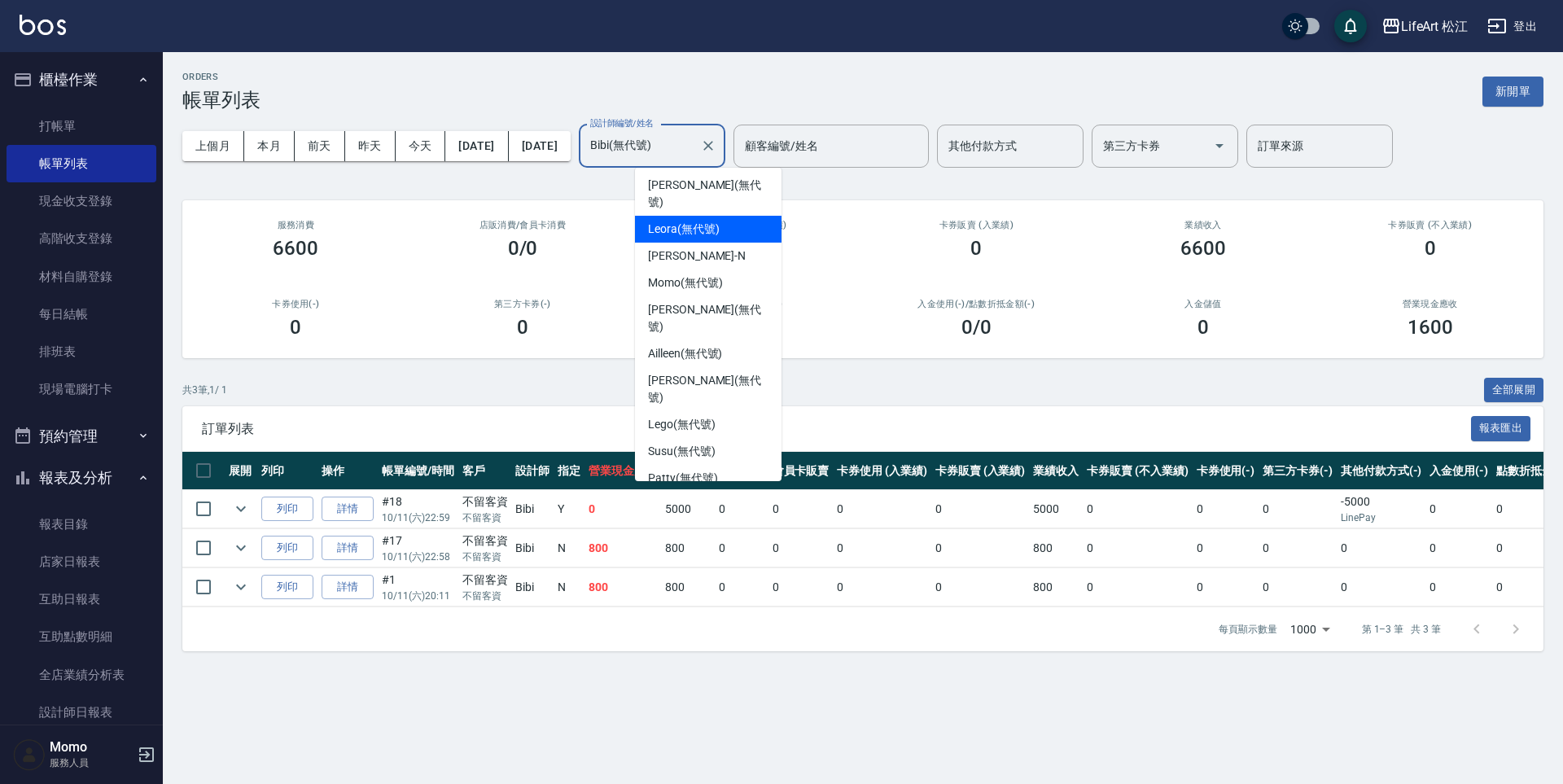
click at [722, 223] on div "Leora (無代號)" at bounding box center [708, 229] width 147 height 27
type input "Leora(無代號)"
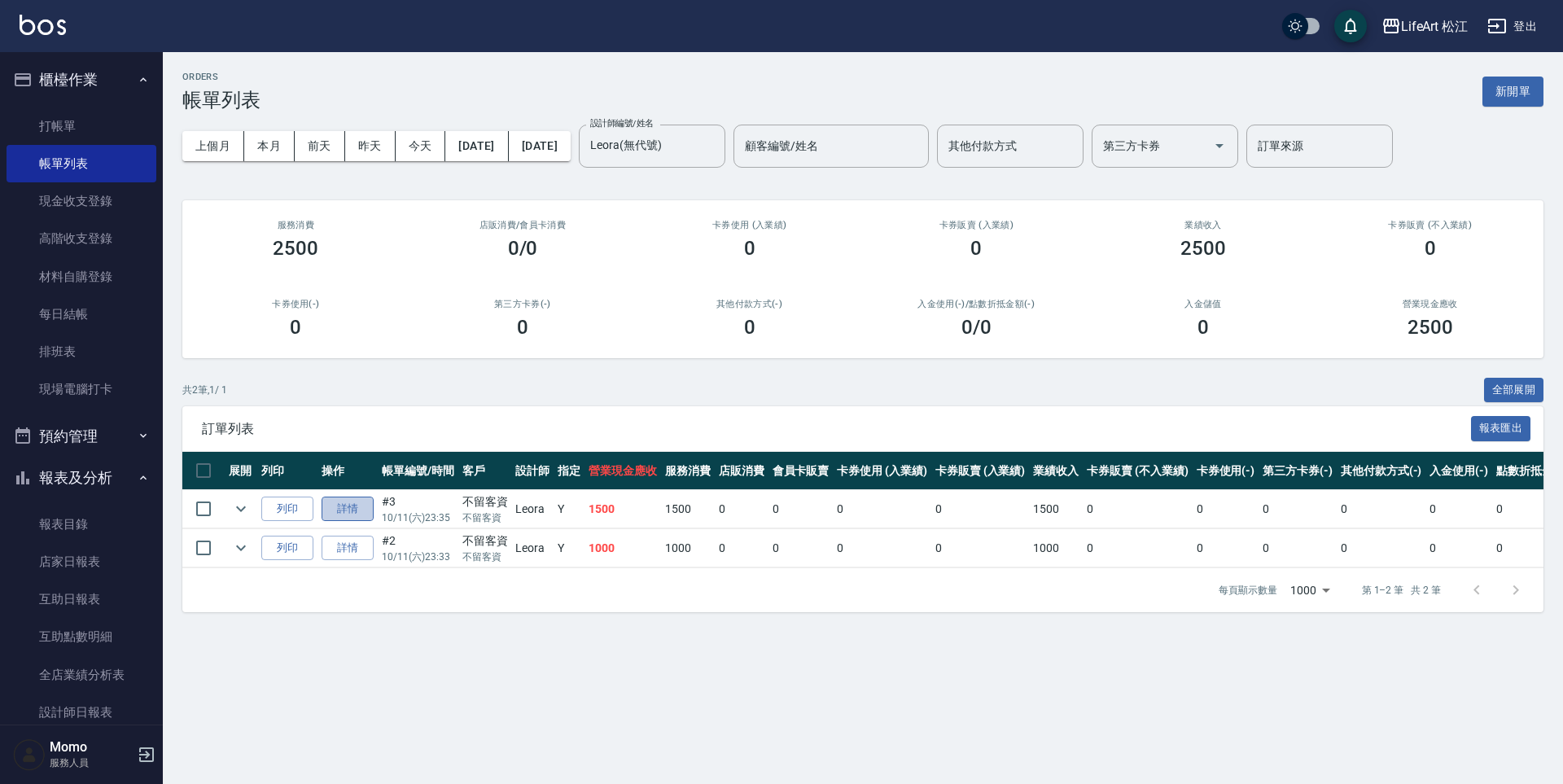
click at [357, 507] on link "詳情" at bounding box center [347, 509] width 52 height 25
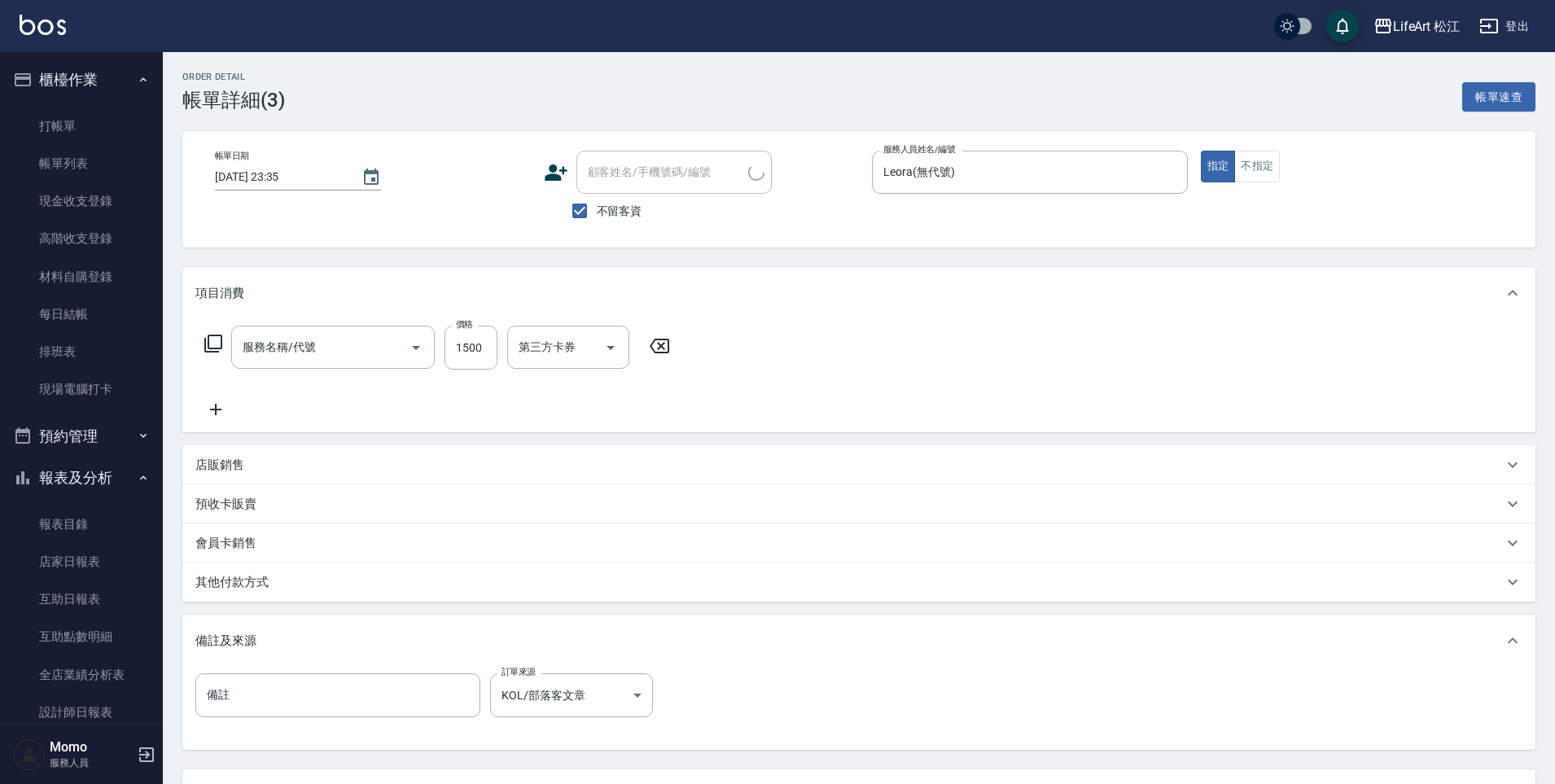
type input "[DATE] 23:35"
checkbox input "true"
type input "Leora(無代號)"
type input "KOL/部落客文章"
type input "701 染髮(701)"
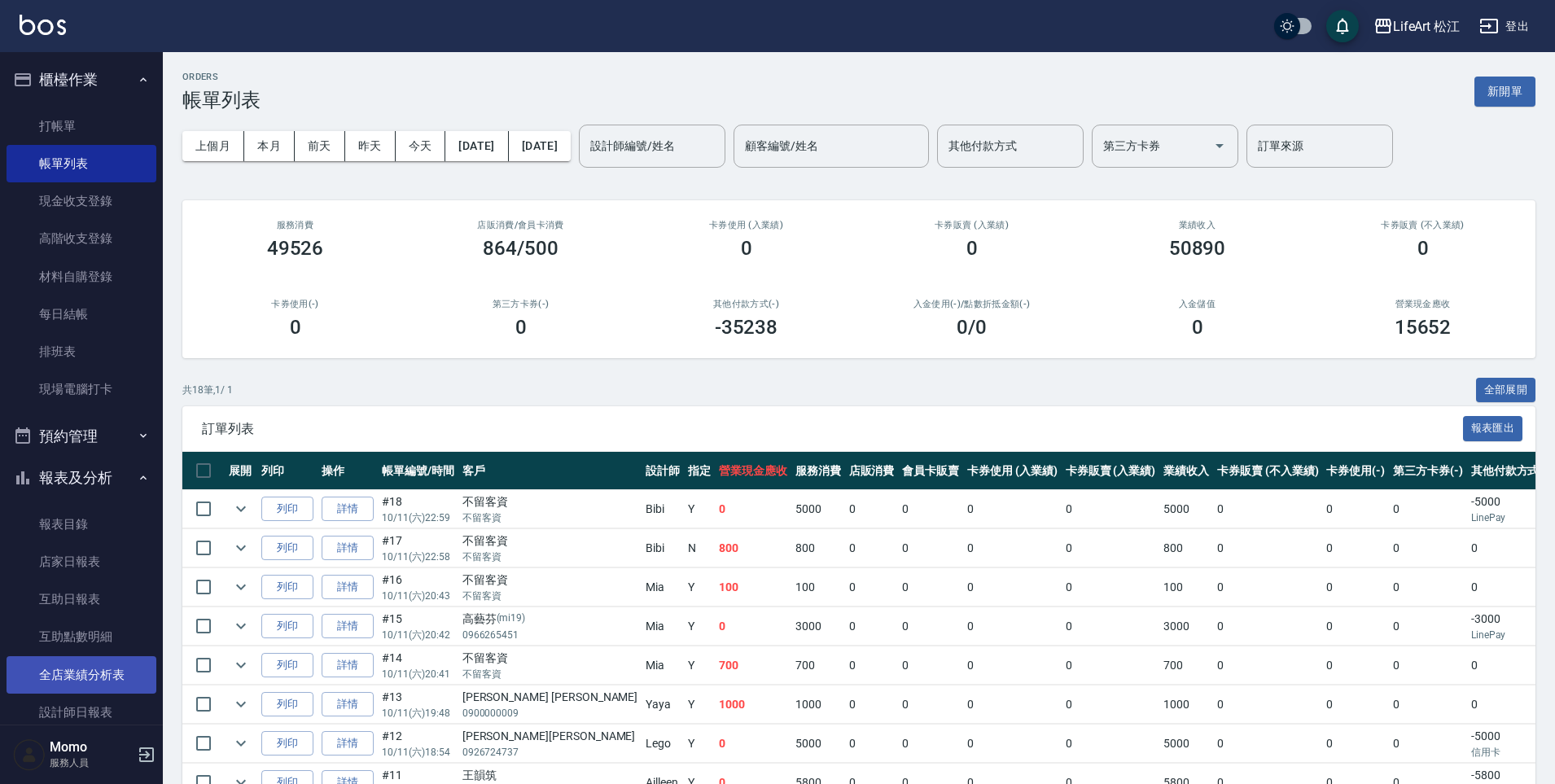
scroll to position [28, 0]
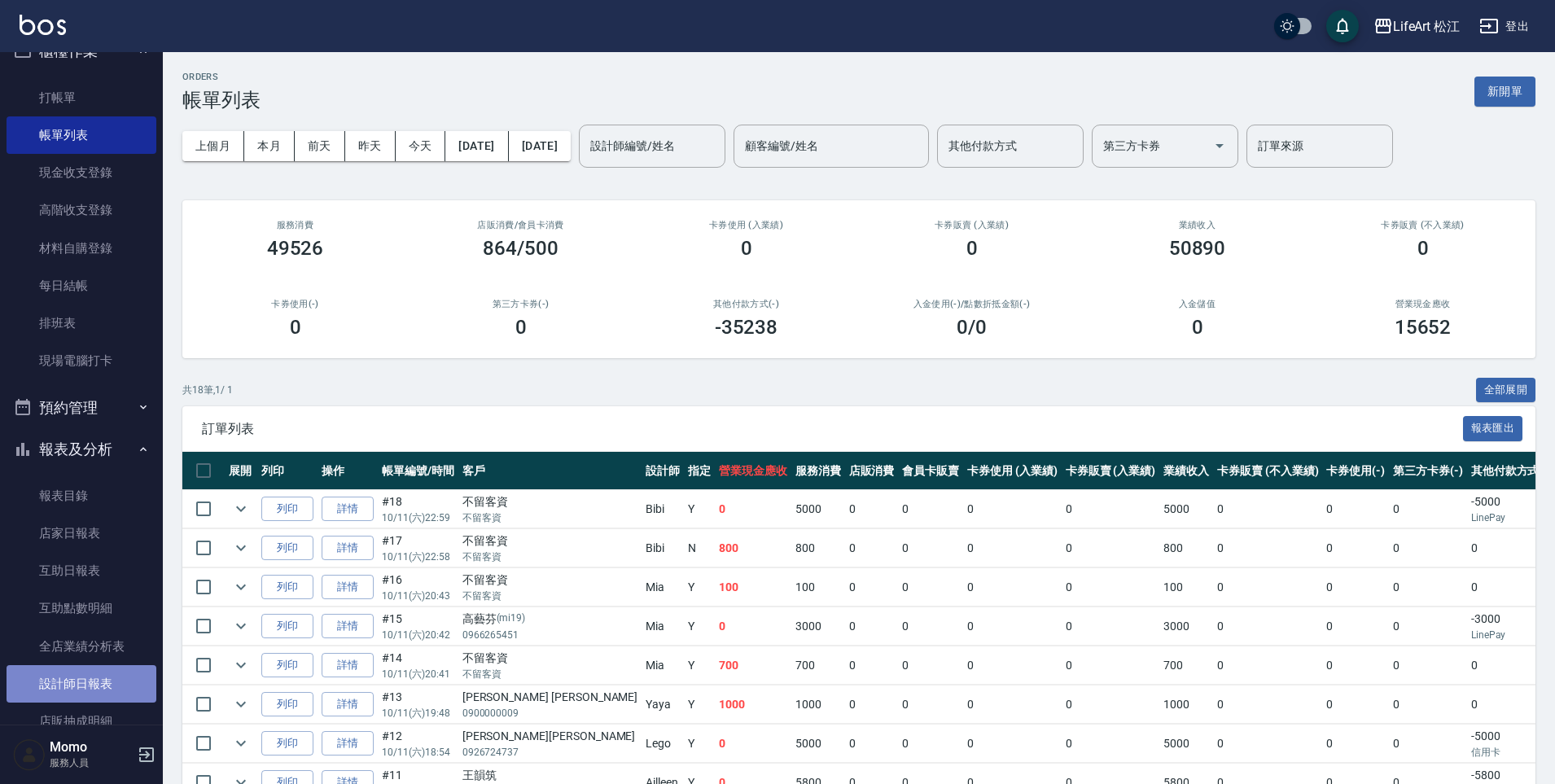
click at [91, 675] on link "設計師日報表" at bounding box center [82, 683] width 150 height 37
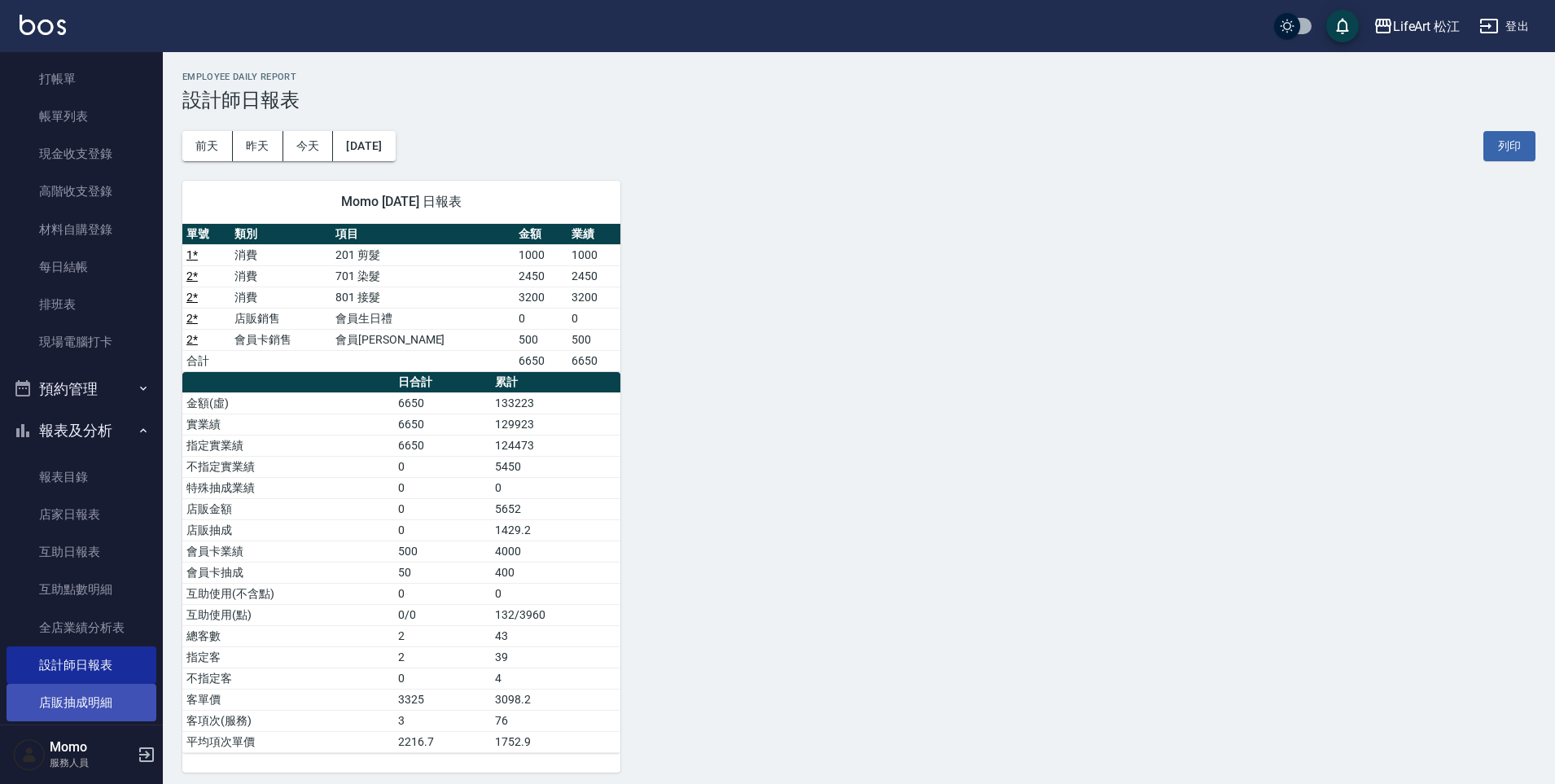
scroll to position [56, 0]
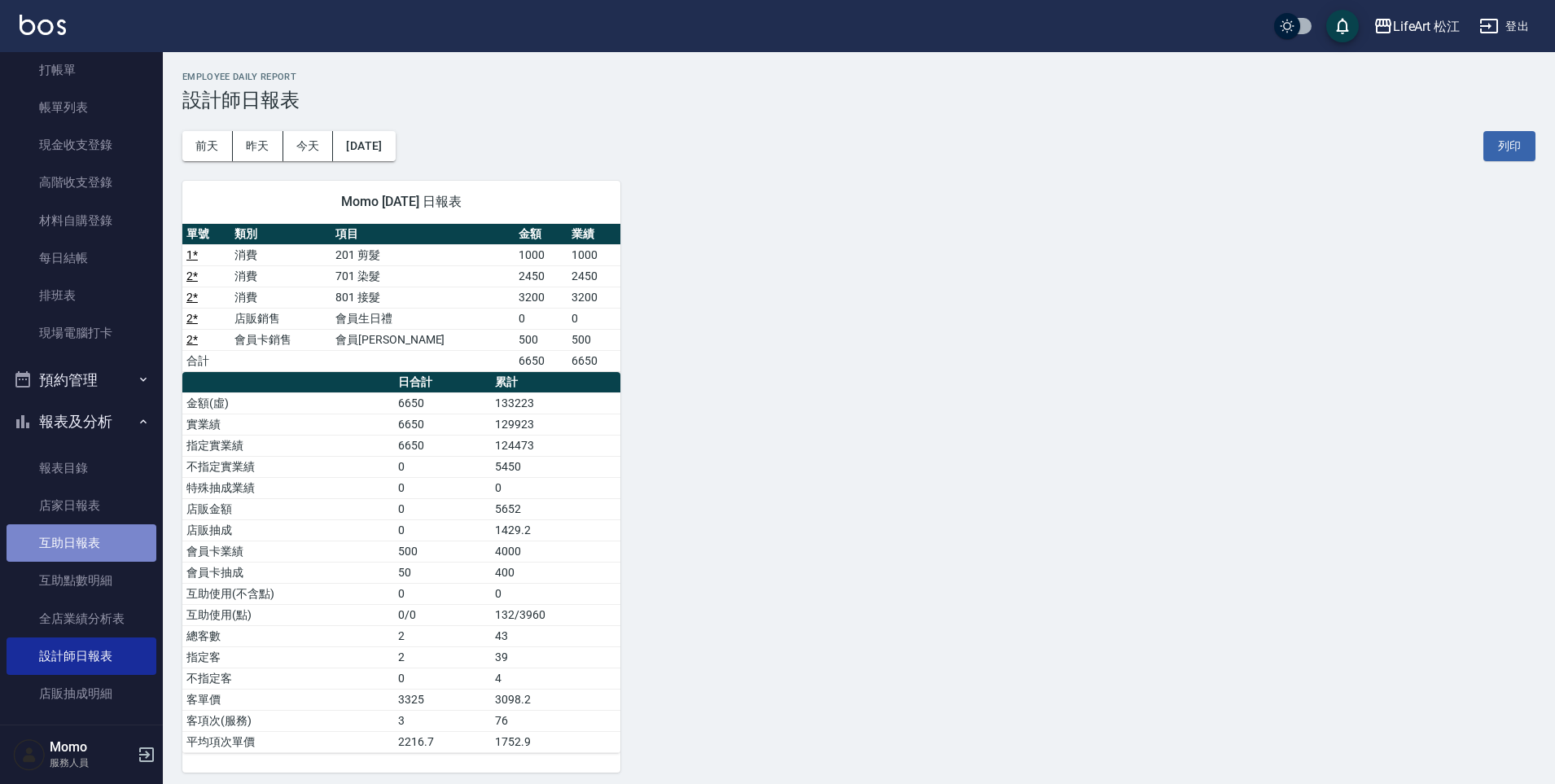
click at [82, 548] on link "互助日報表" at bounding box center [82, 542] width 150 height 37
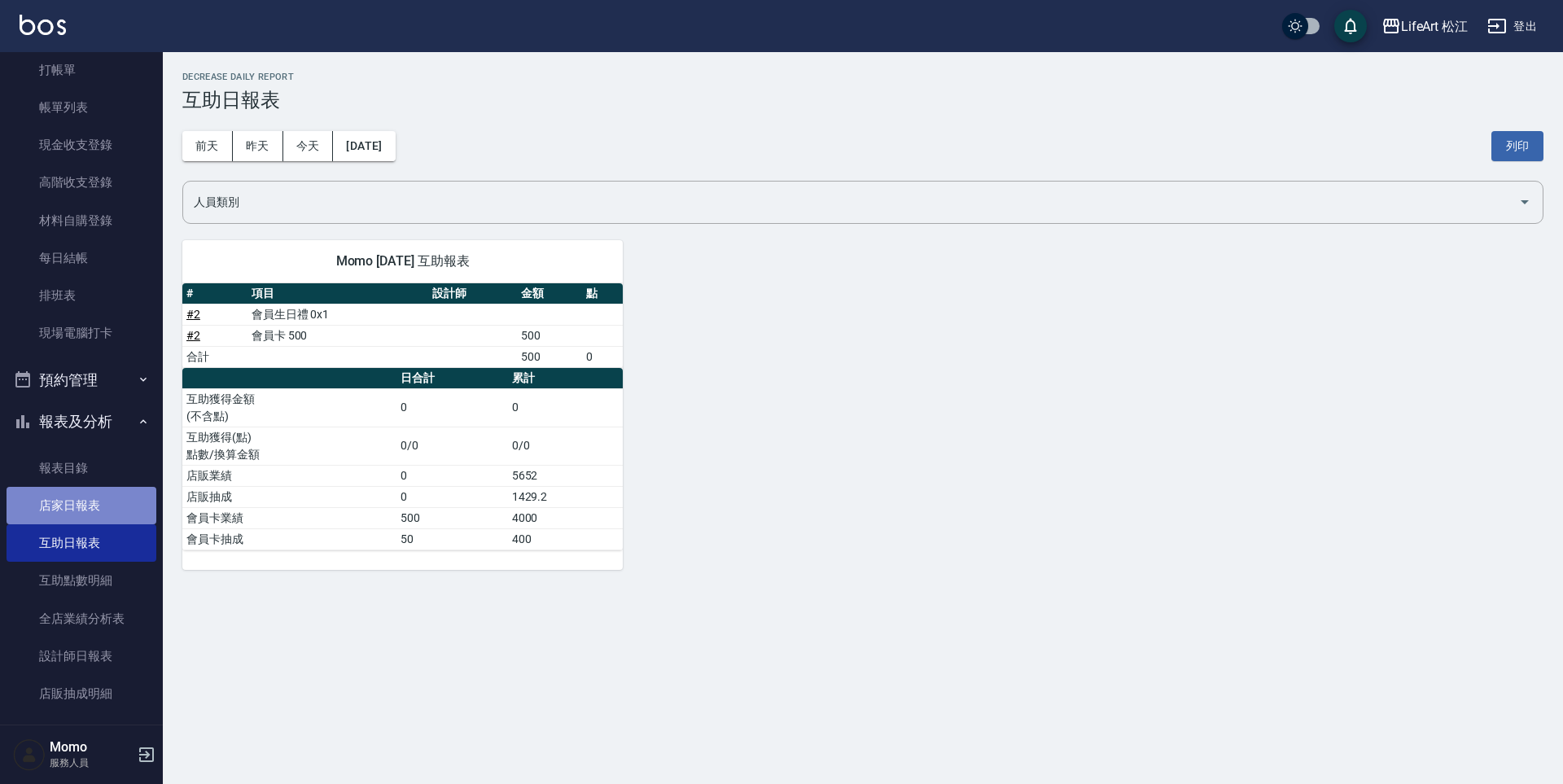
click at [88, 501] on link "店家日報表" at bounding box center [82, 505] width 150 height 37
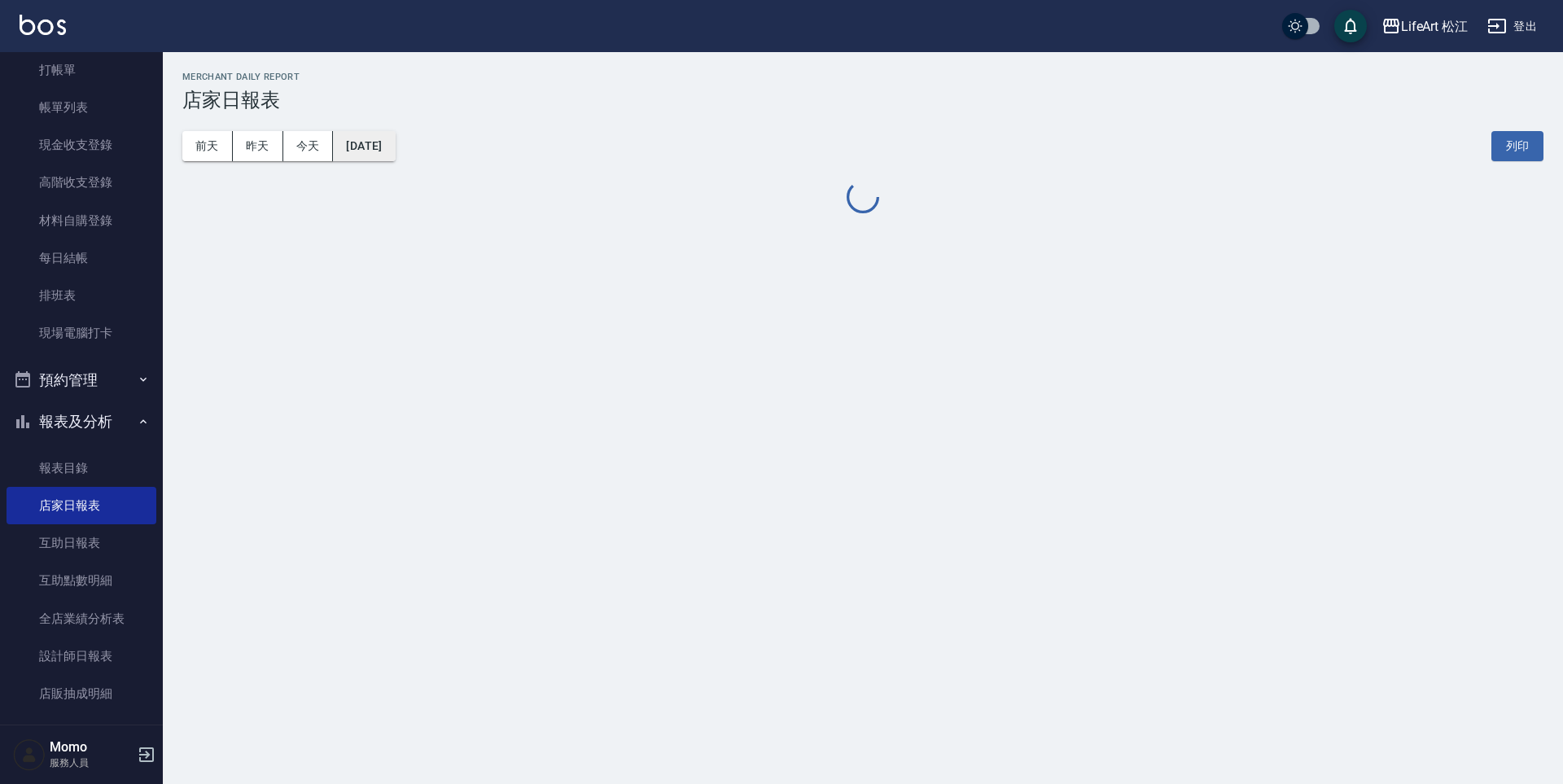
click at [360, 154] on button "[DATE]" at bounding box center [364, 146] width 62 height 30
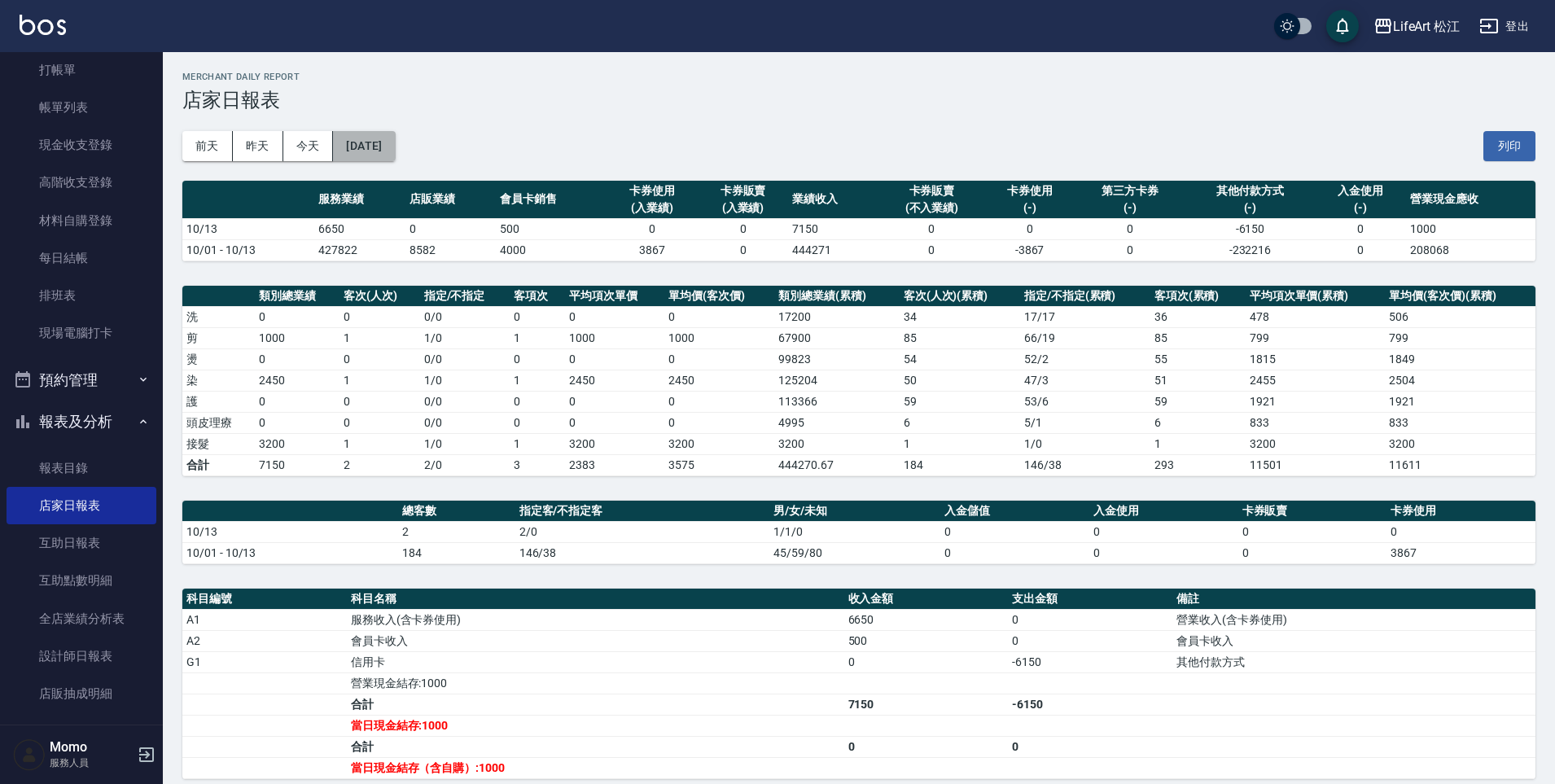
click at [353, 148] on button "[DATE]" at bounding box center [364, 146] width 62 height 30
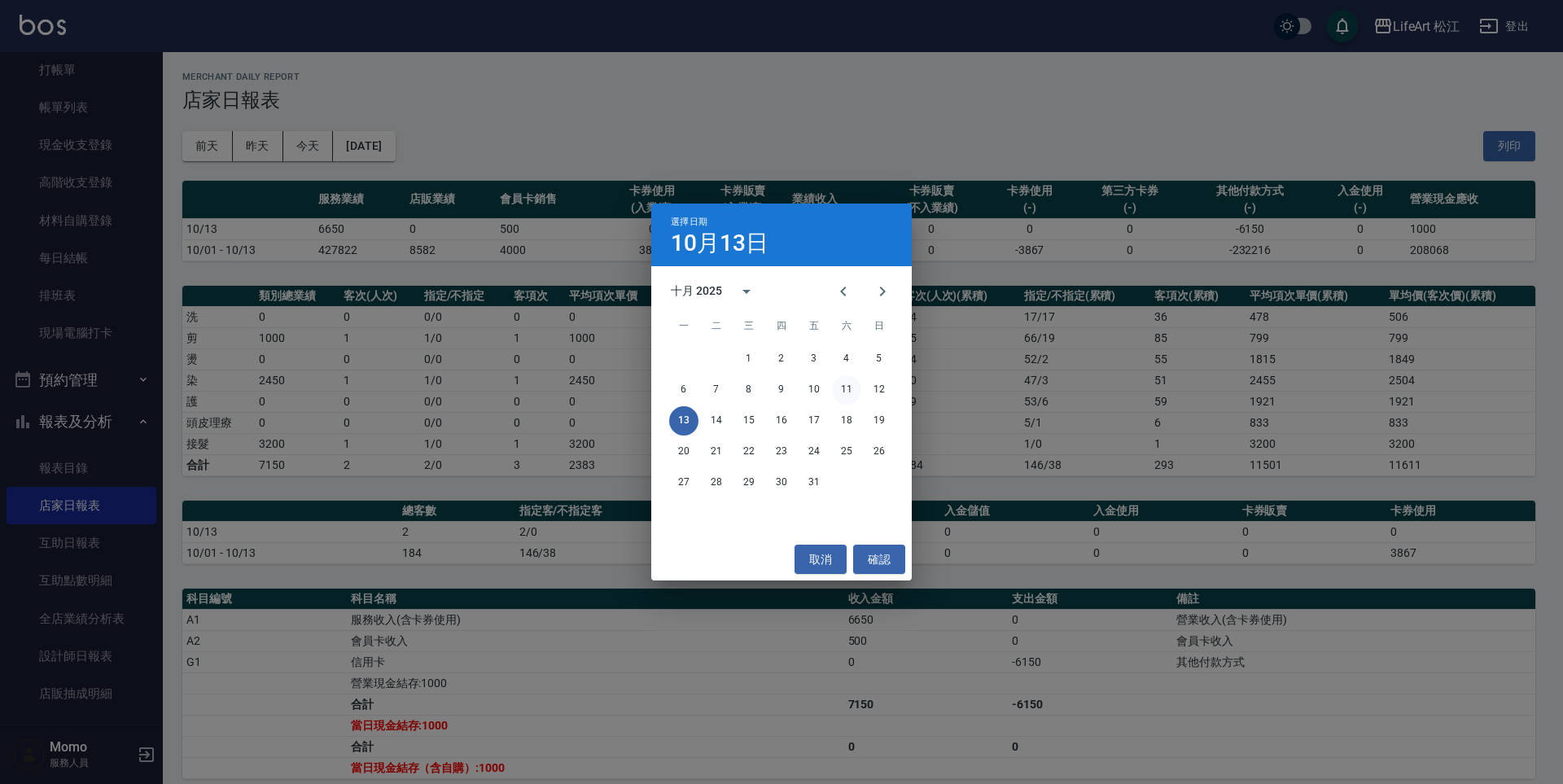
click at [841, 389] on button "11" at bounding box center [846, 389] width 29 height 29
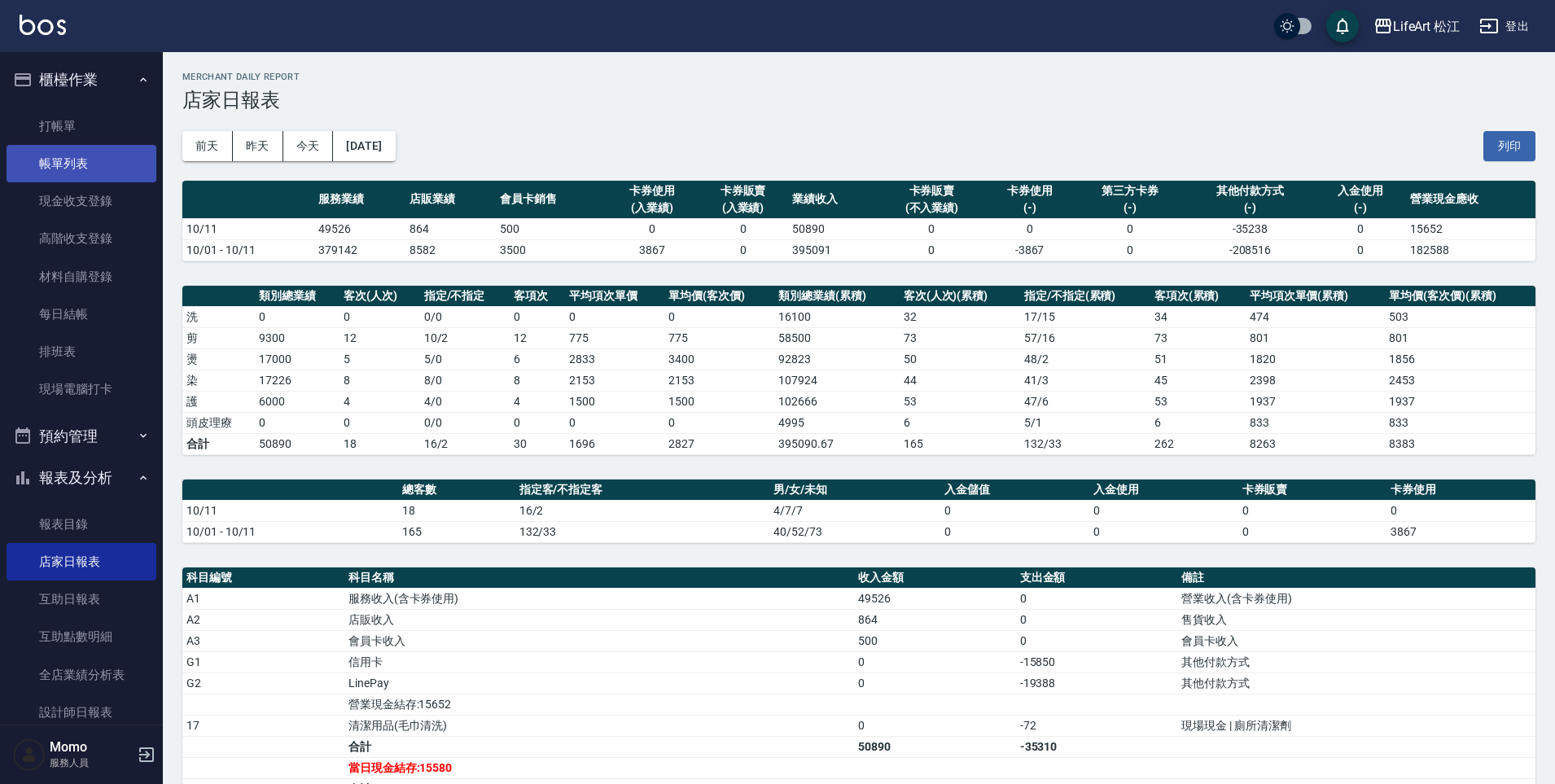
click at [74, 162] on link "帳單列表" at bounding box center [82, 163] width 150 height 37
